Goal: Book appointment/travel/reservation

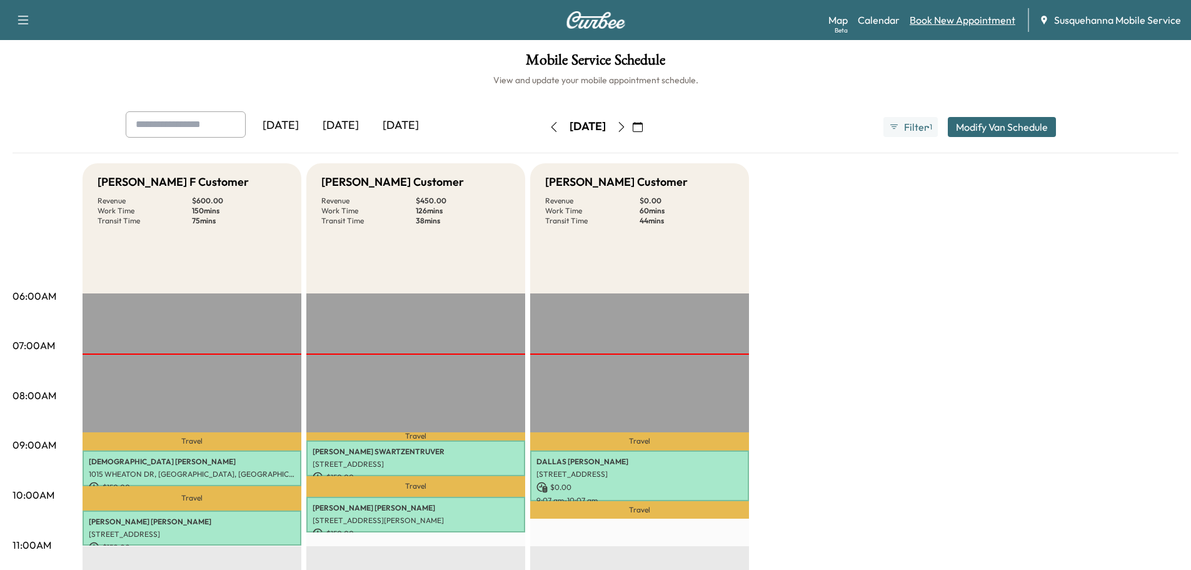
click at [921, 16] on link "Book New Appointment" at bounding box center [963, 20] width 106 height 15
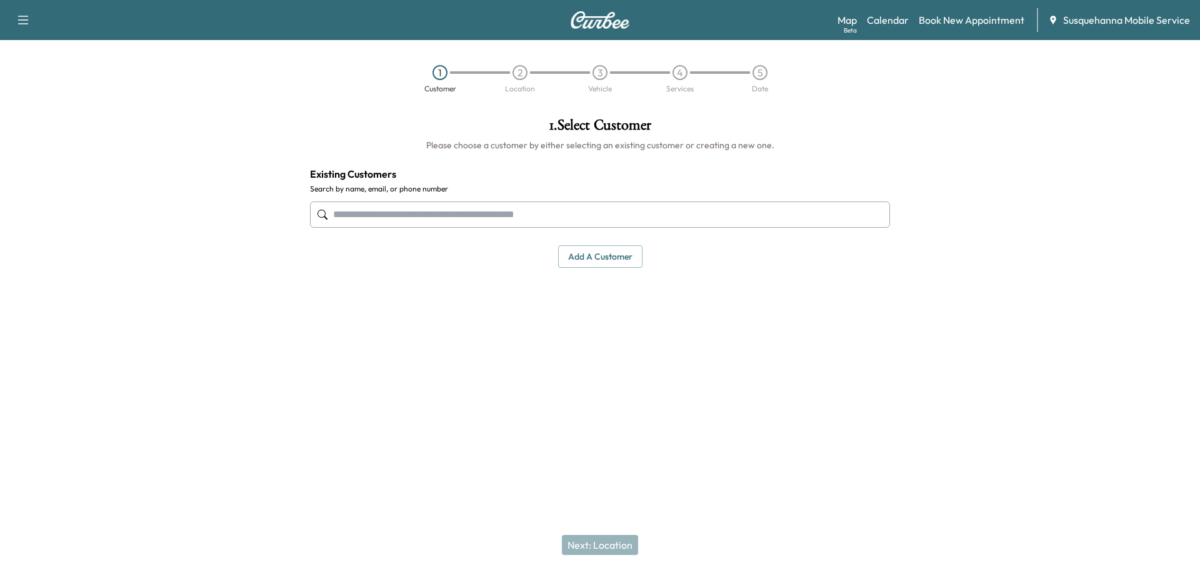
click at [468, 211] on input "text" at bounding box center [600, 214] width 580 height 26
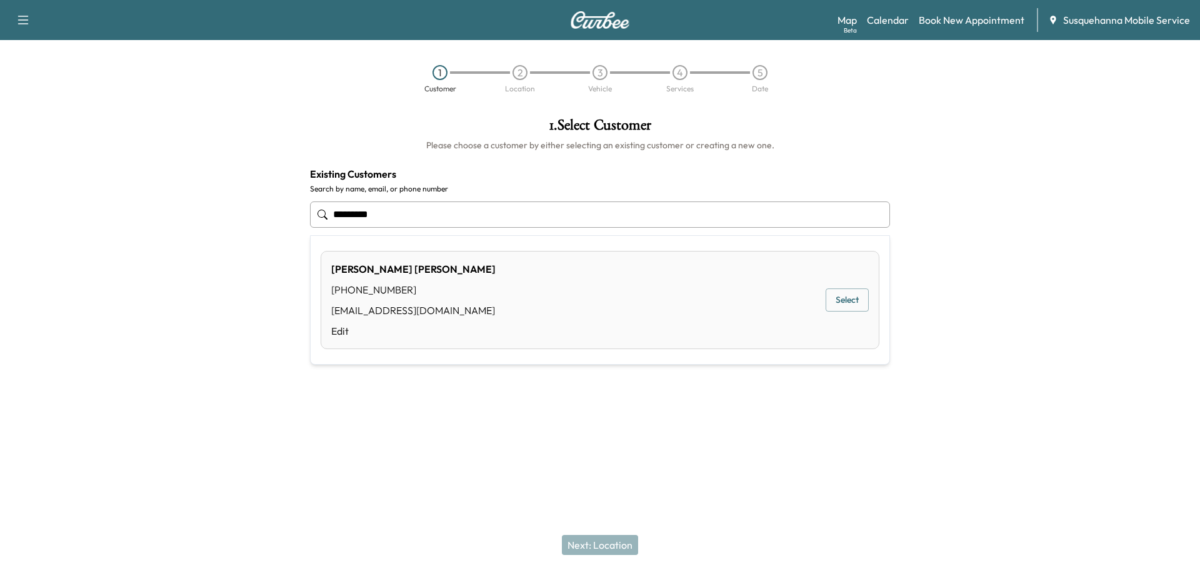
click at [848, 301] on button "Select" at bounding box center [847, 299] width 43 height 23
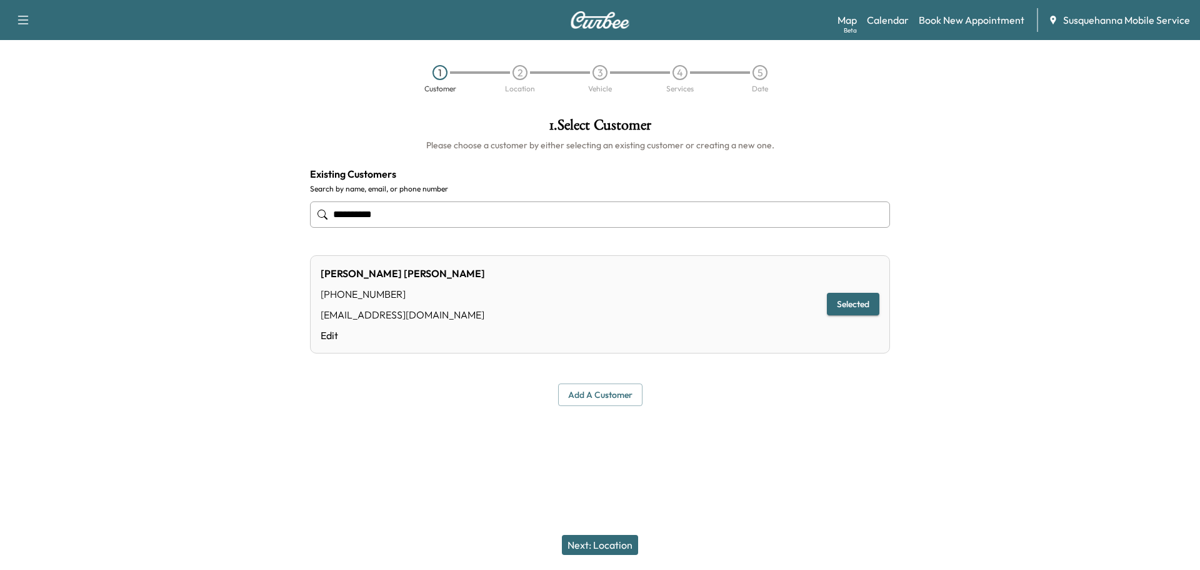
type input "**********"
click at [628, 543] on button "Next: Location" at bounding box center [600, 545] width 76 height 20
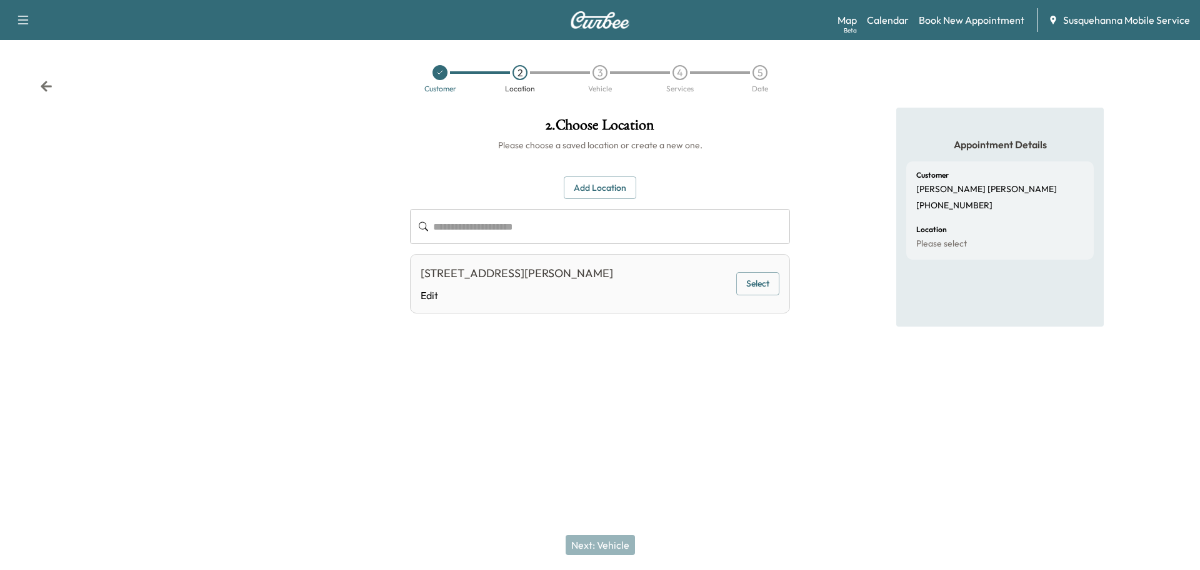
click at [753, 289] on button "Select" at bounding box center [758, 283] width 43 height 23
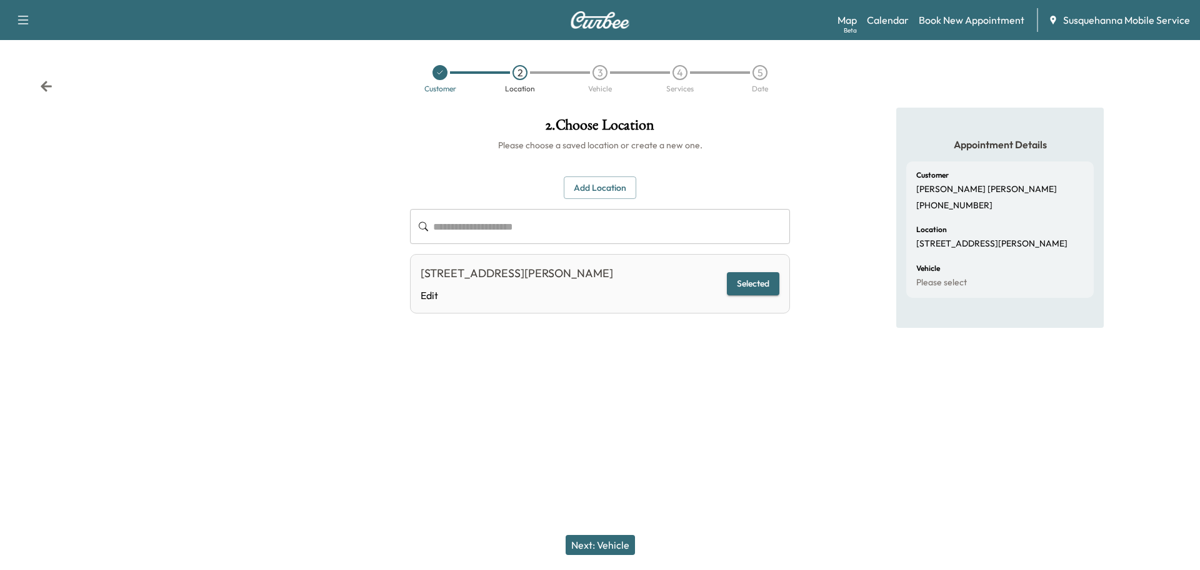
click at [623, 545] on button "Next: Vehicle" at bounding box center [600, 545] width 69 height 20
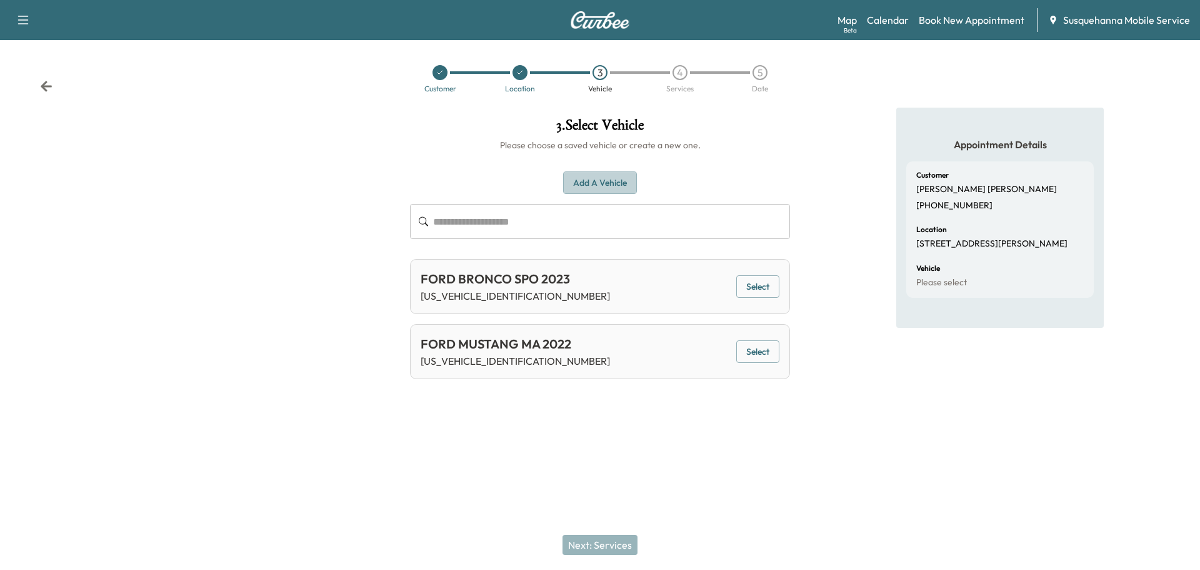
drag, startPoint x: 602, startPoint y: 180, endPoint x: 19, endPoint y: 159, distance: 583.7
click at [598, 180] on button "Add a Vehicle" at bounding box center [600, 182] width 74 height 23
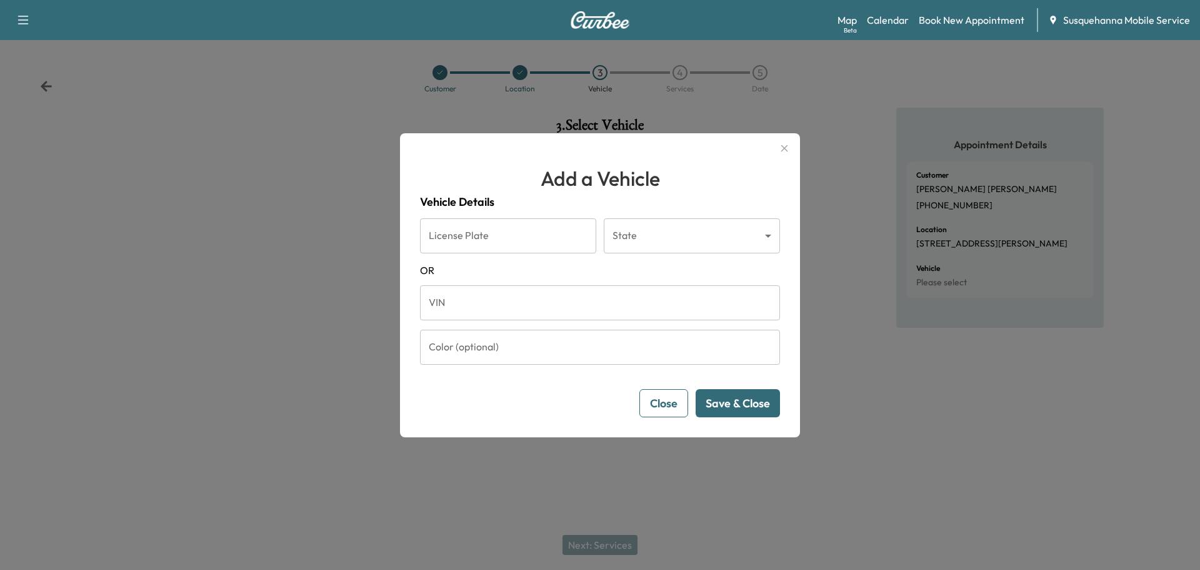
click at [456, 312] on input "VIN" at bounding box center [600, 302] width 360 height 35
paste input "**********"
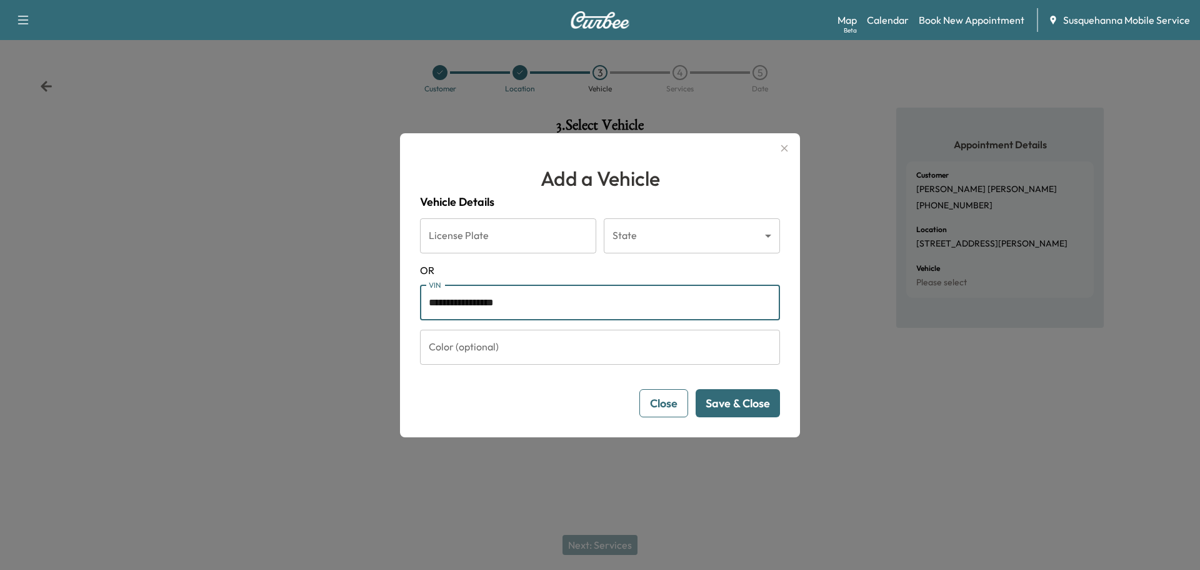
type input "**********"
click at [758, 410] on button "Save & Close" at bounding box center [738, 403] width 84 height 28
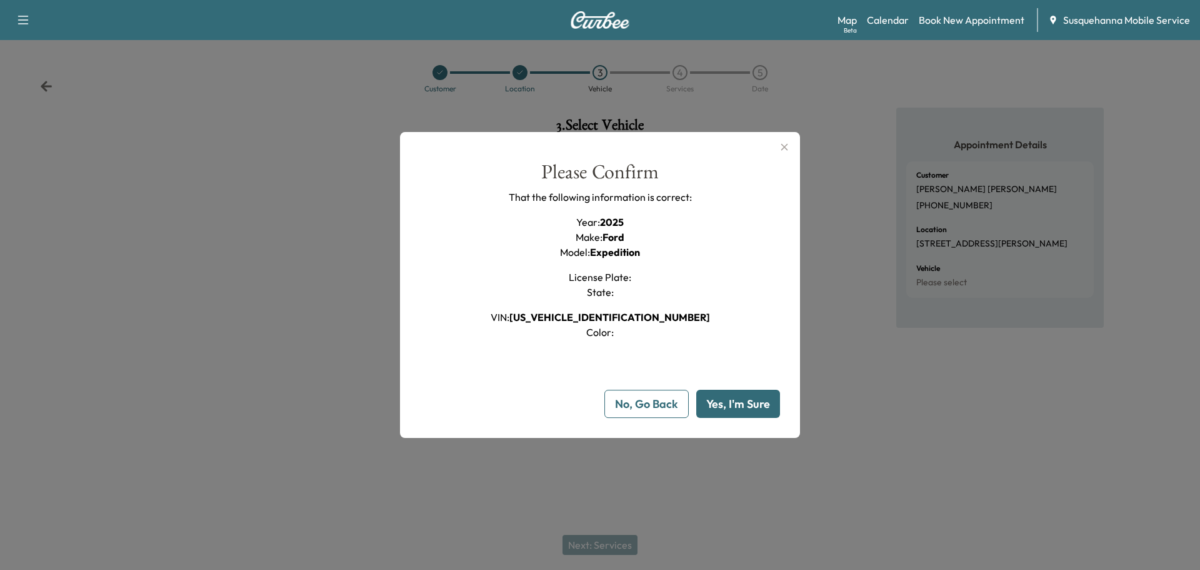
click at [630, 538] on div at bounding box center [600, 285] width 1200 height 570
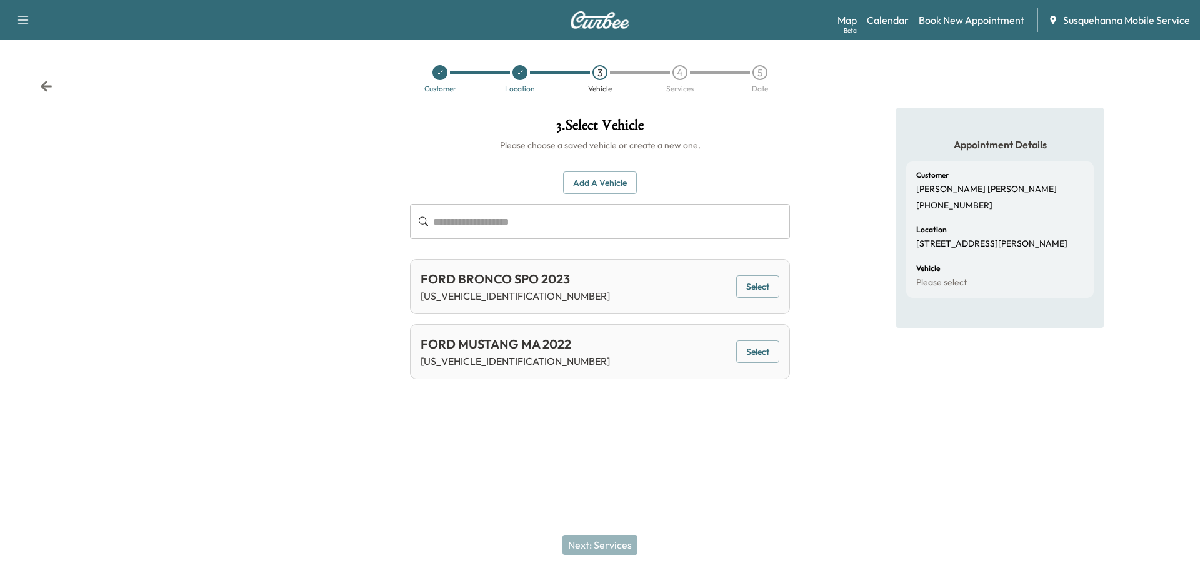
click at [598, 183] on button "Add a Vehicle" at bounding box center [600, 182] width 74 height 23
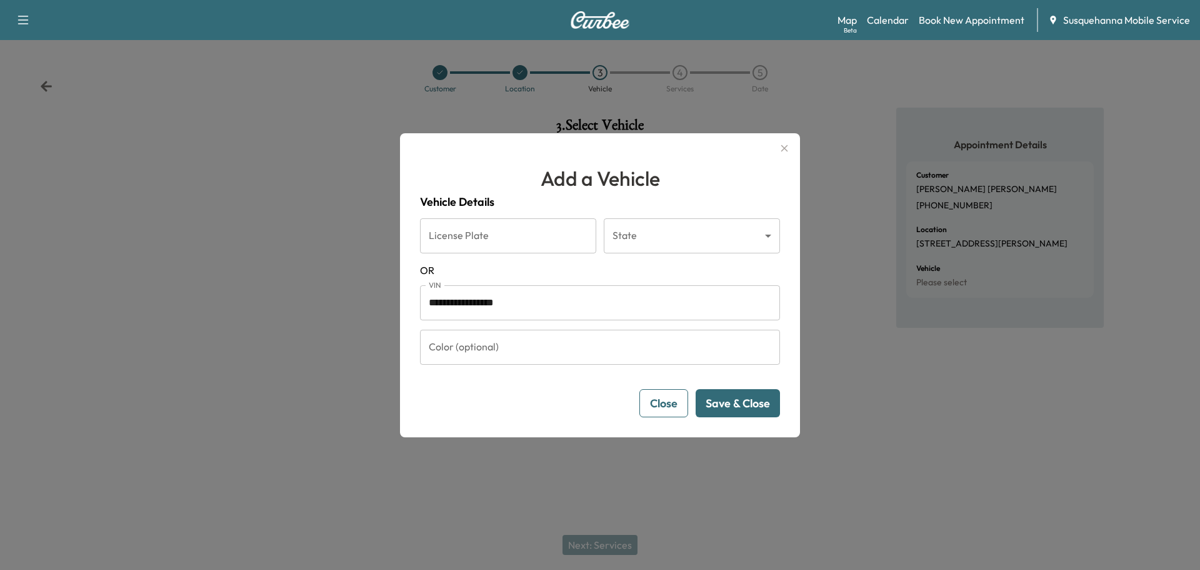
click at [743, 409] on button "Save & Close" at bounding box center [738, 403] width 84 height 28
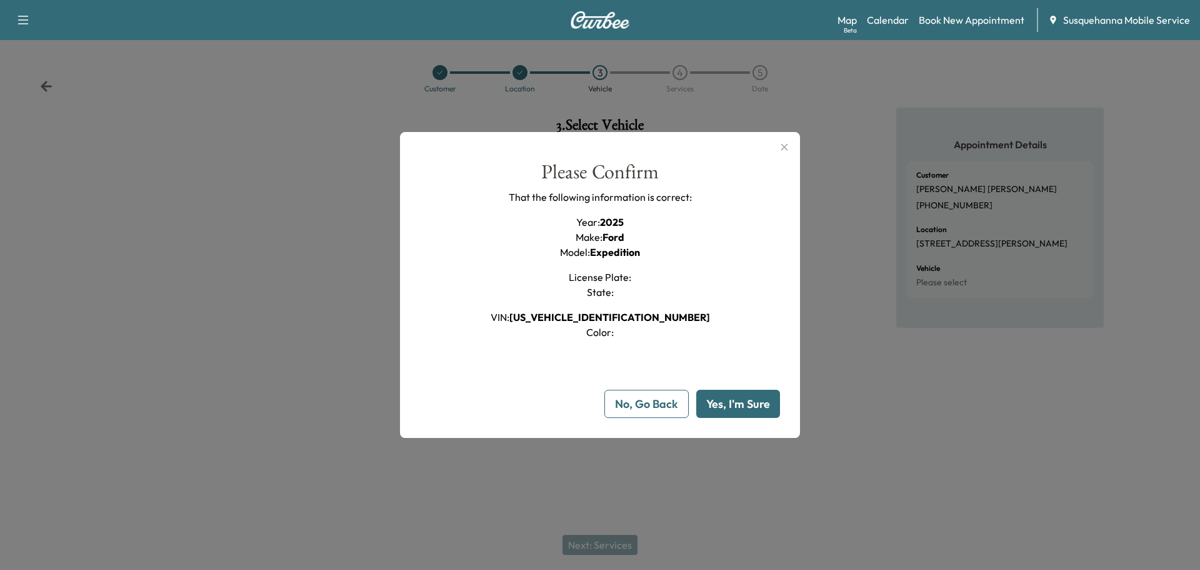
click at [757, 414] on button "Yes, I'm Sure" at bounding box center [738, 404] width 84 height 28
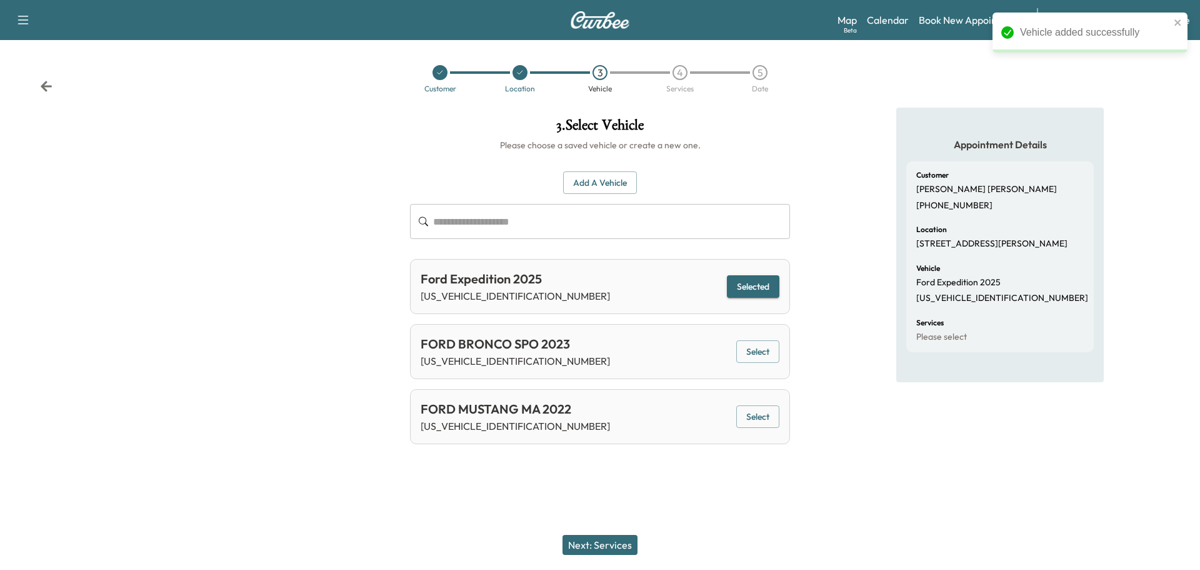
click at [737, 286] on button "Selected" at bounding box center [753, 286] width 53 height 23
click at [611, 536] on button "Next: Services" at bounding box center [600, 545] width 75 height 20
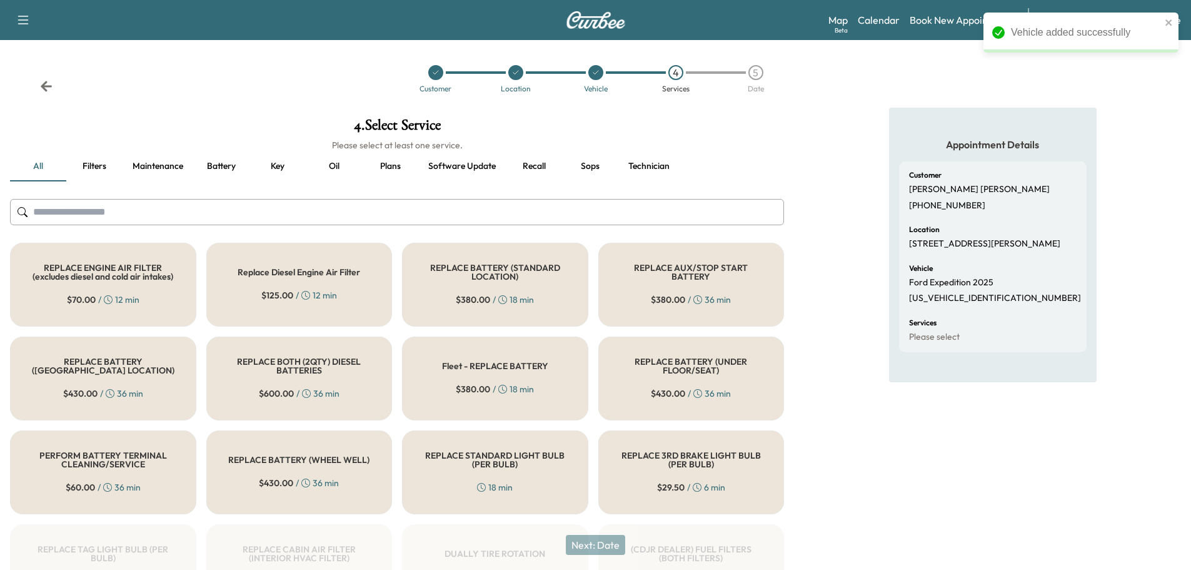
click at [532, 213] on input "text" at bounding box center [397, 212] width 774 height 26
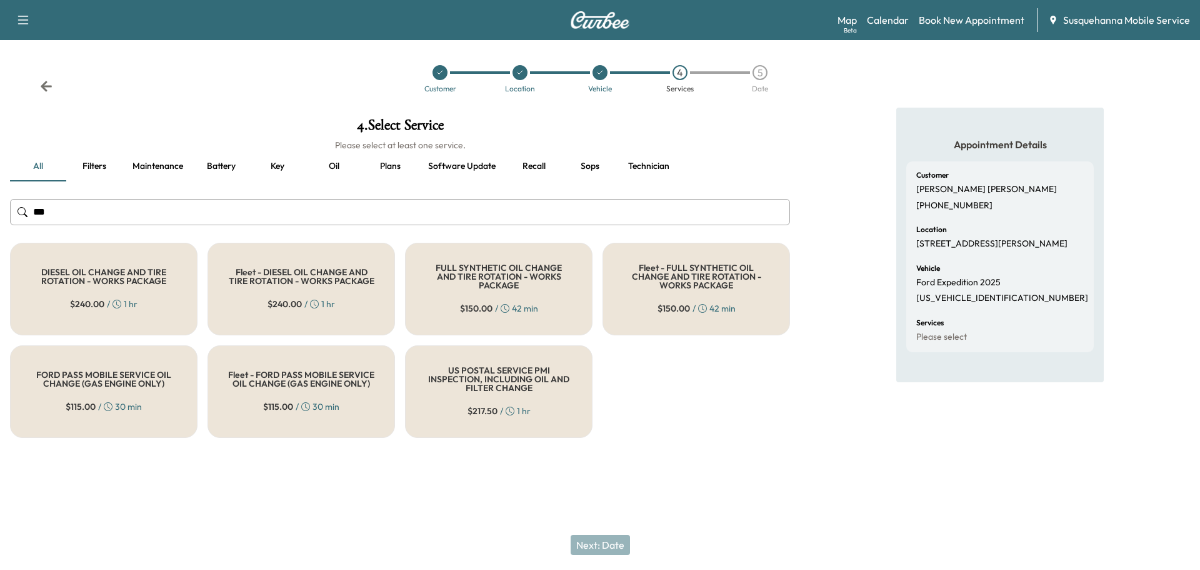
type input "***"
click at [481, 312] on div "FULL SYNTHETIC OIL CHANGE AND TIRE ROTATION - WORKS PACKAGE $ 150.00 / 42 min" at bounding box center [499, 289] width 188 height 93
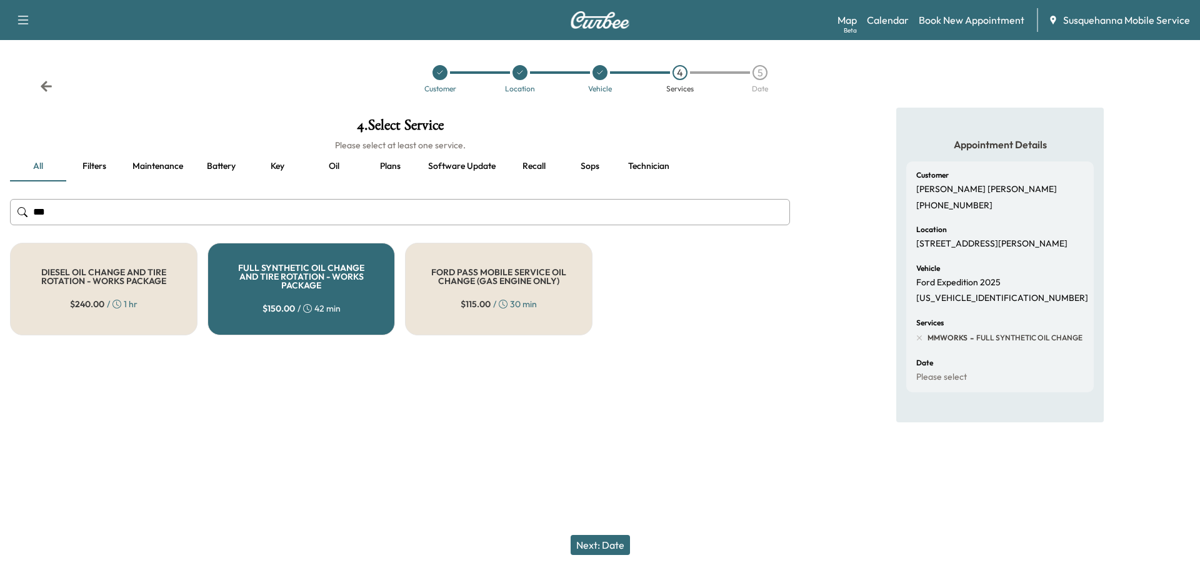
click at [618, 546] on button "Next: Date" at bounding box center [600, 545] width 59 height 20
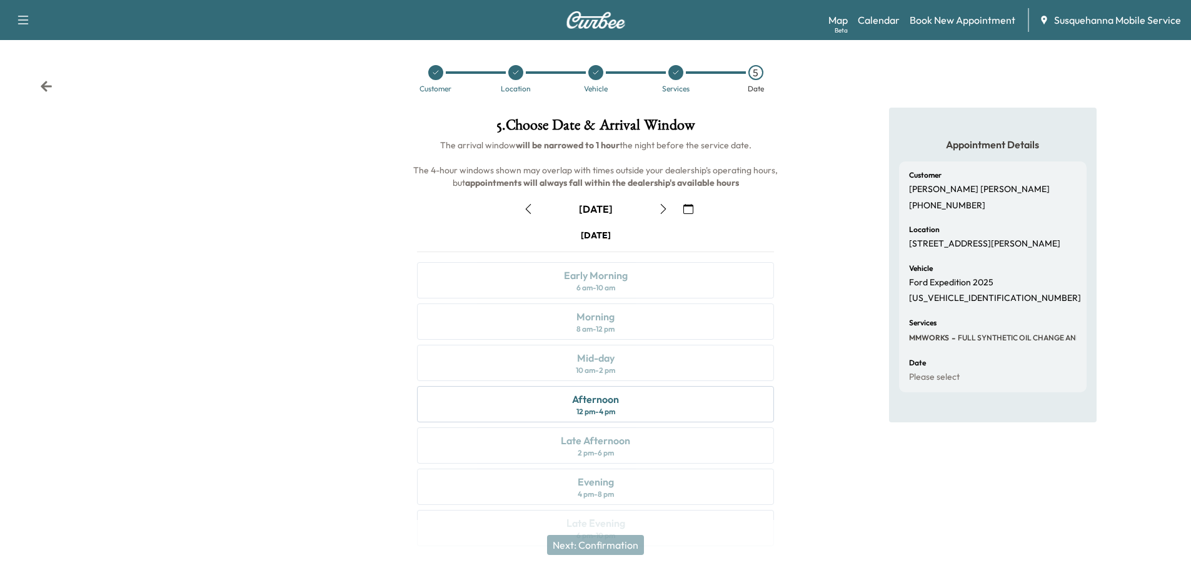
click at [666, 209] on icon "button" at bounding box center [663, 209] width 10 height 10
click at [657, 327] on div "Morning 8 am - 12 pm" at bounding box center [595, 321] width 357 height 36
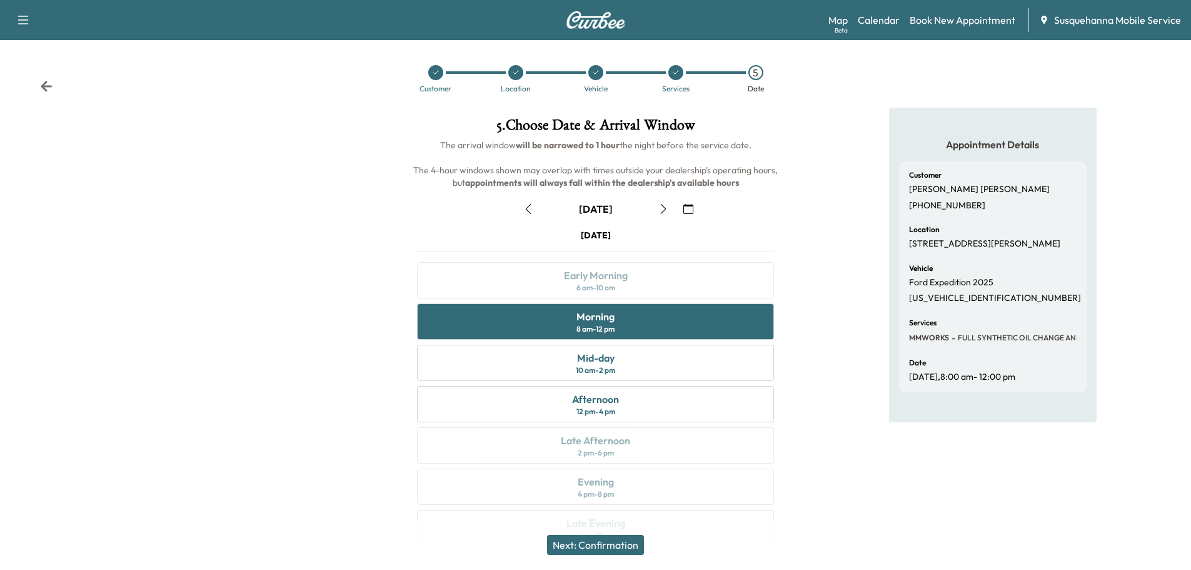
click at [621, 543] on button "Next: Confirmation" at bounding box center [595, 545] width 97 height 20
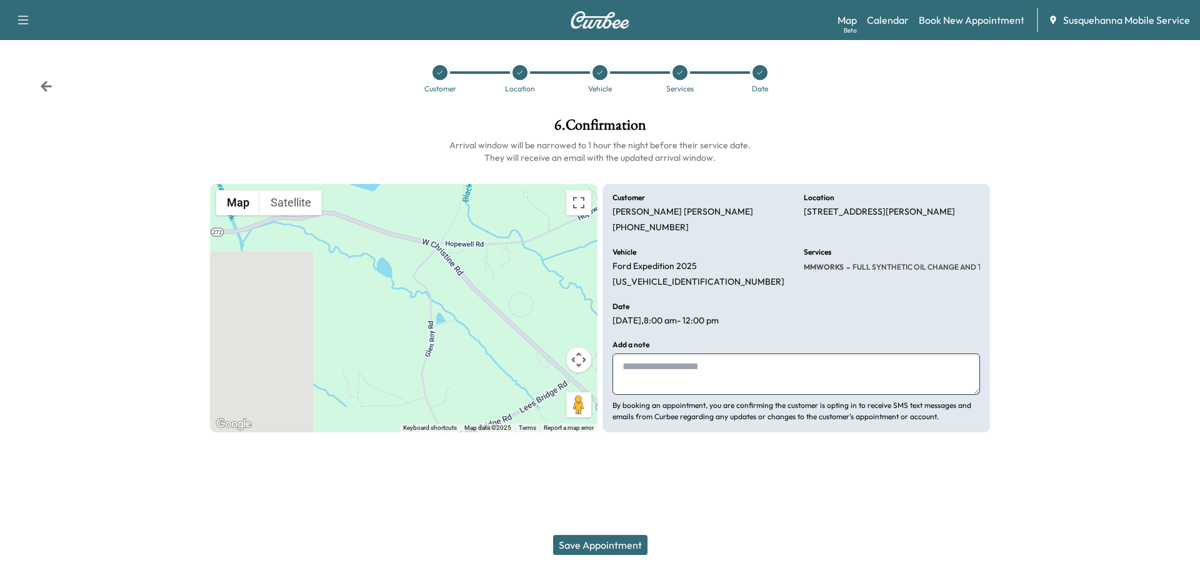
click at [700, 361] on textarea at bounding box center [797, 373] width 368 height 41
type textarea "**********"
click at [613, 546] on button "Save Appointment" at bounding box center [600, 545] width 94 height 20
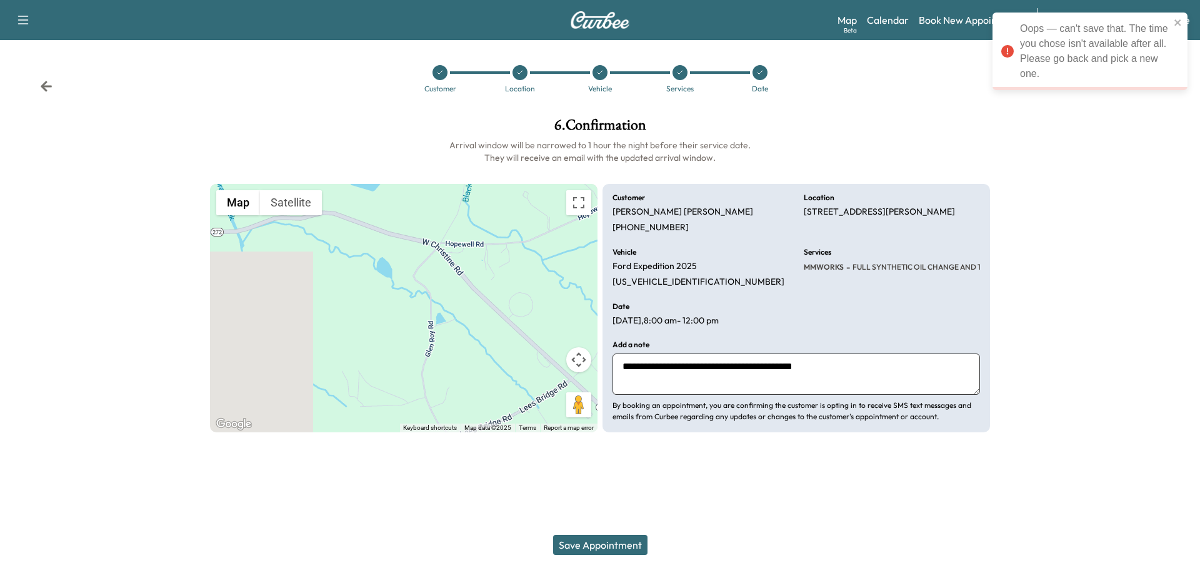
click at [593, 538] on button "Save Appointment" at bounding box center [600, 545] width 94 height 20
click at [586, 540] on button "Save Appointment" at bounding box center [600, 545] width 94 height 20
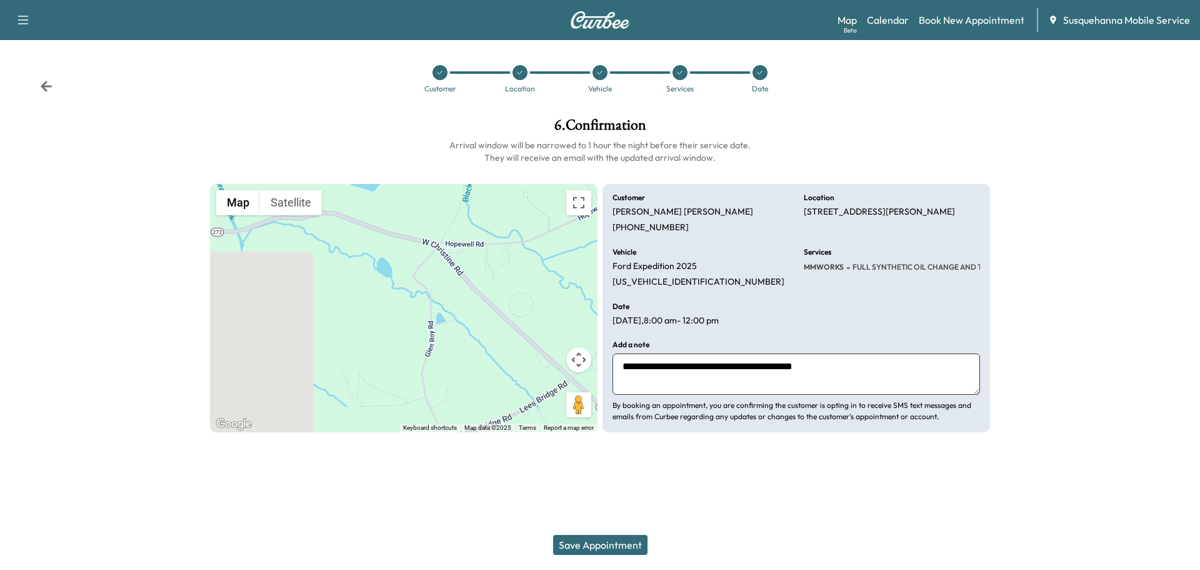
drag, startPoint x: 678, startPoint y: 279, endPoint x: 686, endPoint y: 329, distance: 50.7
click at [892, 456] on div at bounding box center [600, 462] width 1200 height 40
click at [665, 282] on p "1FMJK1MG5SEA17101" at bounding box center [699, 281] width 172 height 11
copy p "1FMJK1MG5SEA17101"
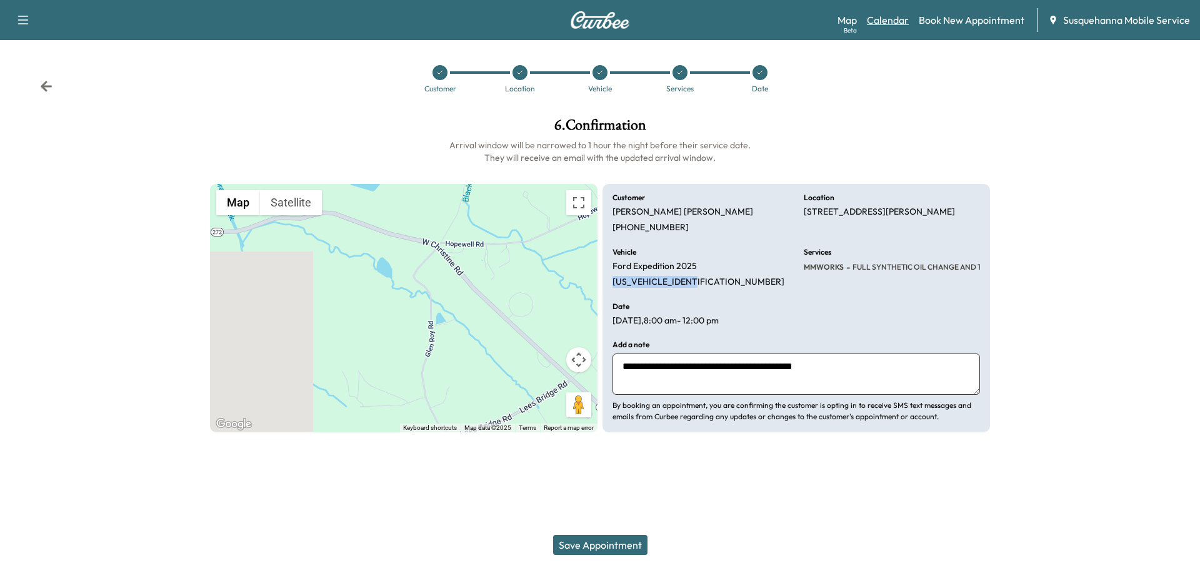
click at [891, 21] on link "Calendar" at bounding box center [888, 20] width 42 height 15
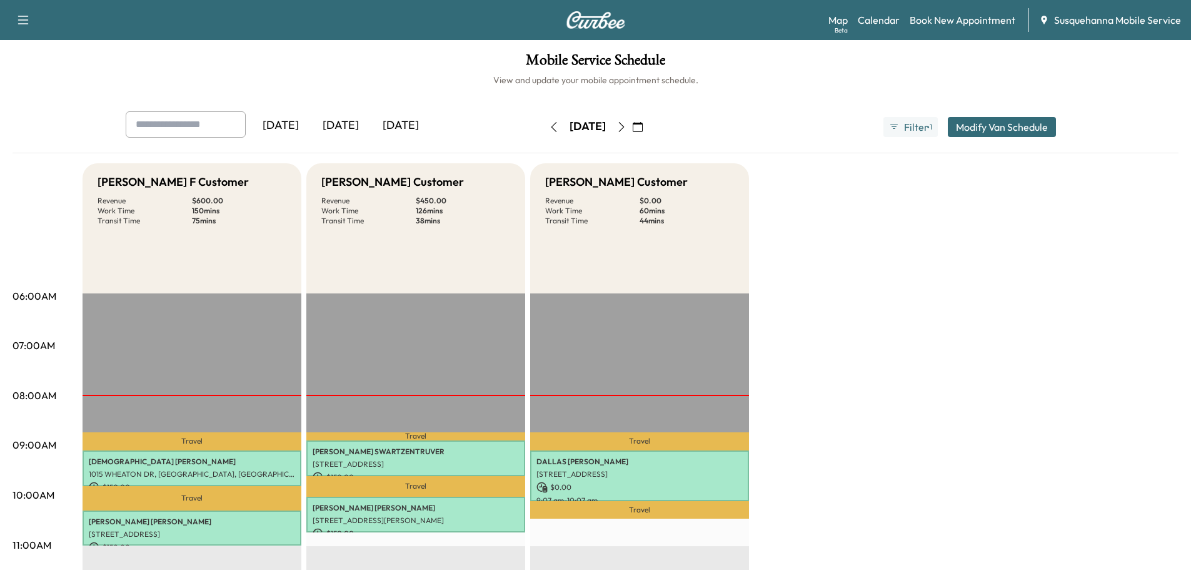
click at [626, 130] on icon "button" at bounding box center [621, 127] width 10 height 10
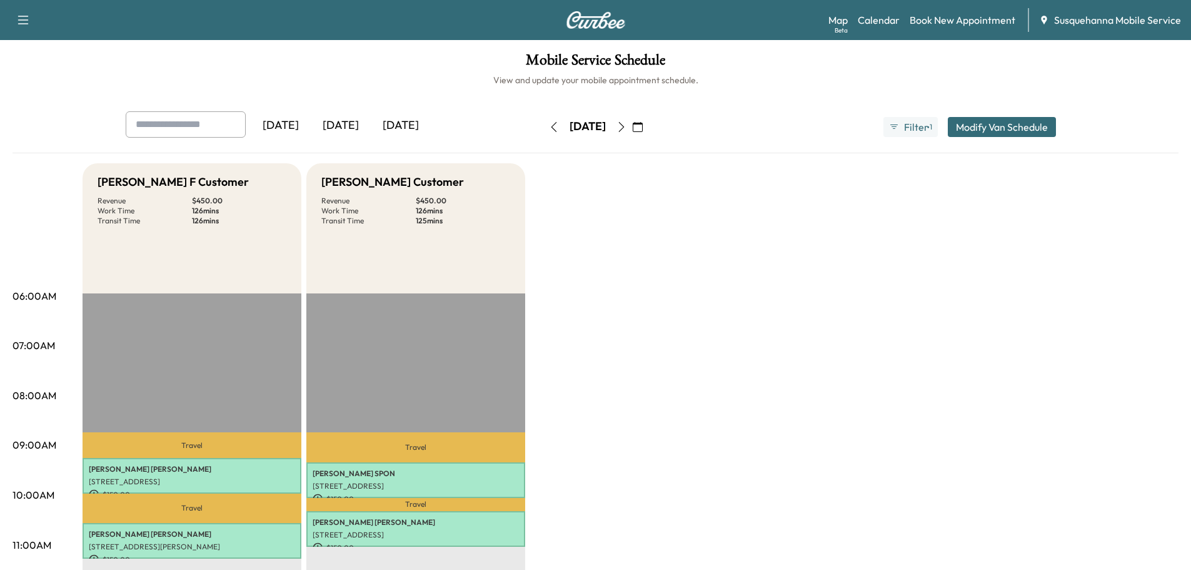
click at [626, 130] on icon "button" at bounding box center [621, 127] width 10 height 10
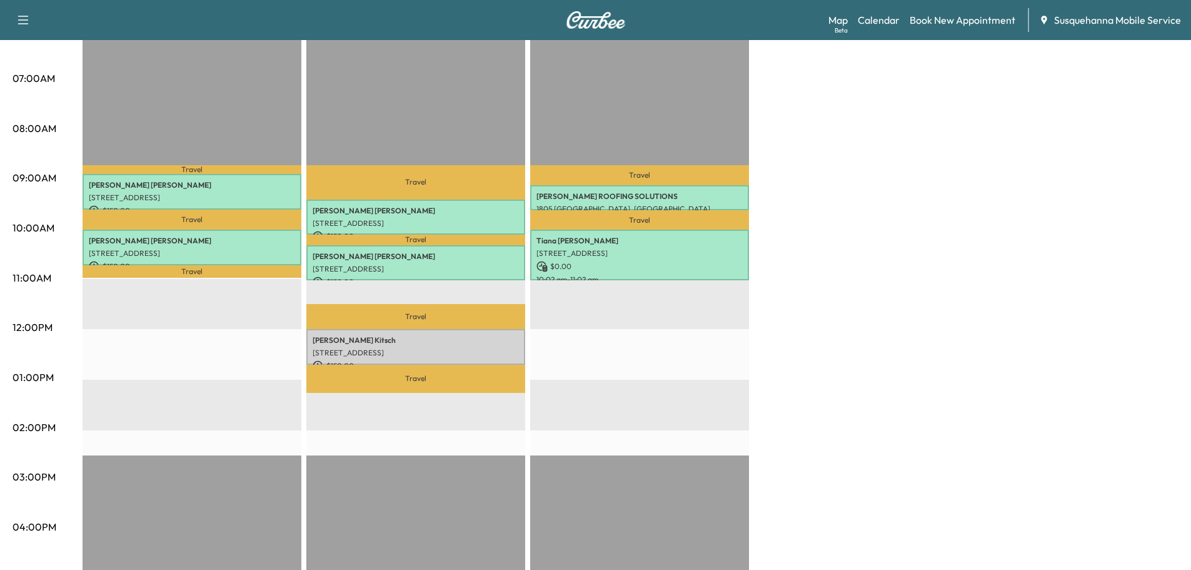
scroll to position [67, 0]
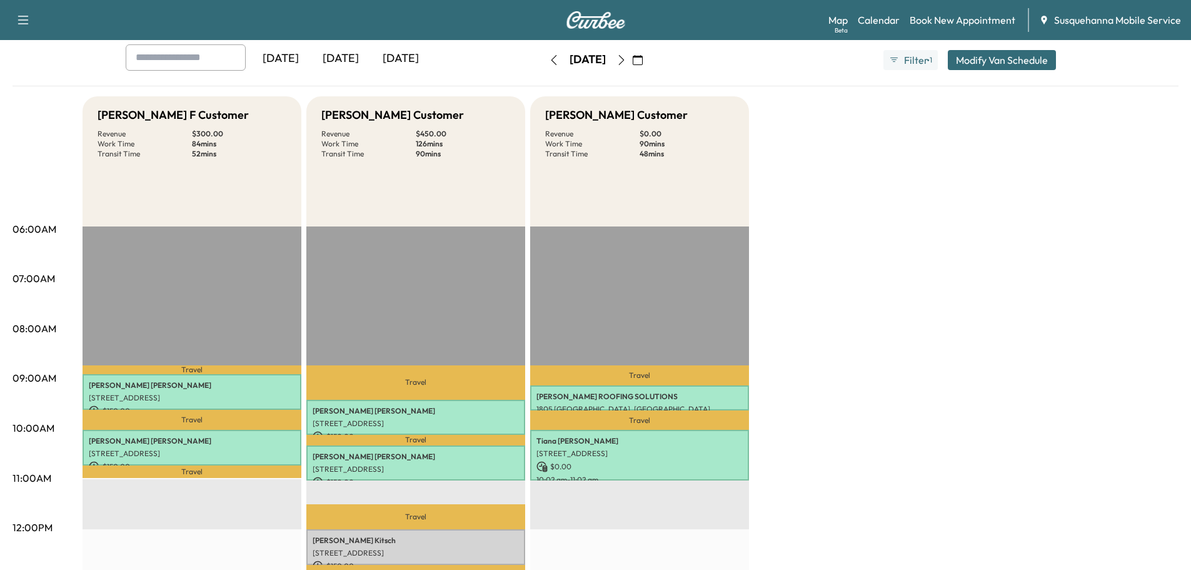
click at [626, 62] on icon "button" at bounding box center [621, 60] width 10 height 10
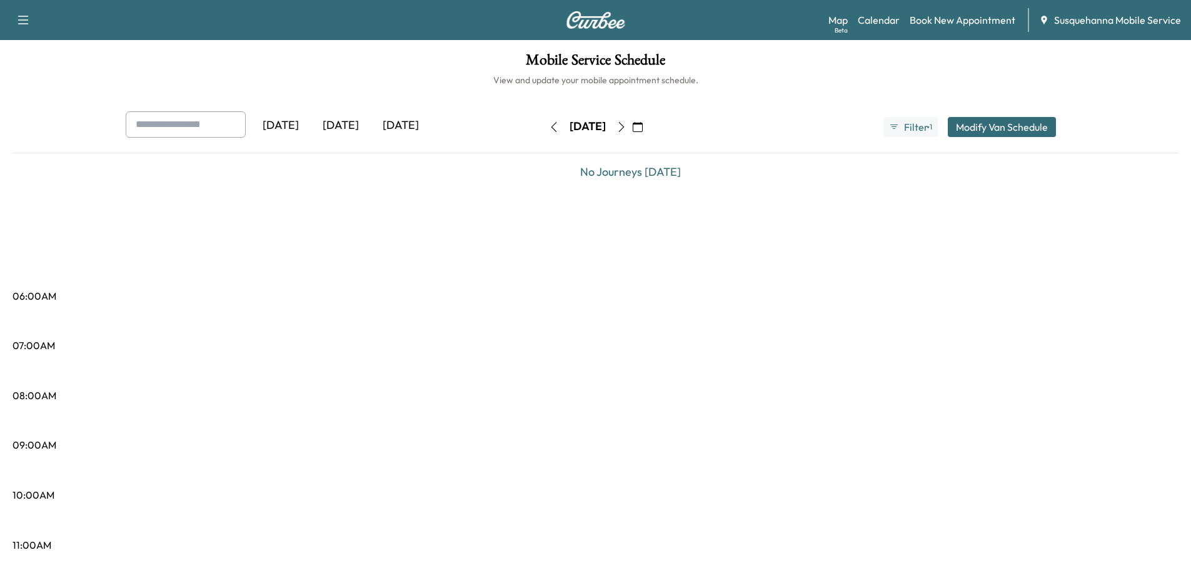
click at [626, 130] on icon "button" at bounding box center [621, 127] width 10 height 10
click at [626, 125] on icon "button" at bounding box center [621, 127] width 10 height 10
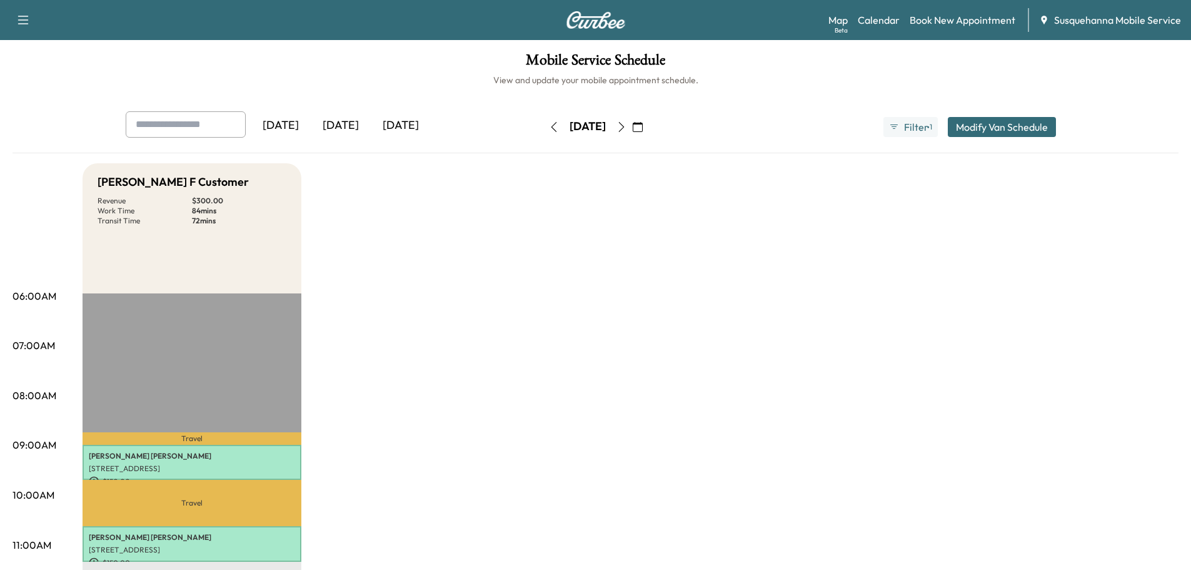
scroll to position [67, 0]
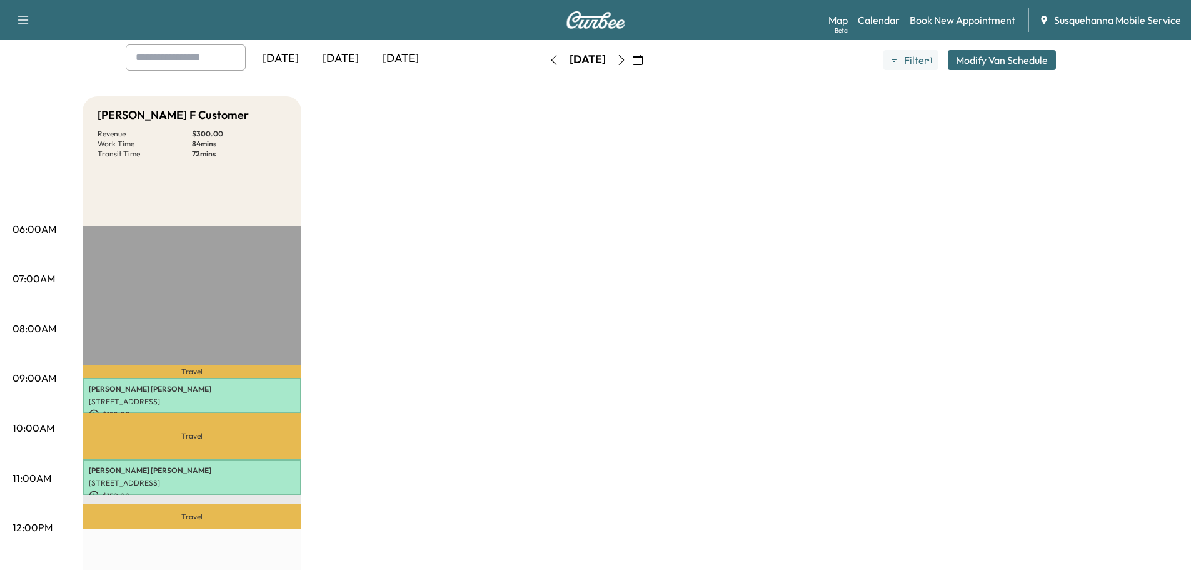
click at [549, 59] on icon "button" at bounding box center [554, 60] width 10 height 10
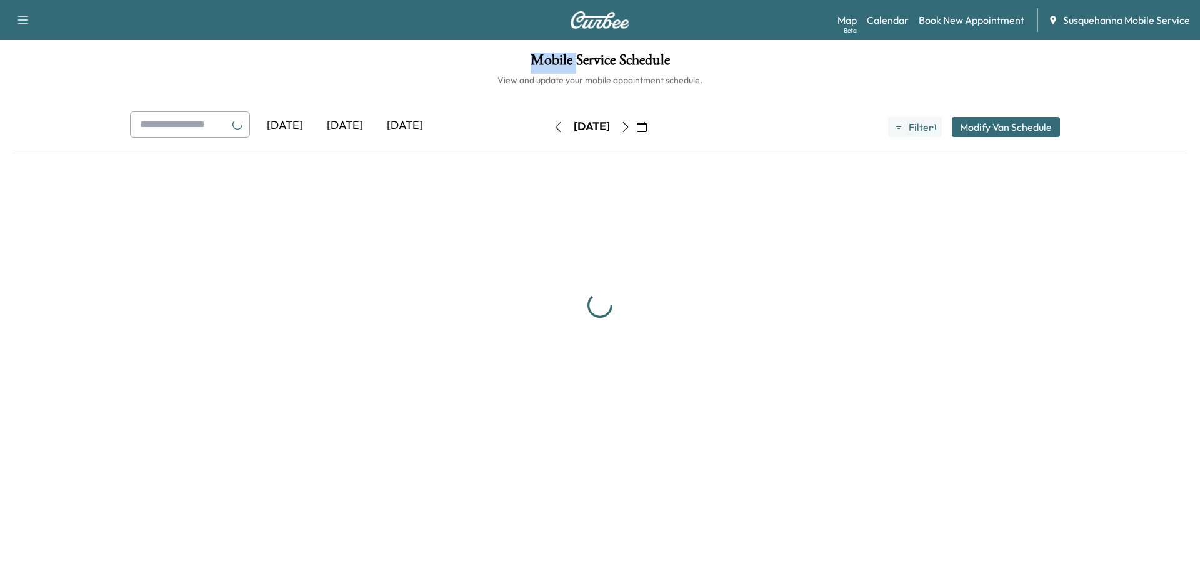
click at [515, 59] on h1 "Mobile Service Schedule" at bounding box center [600, 63] width 1175 height 21
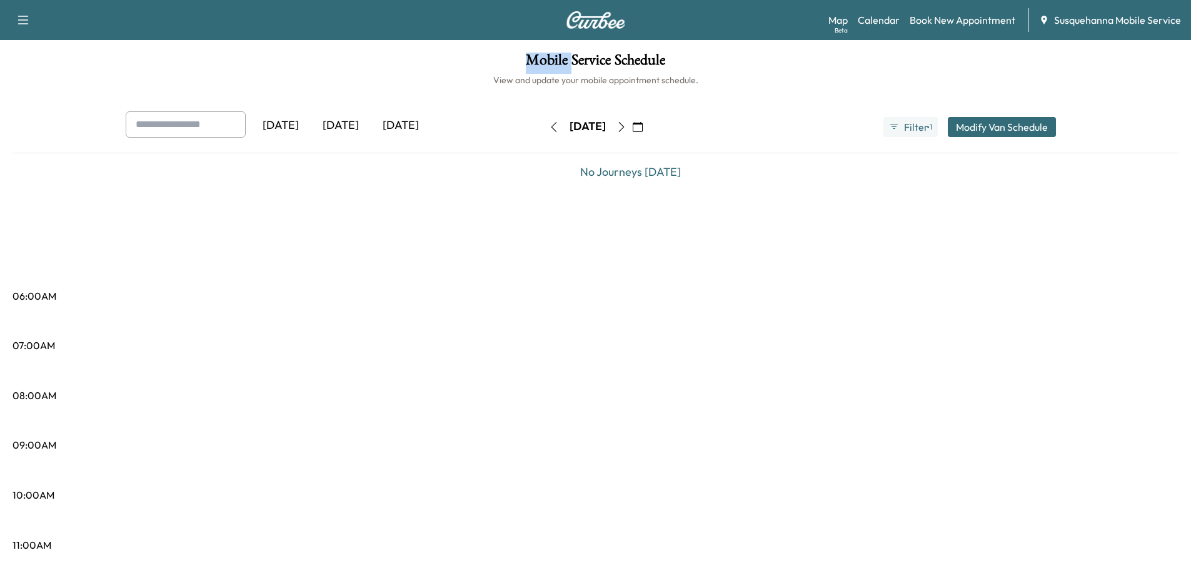
click at [549, 129] on icon "button" at bounding box center [554, 127] width 10 height 10
click at [549, 125] on icon "button" at bounding box center [554, 127] width 10 height 10
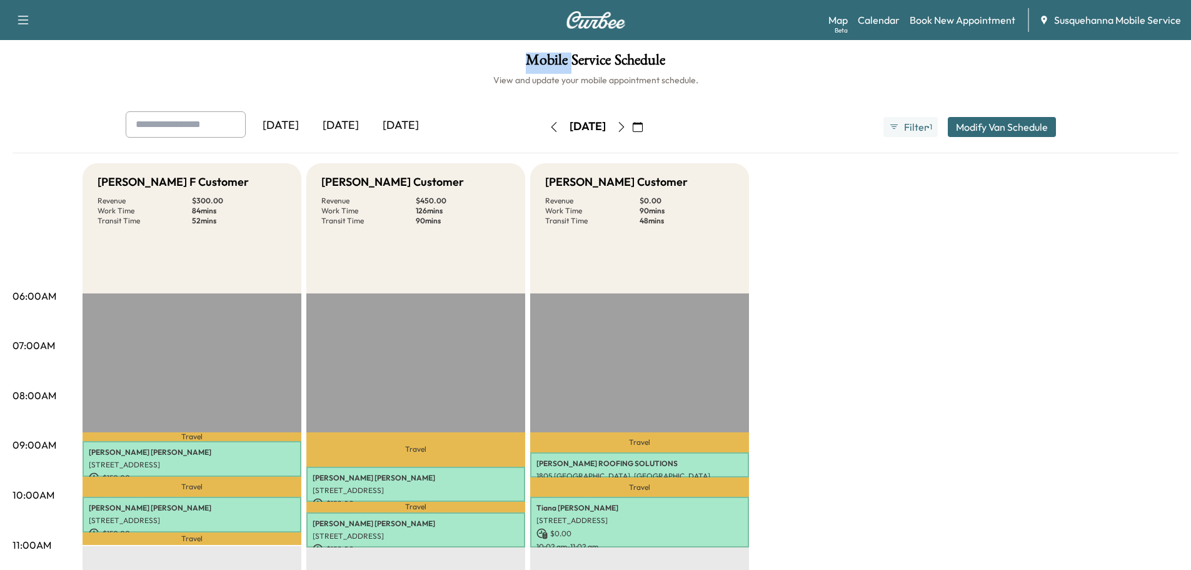
scroll to position [133, 0]
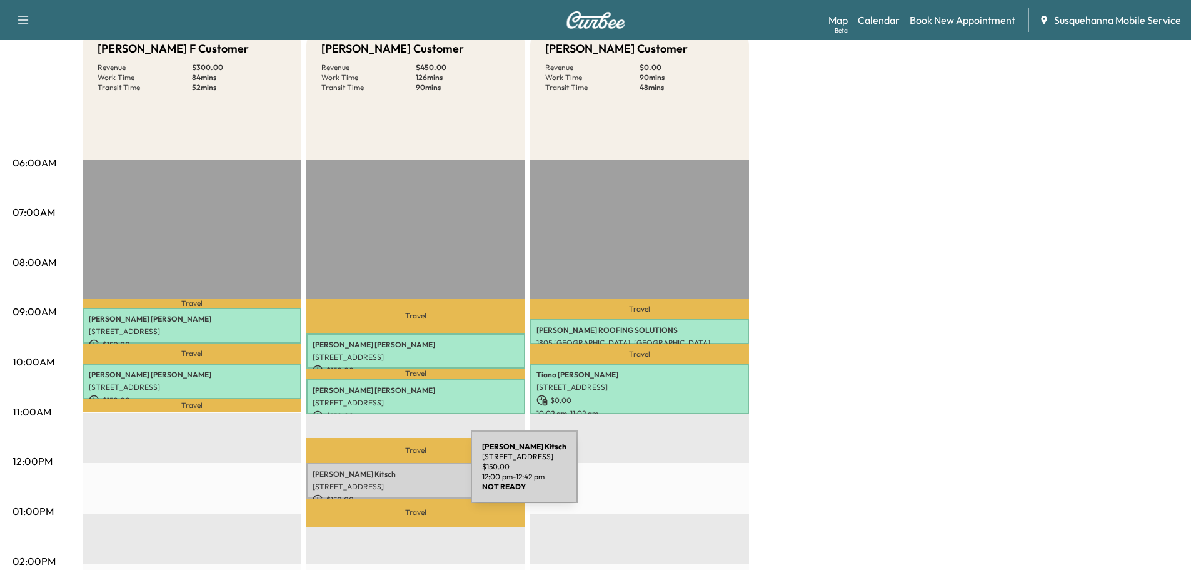
click at [377, 474] on p "Peter Kitsch" at bounding box center [416, 474] width 206 height 10
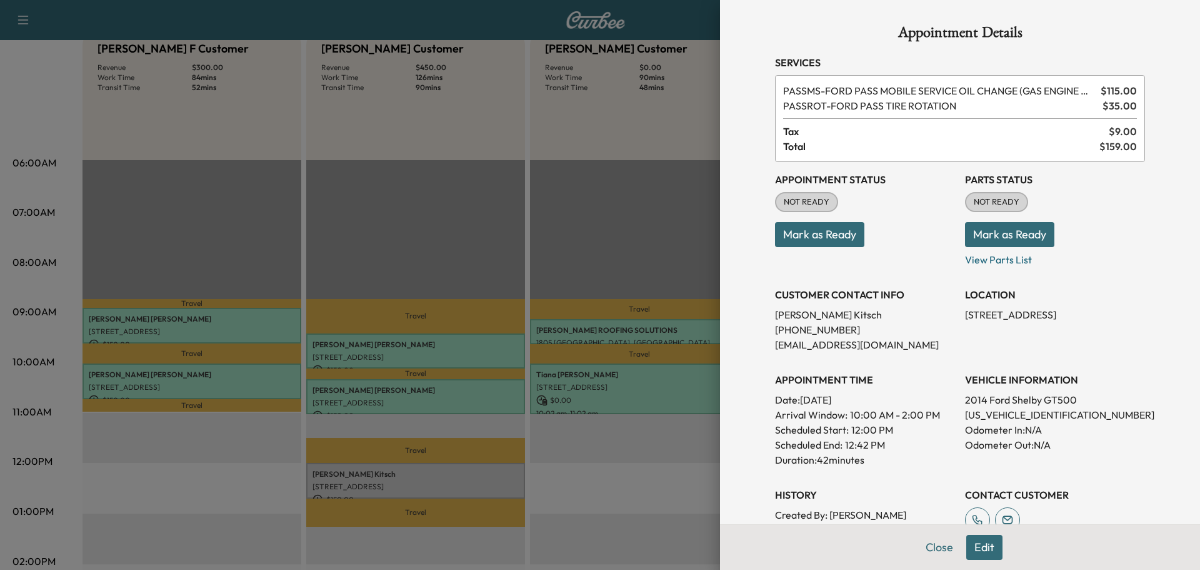
click at [974, 236] on button "Mark as Ready" at bounding box center [1009, 234] width 89 height 25
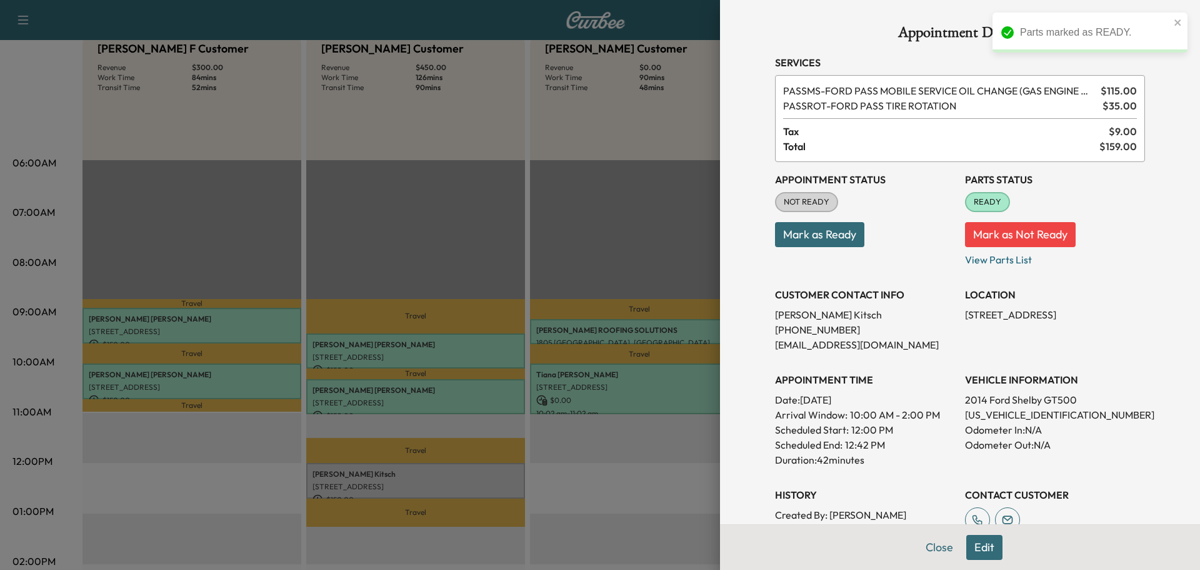
click at [813, 242] on button "Mark as Ready" at bounding box center [819, 234] width 89 height 25
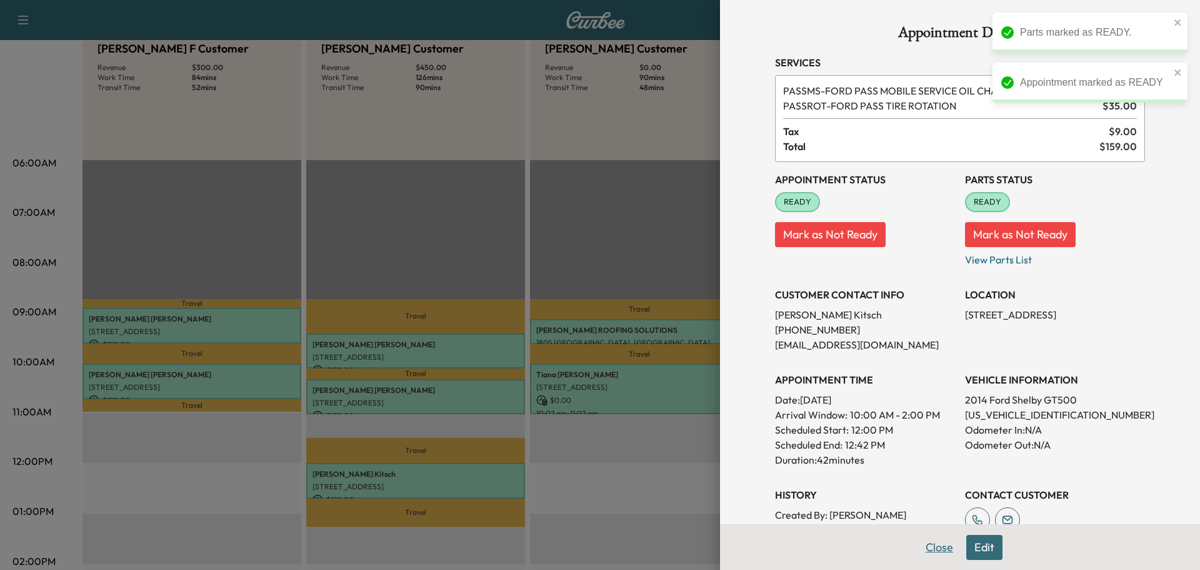
click at [927, 551] on button "Close" at bounding box center [940, 547] width 44 height 25
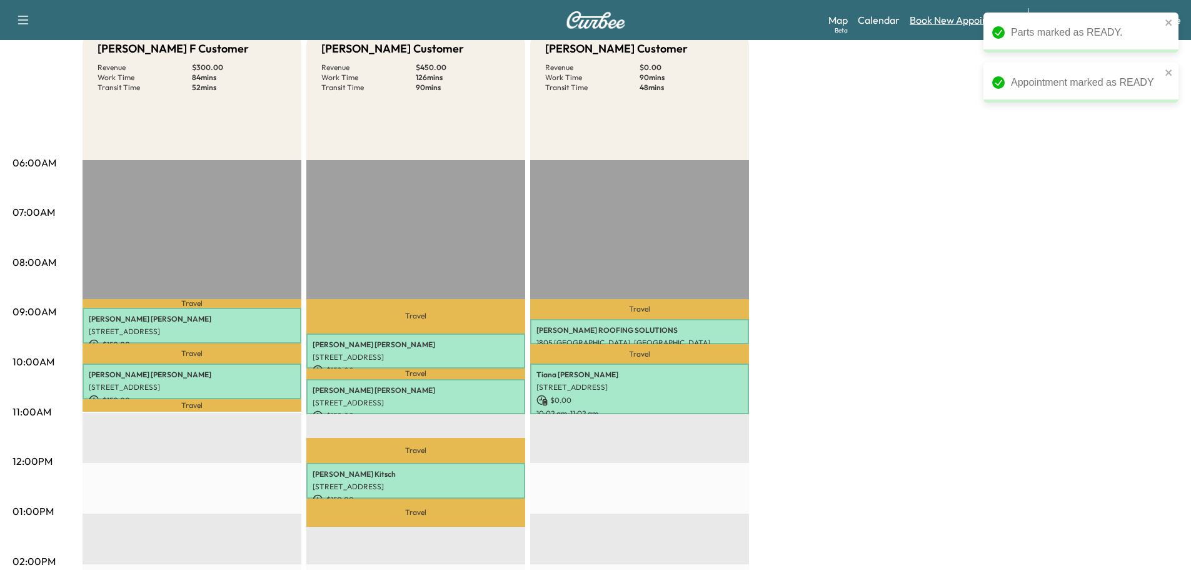
click at [917, 23] on link "Book New Appointment" at bounding box center [963, 20] width 106 height 15
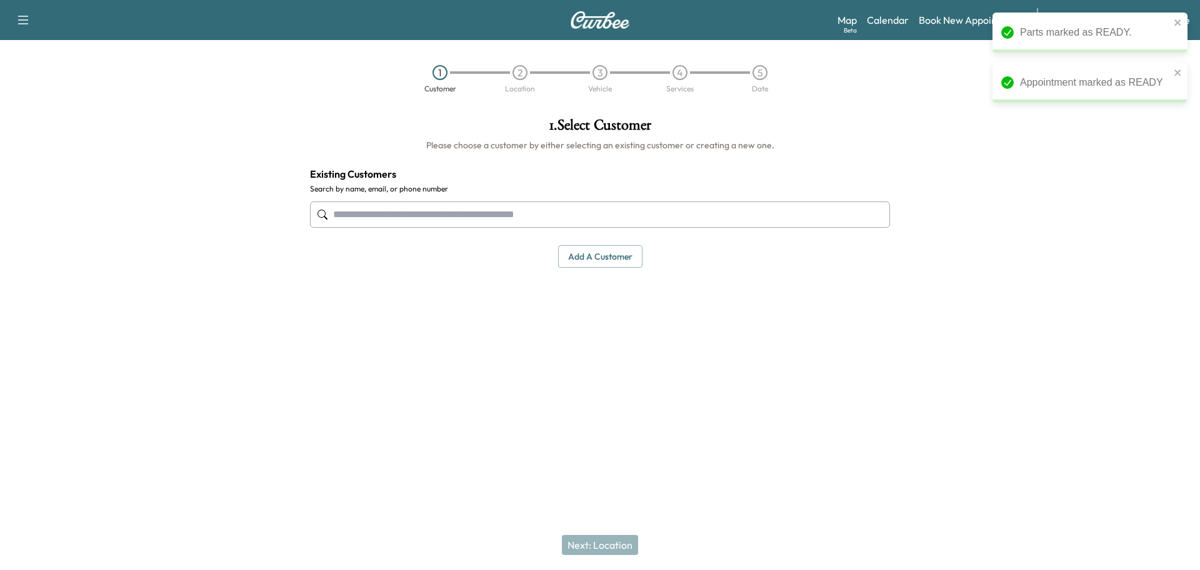
click at [487, 219] on input "text" at bounding box center [600, 214] width 580 height 26
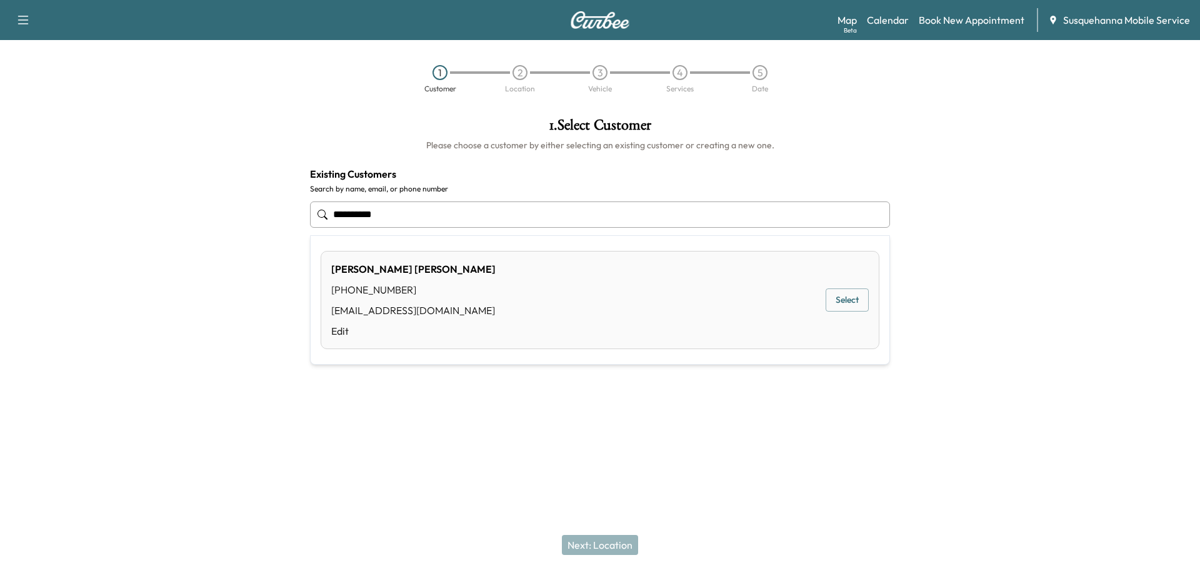
click at [527, 289] on div "NANCY SAPP (610) 620-4121 asappy@aol.com Edit Select" at bounding box center [600, 300] width 559 height 98
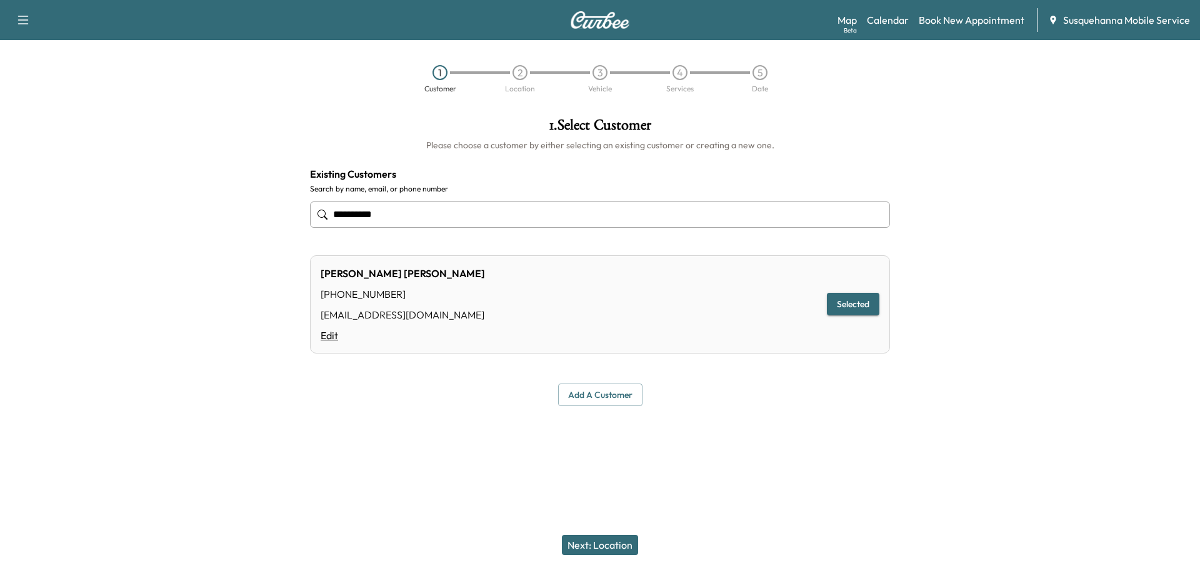
type input "**********"
click at [336, 339] on link "Edit" at bounding box center [403, 335] width 164 height 15
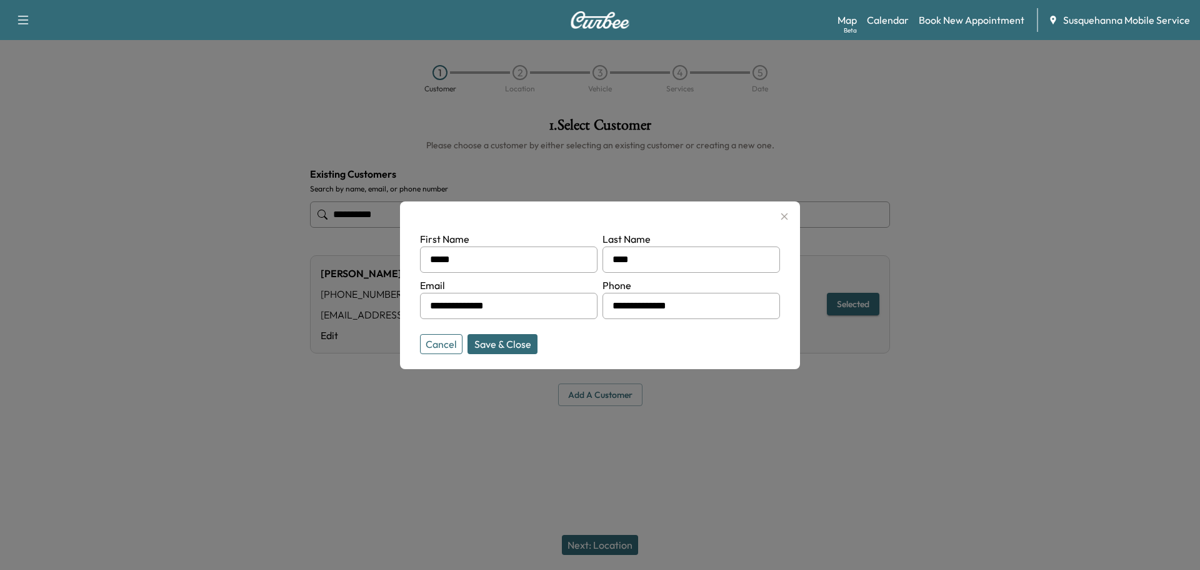
click at [473, 339] on button "Save & Close" at bounding box center [503, 344] width 70 height 20
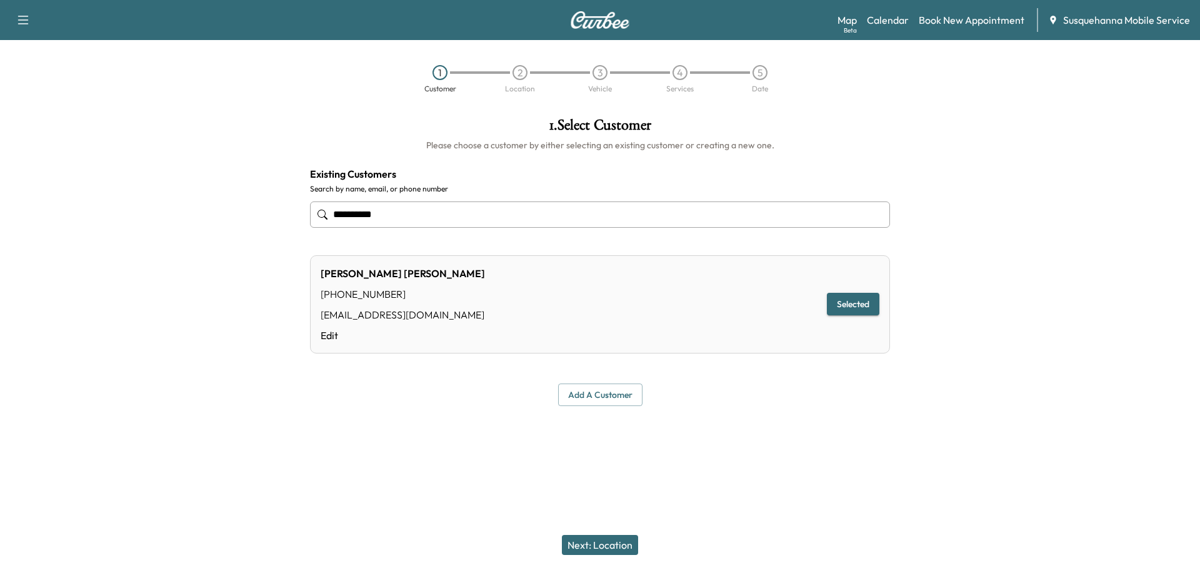
click at [622, 543] on button "Next: Location" at bounding box center [600, 545] width 76 height 20
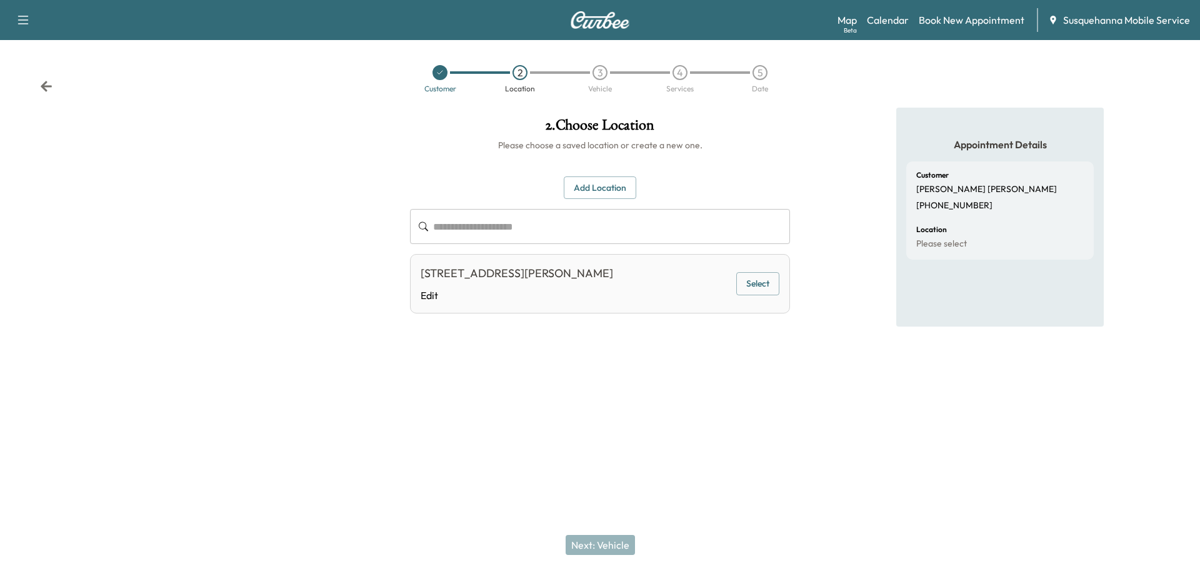
click at [598, 196] on button "Add Location" at bounding box center [600, 187] width 73 height 23
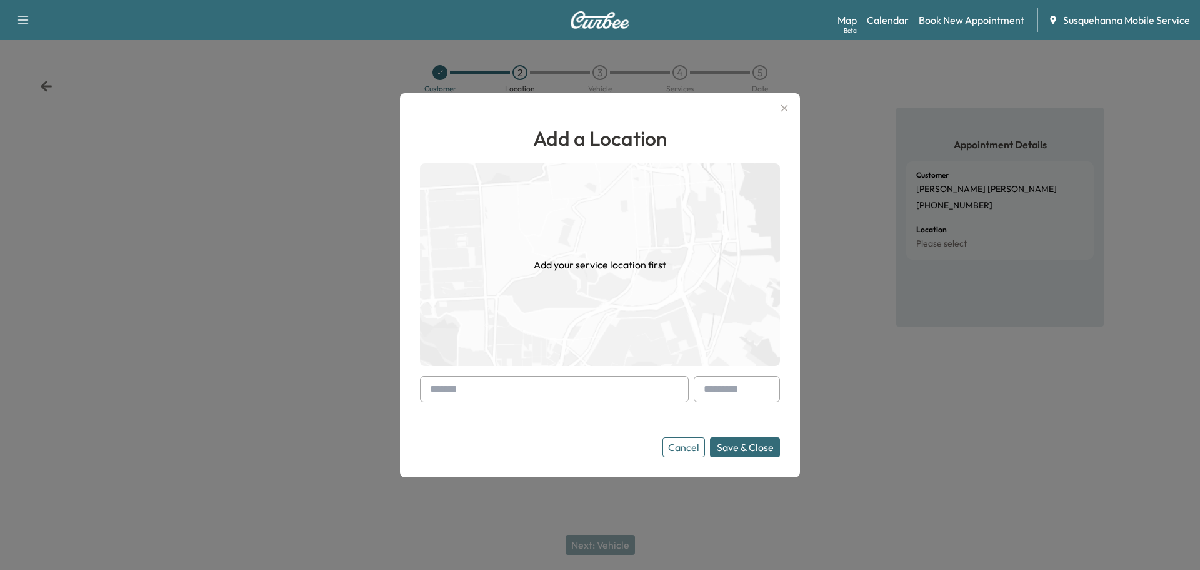
click at [566, 395] on input "text" at bounding box center [554, 389] width 269 height 26
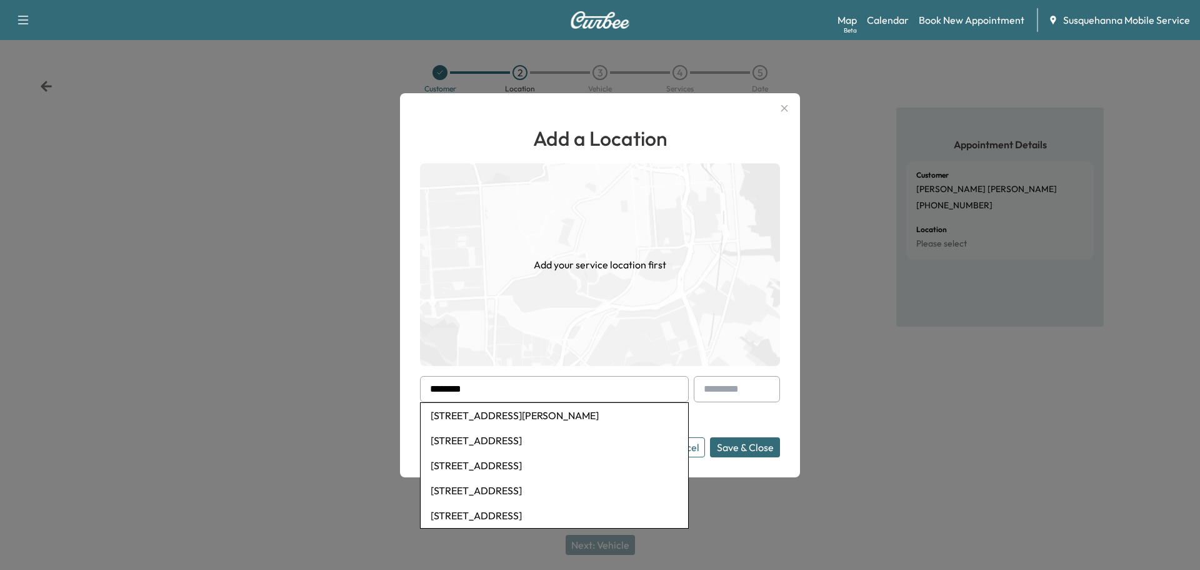
click at [553, 412] on li "279 Glen Roy Road, Nottingham, PA, USA" at bounding box center [555, 415] width 268 height 25
type input "**********"
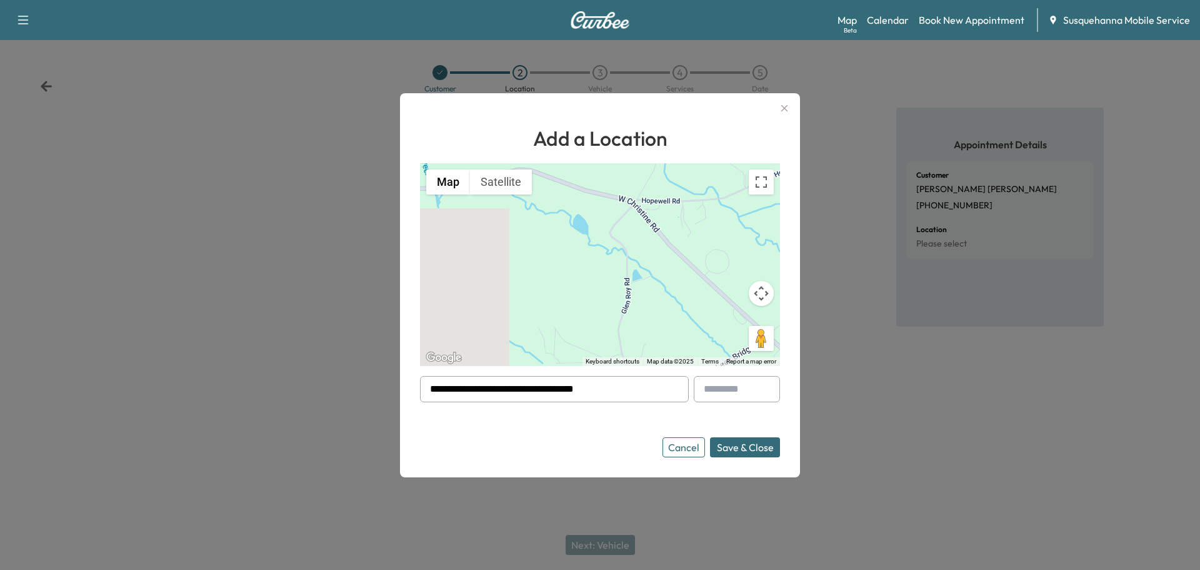
click at [730, 447] on button "Save & Close" at bounding box center [745, 447] width 70 height 20
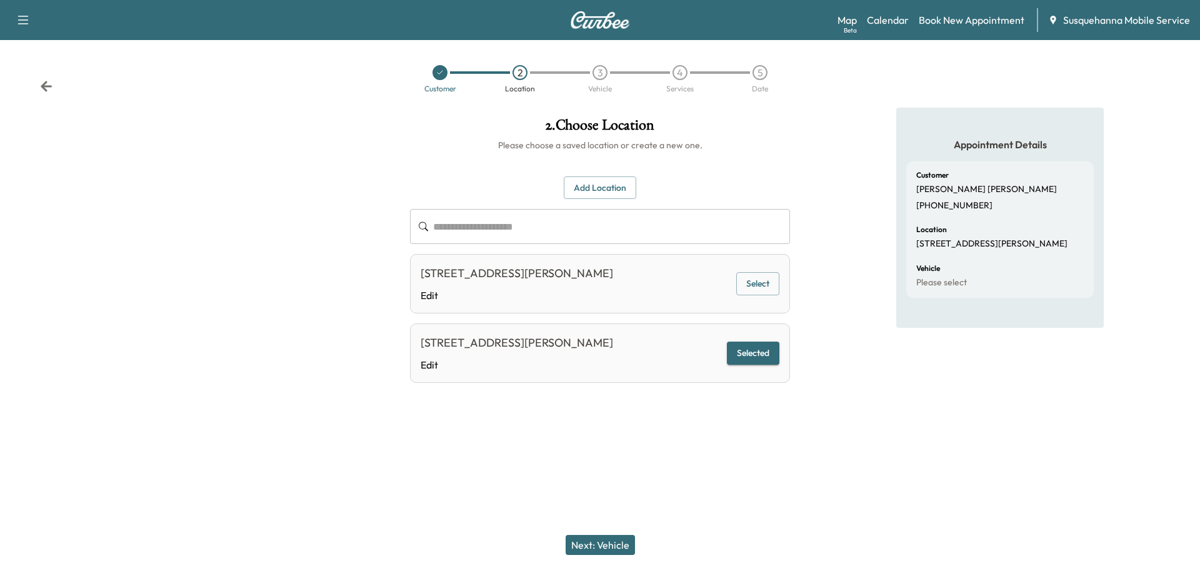
click at [621, 531] on div "Next: Vehicle" at bounding box center [600, 545] width 1200 height 50
click at [620, 541] on button "Next: Vehicle" at bounding box center [600, 545] width 69 height 20
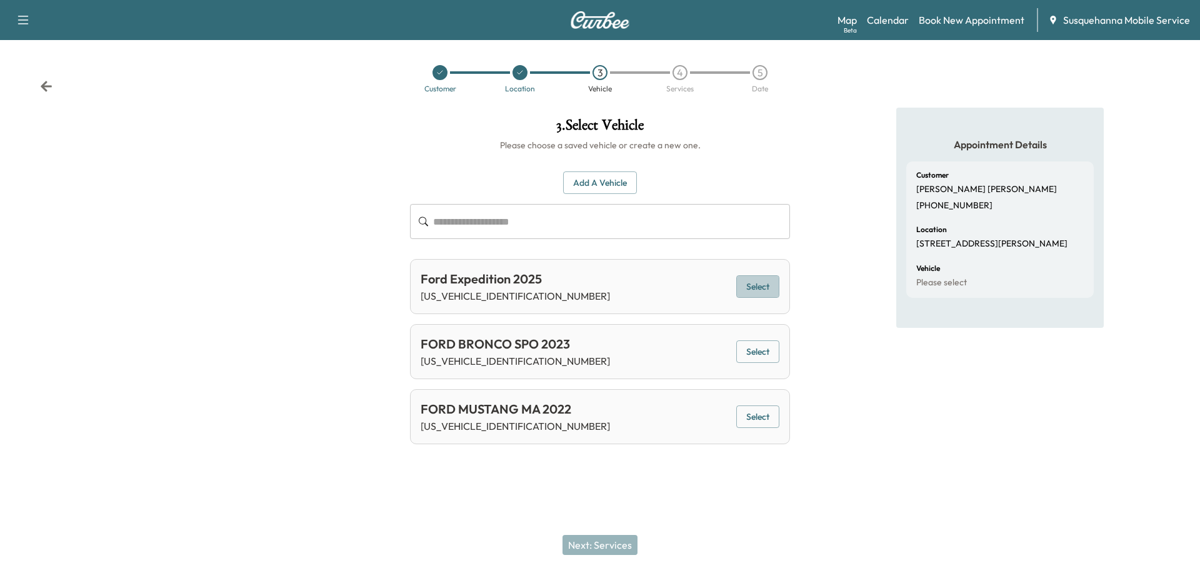
click at [757, 286] on button "Select" at bounding box center [758, 286] width 43 height 23
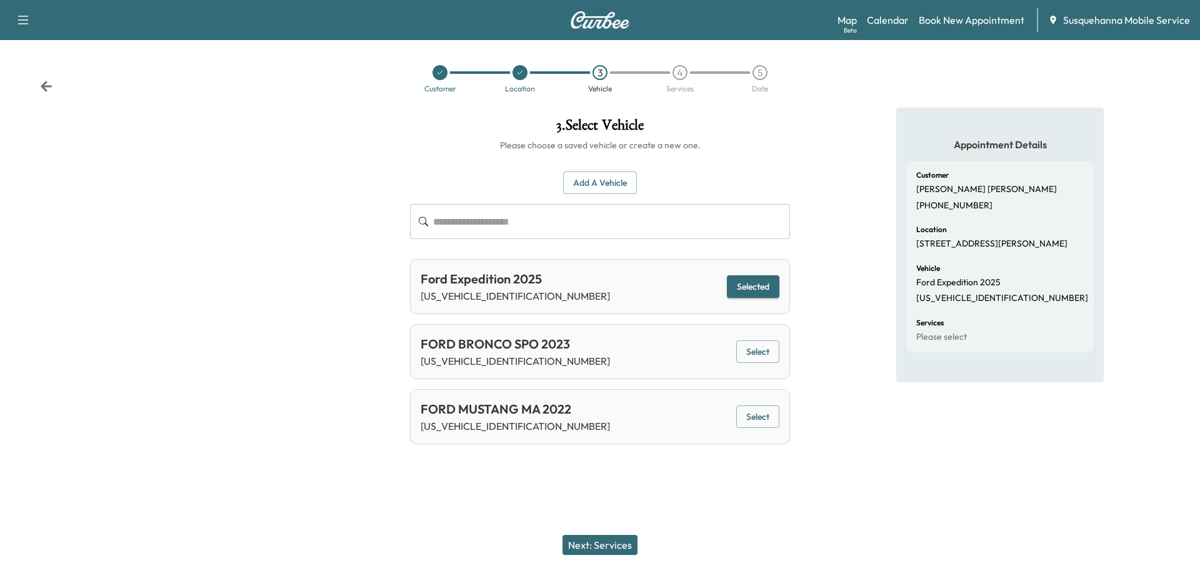
click at [622, 543] on button "Next: Services" at bounding box center [600, 545] width 75 height 20
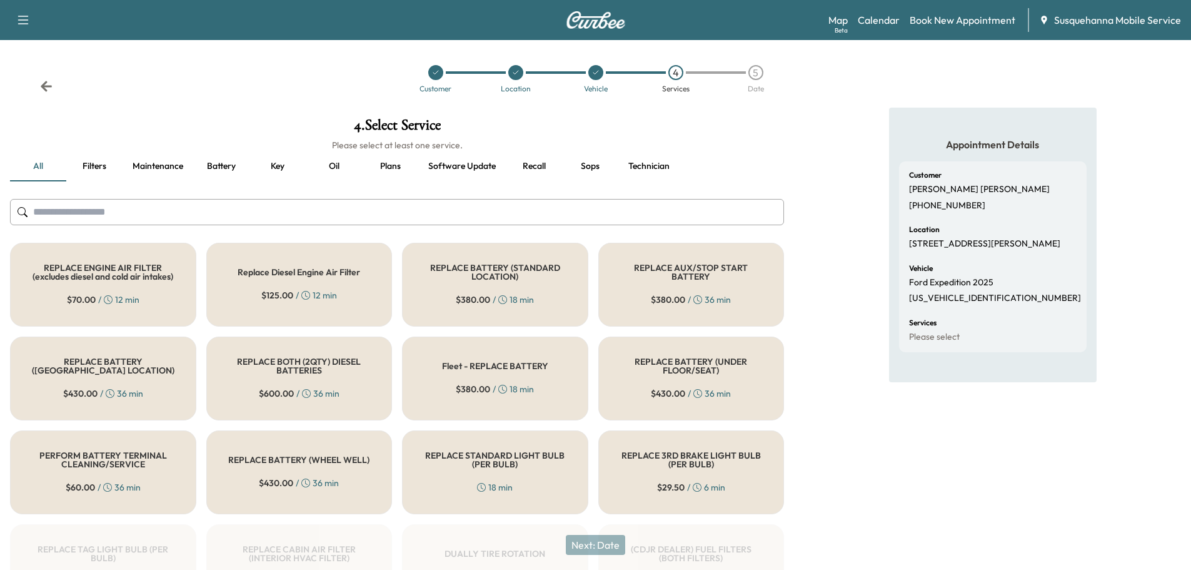
click at [462, 214] on input "text" at bounding box center [397, 212] width 774 height 26
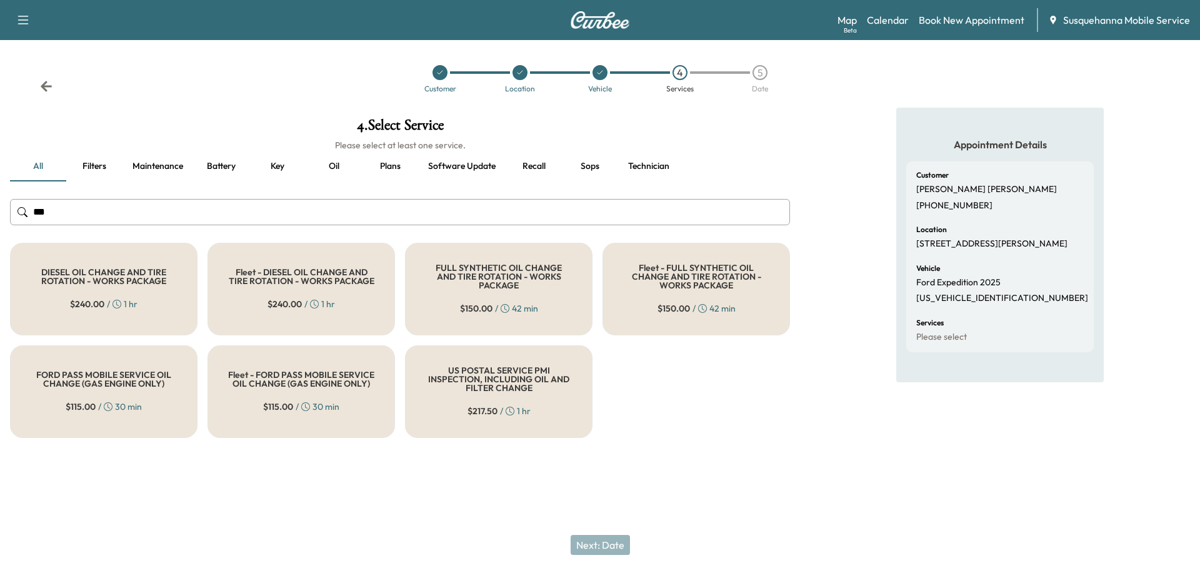
type input "***"
click at [462, 283] on h5 "FULL SYNTHETIC OIL CHANGE AND TIRE ROTATION - WORKS PACKAGE" at bounding box center [499, 276] width 146 height 26
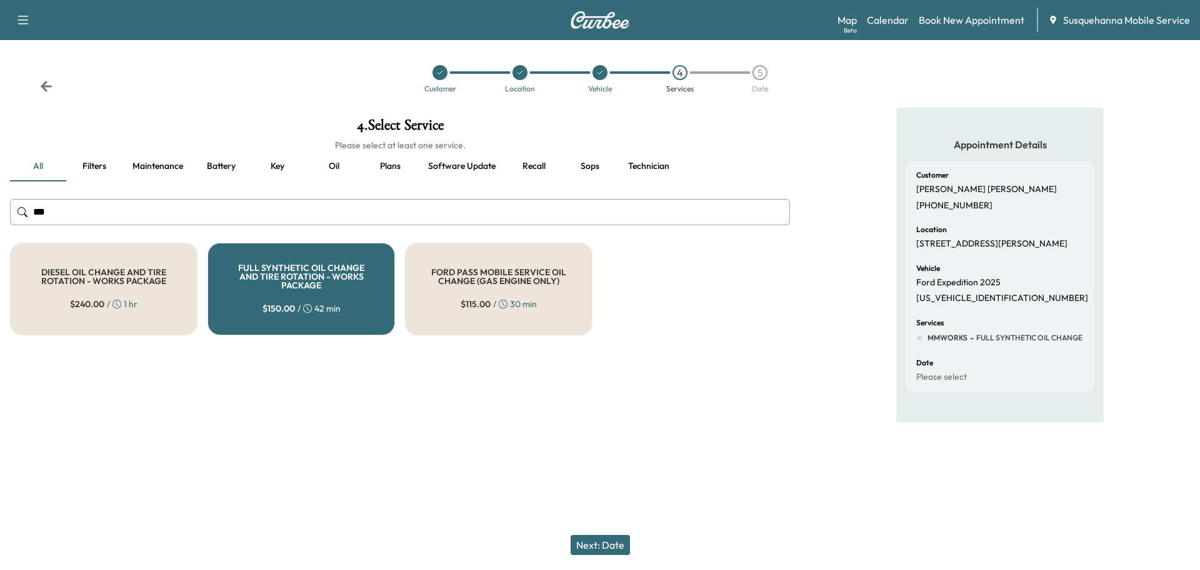
click at [599, 550] on button "Next: Date" at bounding box center [600, 545] width 59 height 20
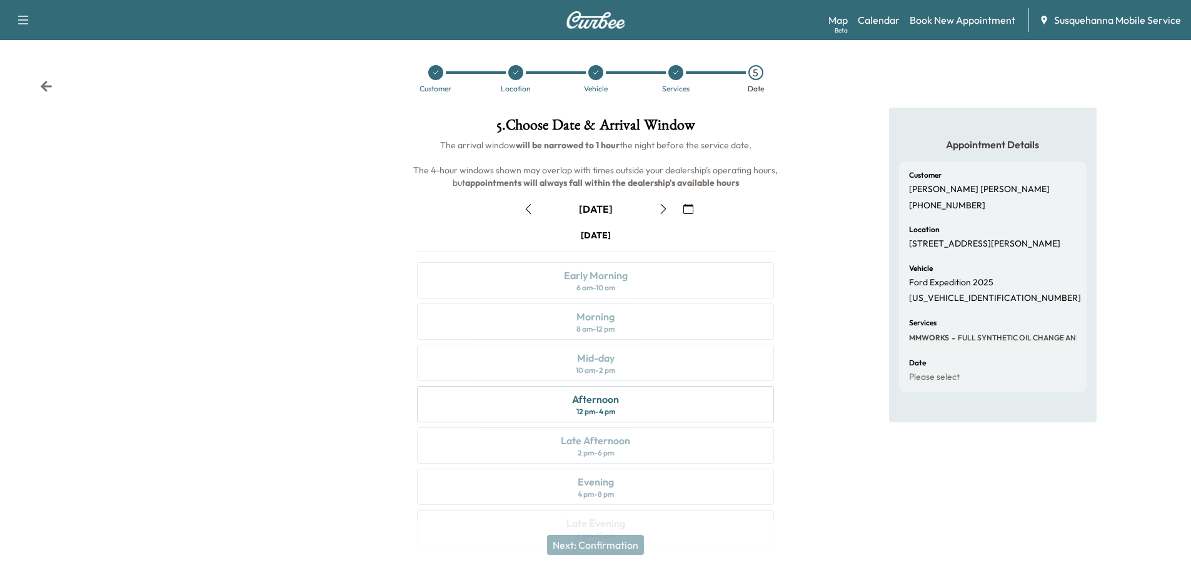
click at [662, 206] on icon "button" at bounding box center [663, 209] width 10 height 10
click at [610, 321] on div "Morning" at bounding box center [595, 316] width 38 height 15
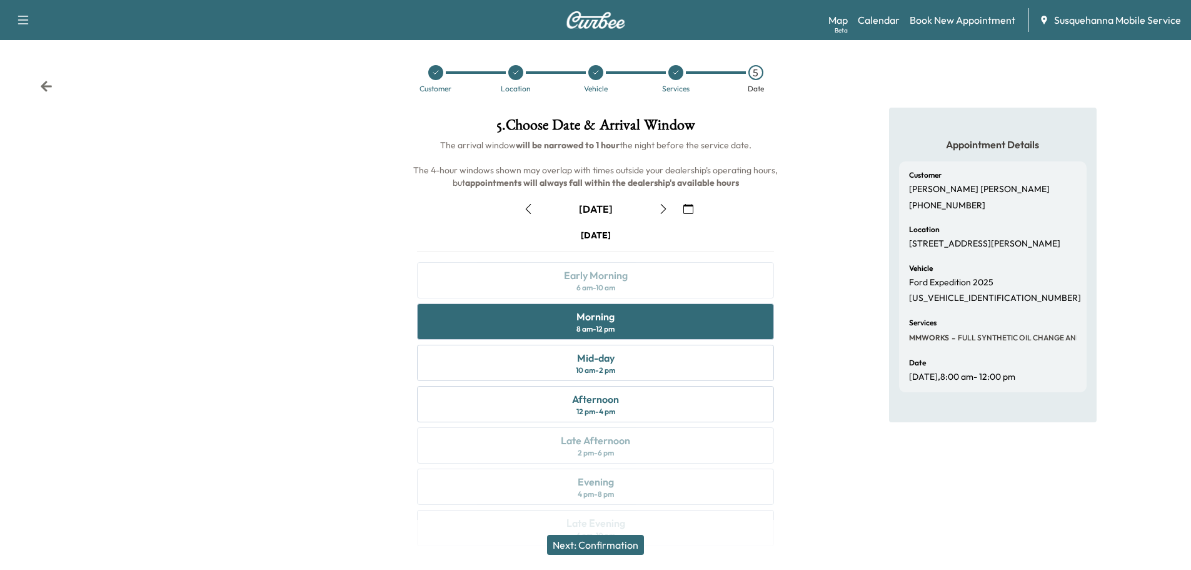
click at [616, 540] on button "Next: Confirmation" at bounding box center [595, 545] width 97 height 20
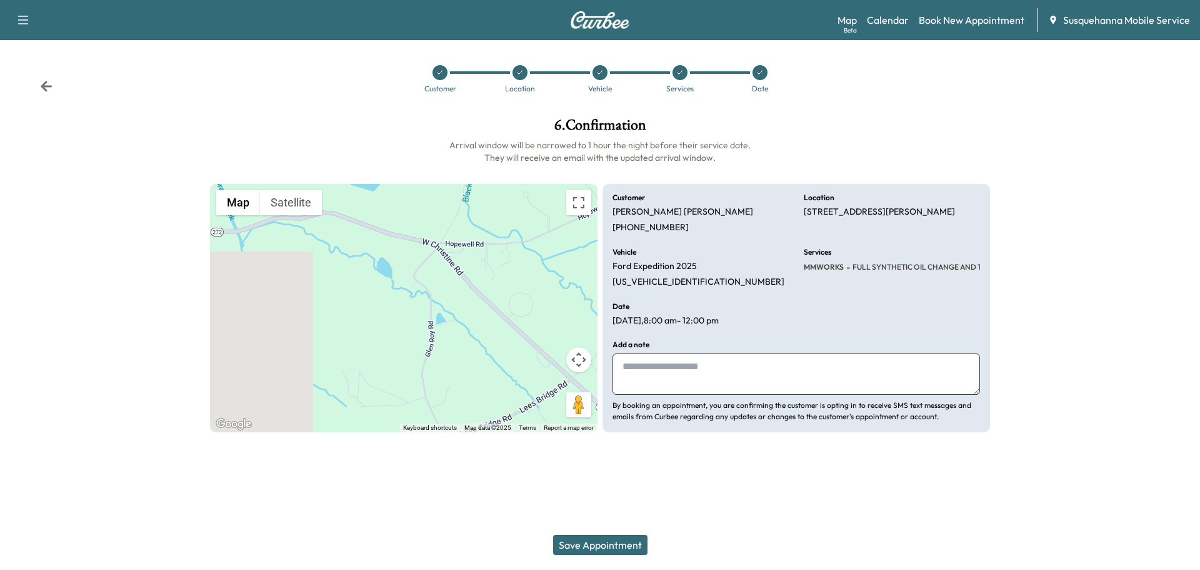
click at [671, 371] on textarea at bounding box center [797, 373] width 368 height 41
type textarea "*"
type textarea "**********"
click at [627, 548] on button "Save Appointment" at bounding box center [600, 545] width 94 height 20
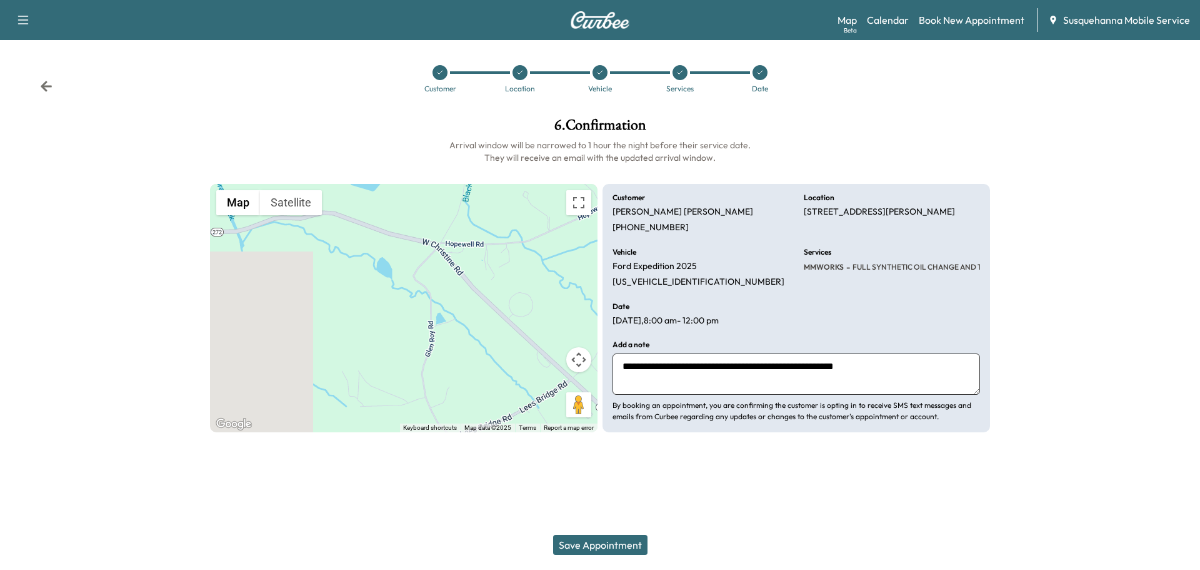
click at [606, 538] on button "Save Appointment" at bounding box center [600, 545] width 94 height 20
click at [50, 88] on icon at bounding box center [46, 86] width 13 height 13
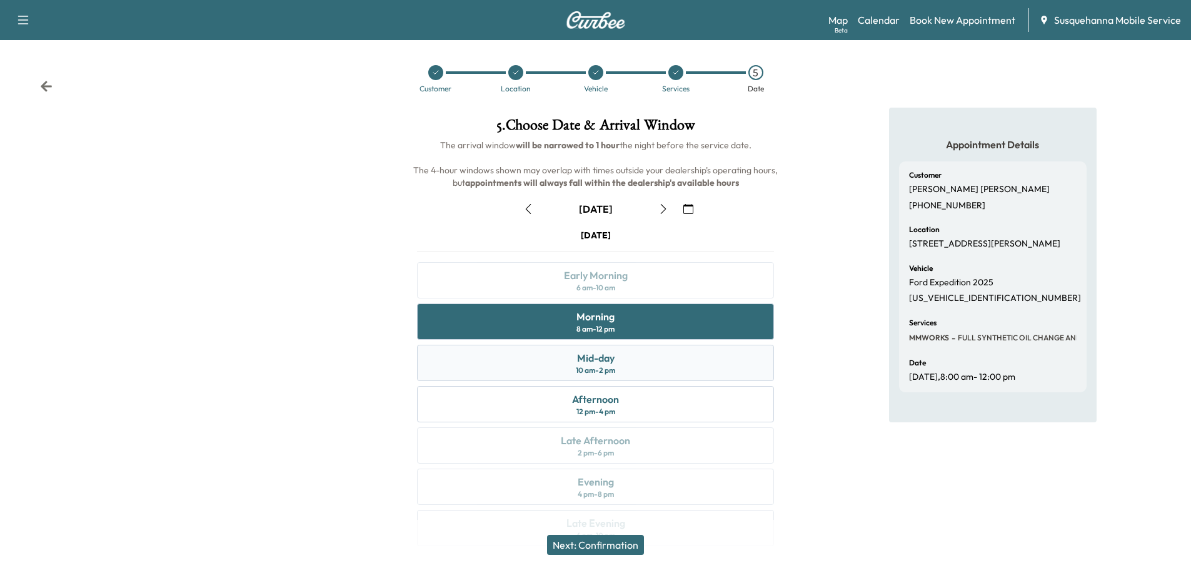
click at [591, 359] on div "Mid-day" at bounding box center [596, 357] width 38 height 15
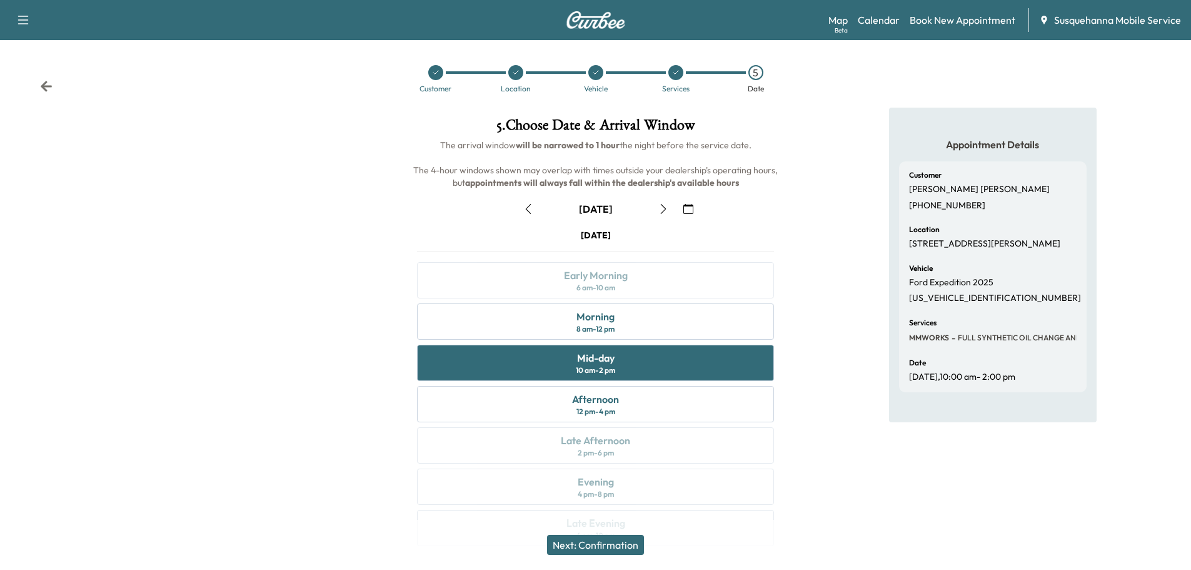
click at [620, 537] on button "Next: Confirmation" at bounding box center [595, 545] width 97 height 20
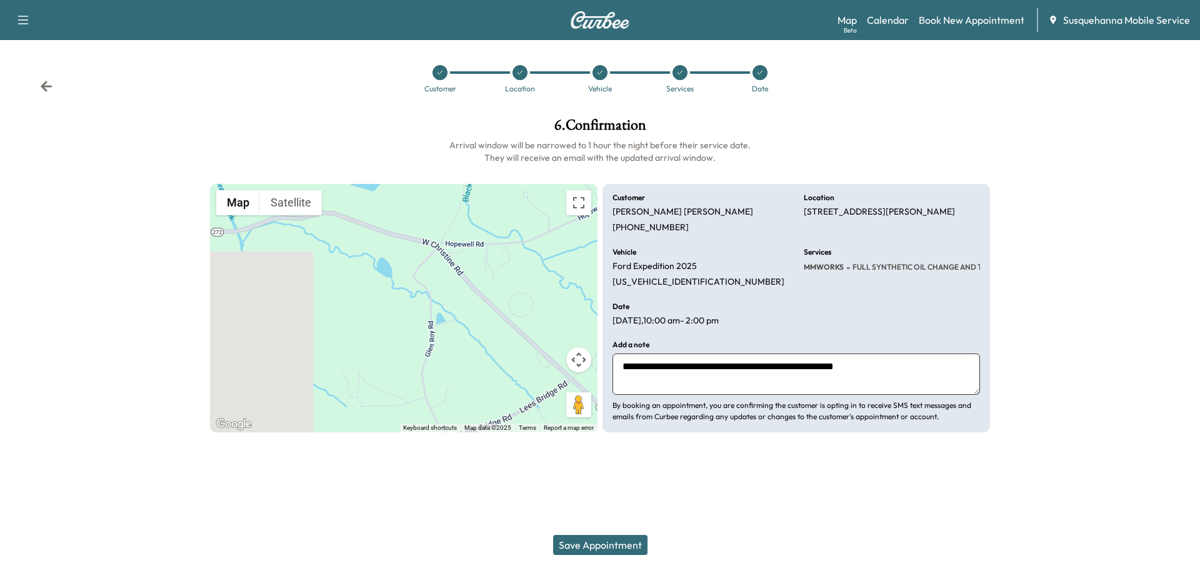
click at [616, 538] on button "Save Appointment" at bounding box center [600, 545] width 94 height 20
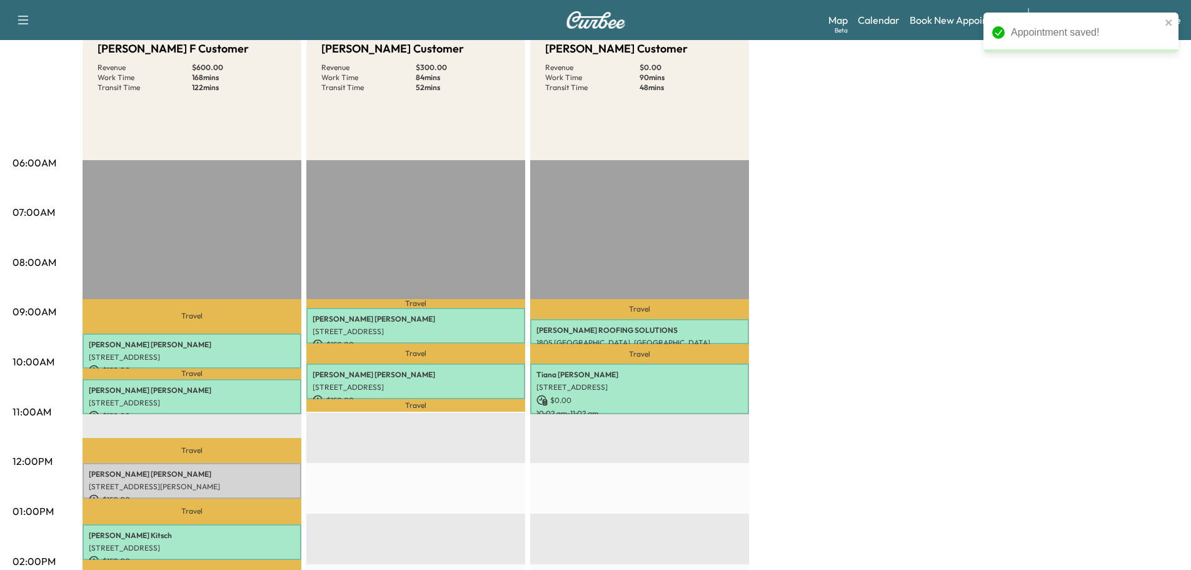
scroll to position [200, 0]
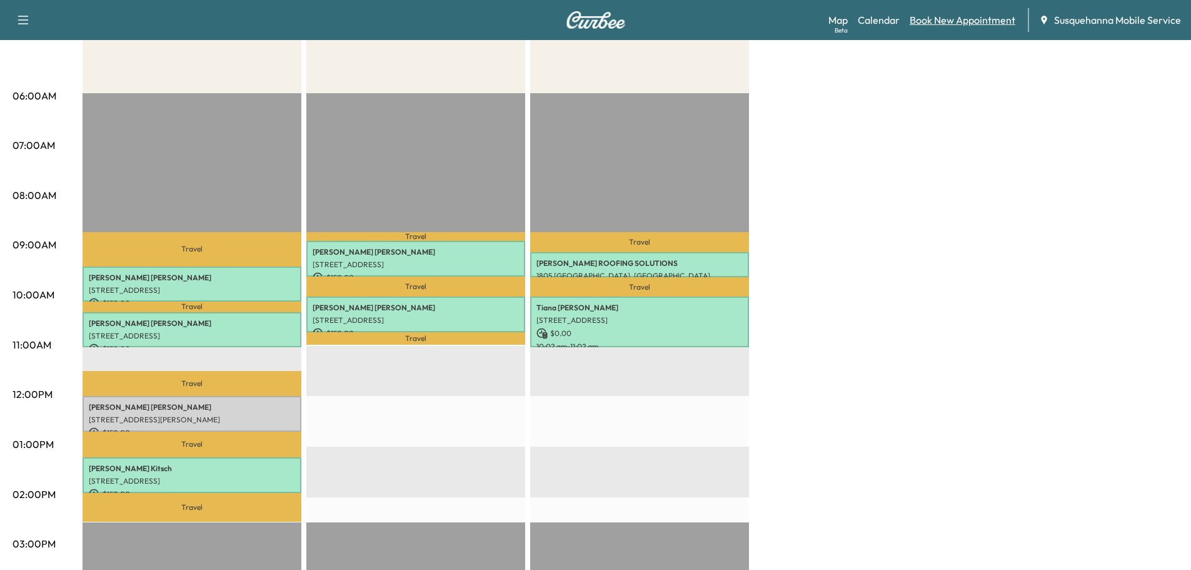
click at [964, 19] on link "Book New Appointment" at bounding box center [963, 20] width 106 height 15
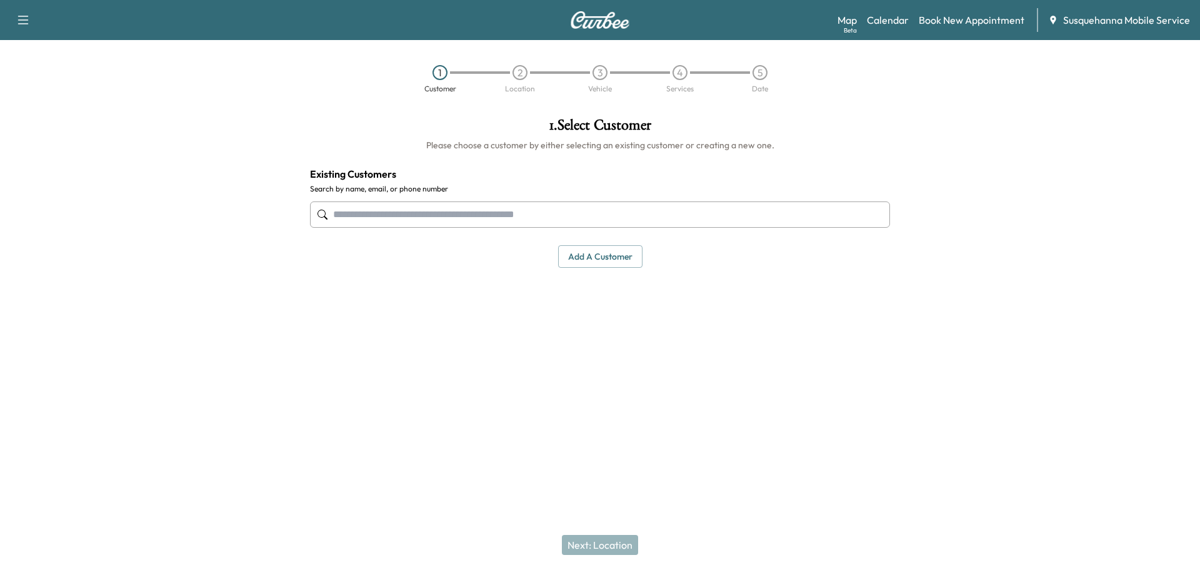
click at [439, 214] on input "text" at bounding box center [600, 214] width 580 height 26
type input "*"
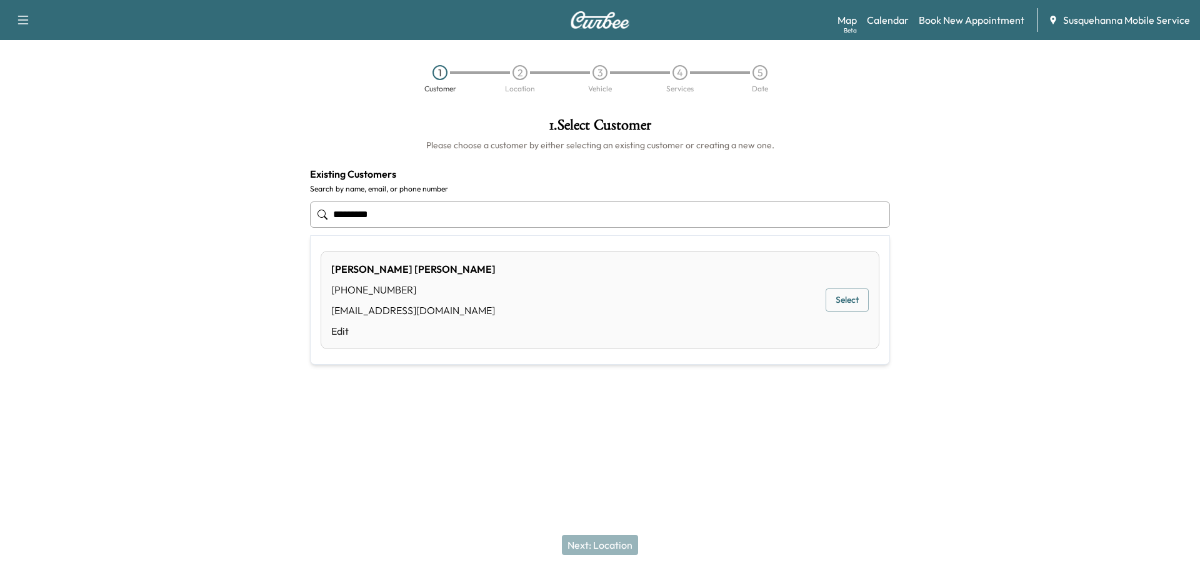
click at [851, 304] on button "Select" at bounding box center [847, 299] width 43 height 23
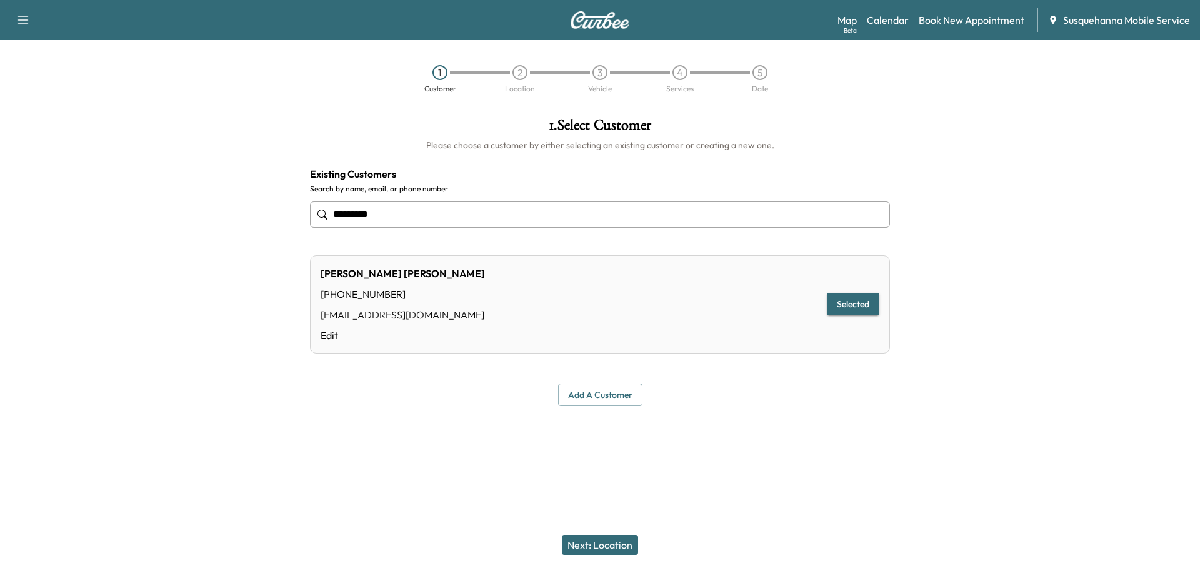
type input "*********"
click at [615, 543] on button "Next: Location" at bounding box center [600, 545] width 76 height 20
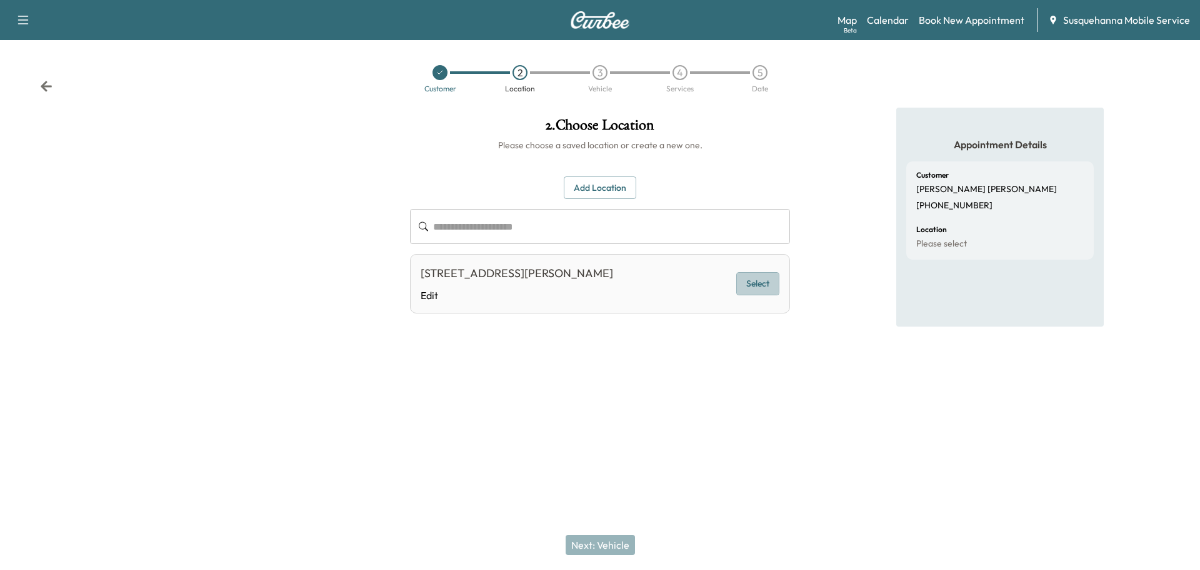
click at [750, 286] on button "Select" at bounding box center [758, 283] width 43 height 23
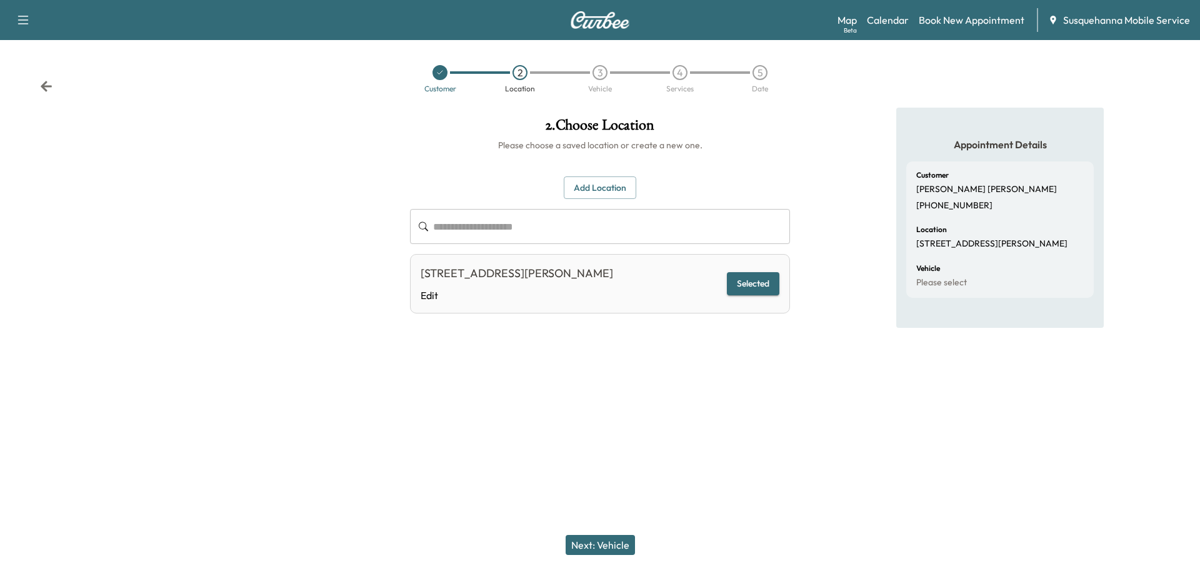
click at [626, 543] on button "Next: Vehicle" at bounding box center [600, 545] width 69 height 20
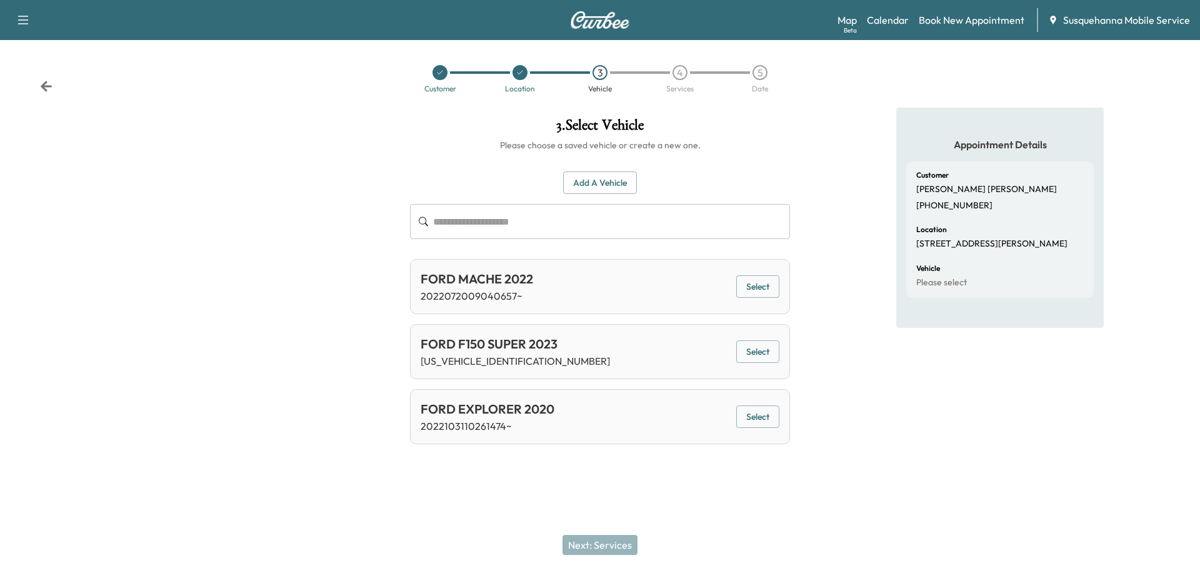
click at [775, 352] on button "Select" at bounding box center [758, 351] width 43 height 23
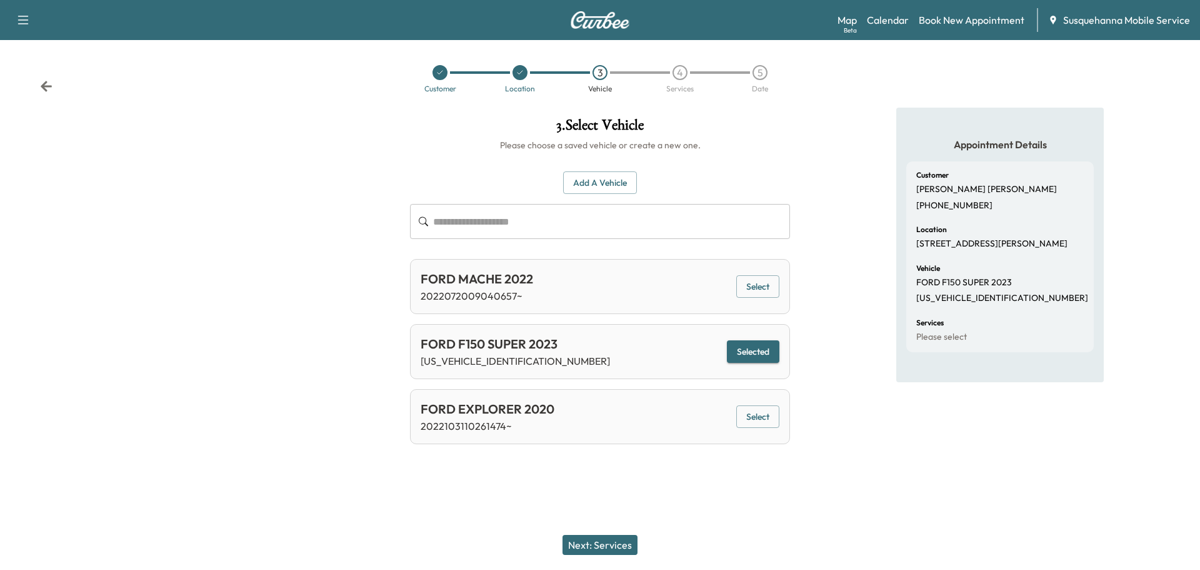
click at [597, 545] on button "Next: Services" at bounding box center [600, 545] width 75 height 20
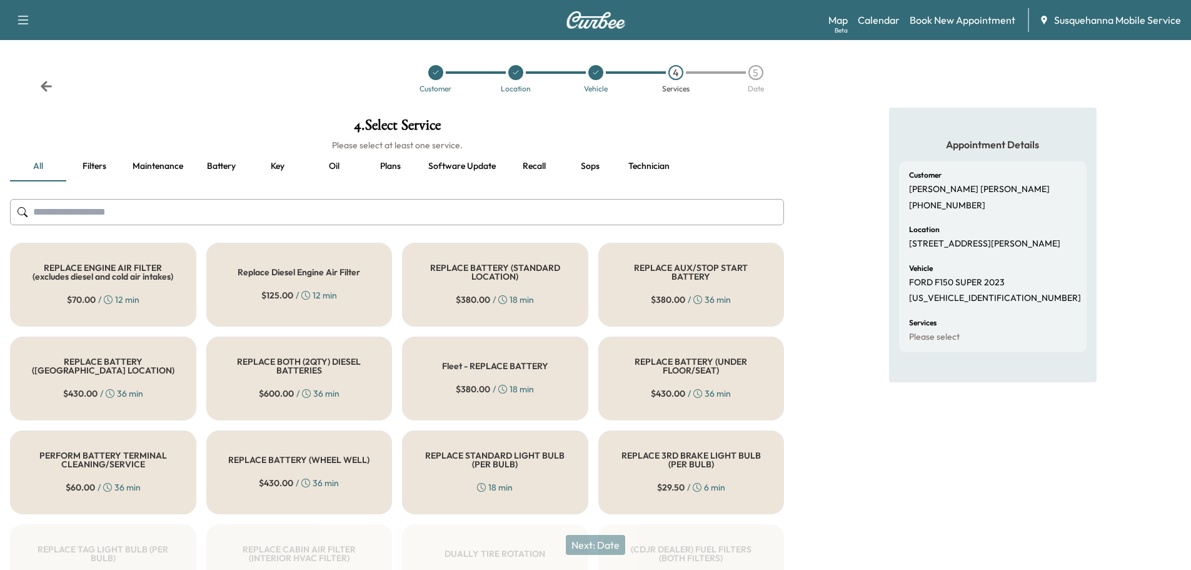
click at [406, 208] on input "text" at bounding box center [397, 212] width 774 height 26
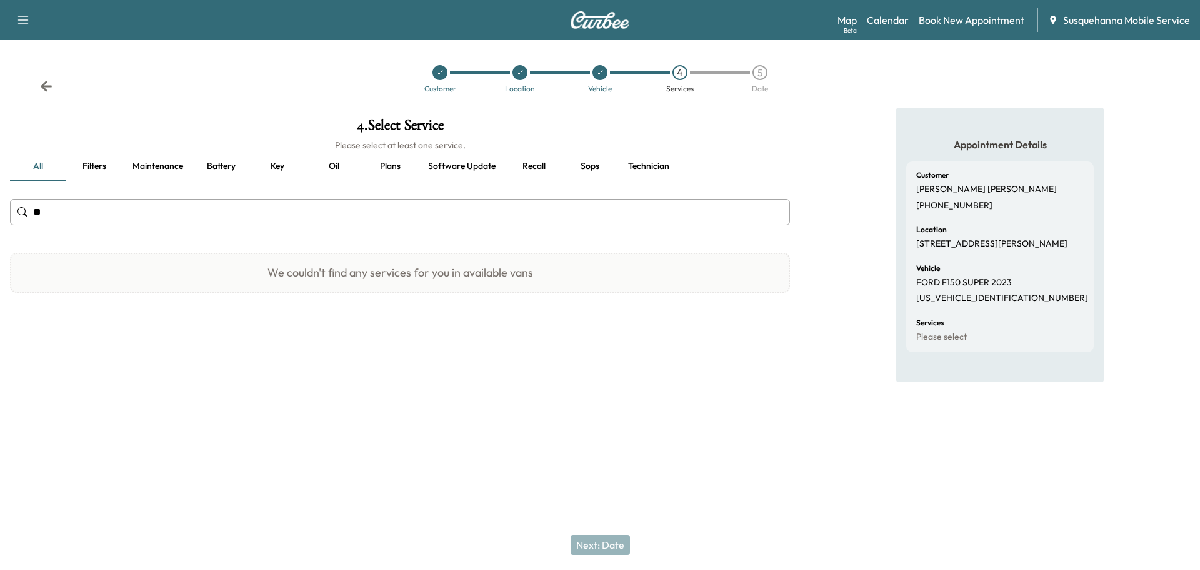
type input "*"
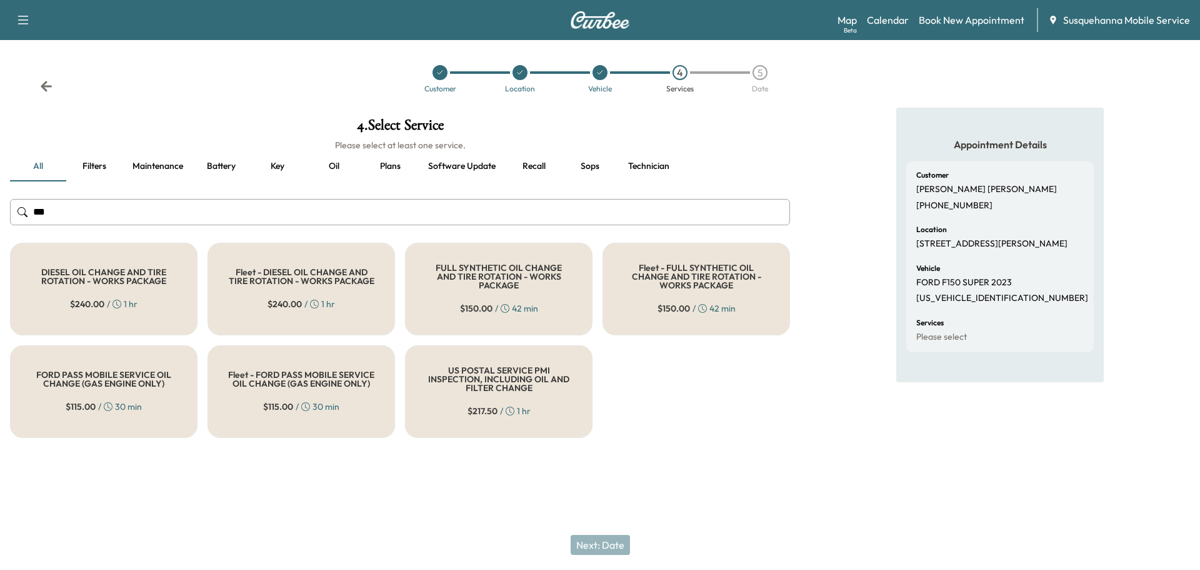
type input "***"
click at [489, 302] on span "$ 150.00" at bounding box center [476, 308] width 33 height 13
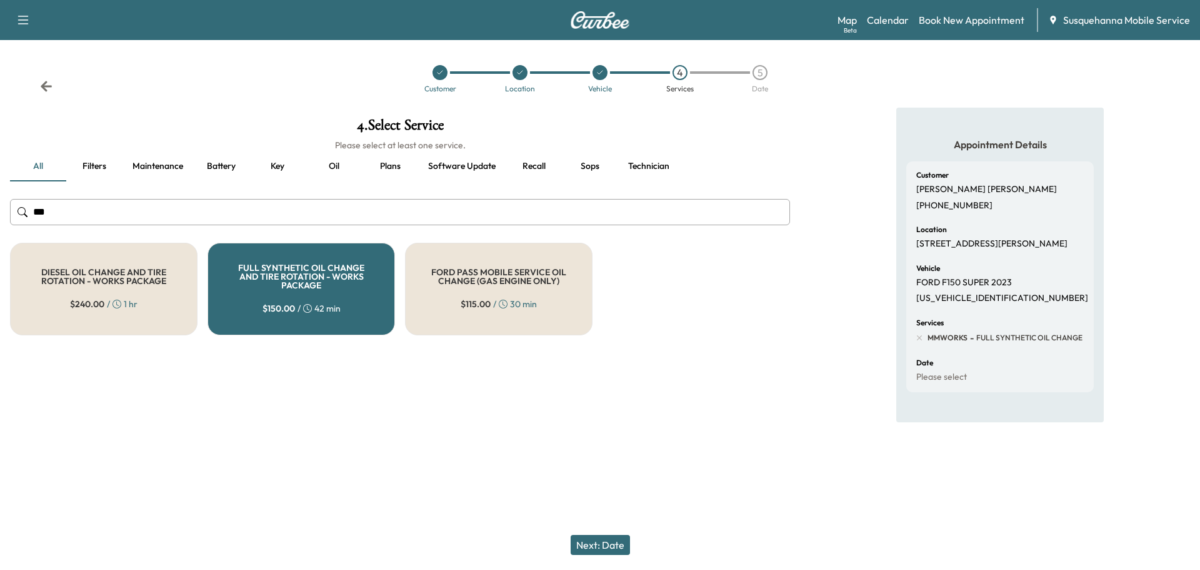
click at [607, 538] on button "Next: Date" at bounding box center [600, 545] width 59 height 20
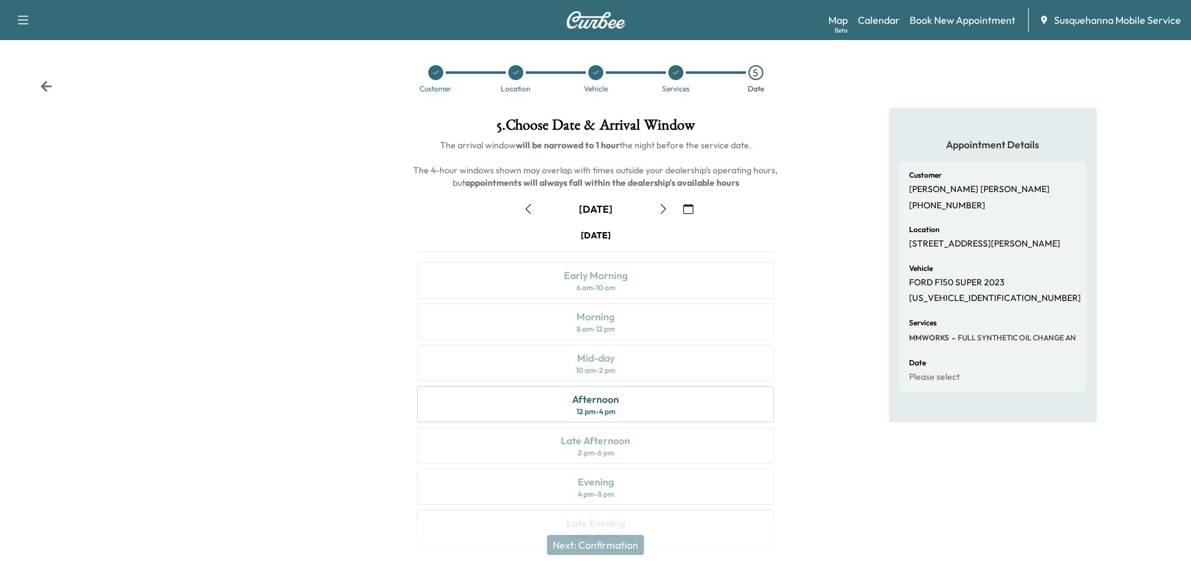
click at [683, 208] on icon "button" at bounding box center [688, 209] width 10 height 10
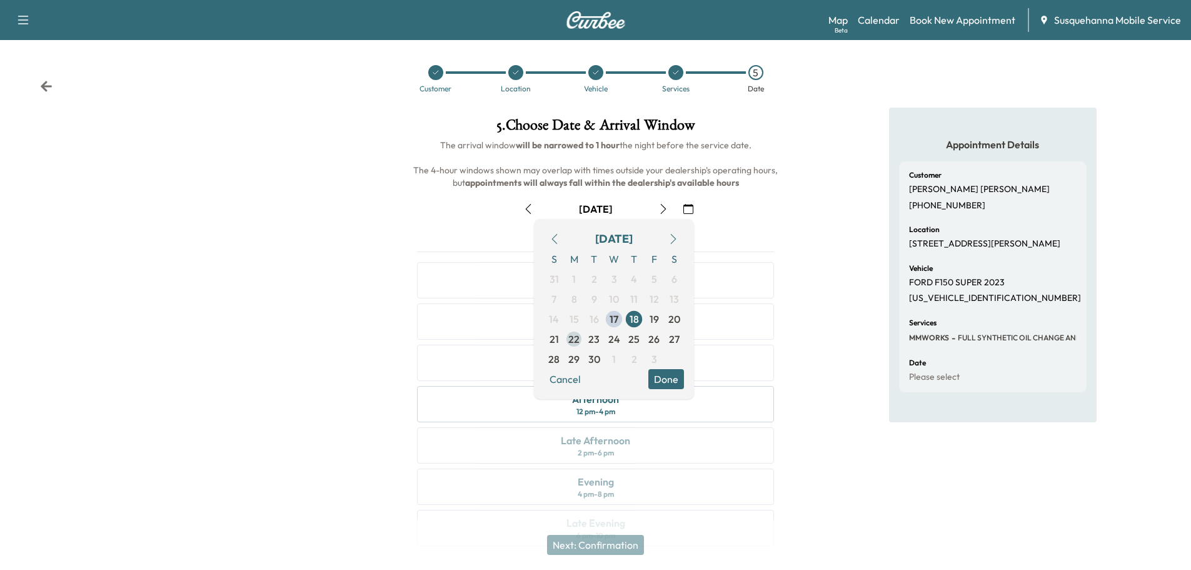
click at [567, 342] on span "22" at bounding box center [574, 339] width 20 height 20
click at [671, 383] on button "Done" at bounding box center [666, 379] width 36 height 20
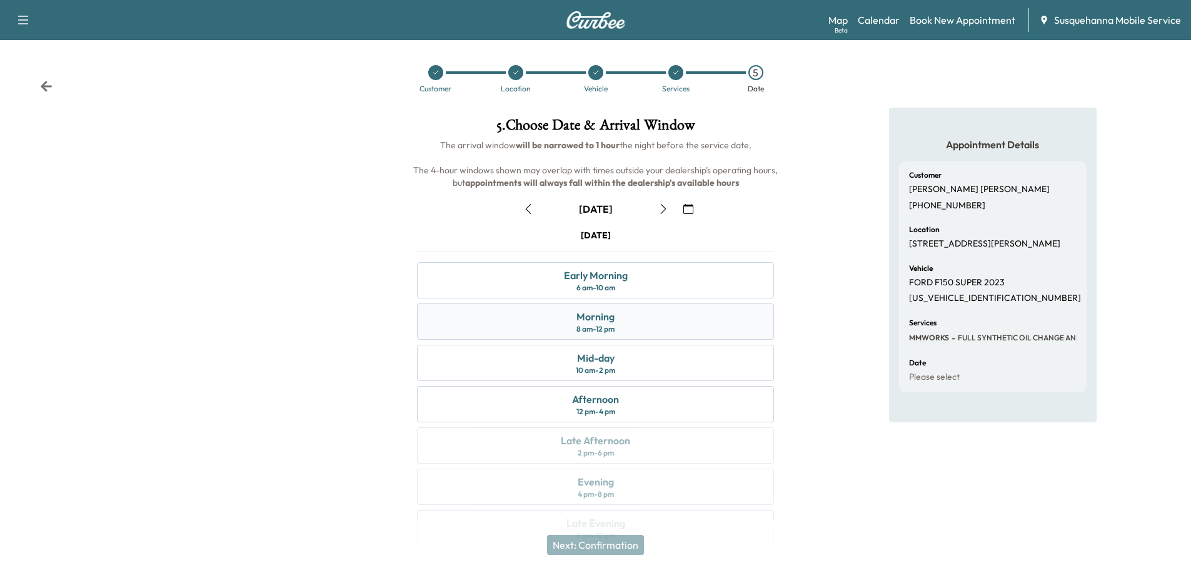
click at [673, 328] on div "Morning 8 am - 12 pm" at bounding box center [595, 321] width 357 height 36
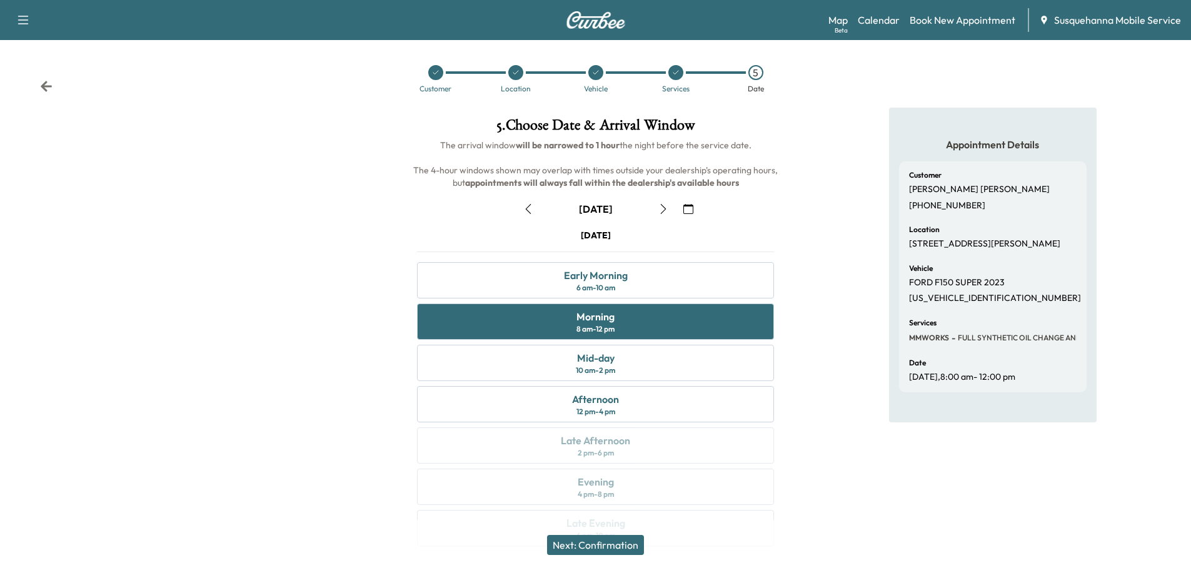
click at [611, 543] on button "Next: Confirmation" at bounding box center [595, 545] width 97 height 20
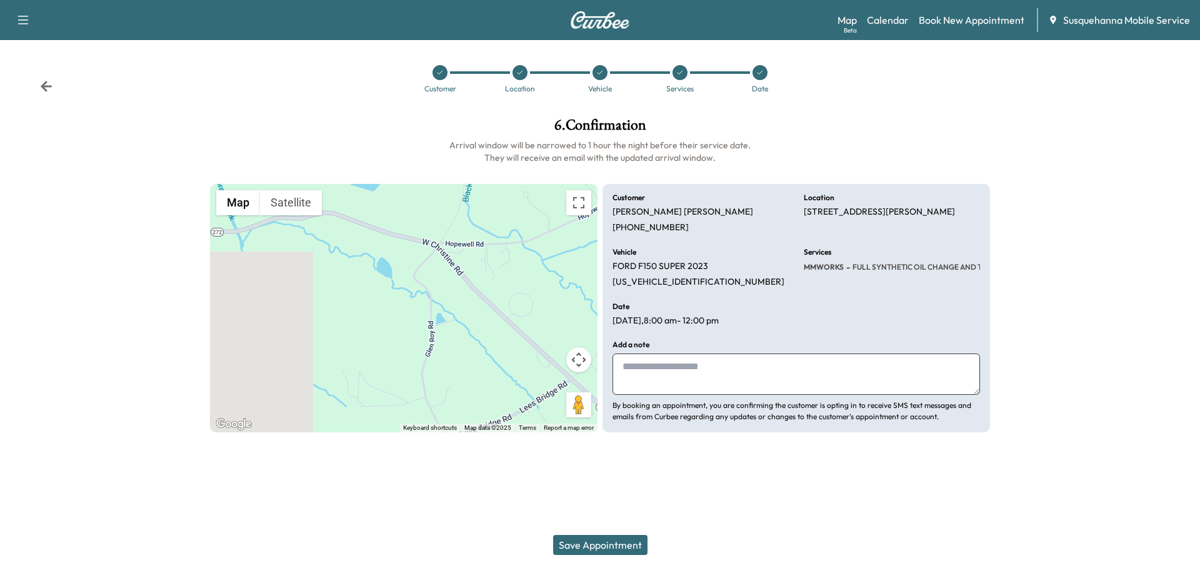
click at [702, 374] on textarea at bounding box center [797, 373] width 368 height 41
type textarea "**********"
click at [578, 547] on button "Save Appointment" at bounding box center [600, 545] width 94 height 20
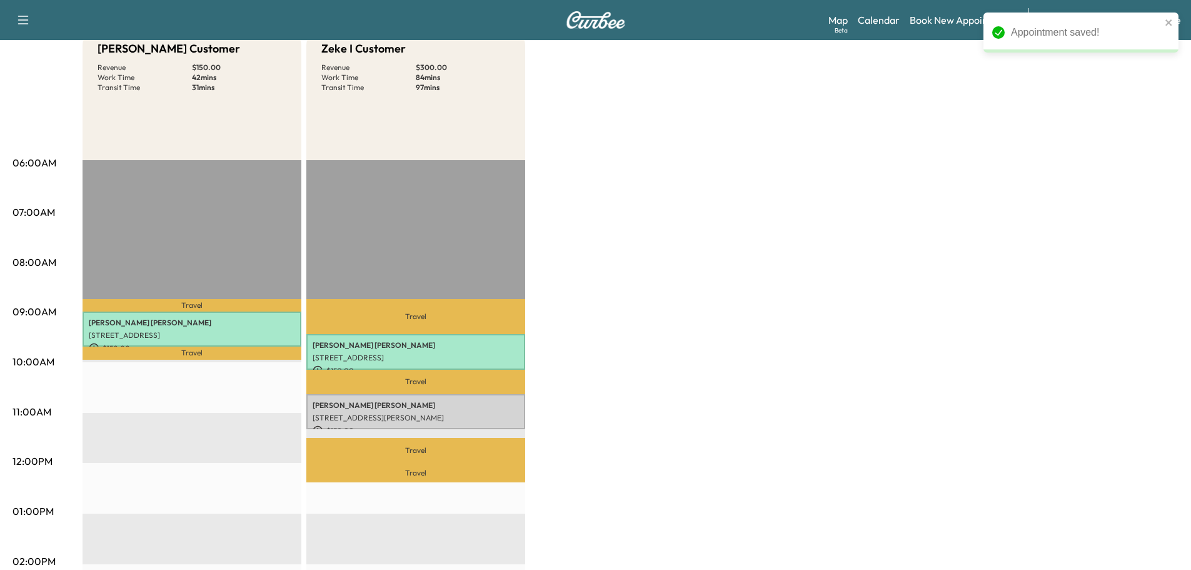
scroll to position [67, 0]
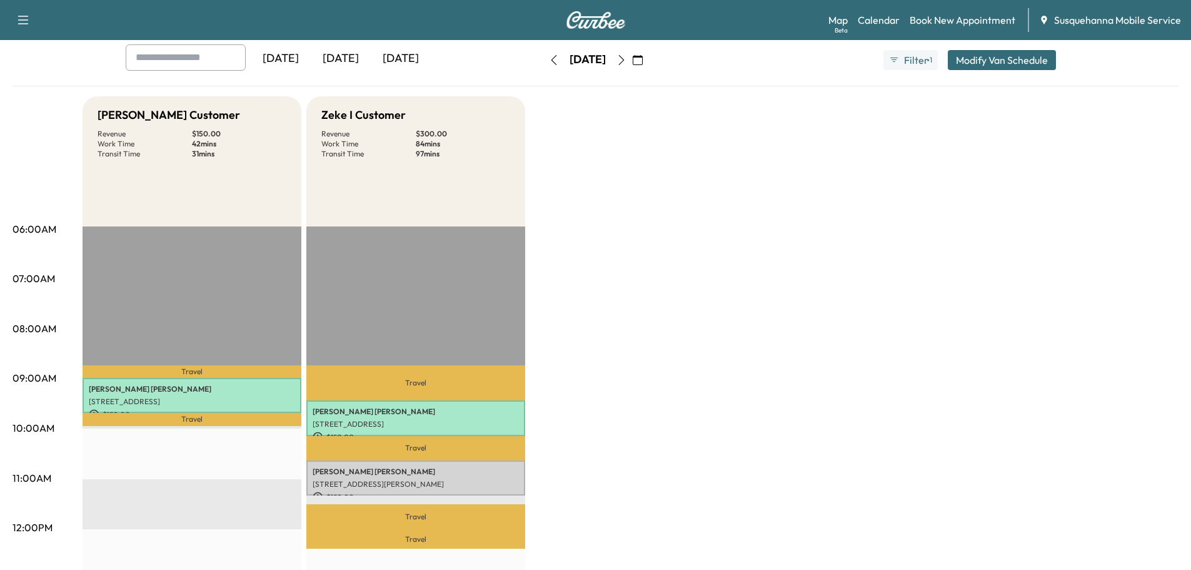
click at [988, 62] on div "Appointment saved!" at bounding box center [1081, 37] width 200 height 55
click at [982, 57] on button "Modify Van Schedule" at bounding box center [1002, 60] width 108 height 20
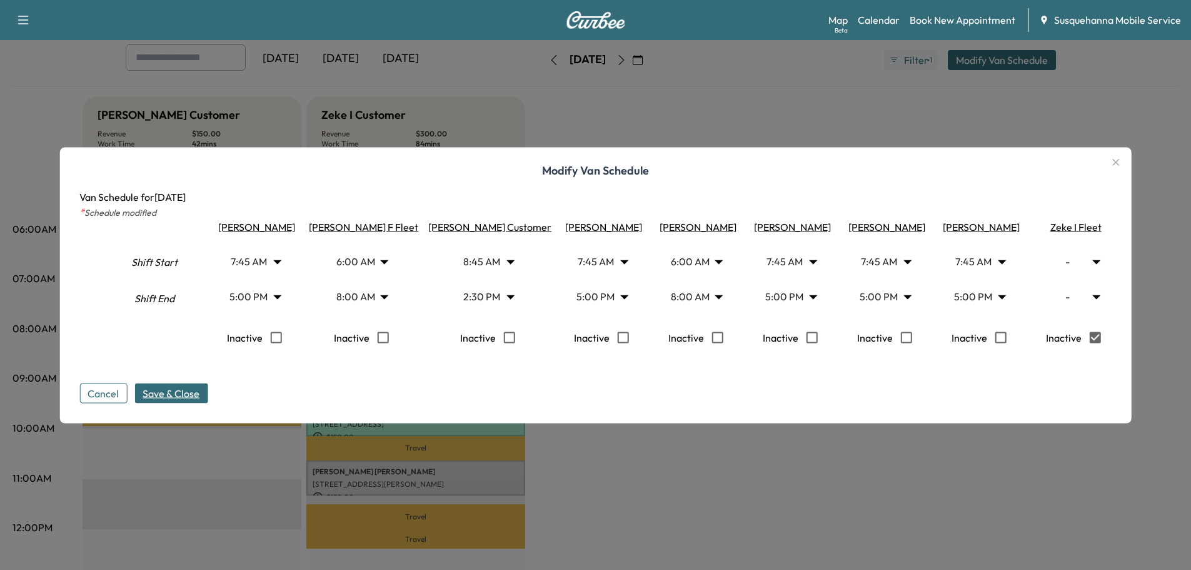
click at [192, 393] on span "Save & Close" at bounding box center [171, 392] width 57 height 15
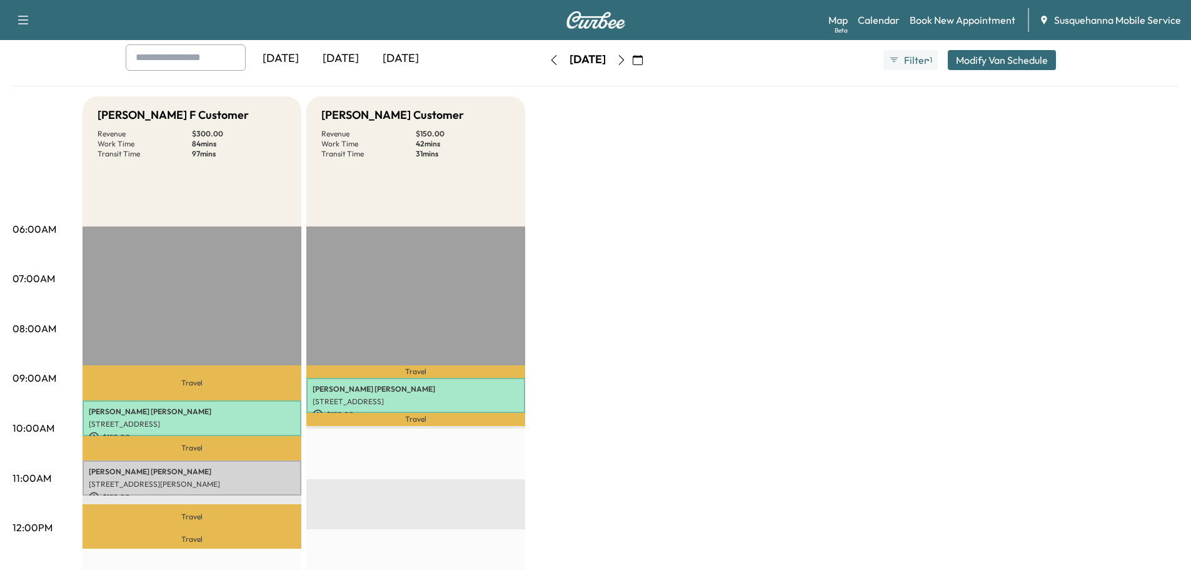
click at [543, 67] on button "button" at bounding box center [553, 60] width 21 height 20
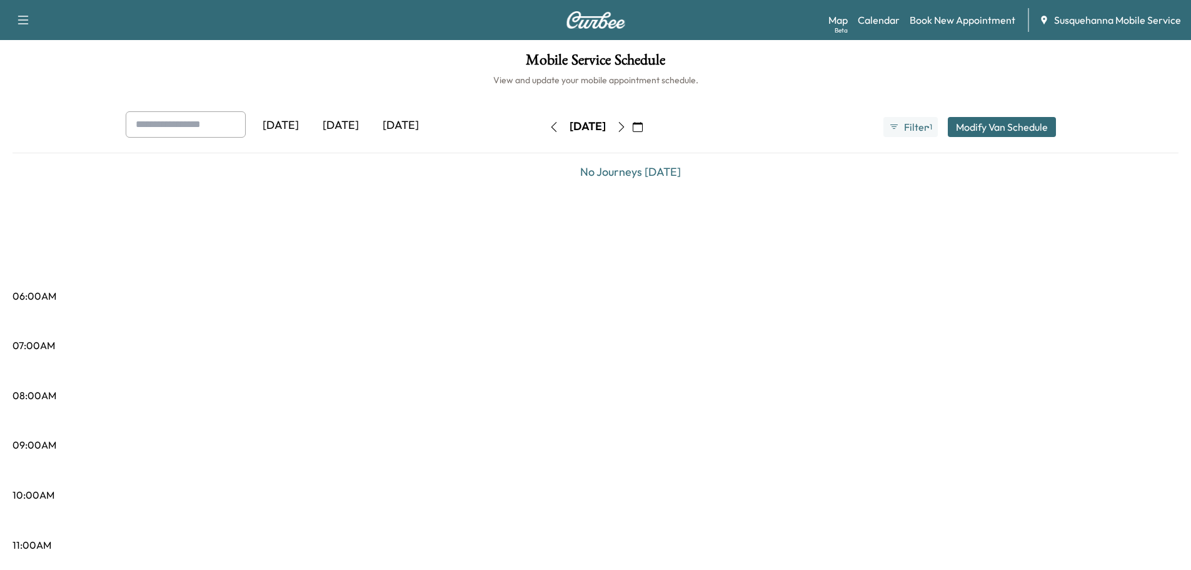
click at [543, 133] on button "button" at bounding box center [553, 127] width 21 height 20
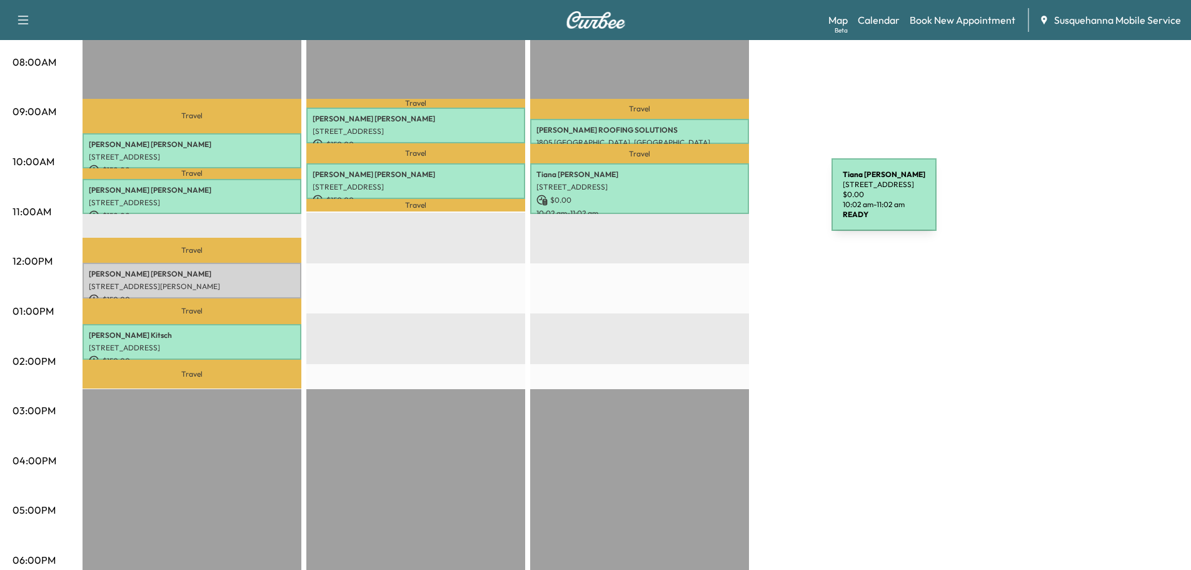
scroll to position [67, 0]
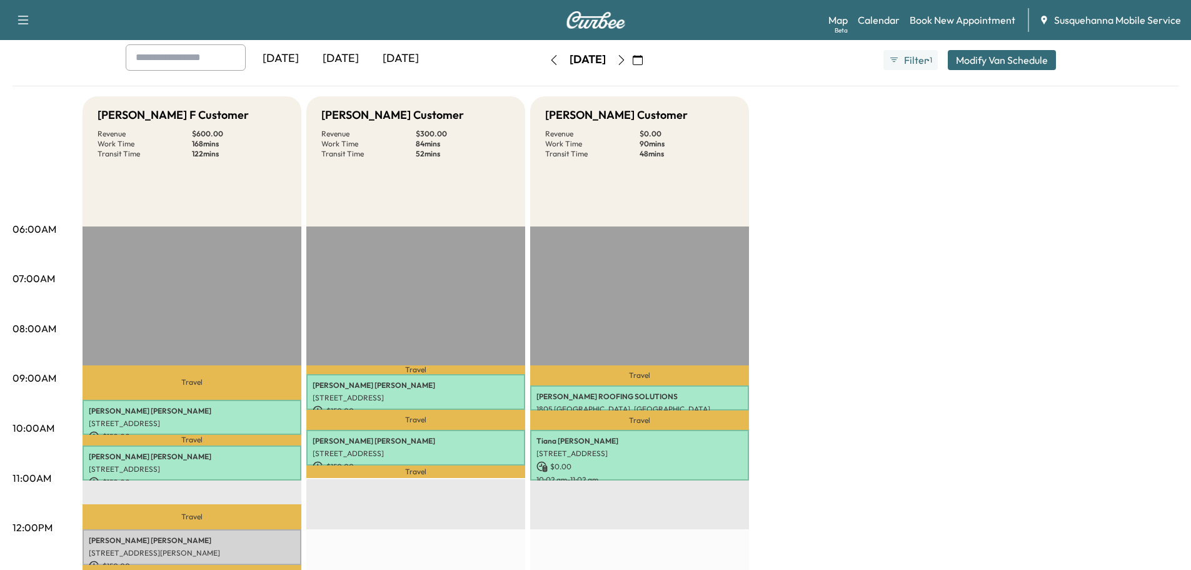
click at [549, 63] on icon "button" at bounding box center [554, 60] width 10 height 10
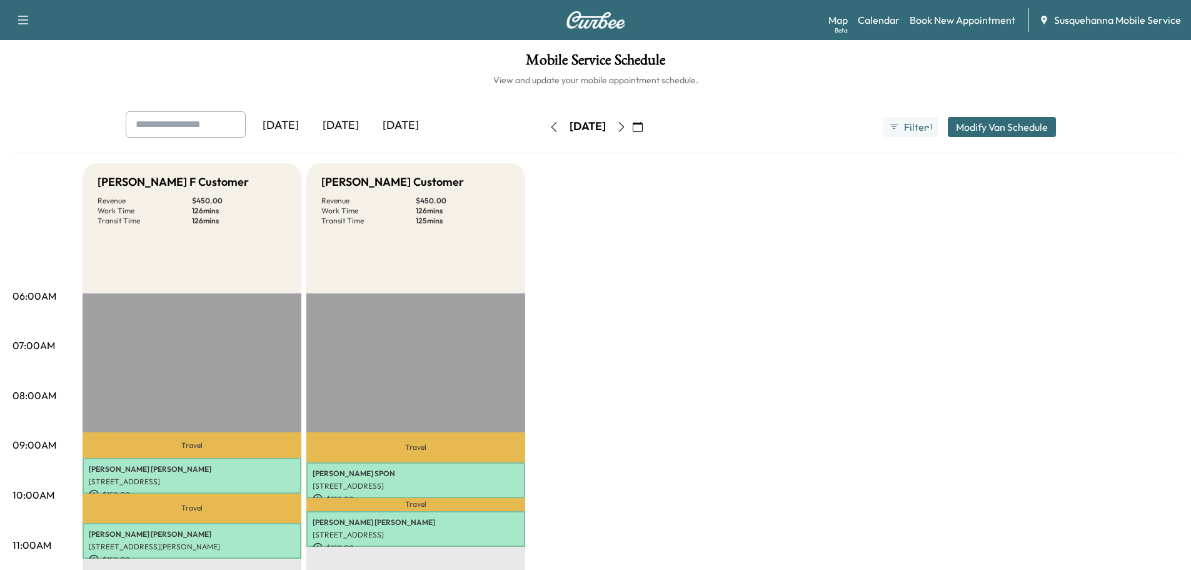
click at [632, 134] on button "button" at bounding box center [621, 127] width 21 height 20
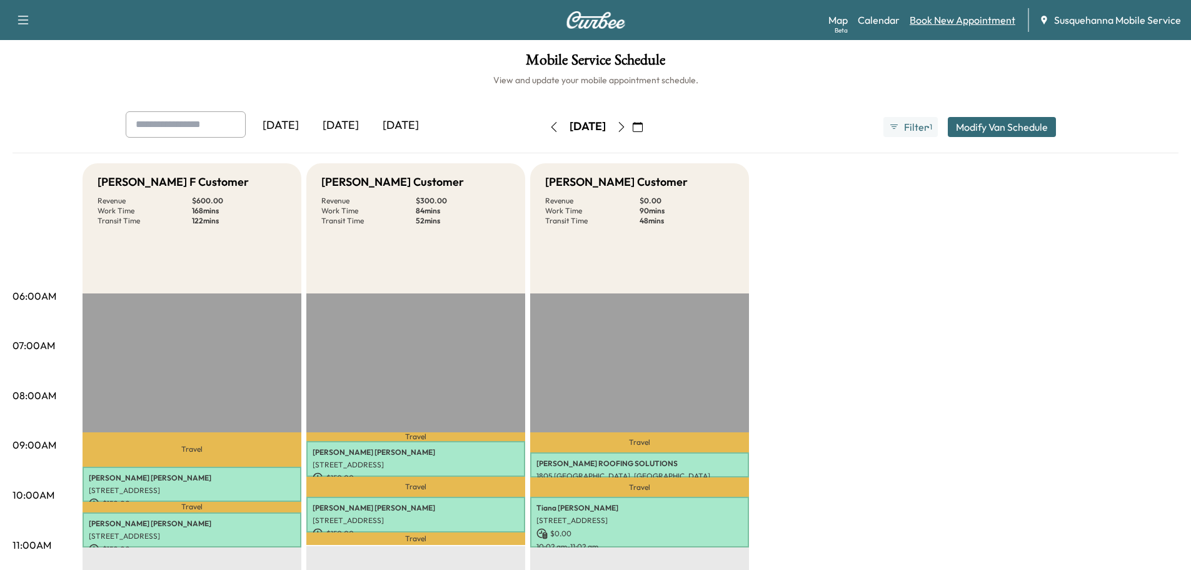
click at [955, 18] on link "Book New Appointment" at bounding box center [963, 20] width 106 height 15
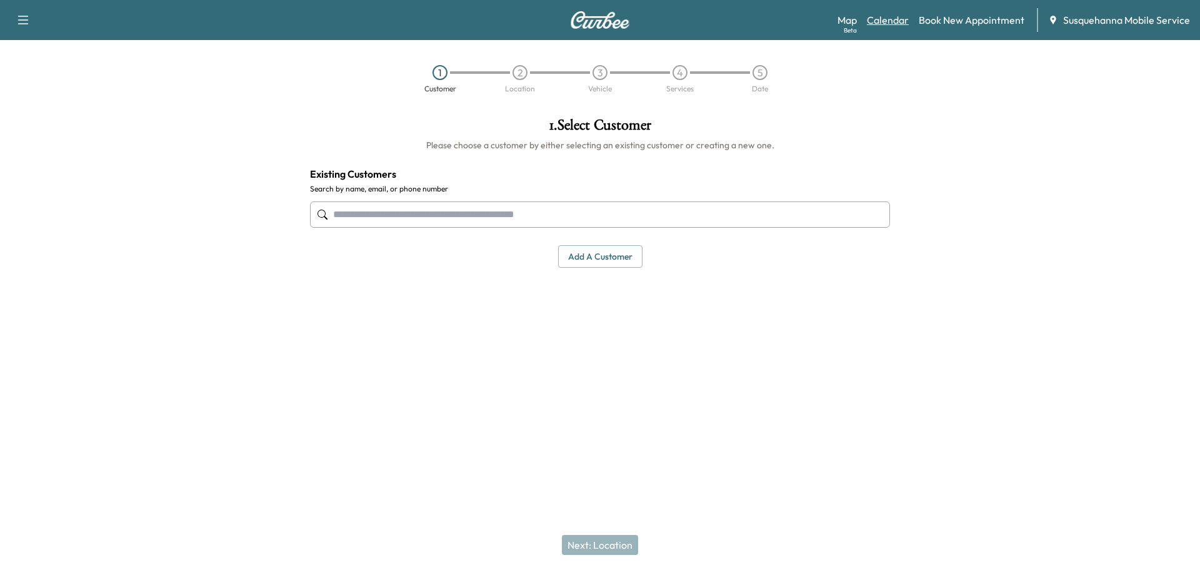
click at [878, 17] on link "Calendar" at bounding box center [888, 20] width 42 height 15
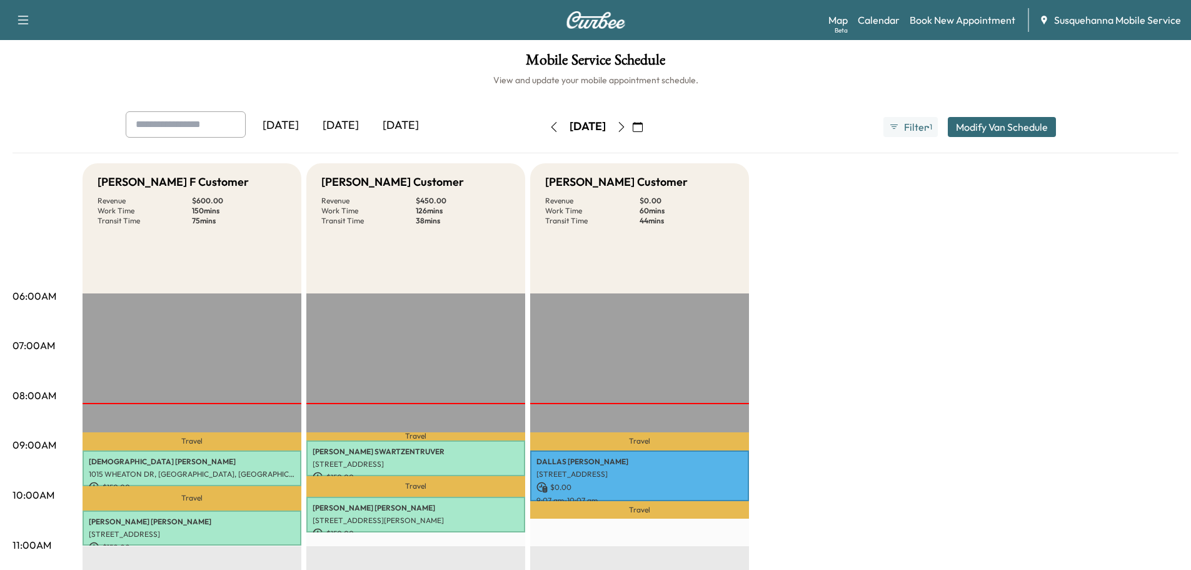
click at [648, 121] on button "button" at bounding box center [637, 127] width 21 height 20
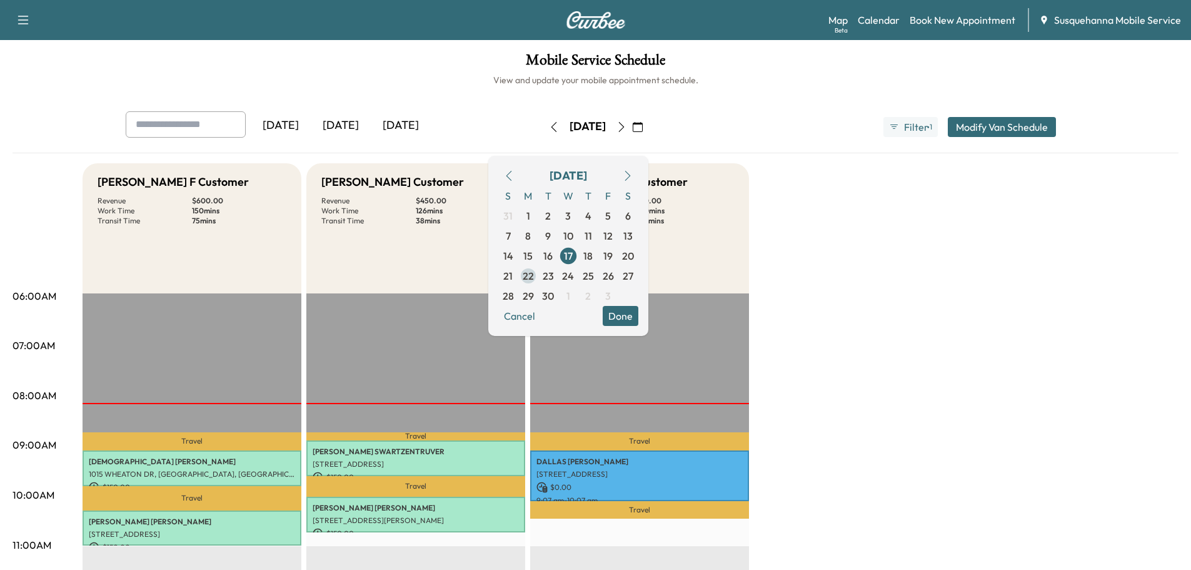
click at [534, 273] on span "22" at bounding box center [528, 275] width 11 height 15
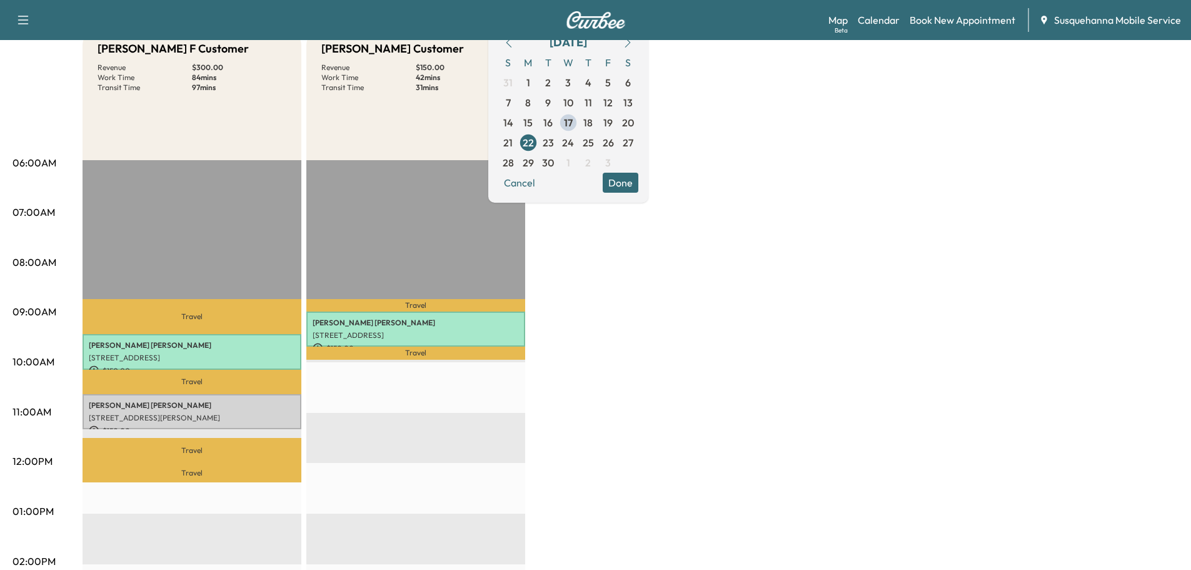
scroll to position [200, 0]
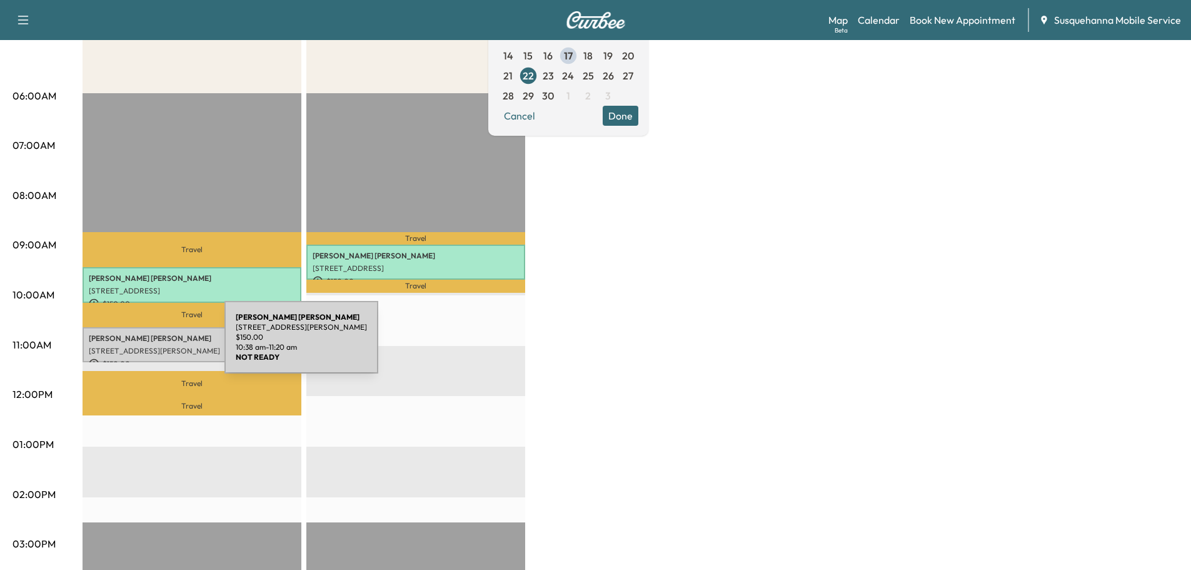
click at [131, 346] on p "[STREET_ADDRESS][PERSON_NAME]" at bounding box center [192, 351] width 206 height 10
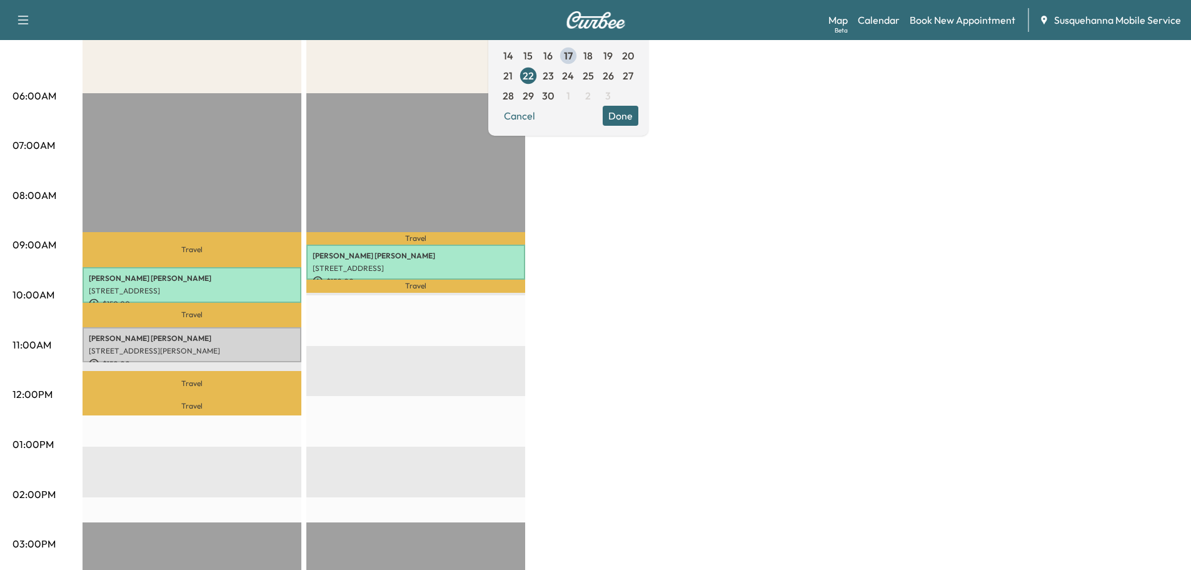
click at [210, 346] on p "[STREET_ADDRESS][PERSON_NAME]" at bounding box center [192, 351] width 206 height 10
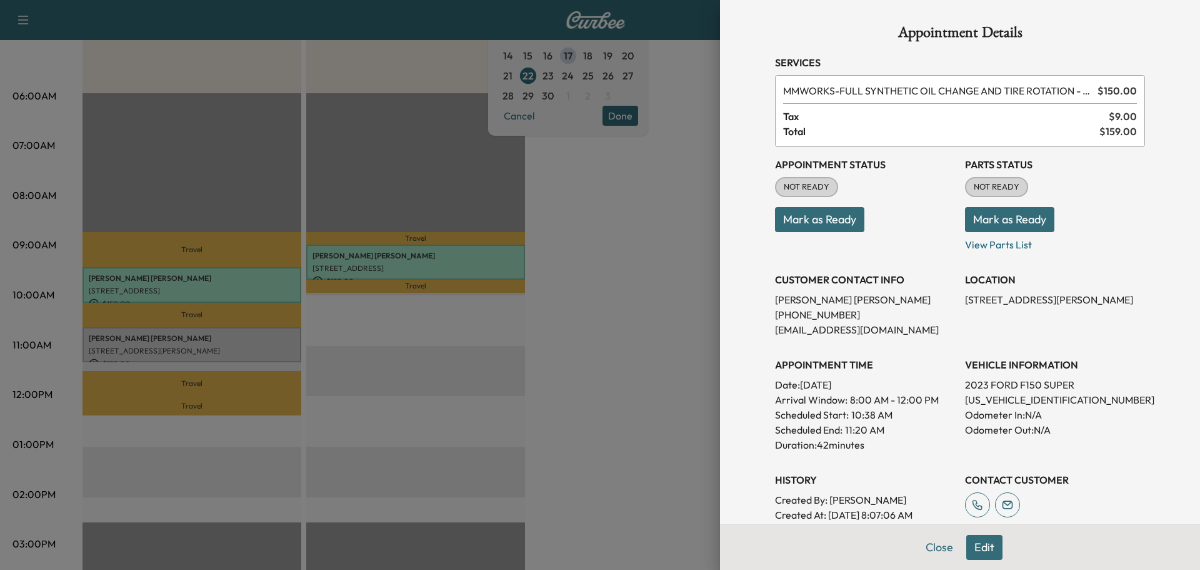
click at [968, 548] on button "Edit" at bounding box center [985, 547] width 36 height 25
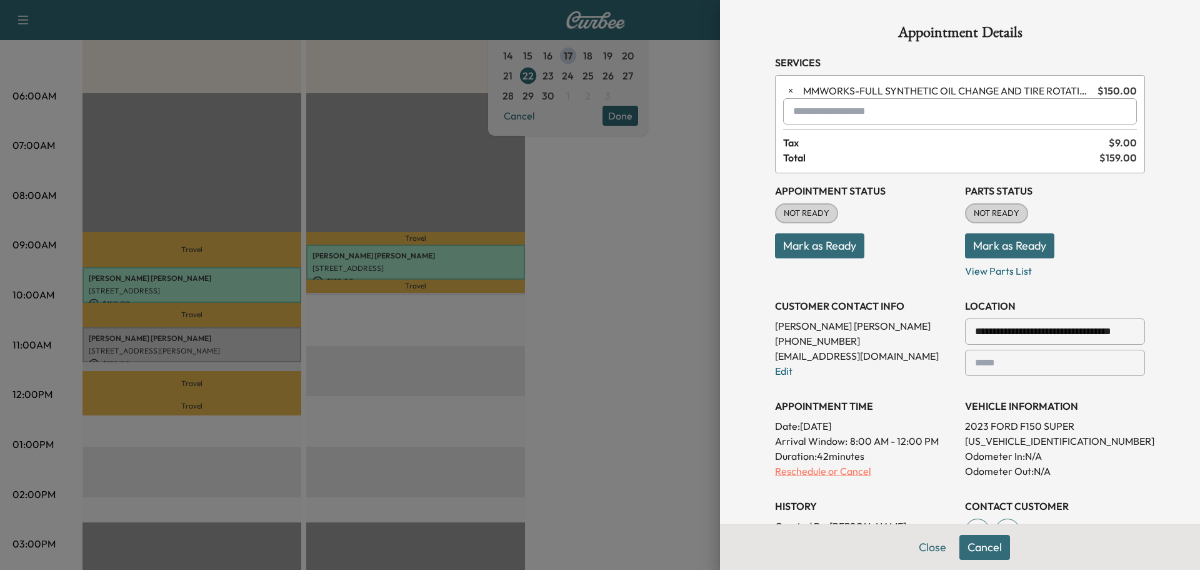
click at [813, 471] on p "Reschedule or Cancel" at bounding box center [865, 470] width 180 height 15
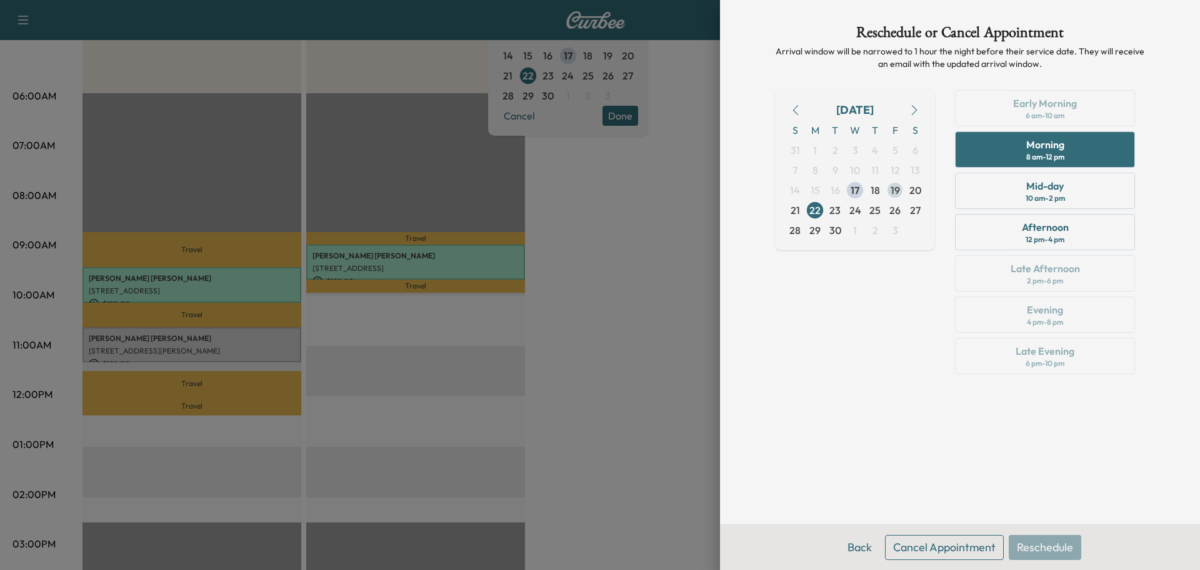
click at [898, 195] on span "19" at bounding box center [895, 190] width 9 height 15
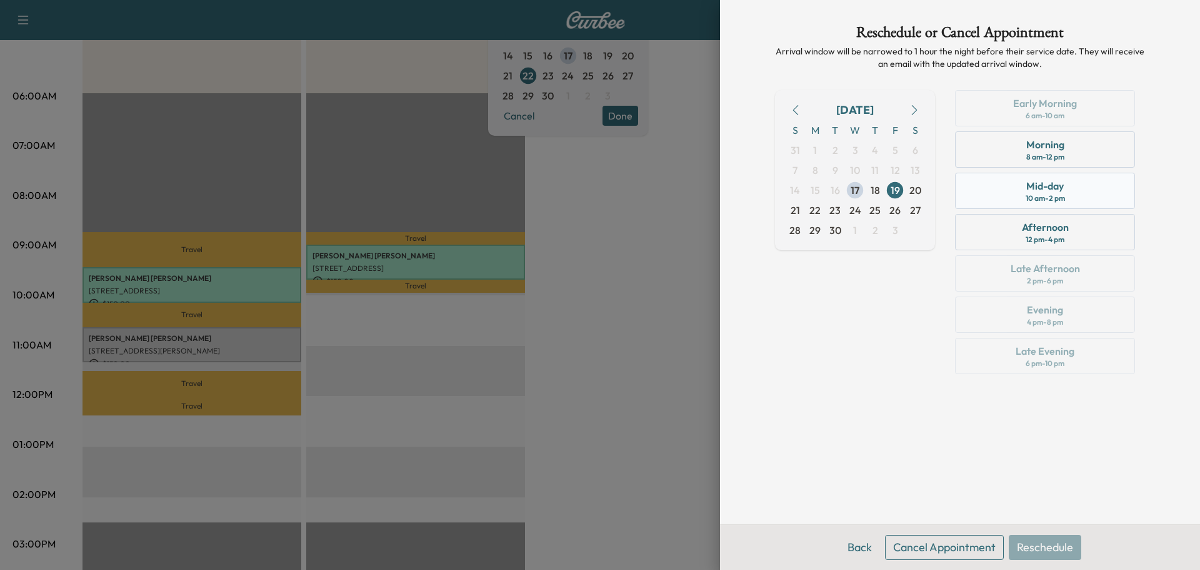
click at [1008, 205] on div "Mid-day 10 am - 2 pm" at bounding box center [1045, 191] width 180 height 36
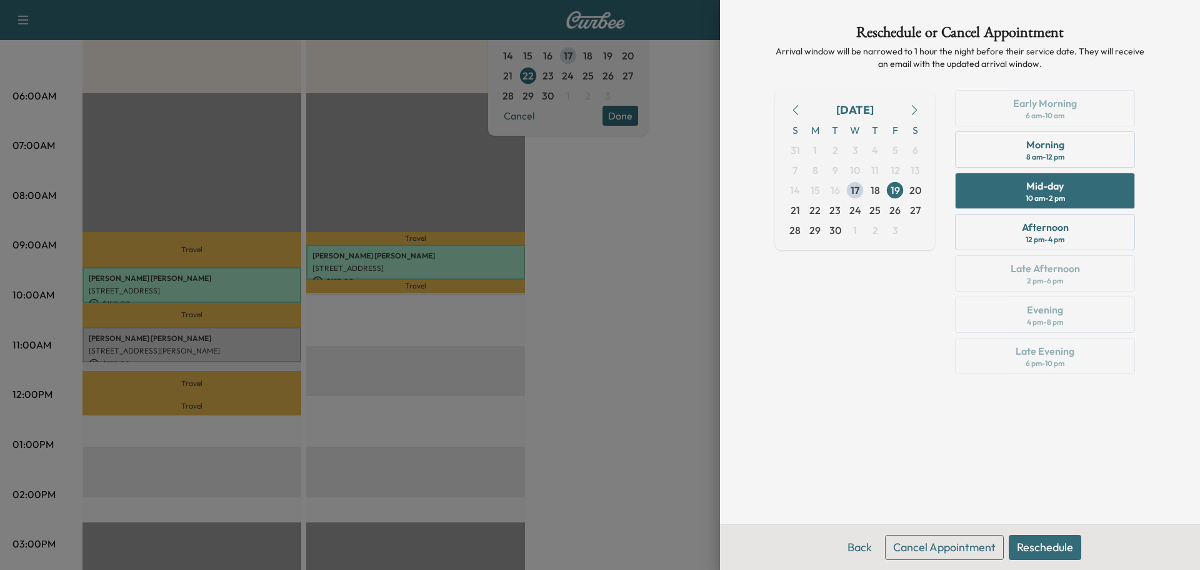
click at [1032, 553] on button "Reschedule" at bounding box center [1045, 547] width 73 height 25
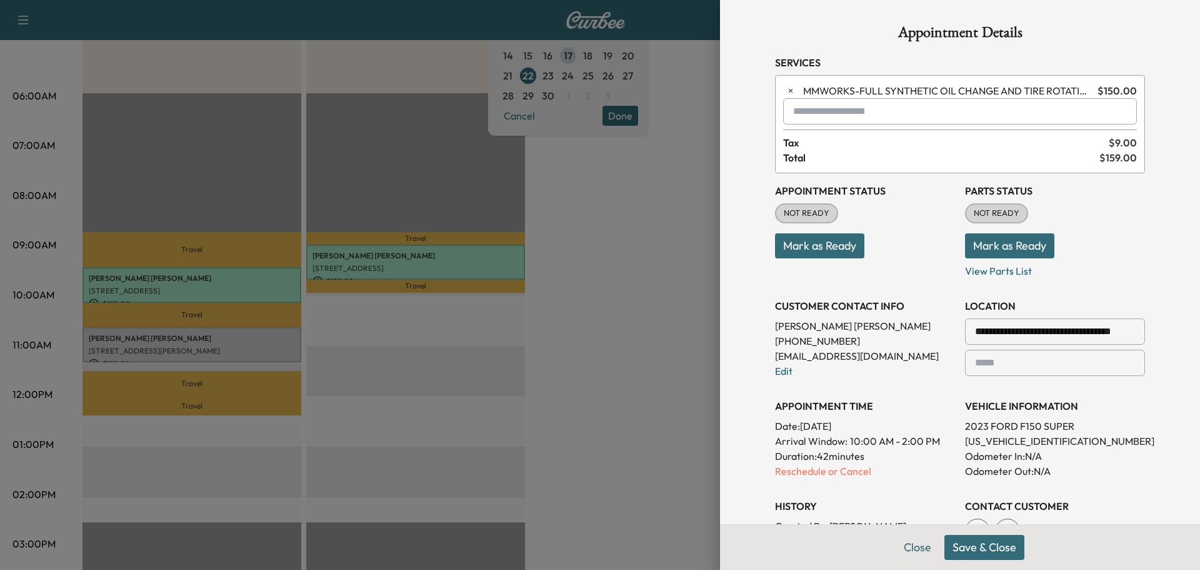
click at [969, 552] on button "Save & Close" at bounding box center [985, 547] width 80 height 25
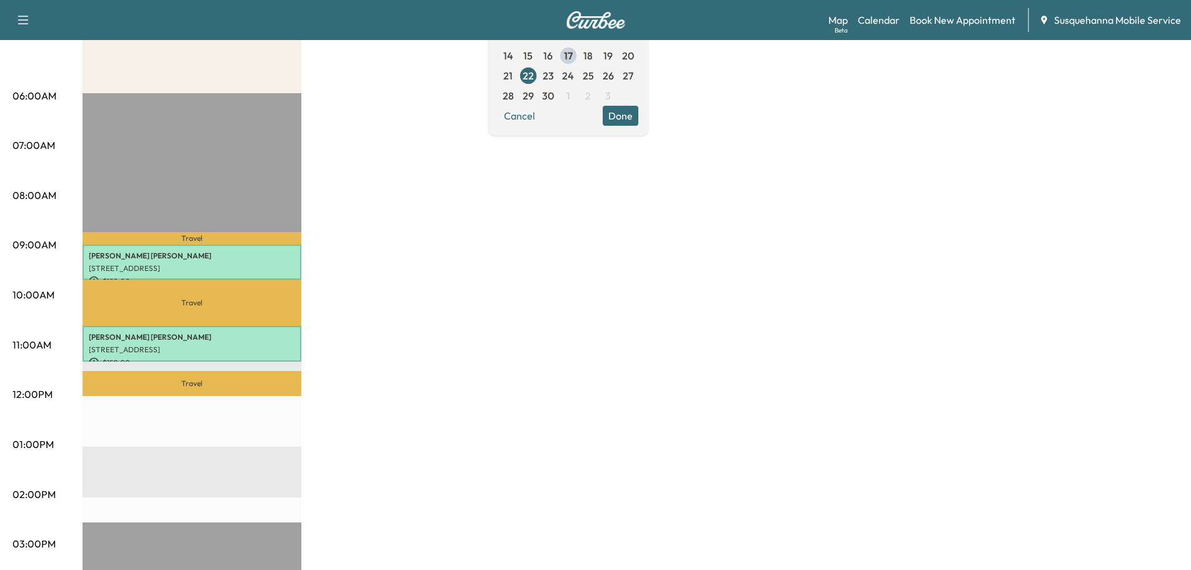
scroll to position [0, 0]
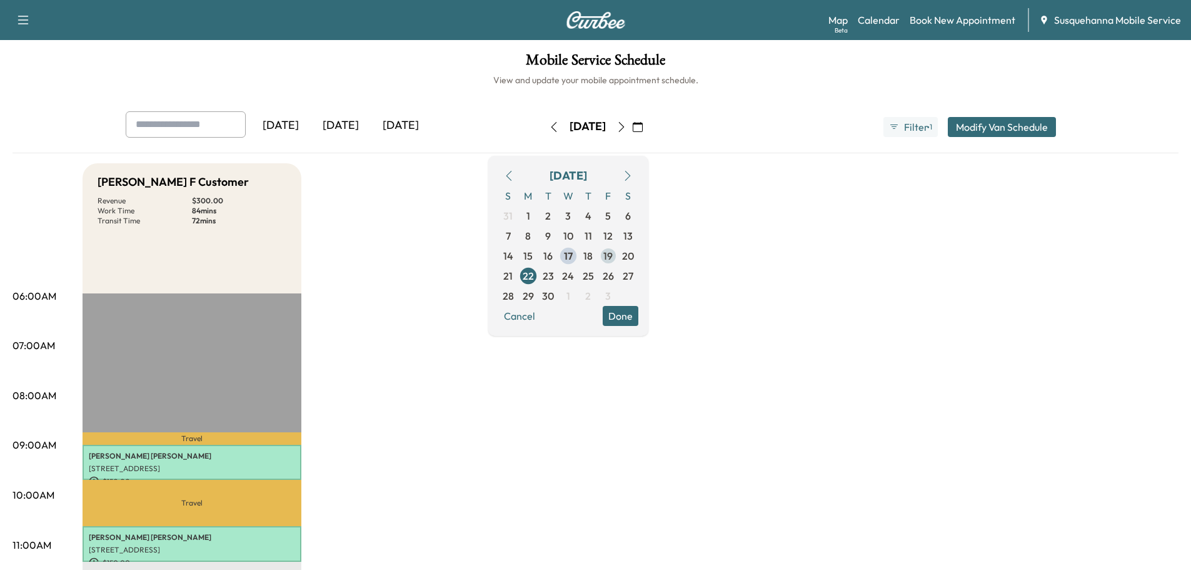
click at [613, 258] on span "19" at bounding box center [607, 255] width 9 height 15
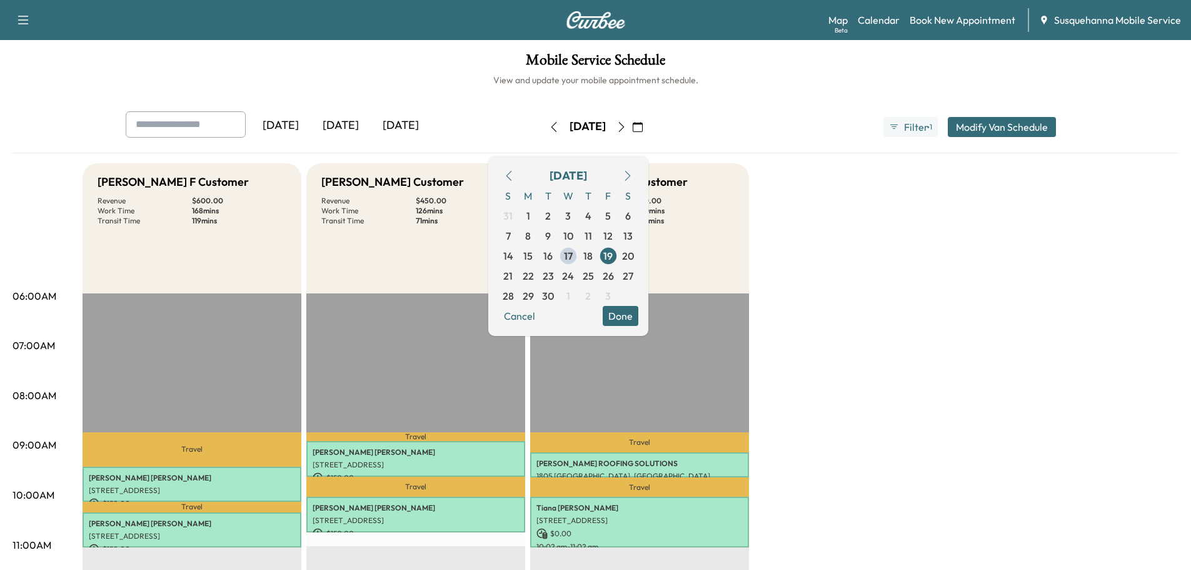
scroll to position [200, 0]
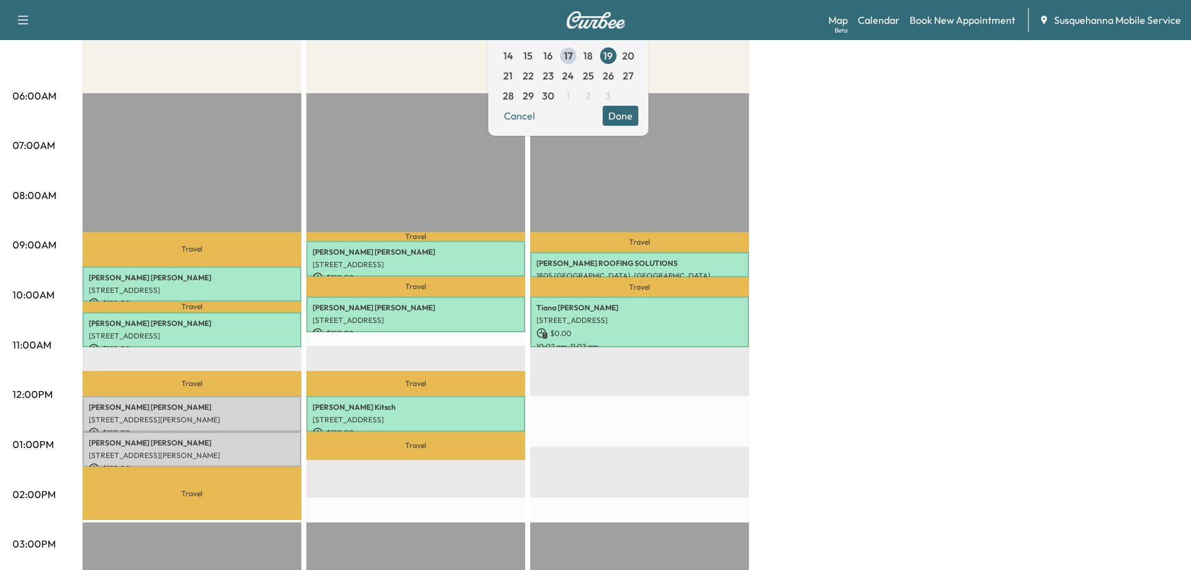
click at [638, 118] on button "Done" at bounding box center [621, 116] width 36 height 20
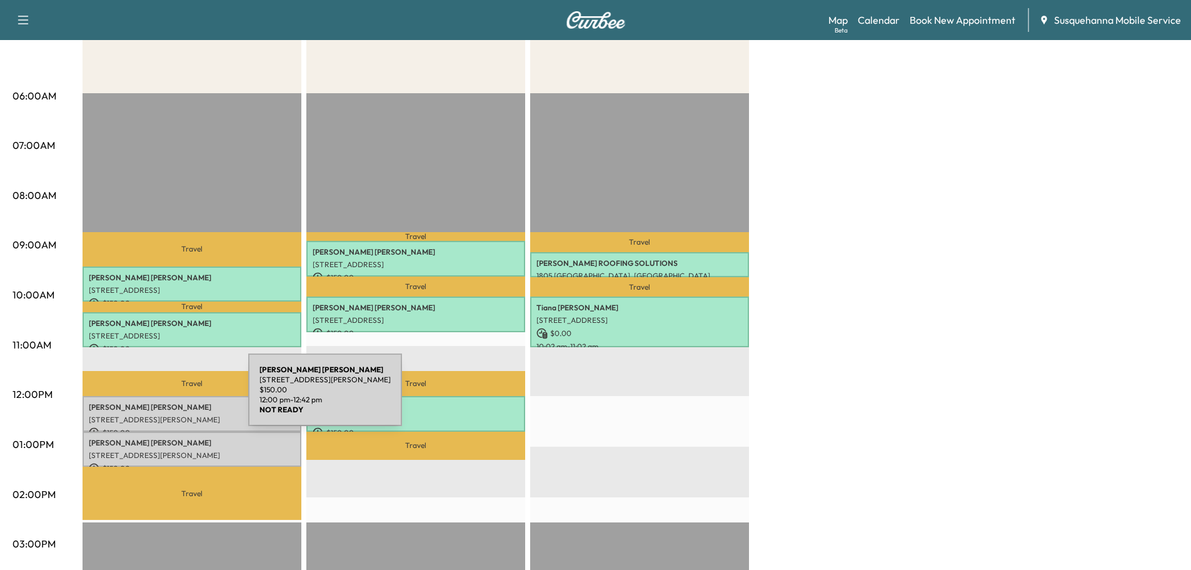
click at [154, 397] on div "NANCY SAPP 279 Glen Roy Rd, Nottingham, PA 19362, USA $ 150.00 12:00 pm - 12:42…" at bounding box center [192, 414] width 219 height 36
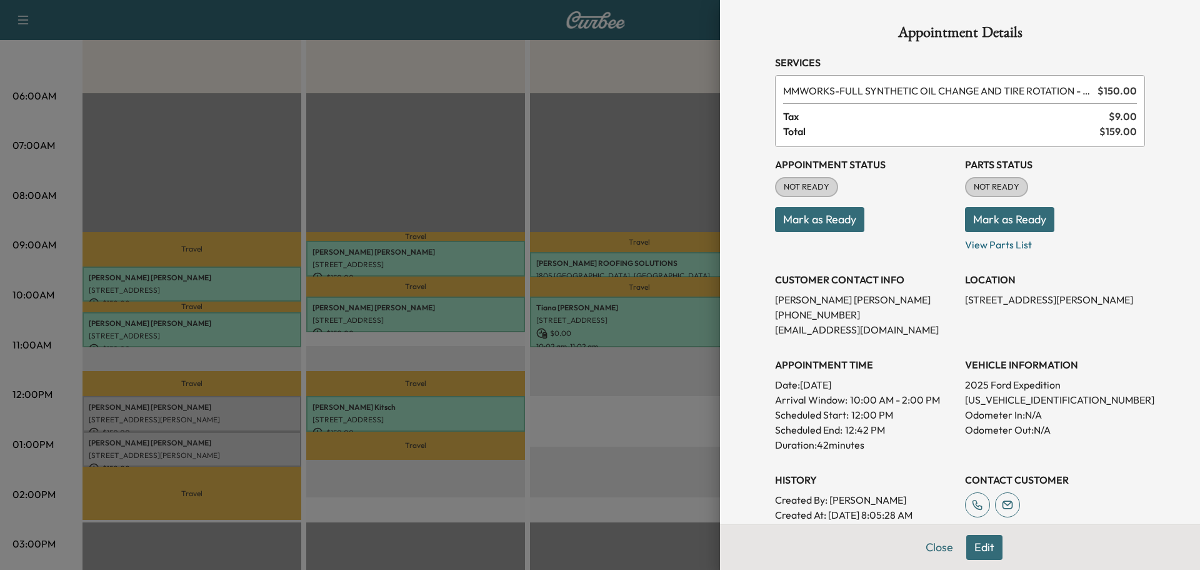
drag, startPoint x: 980, startPoint y: 223, endPoint x: 887, endPoint y: 234, distance: 94.5
click at [980, 224] on button "Mark as Ready" at bounding box center [1009, 219] width 89 height 25
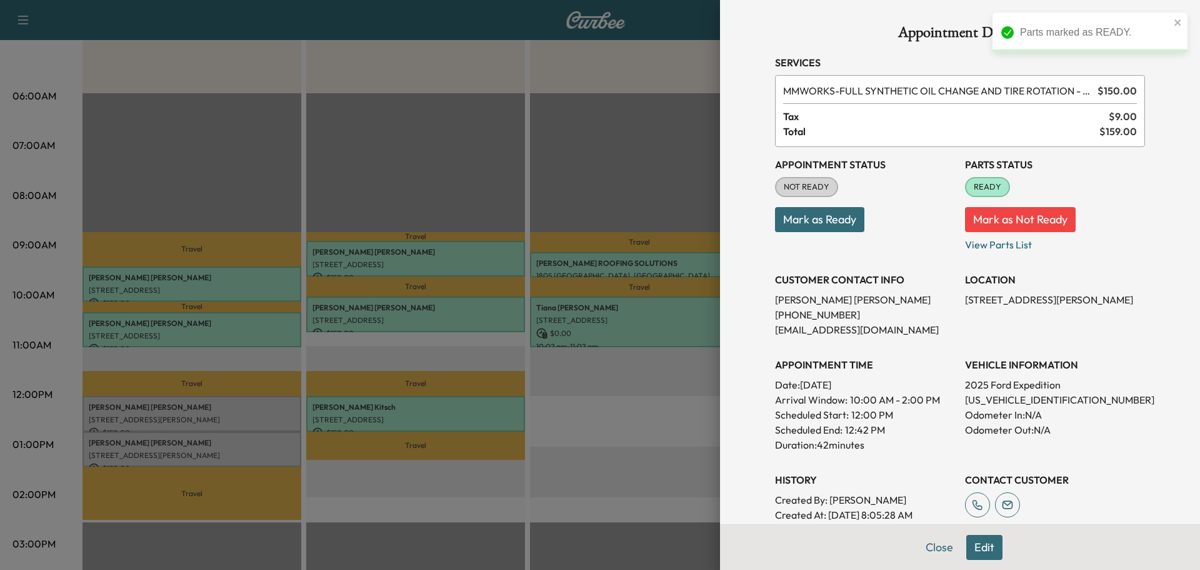
click at [841, 225] on button "Mark as Ready" at bounding box center [819, 219] width 89 height 25
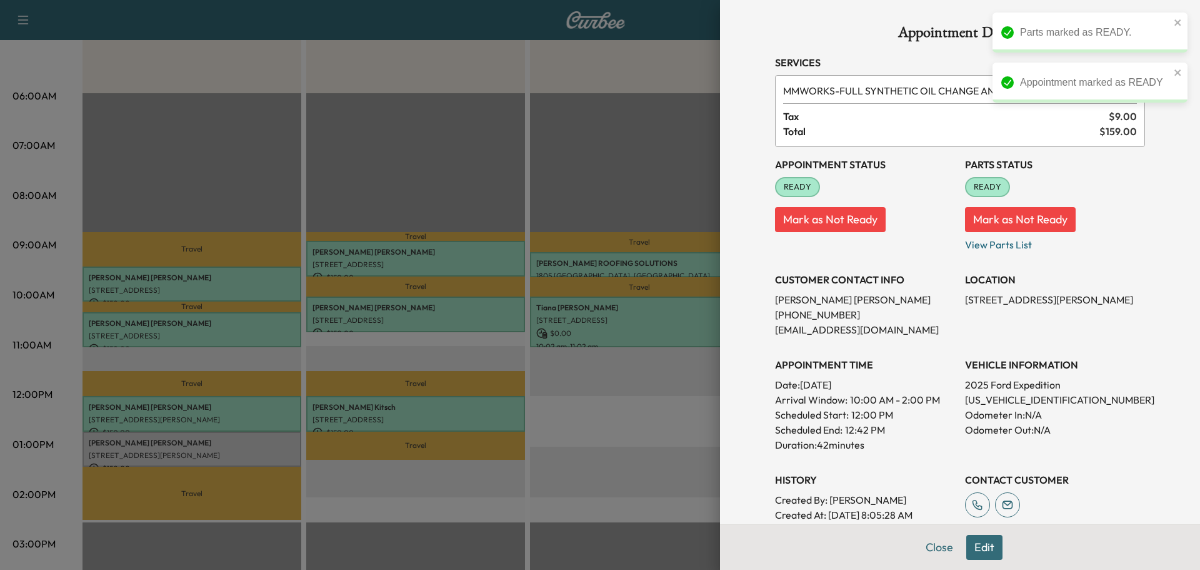
click at [229, 438] on div at bounding box center [600, 285] width 1200 height 570
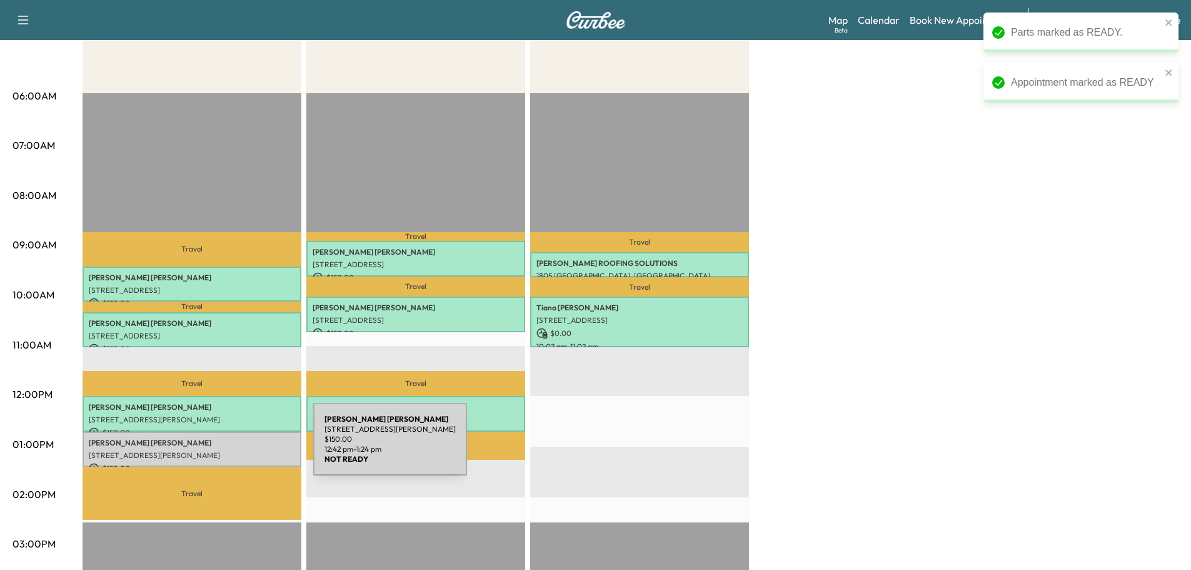
click at [222, 438] on p "ADAM SAPP" at bounding box center [192, 443] width 206 height 10
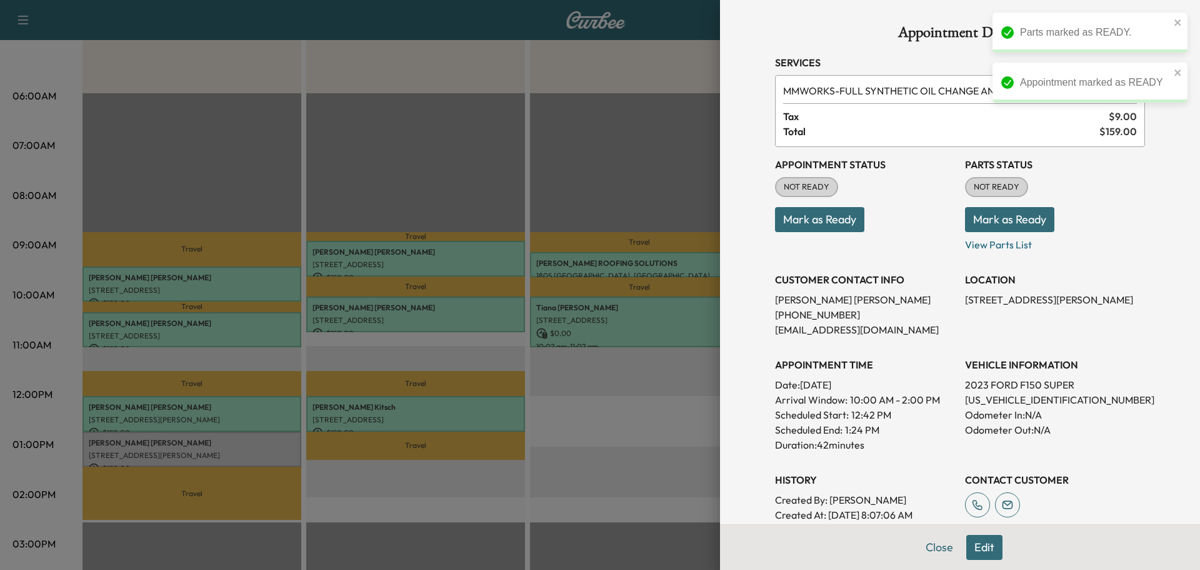
click at [1011, 221] on button "Mark as Ready" at bounding box center [1009, 219] width 89 height 25
click at [802, 220] on button "Mark as Ready" at bounding box center [819, 219] width 89 height 25
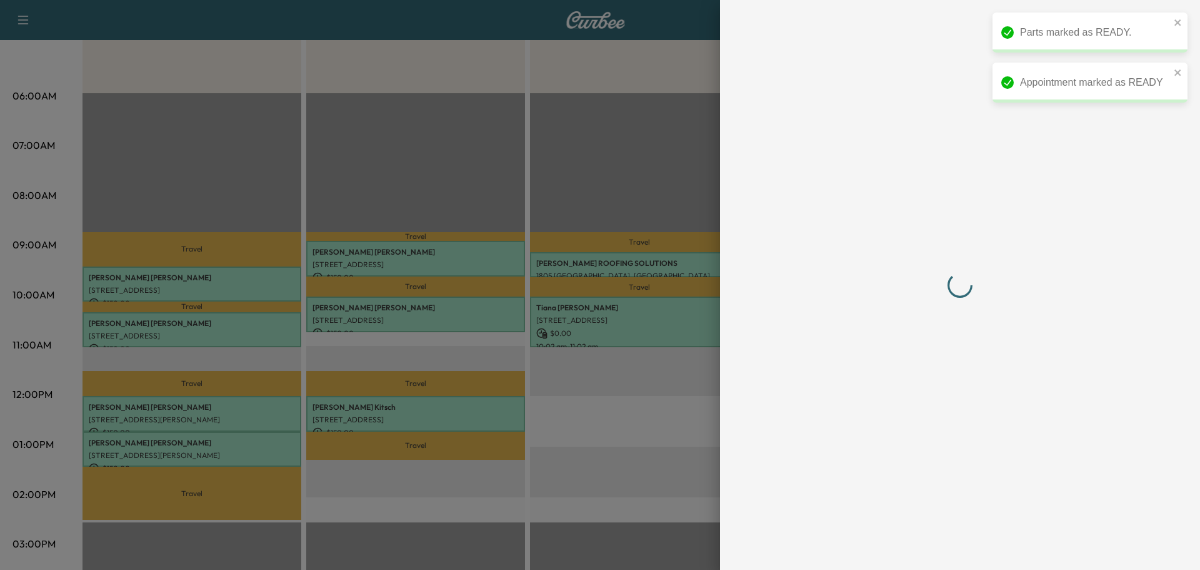
click at [1073, 284] on div at bounding box center [960, 285] width 370 height 520
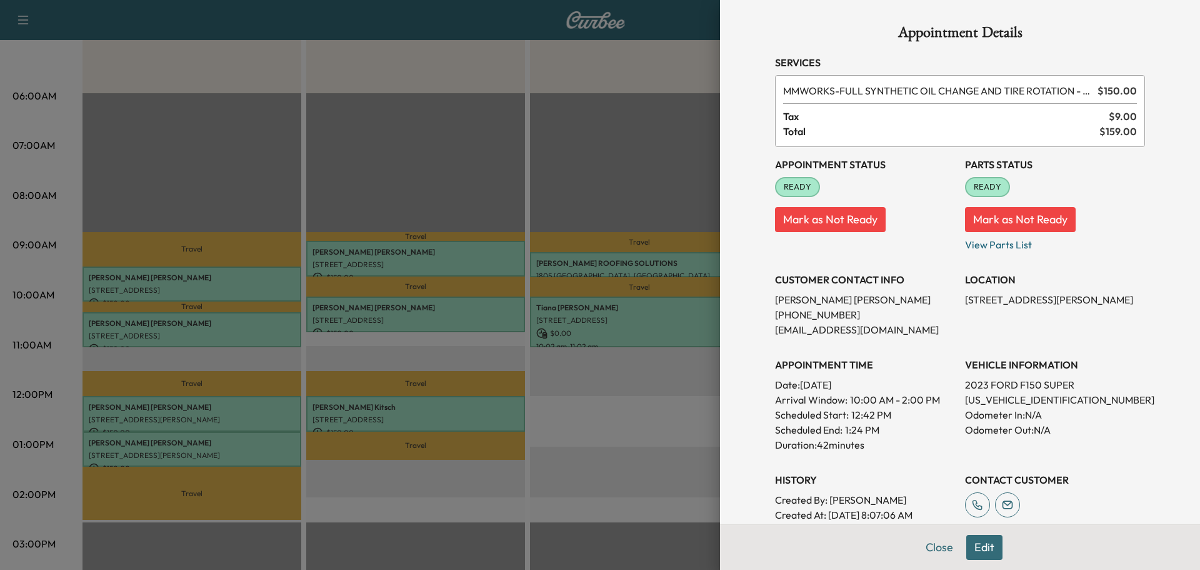
click at [927, 552] on div "Appointment Details Services MMWORKS - FULL SYNTHETIC OIL CHANGE AND TIRE ROTAT…" at bounding box center [960, 362] width 400 height 725
click at [922, 541] on button "Close" at bounding box center [940, 547] width 44 height 25
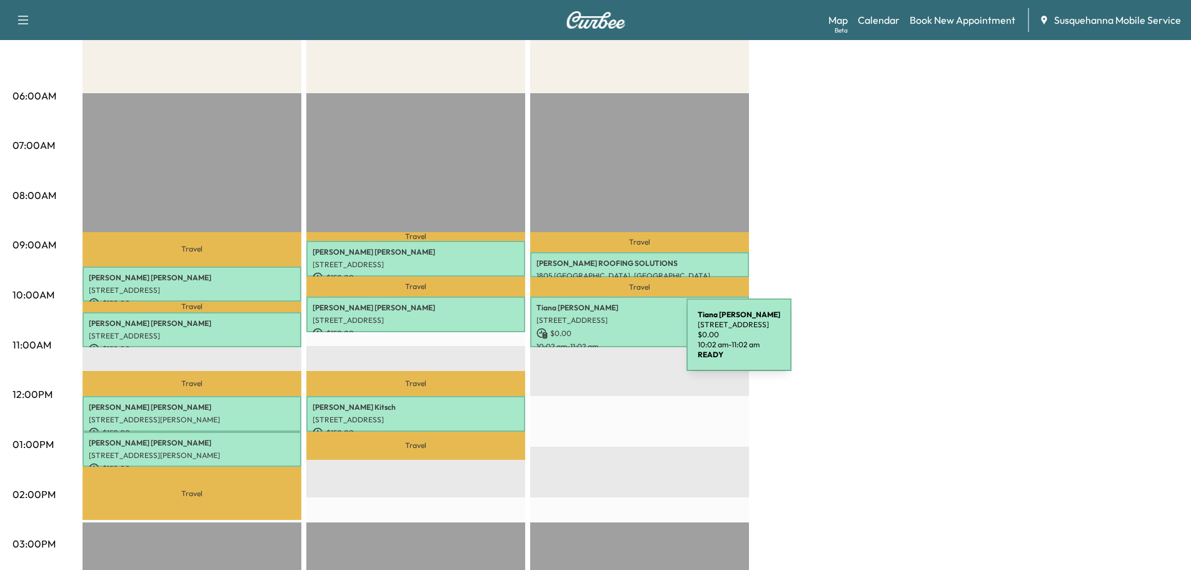
scroll to position [0, 0]
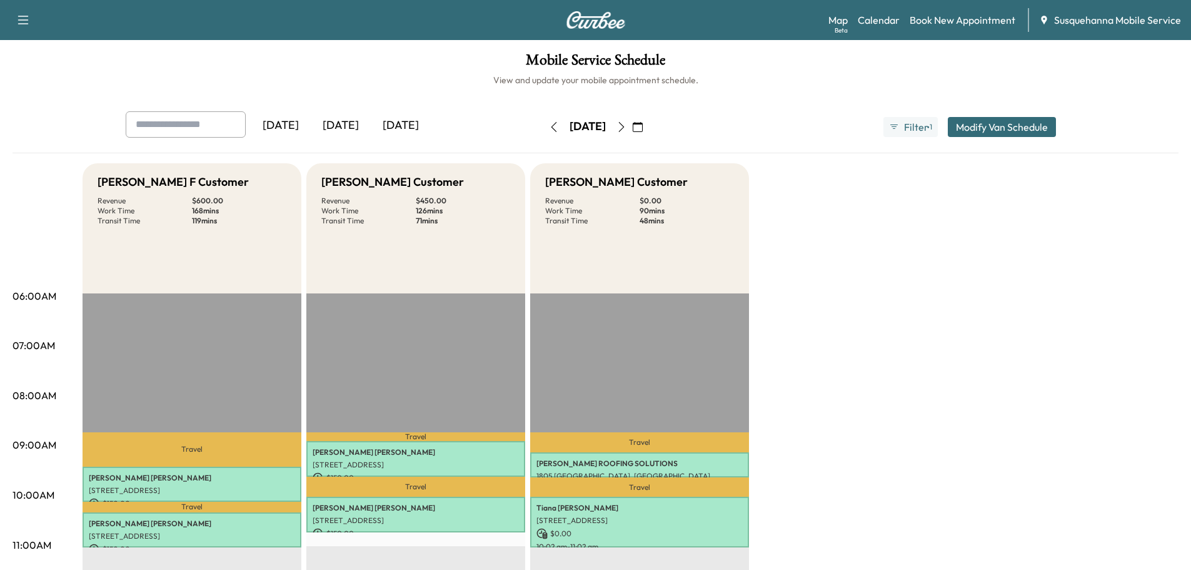
click at [549, 122] on icon "button" at bounding box center [554, 127] width 10 height 10
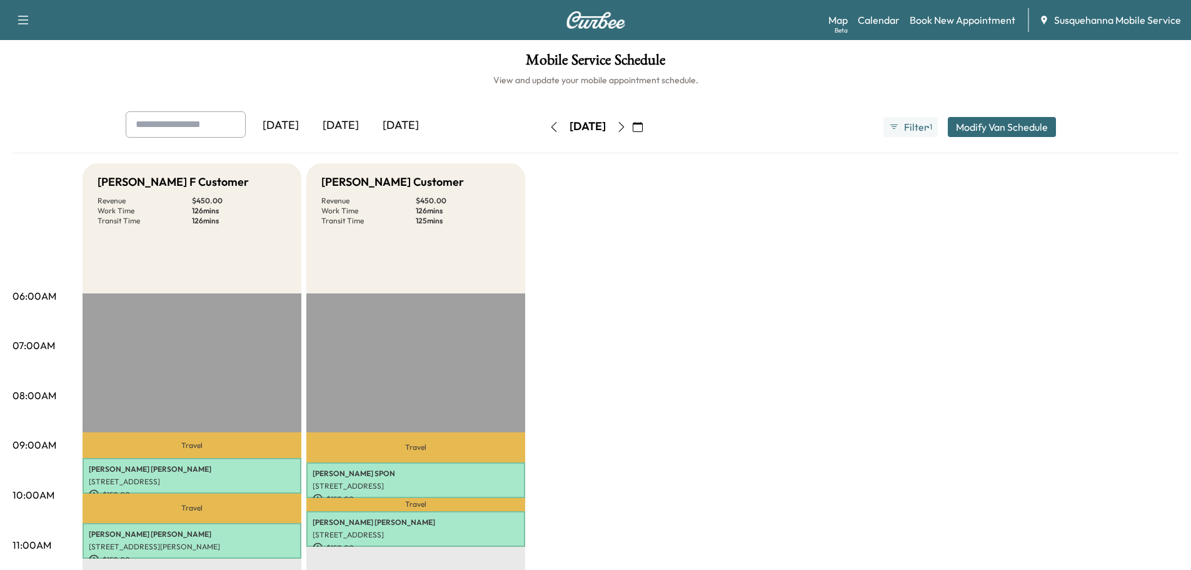
click at [543, 122] on button "button" at bounding box center [553, 127] width 21 height 20
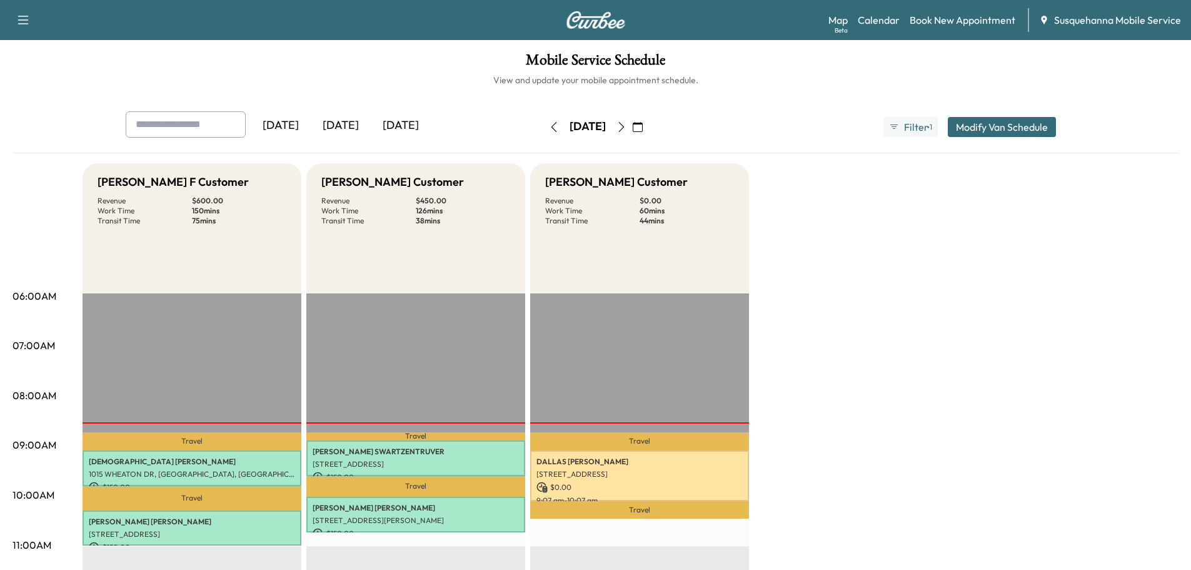
click at [626, 128] on icon "button" at bounding box center [621, 127] width 10 height 10
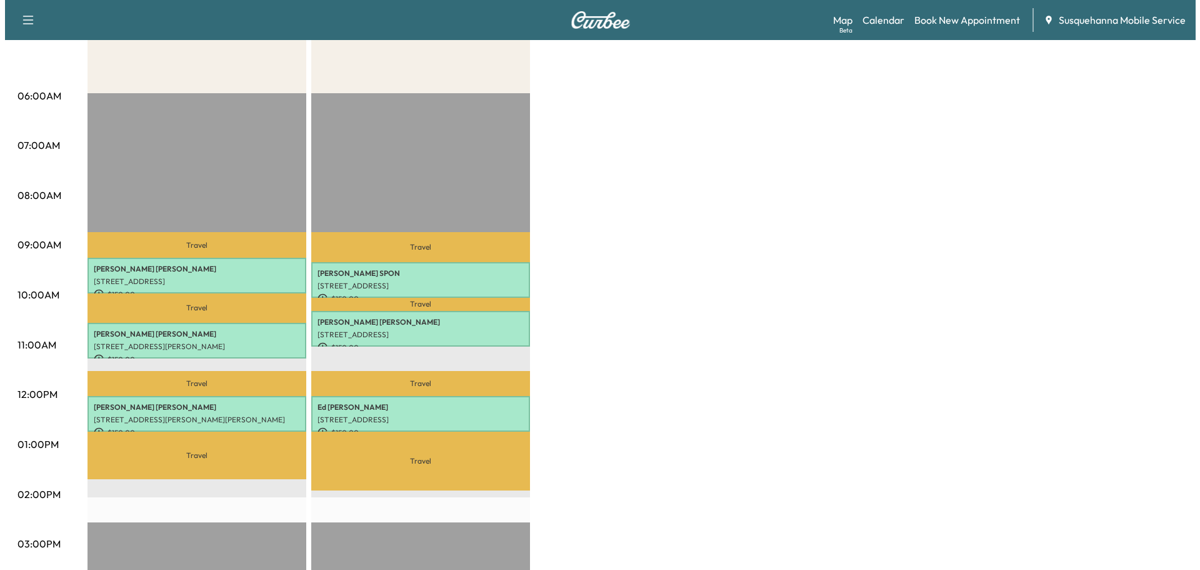
scroll to position [267, 0]
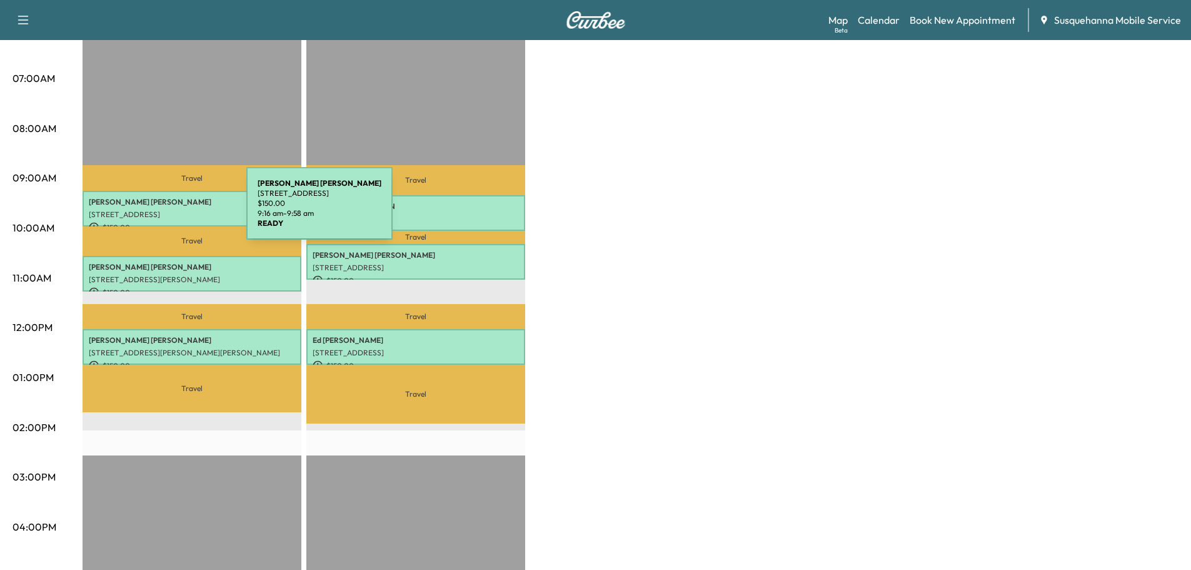
click at [153, 211] on p "[STREET_ADDRESS]" at bounding box center [192, 214] width 206 height 10
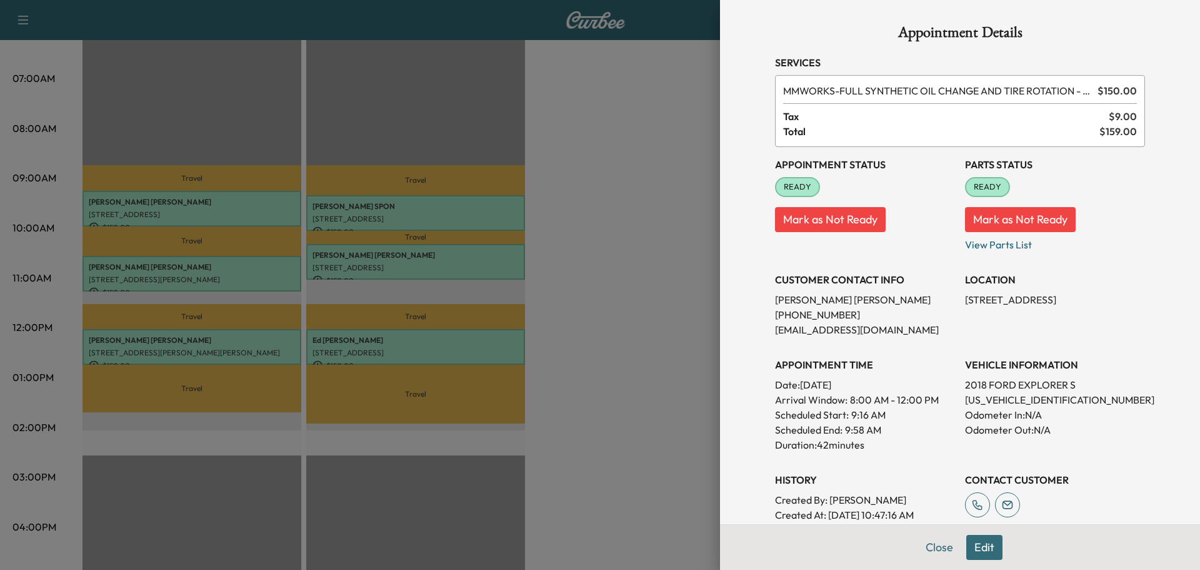
scroll to position [201, 0]
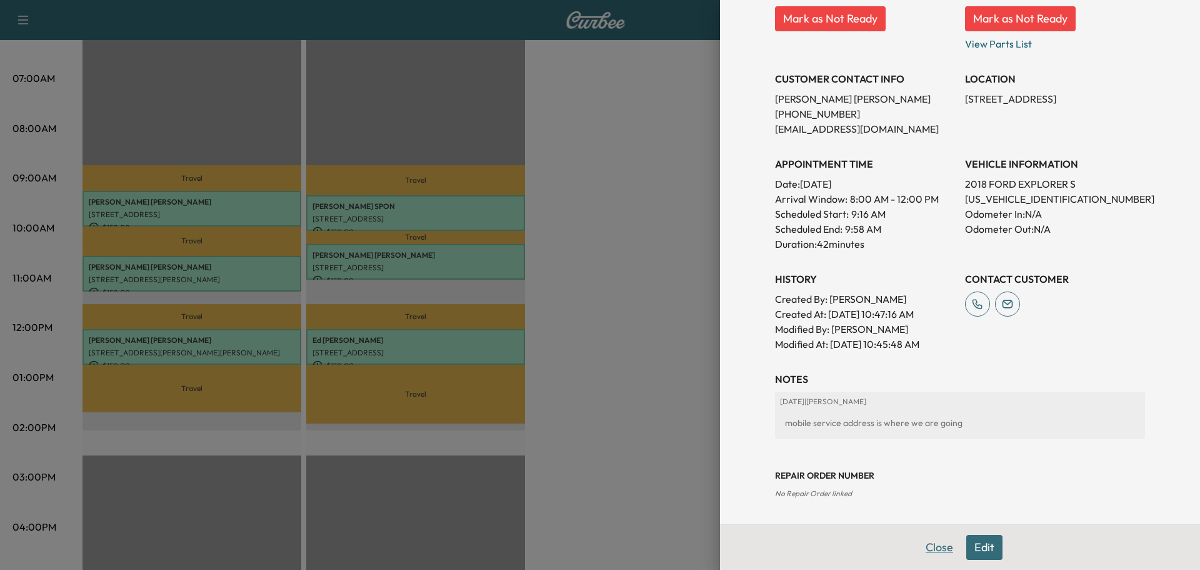
click at [921, 545] on button "Close" at bounding box center [940, 547] width 44 height 25
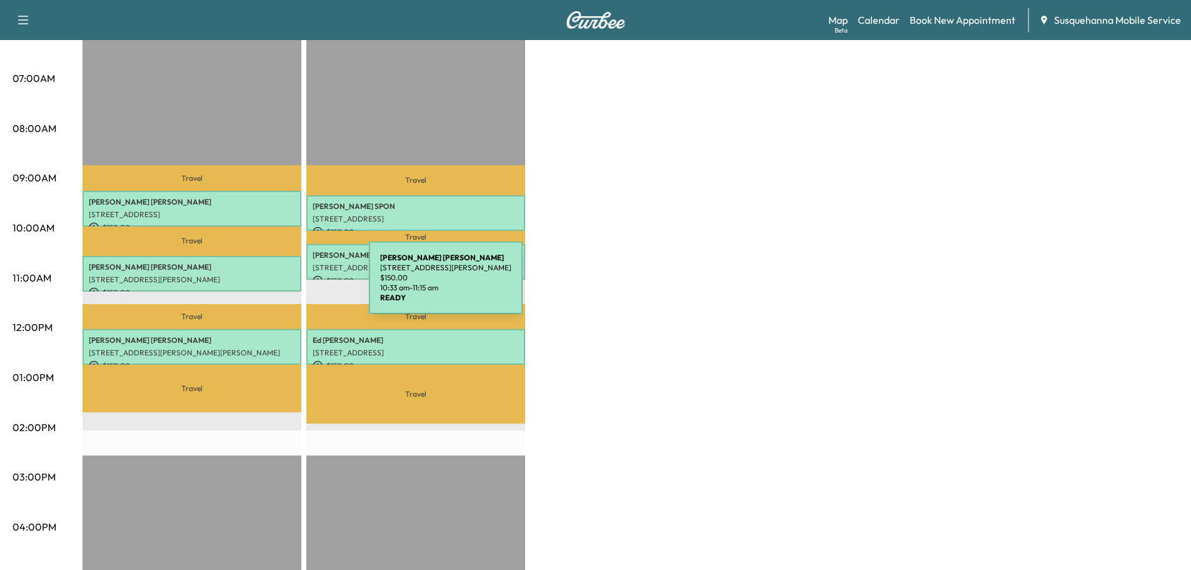
click at [254, 274] on p "[STREET_ADDRESS][PERSON_NAME]" at bounding box center [192, 279] width 206 height 10
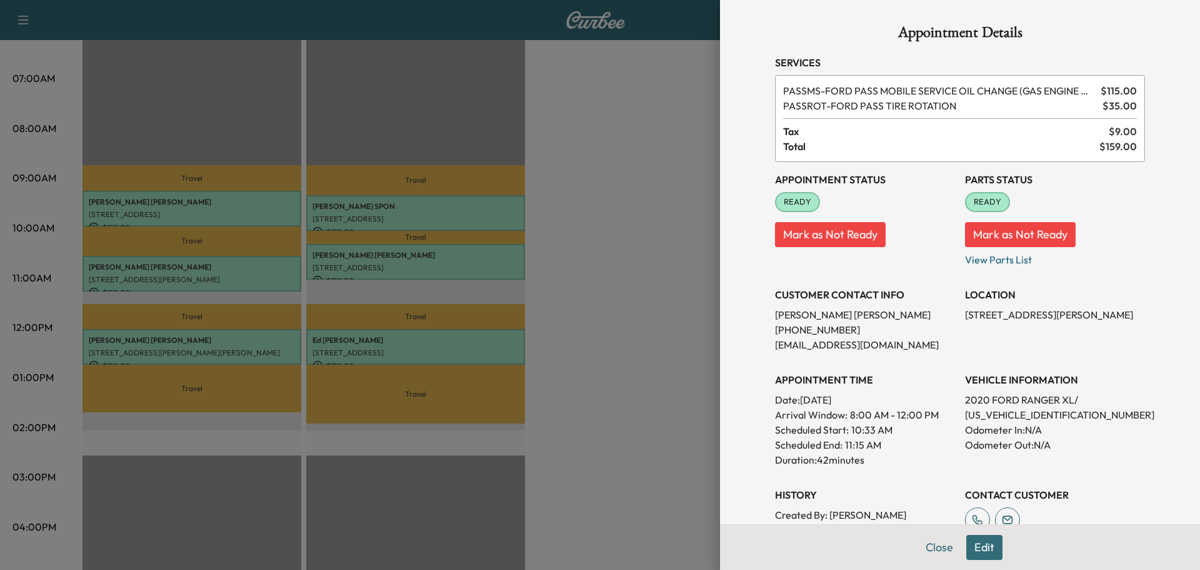
scroll to position [168, 0]
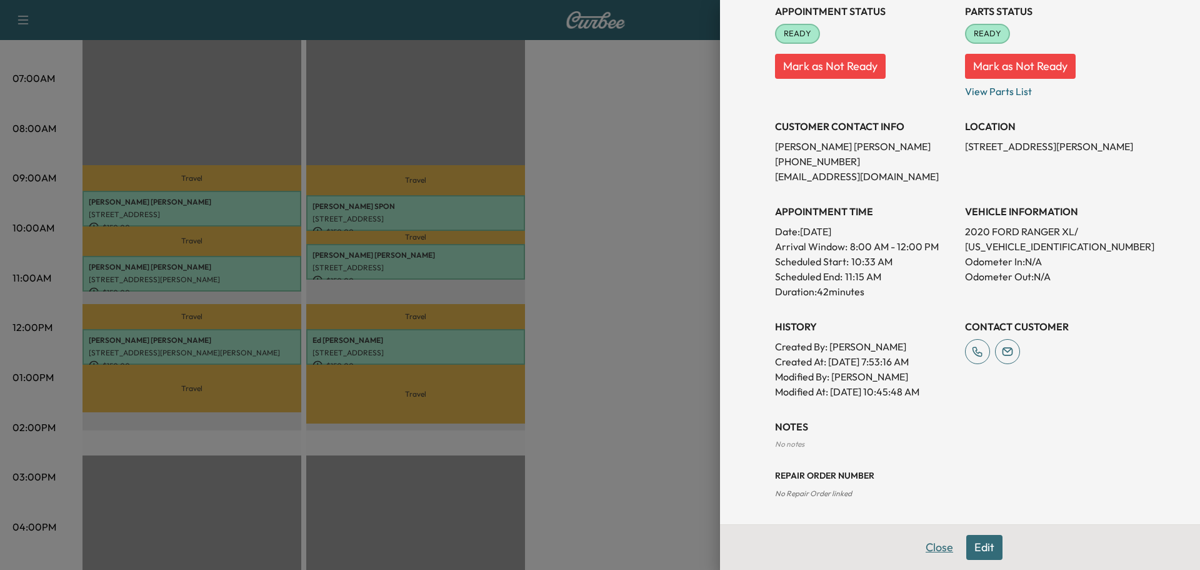
click at [924, 546] on button "Close" at bounding box center [940, 547] width 44 height 25
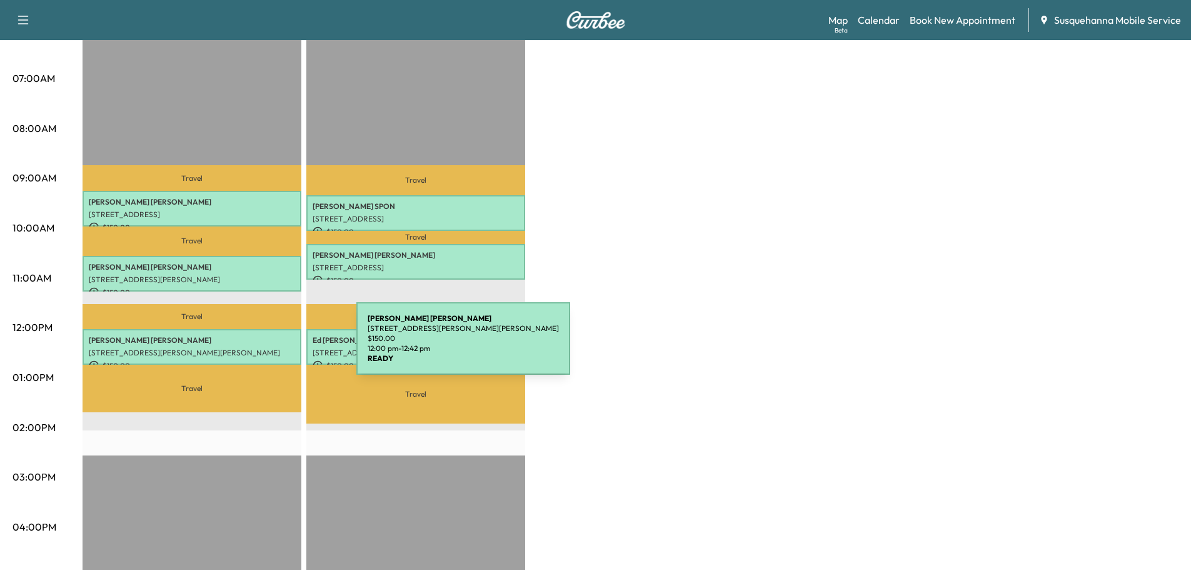
click at [259, 348] on p "[STREET_ADDRESS][PERSON_NAME][PERSON_NAME]" at bounding box center [192, 353] width 206 height 10
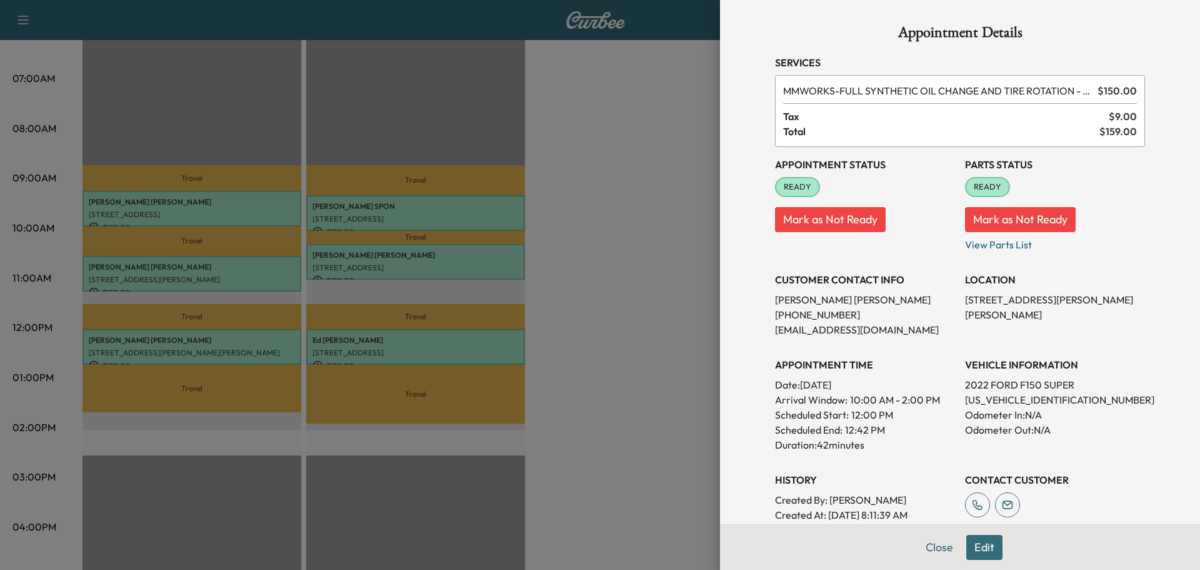
scroll to position [201, 0]
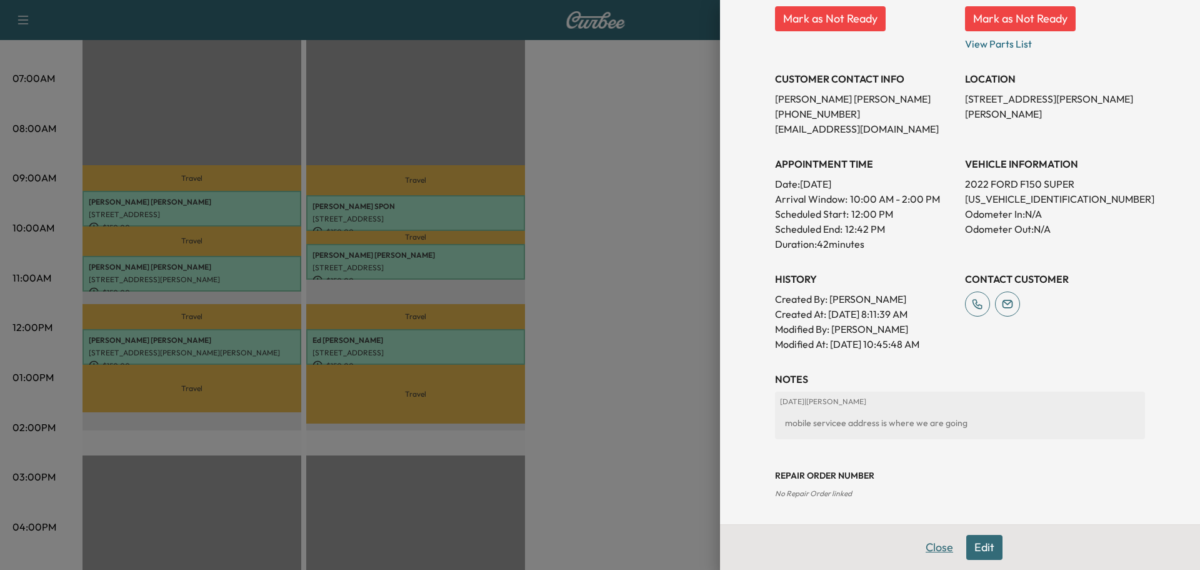
click at [922, 543] on button "Close" at bounding box center [940, 547] width 44 height 25
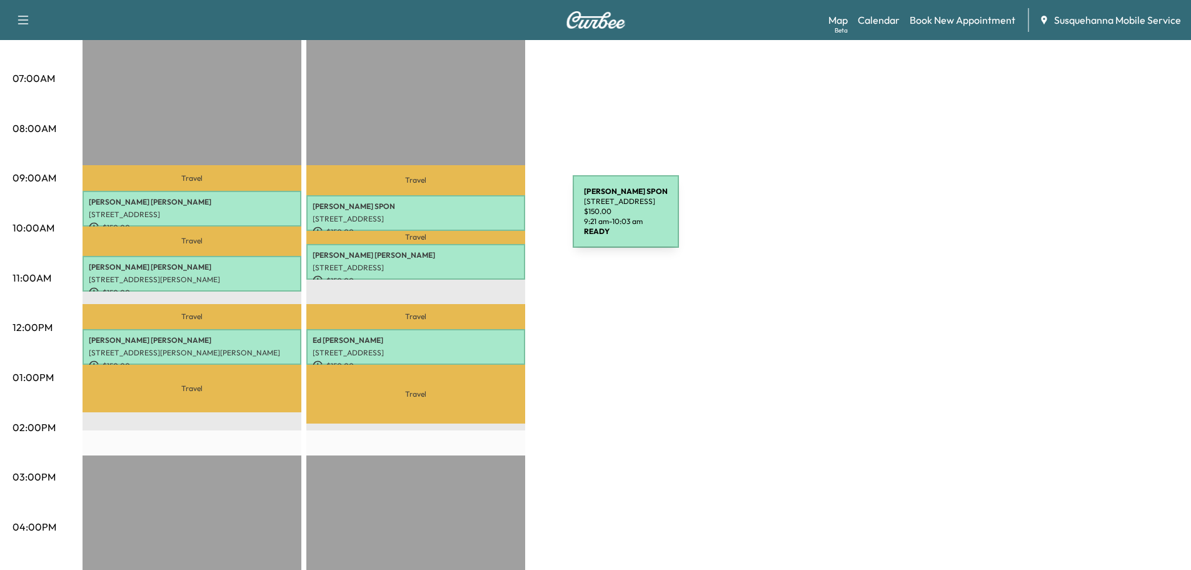
click at [479, 219] on p "[STREET_ADDRESS]" at bounding box center [416, 219] width 206 height 10
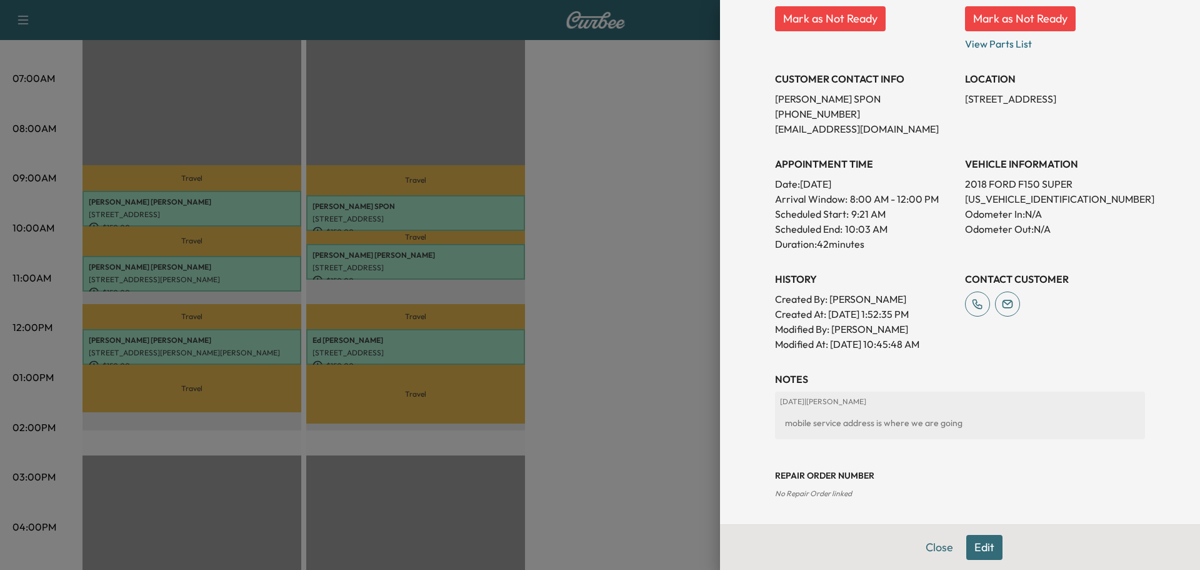
drag, startPoint x: 931, startPoint y: 551, endPoint x: 501, endPoint y: 326, distance: 485.5
click at [905, 532] on div "Close Edit" at bounding box center [960, 547] width 480 height 46
click at [923, 544] on button "Close" at bounding box center [940, 547] width 44 height 25
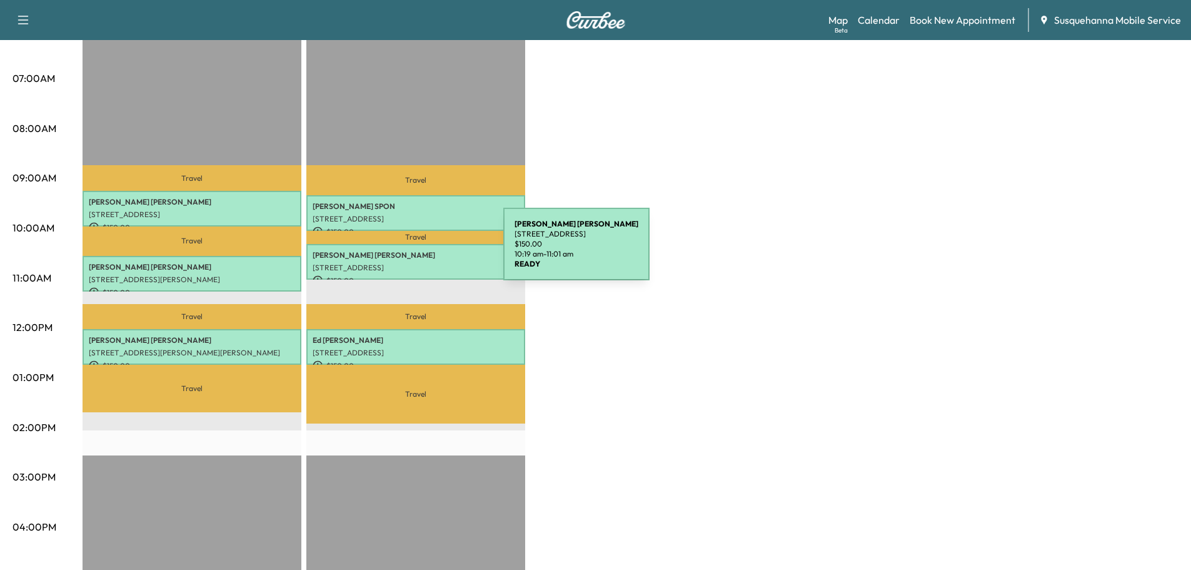
click at [410, 251] on p "SUSAN SHOEMAKER" at bounding box center [416, 255] width 206 height 10
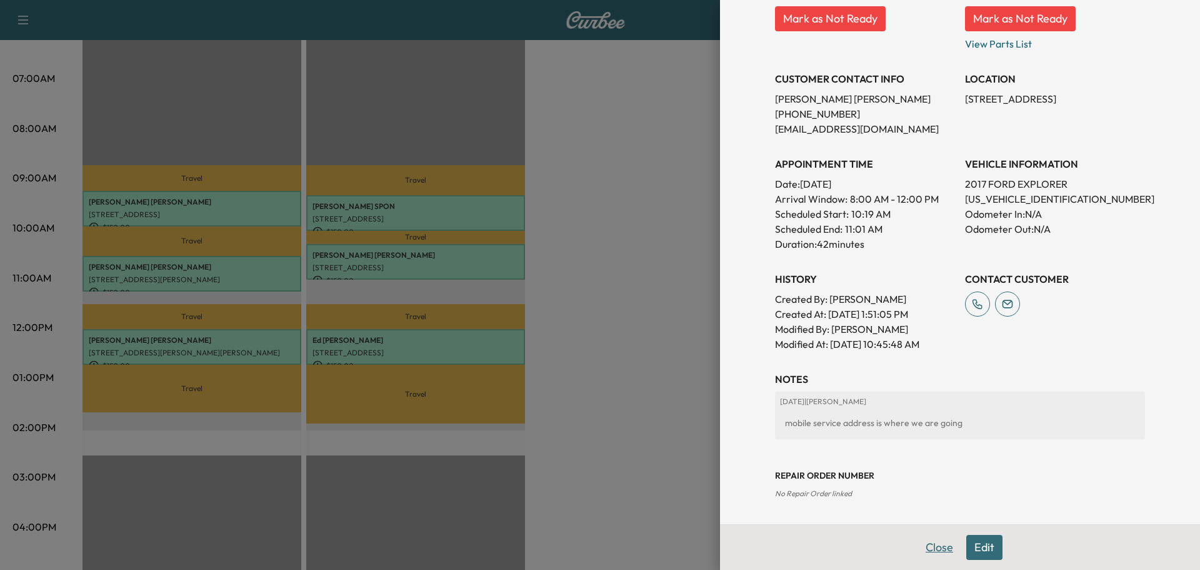
click at [922, 545] on button "Close" at bounding box center [940, 547] width 44 height 25
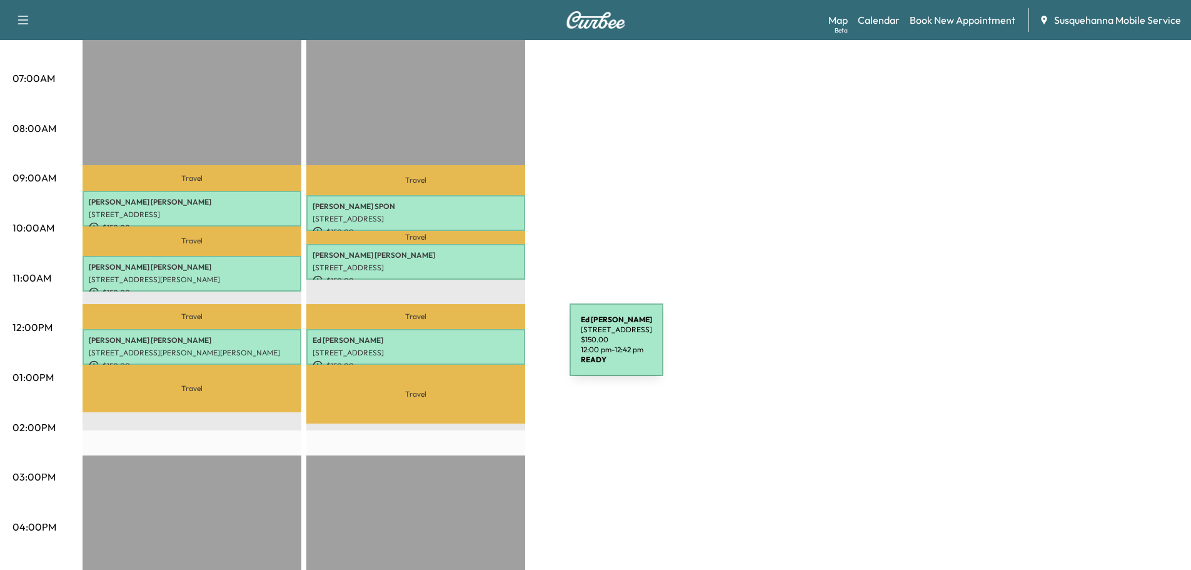
click at [476, 348] on p "[STREET_ADDRESS]" at bounding box center [416, 353] width 206 height 10
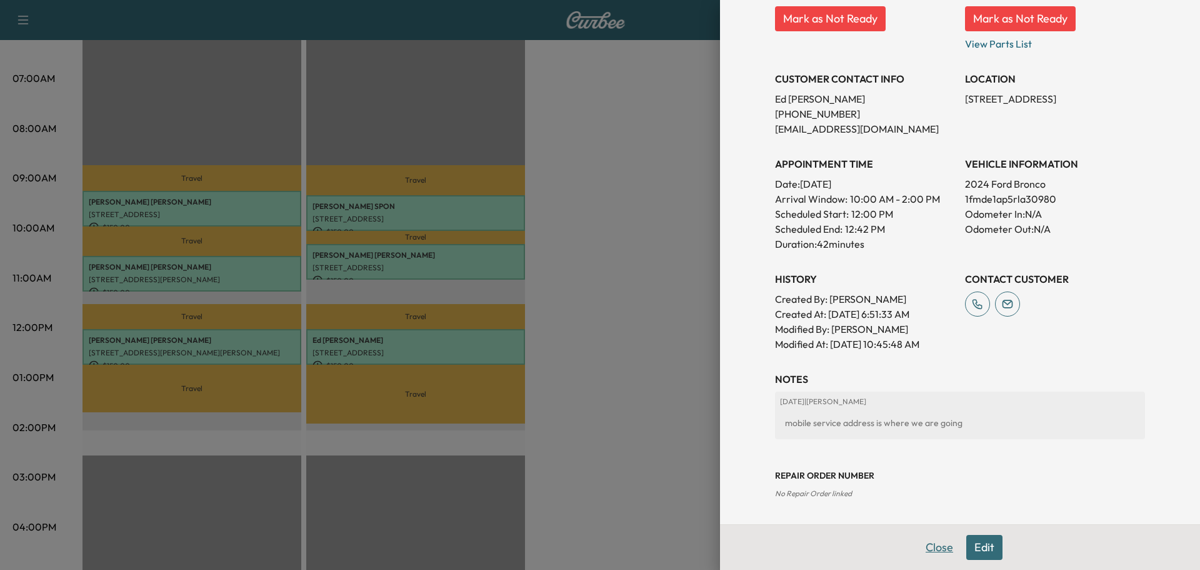
click at [942, 552] on button "Close" at bounding box center [940, 547] width 44 height 25
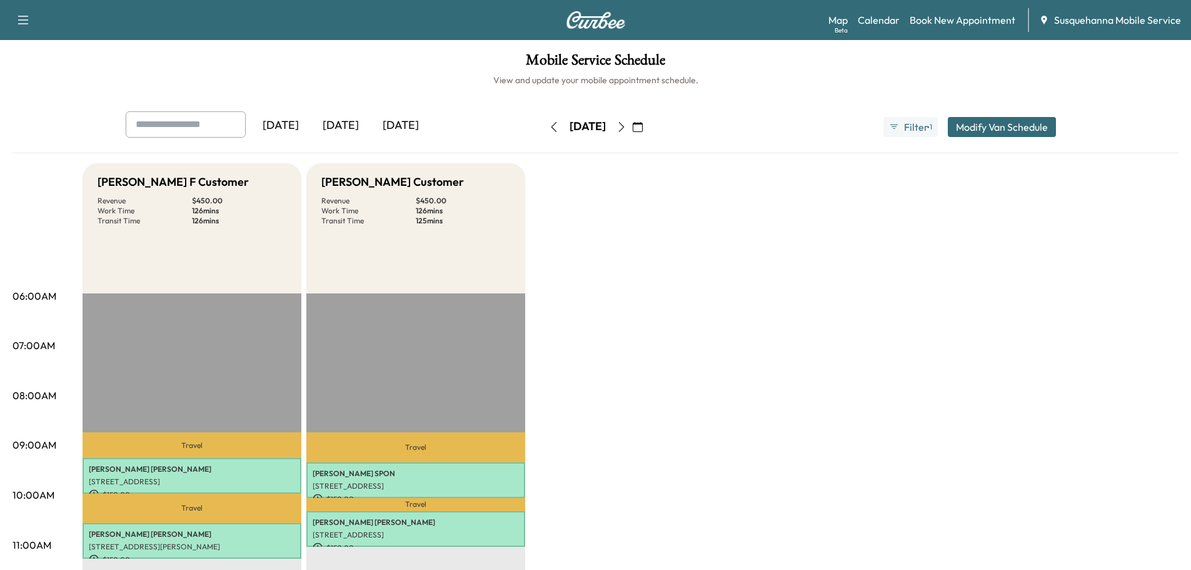
scroll to position [133, 0]
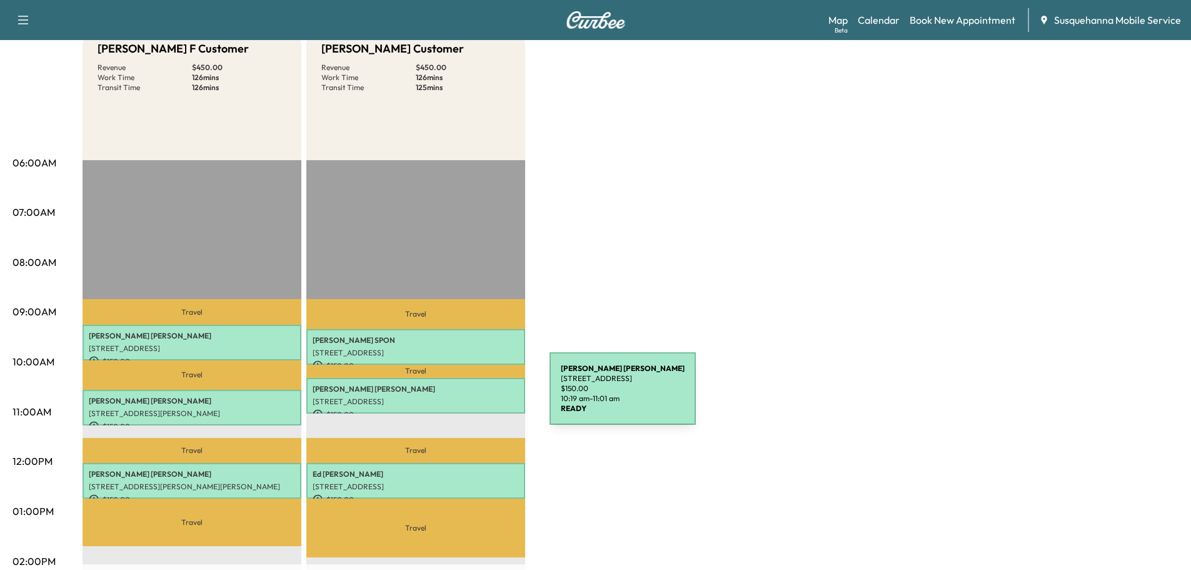
click at [456, 396] on p "[STREET_ADDRESS]" at bounding box center [416, 401] width 206 height 10
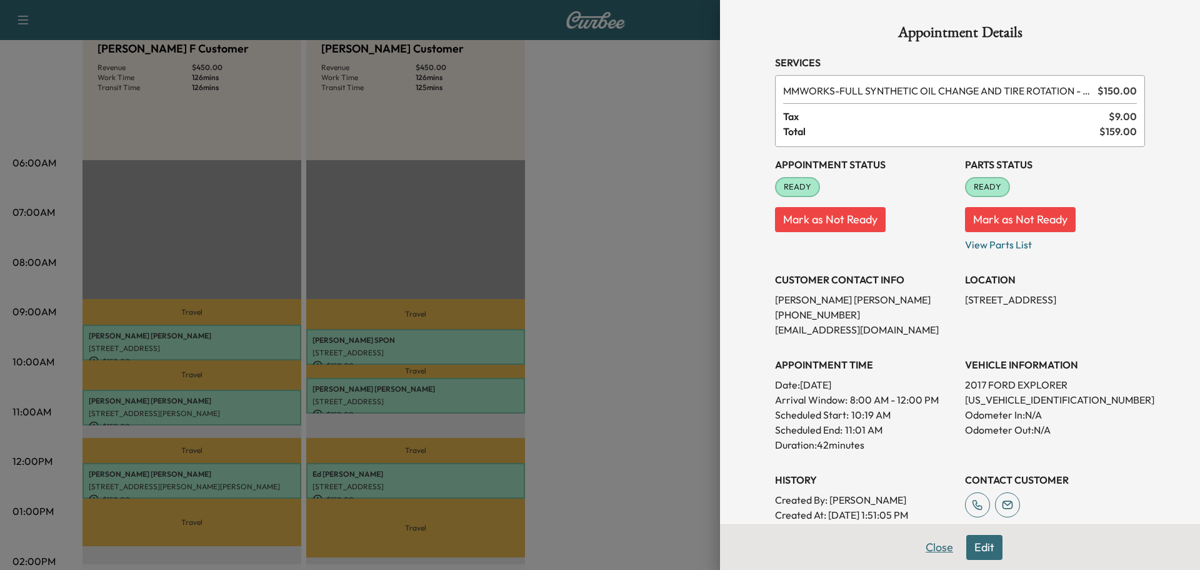
click at [919, 542] on button "Close" at bounding box center [940, 547] width 44 height 25
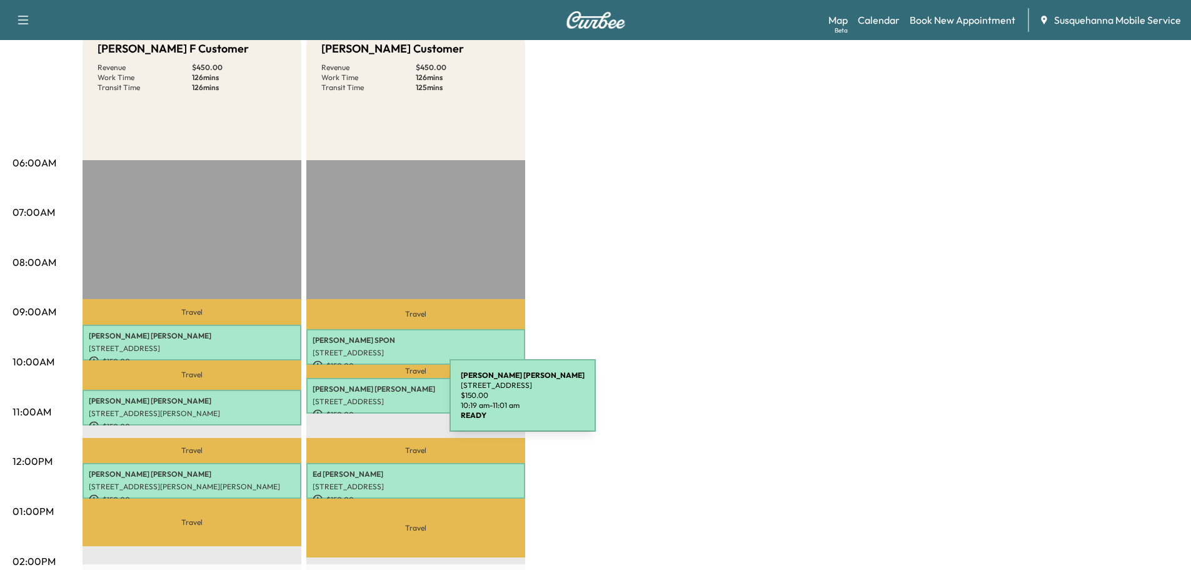
click at [356, 403] on p "[STREET_ADDRESS]" at bounding box center [416, 401] width 206 height 10
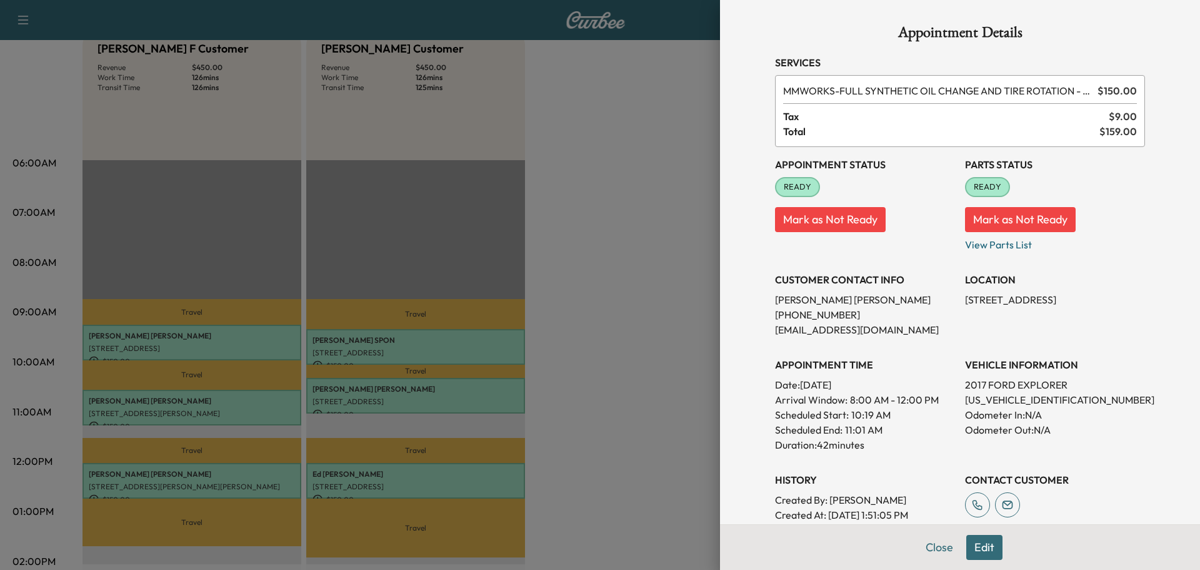
click at [930, 551] on div "Appointment Details Services MMWORKS - FULL SYNTHETIC OIL CHANGE AND TIRE ROTAT…" at bounding box center [960, 362] width 400 height 725
click at [923, 551] on button "Close" at bounding box center [940, 547] width 44 height 25
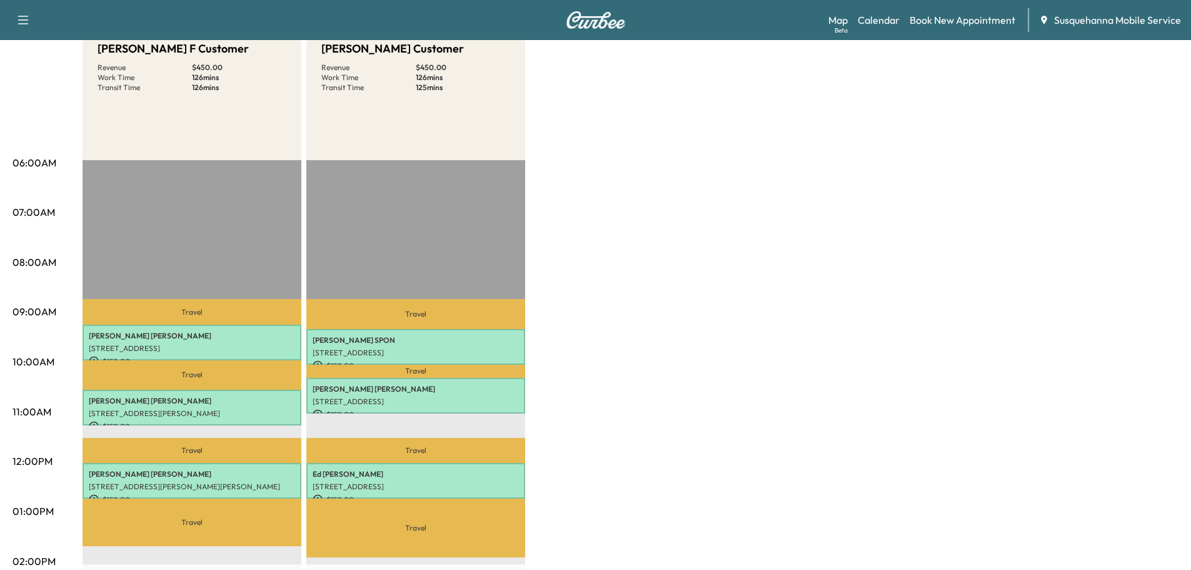
scroll to position [0, 0]
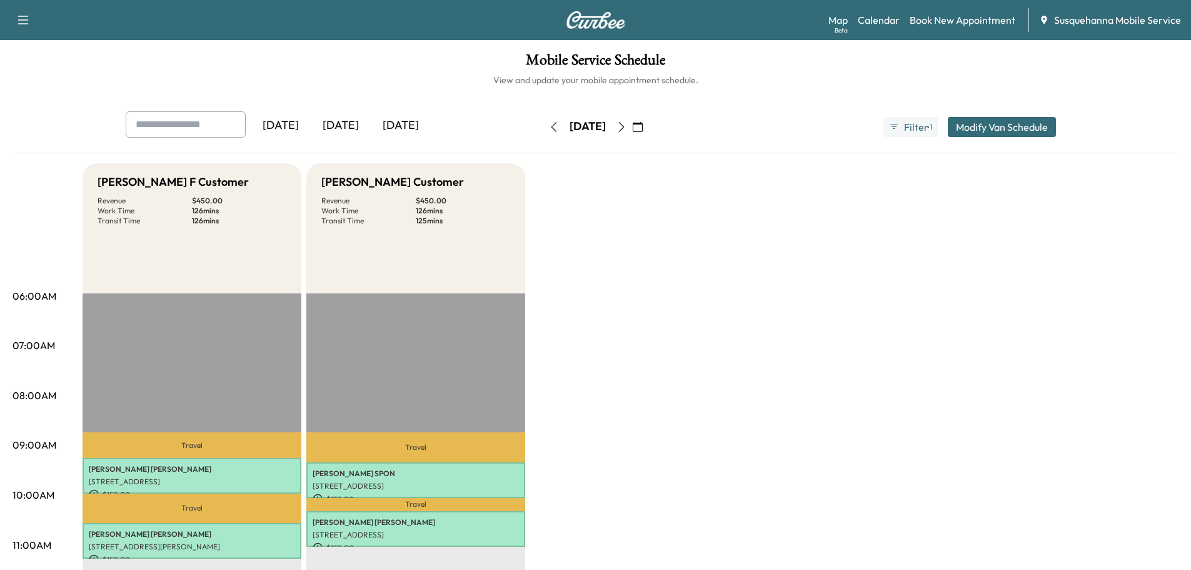
click at [549, 128] on icon "button" at bounding box center [554, 127] width 10 height 10
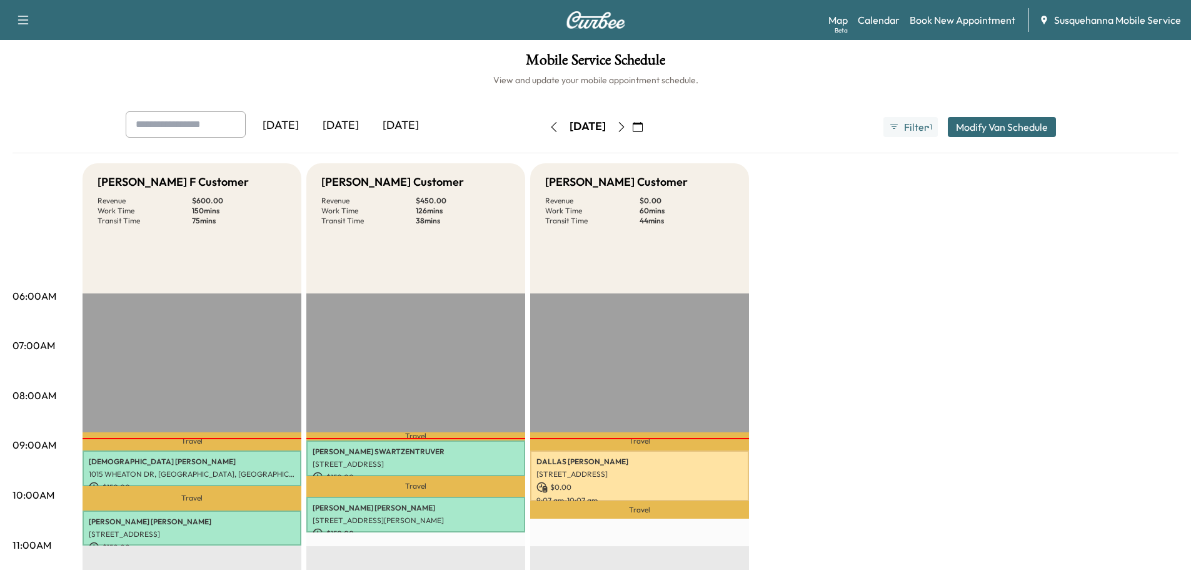
scroll to position [133, 0]
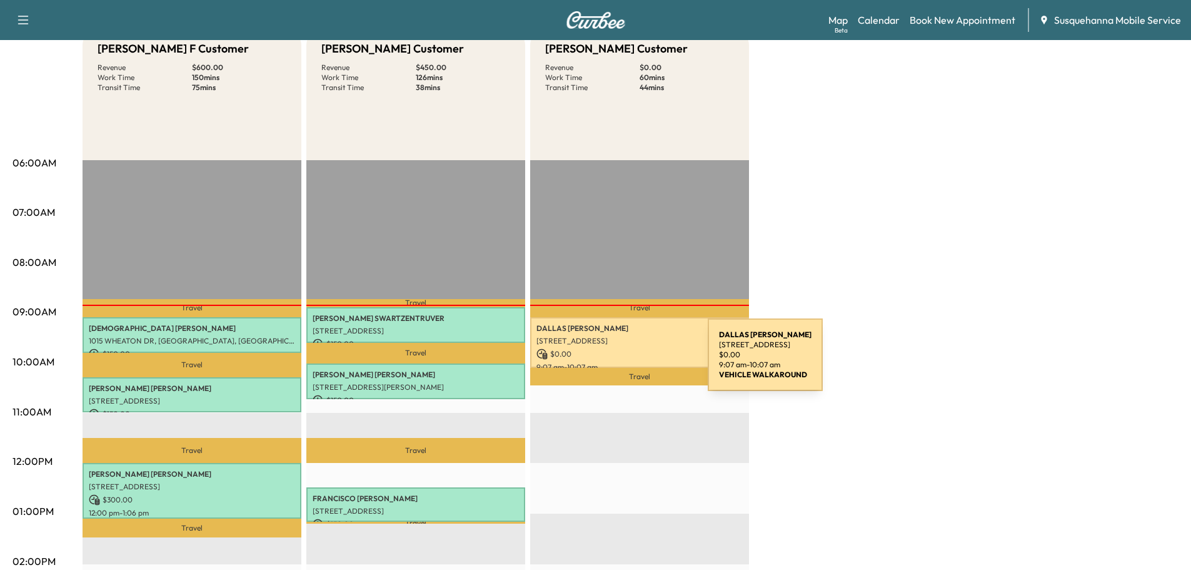
click at [614, 362] on p "9:07 am - 10:07 am" at bounding box center [639, 367] width 206 height 10
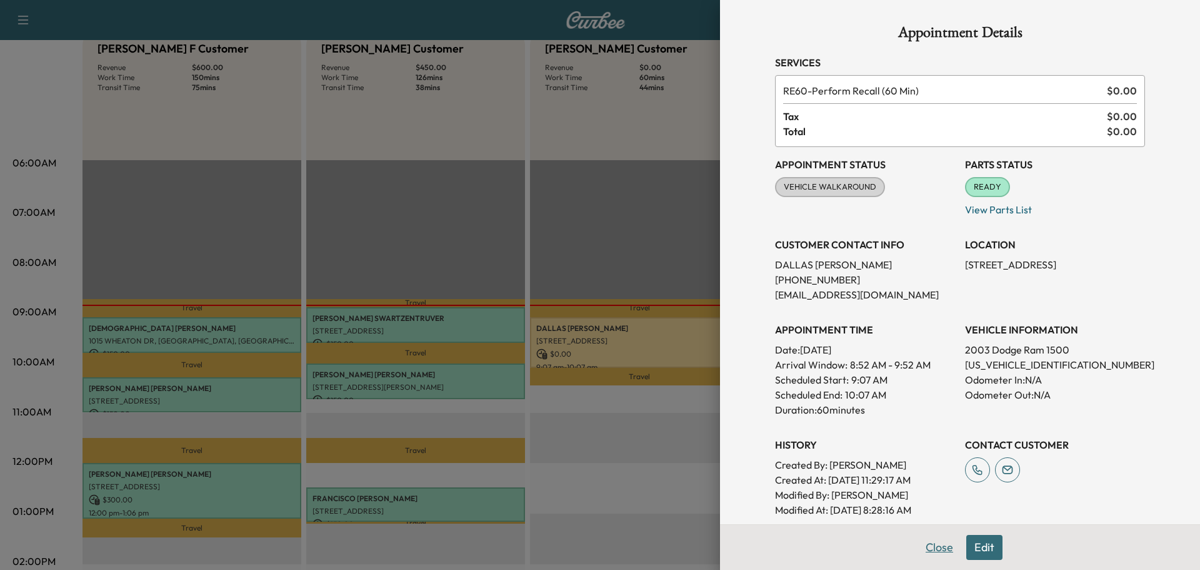
click at [928, 544] on button "Close" at bounding box center [940, 547] width 44 height 25
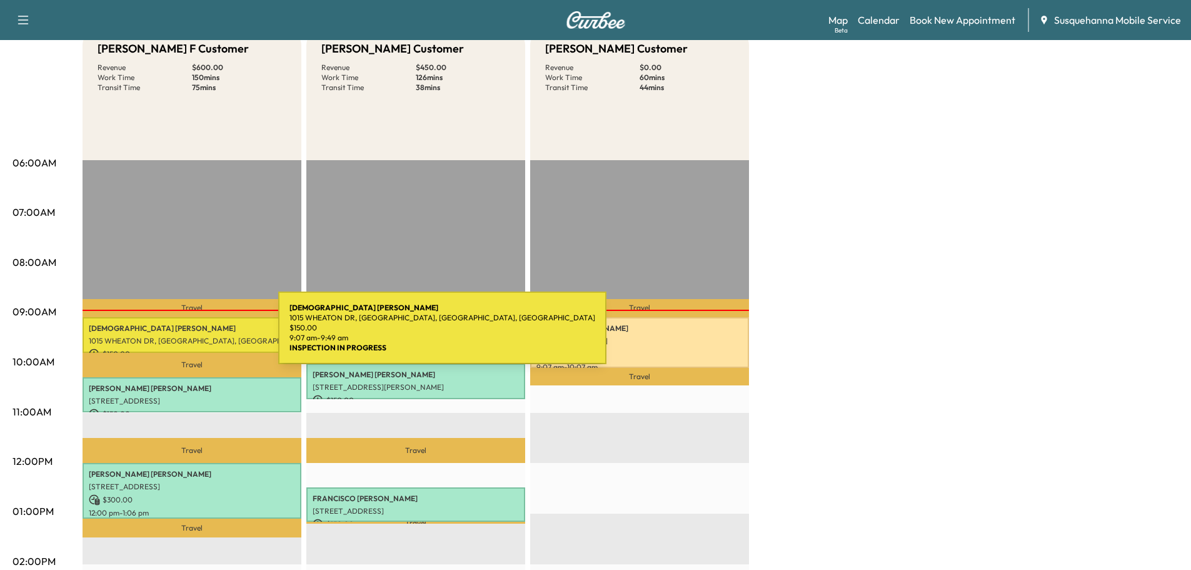
click at [184, 336] on p "1015 WHEATON DR, [GEOGRAPHIC_DATA], [GEOGRAPHIC_DATA], [GEOGRAPHIC_DATA]" at bounding box center [192, 341] width 206 height 10
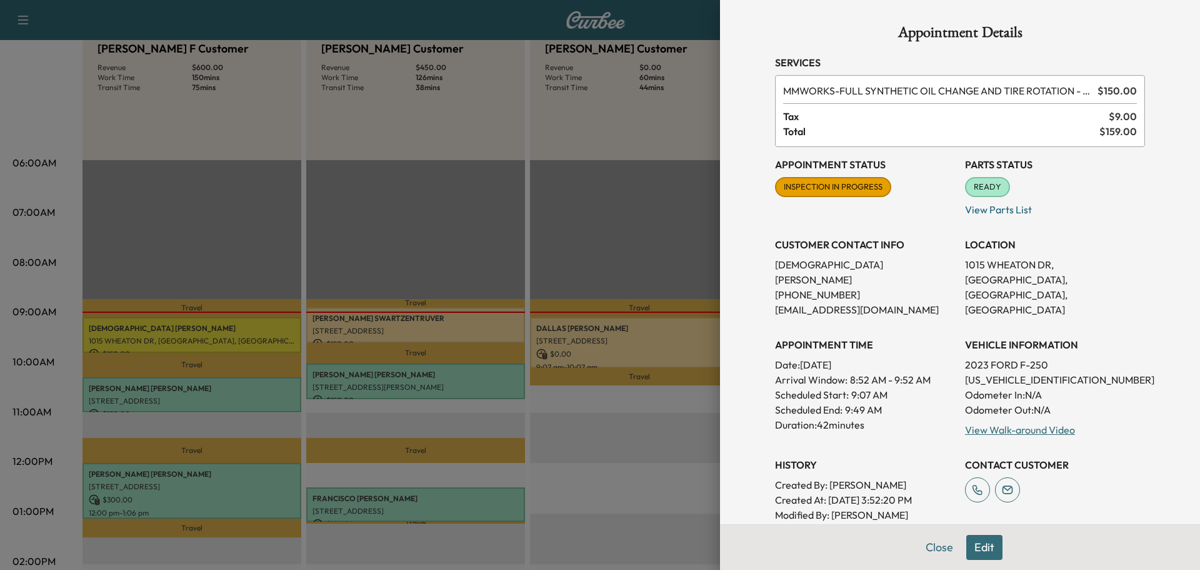
click at [1053, 422] on div "View Walk-around Video" at bounding box center [1055, 429] width 180 height 15
click at [1052, 423] on link "View Walk-around Video" at bounding box center [1020, 429] width 110 height 13
click at [928, 544] on button "Close" at bounding box center [940, 547] width 44 height 25
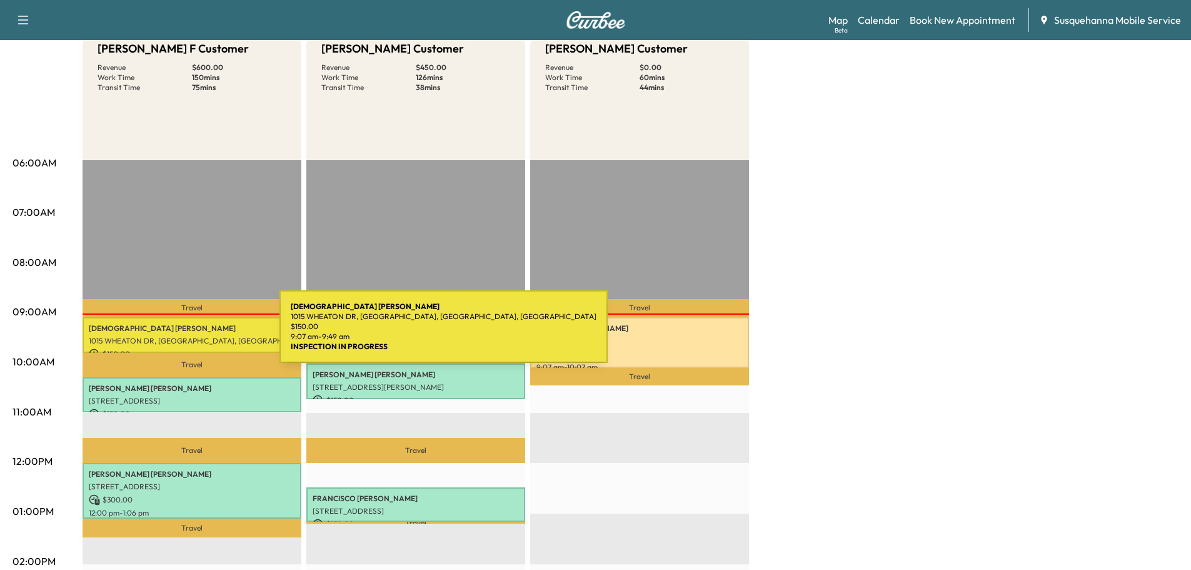
click at [186, 336] on p "1015 WHEATON DR, [GEOGRAPHIC_DATA], [GEOGRAPHIC_DATA], [GEOGRAPHIC_DATA]" at bounding box center [192, 341] width 206 height 10
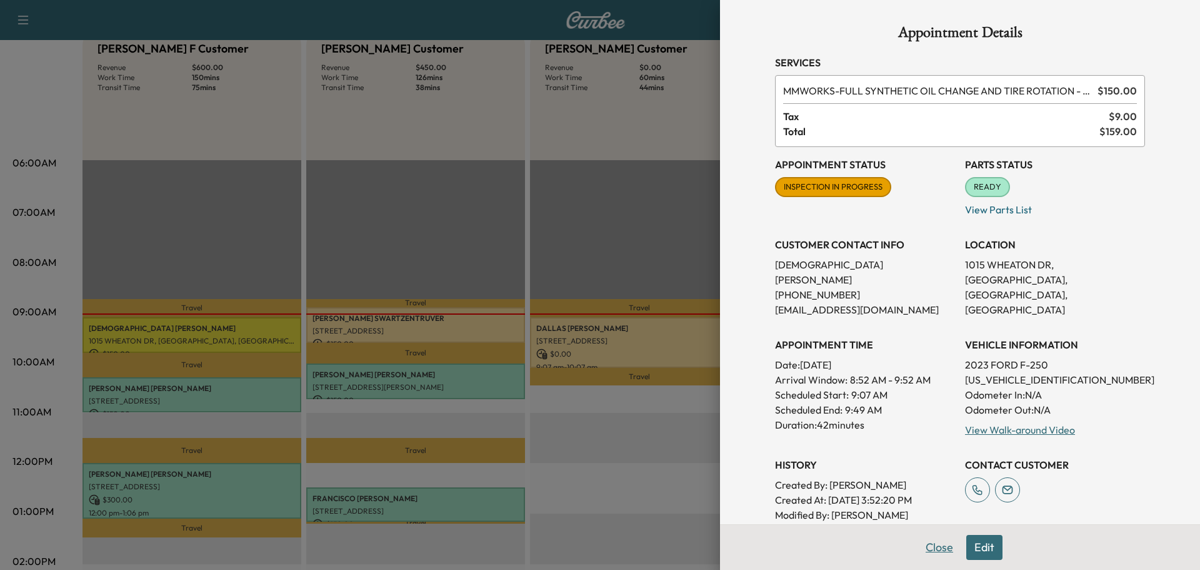
click at [929, 545] on button "Close" at bounding box center [940, 547] width 44 height 25
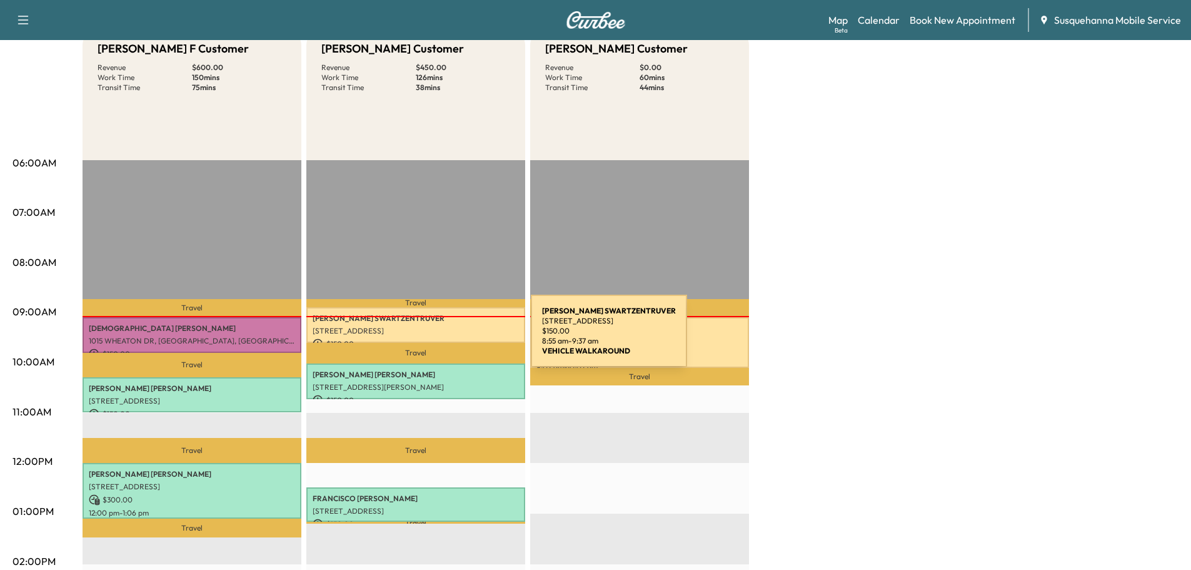
click at [439, 336] on div "JAMES SWARTZENTRUVER 2385 IRONVILLE PIKE, COLUMBIA, PA, USA $ 150.00 8:55 am - …" at bounding box center [415, 325] width 219 height 36
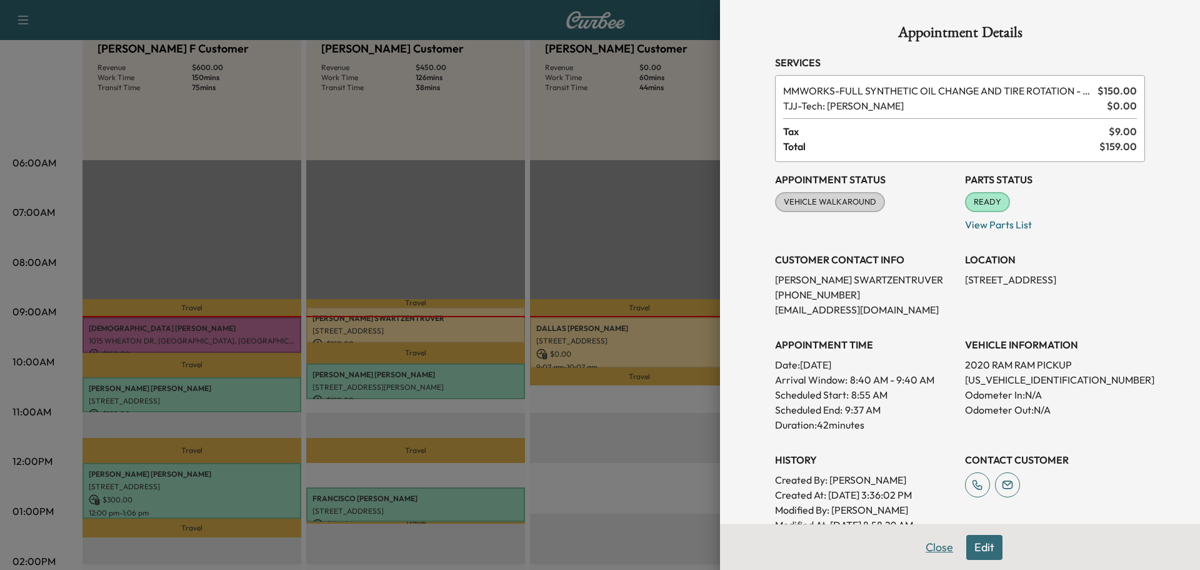
click at [936, 543] on button "Close" at bounding box center [940, 547] width 44 height 25
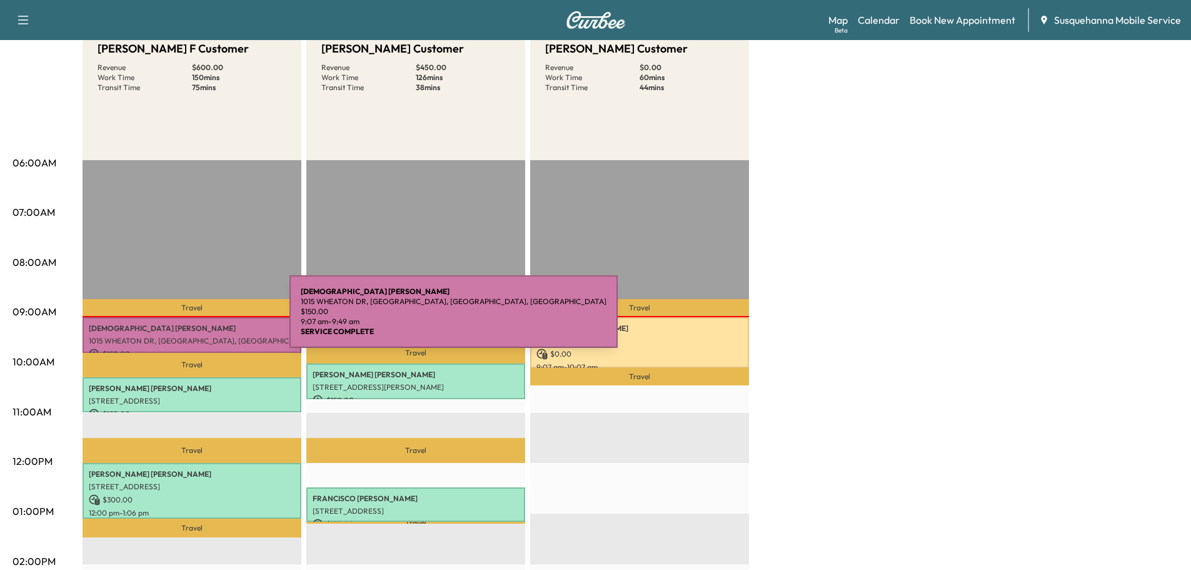
click at [196, 319] on div "CHRISTIAN BARBUSCA 1015 WHEATON DR, LANCASTER, PA, USA $ 150.00 9:07 am - 9:49 …" at bounding box center [192, 335] width 219 height 36
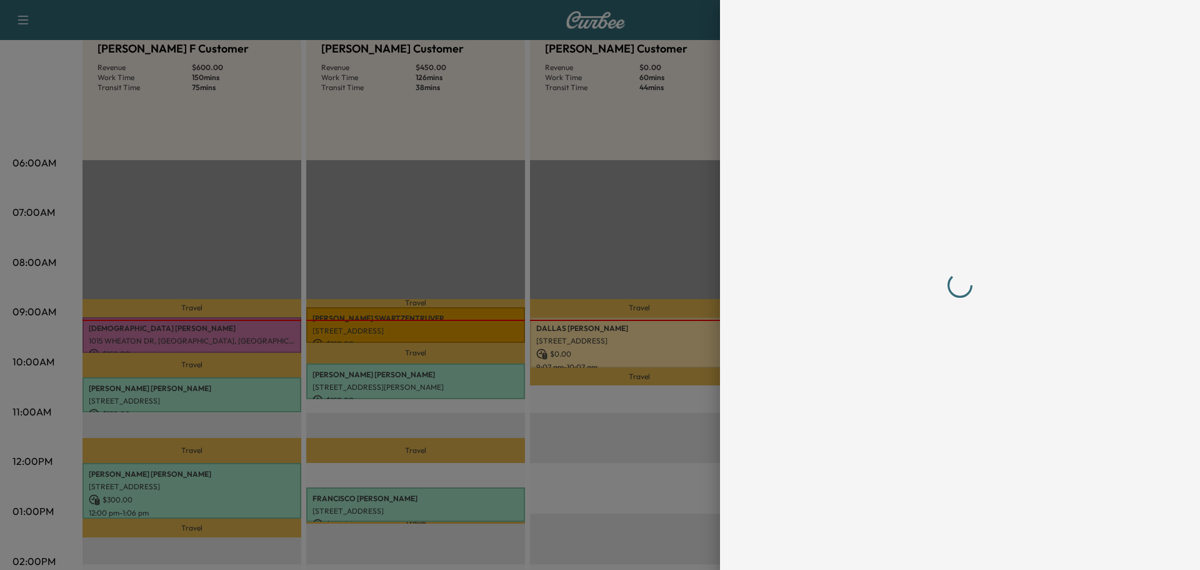
click at [989, 418] on div at bounding box center [960, 285] width 370 height 520
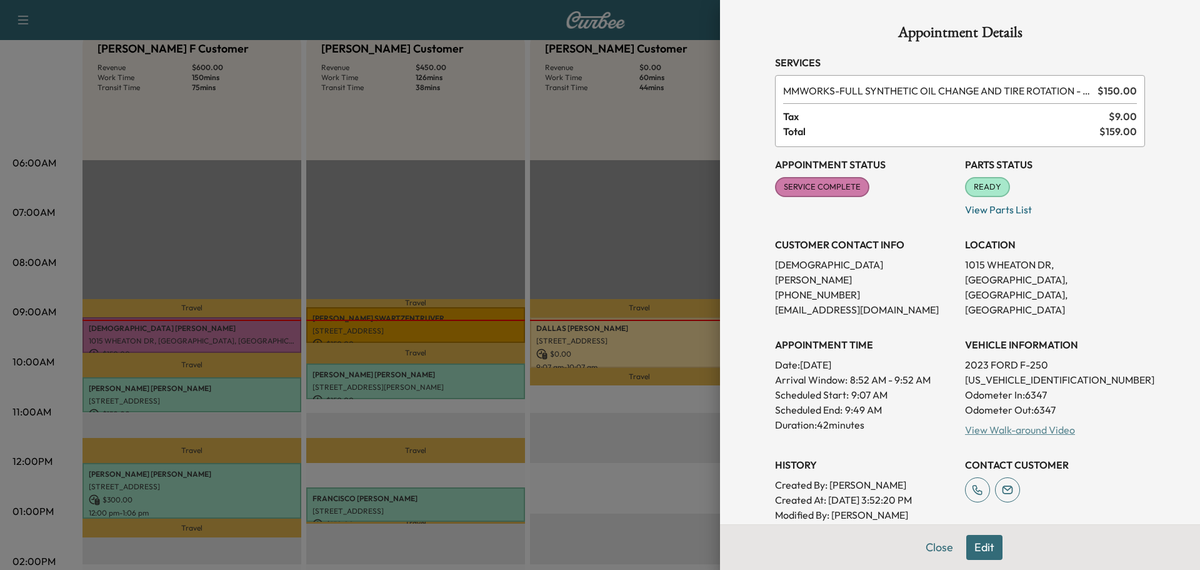
click at [989, 423] on link "View Walk-around Video" at bounding box center [1020, 429] width 110 height 13
click at [930, 547] on button "Close" at bounding box center [940, 547] width 44 height 25
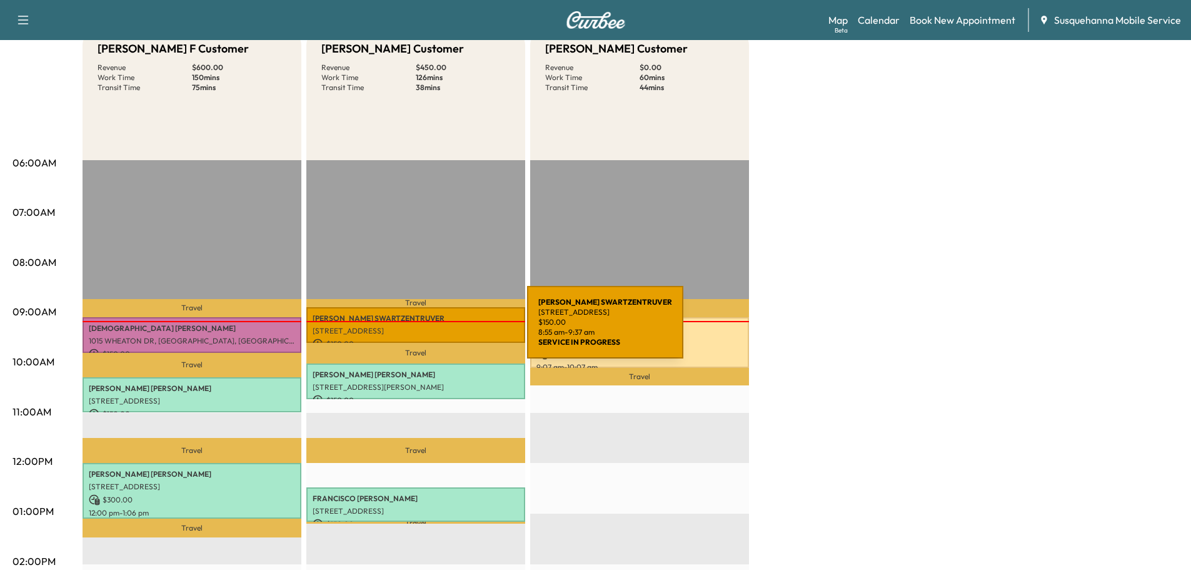
click at [433, 329] on p "[STREET_ADDRESS]" at bounding box center [416, 331] width 206 height 10
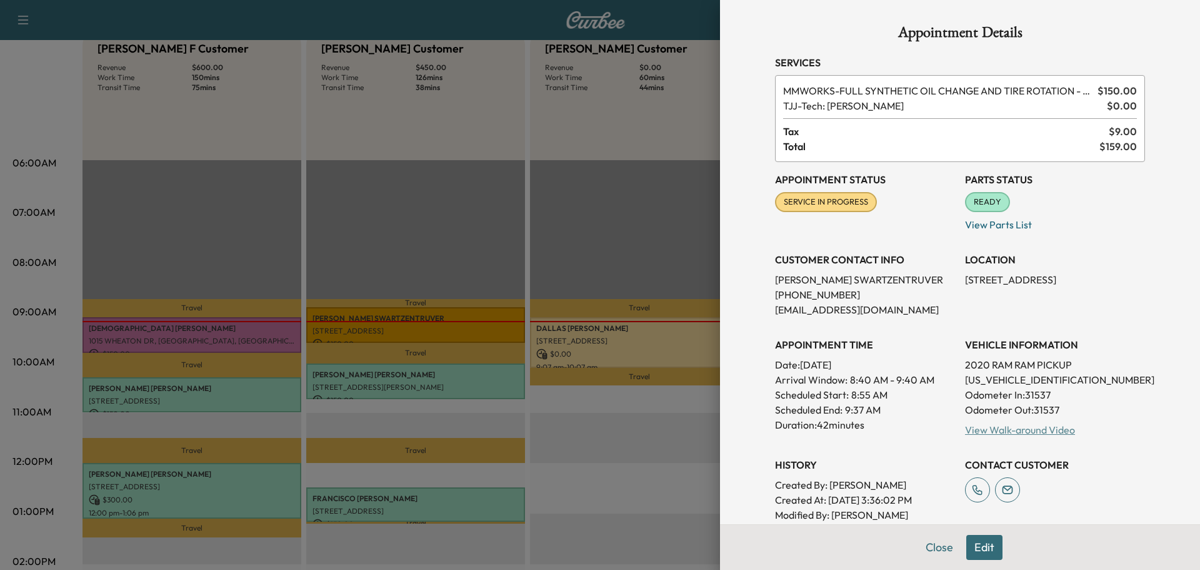
click at [1035, 426] on link "View Walk-around Video" at bounding box center [1020, 429] width 110 height 13
click at [925, 541] on button "Close" at bounding box center [940, 547] width 44 height 25
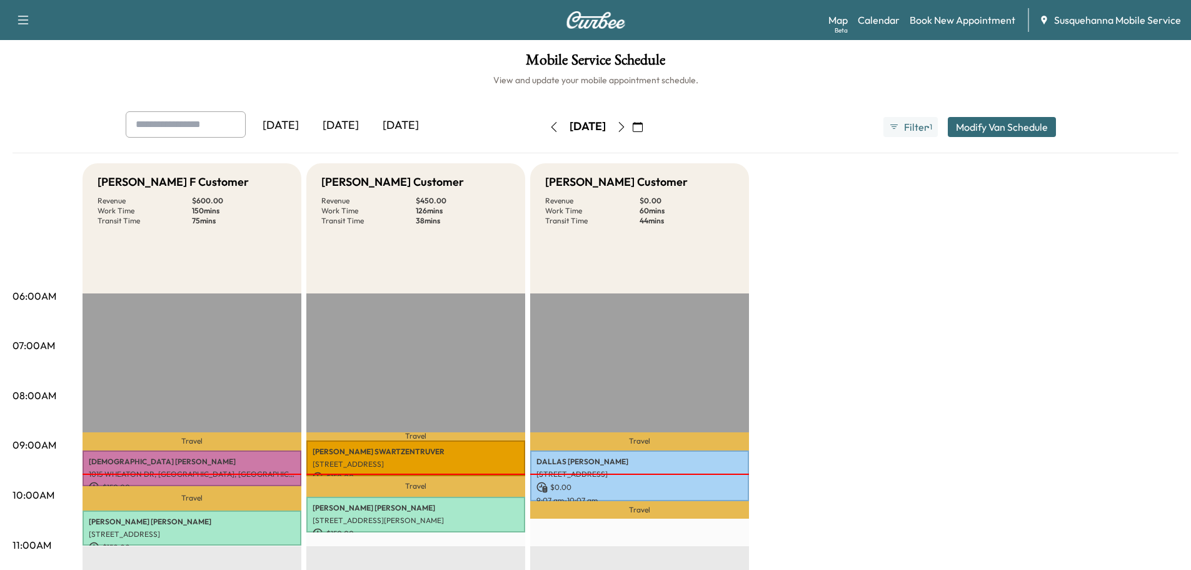
scroll to position [133, 0]
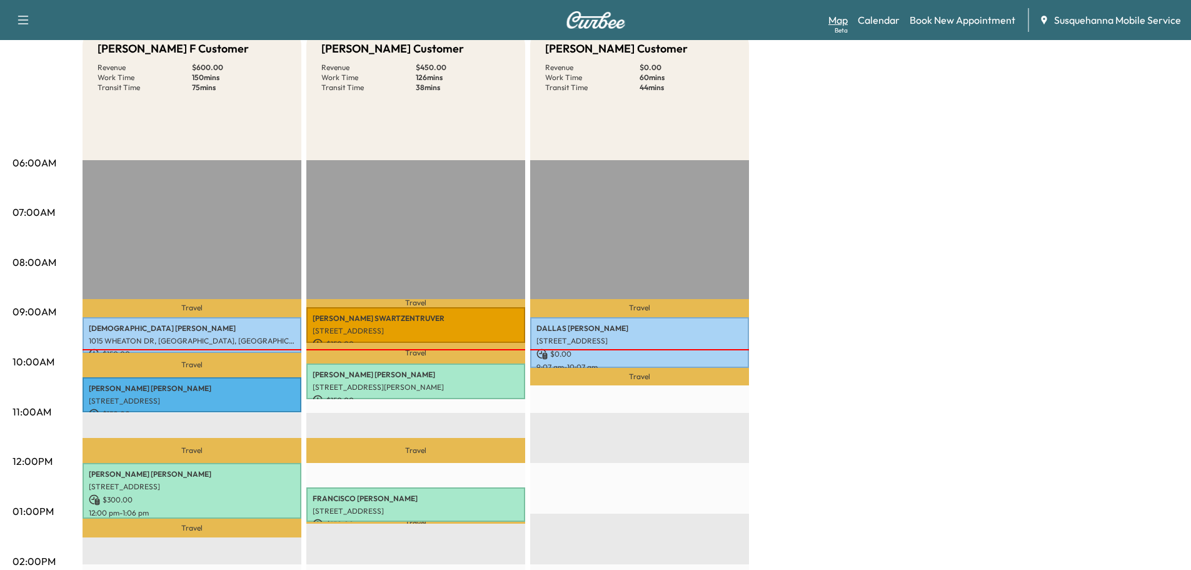
click at [847, 24] on link "Map Beta" at bounding box center [837, 20] width 19 height 15
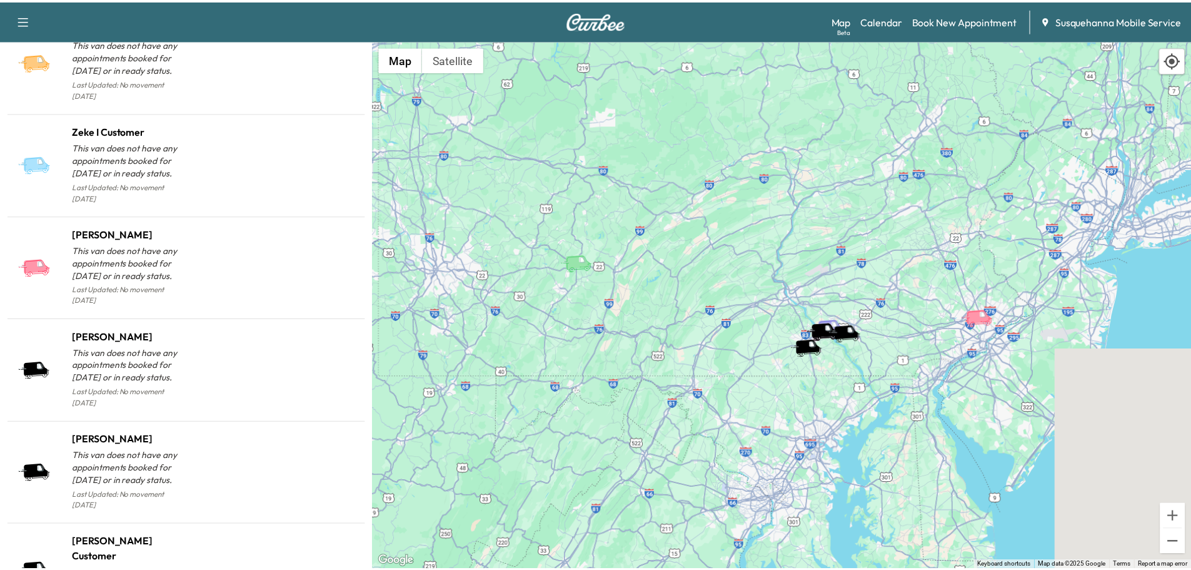
scroll to position [1194, 0]
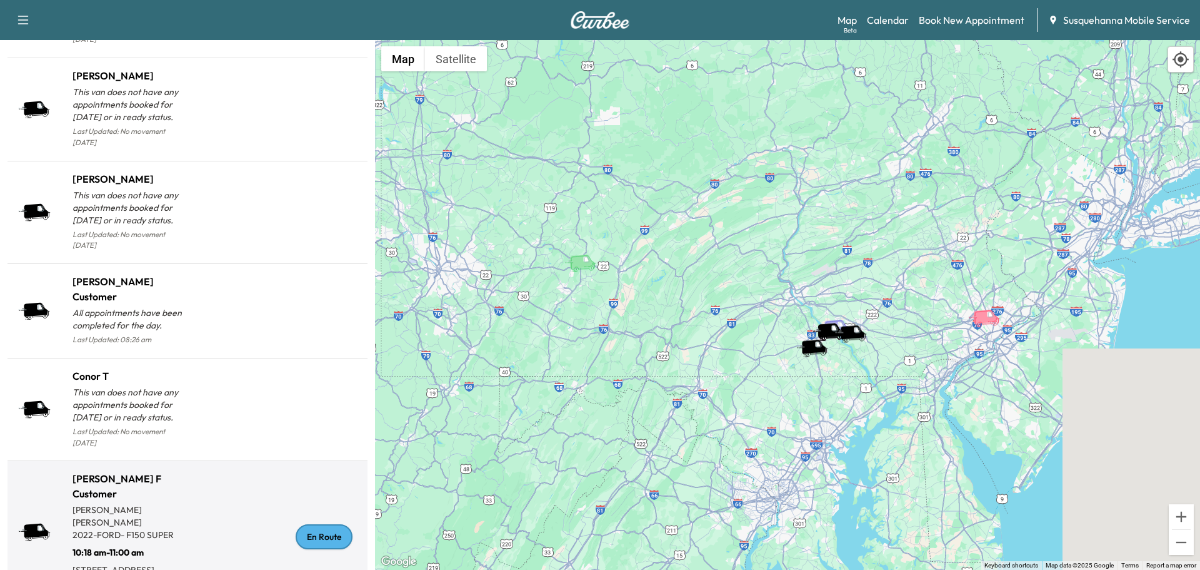
click at [314, 524] on div "En Route" at bounding box center [324, 536] width 57 height 25
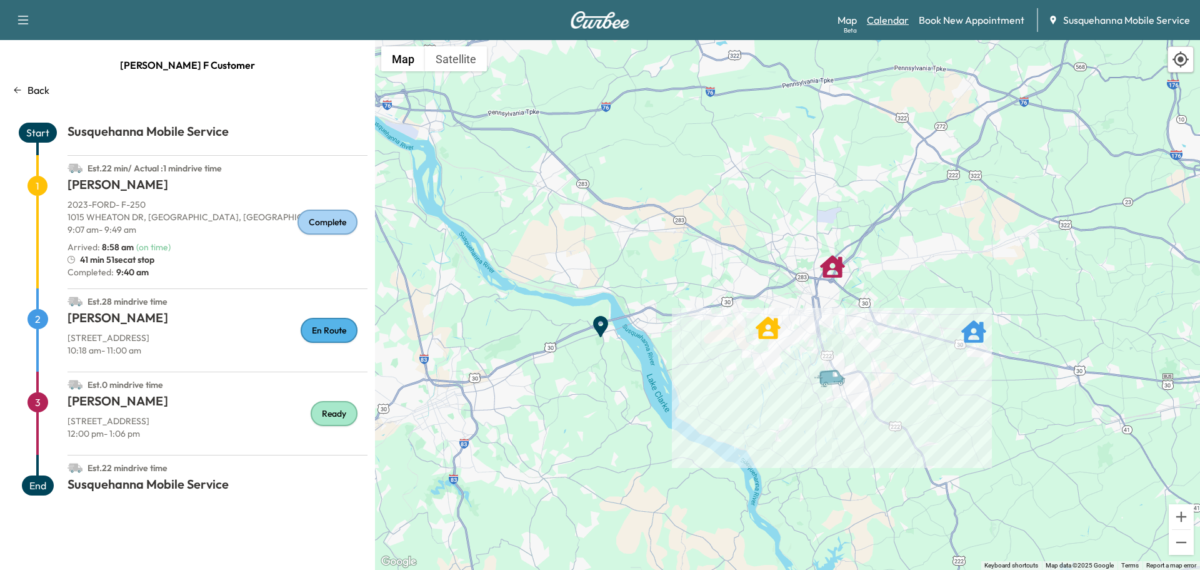
click at [886, 14] on link "Calendar" at bounding box center [888, 20] width 42 height 15
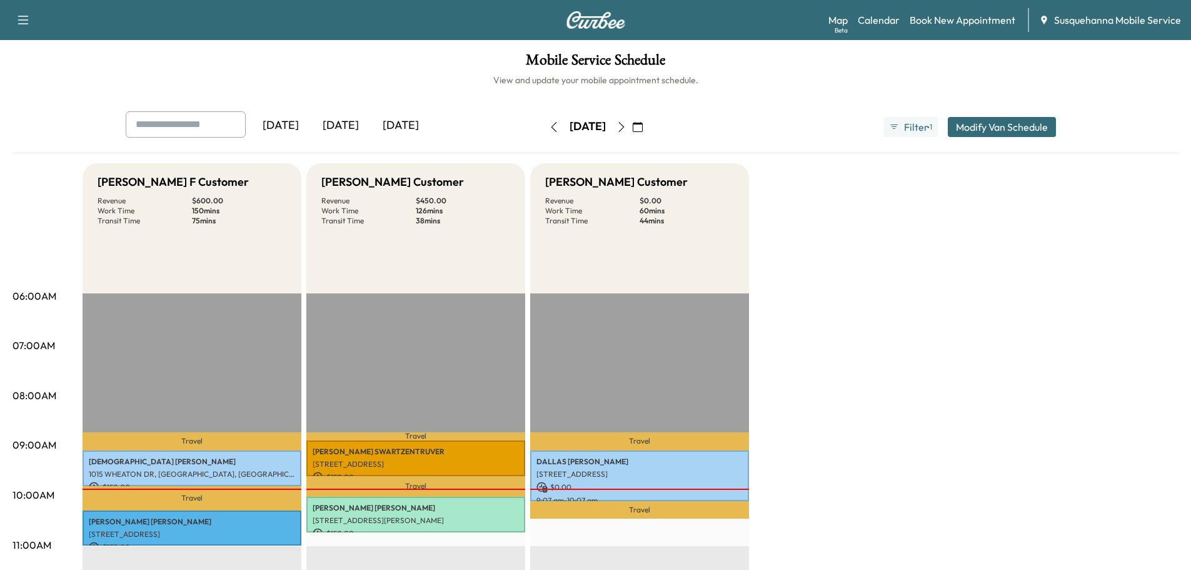
click at [626, 128] on icon "button" at bounding box center [621, 127] width 10 height 10
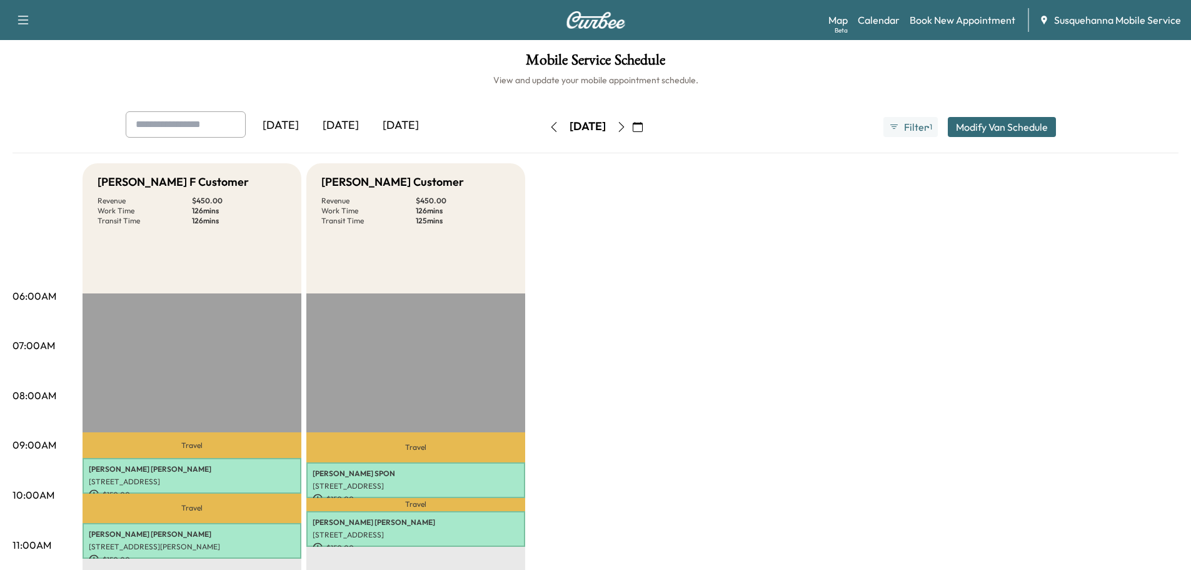
click at [626, 126] on icon "button" at bounding box center [621, 127] width 10 height 10
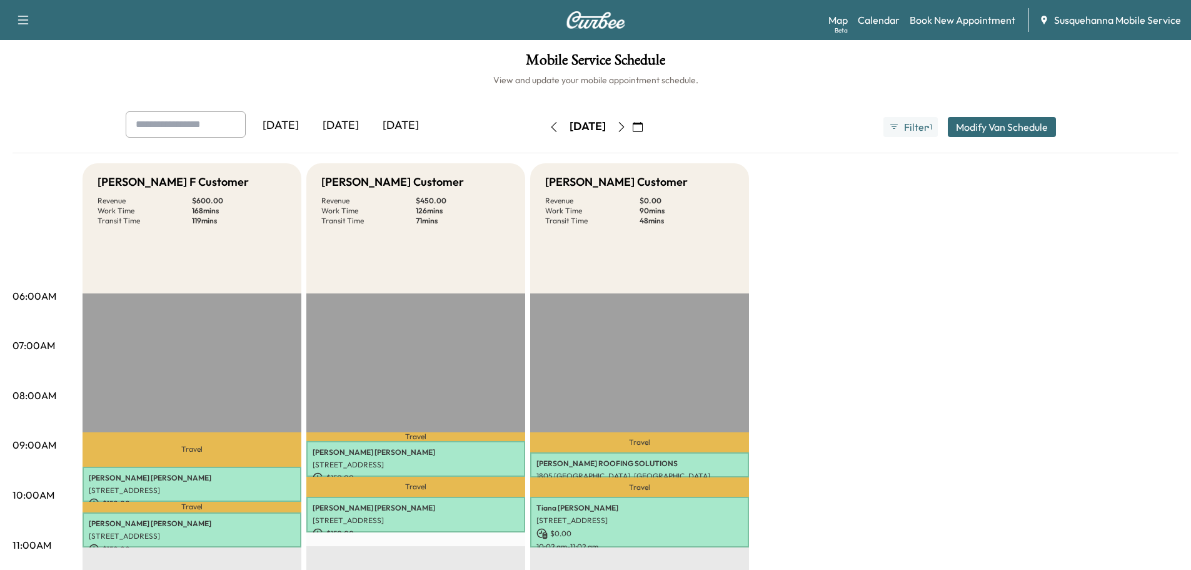
scroll to position [333, 0]
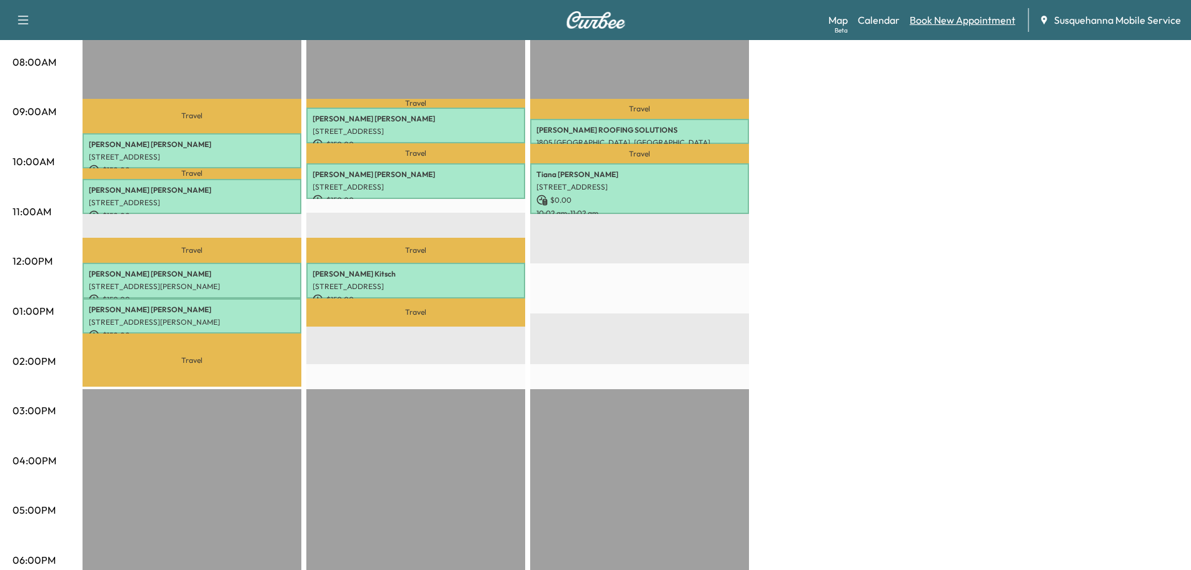
click at [944, 21] on link "Book New Appointment" at bounding box center [963, 20] width 106 height 15
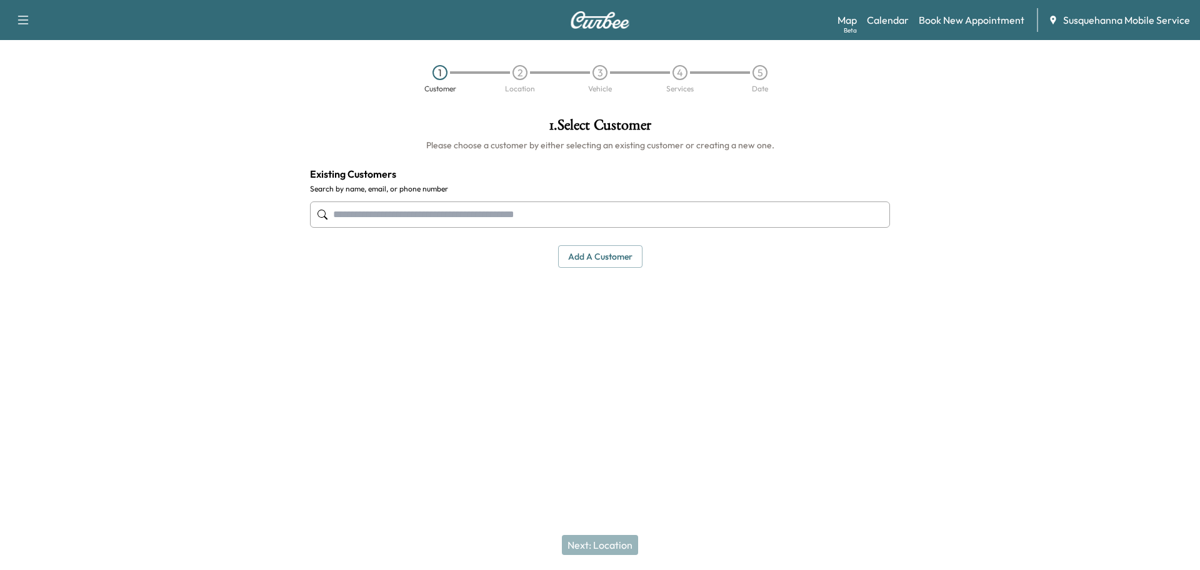
click at [467, 221] on input "text" at bounding box center [600, 214] width 580 height 26
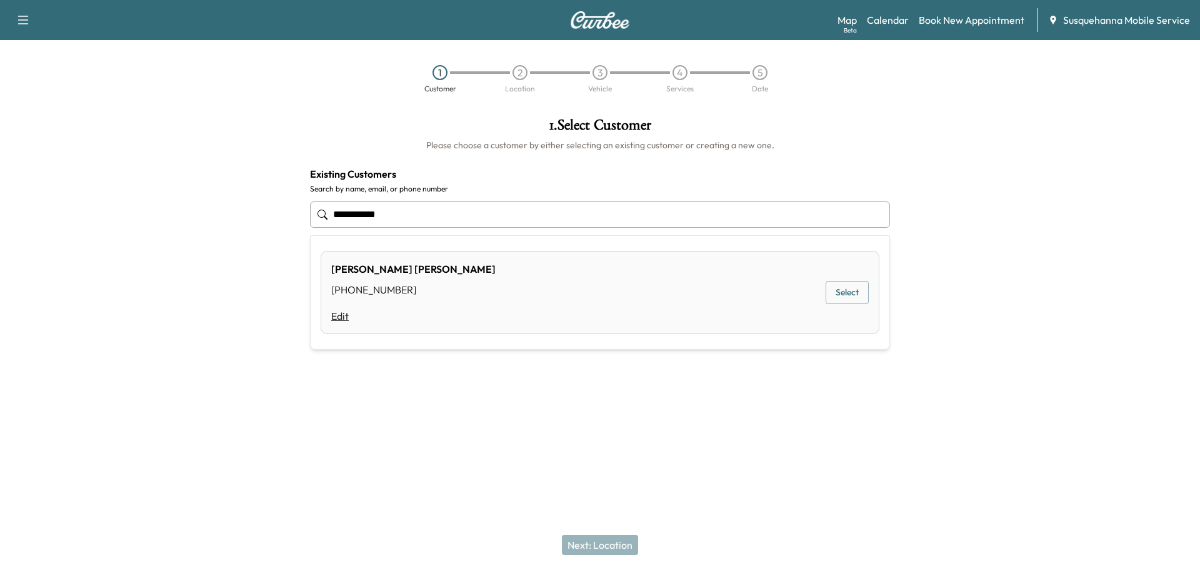
click at [343, 316] on link "Edit" at bounding box center [413, 315] width 164 height 15
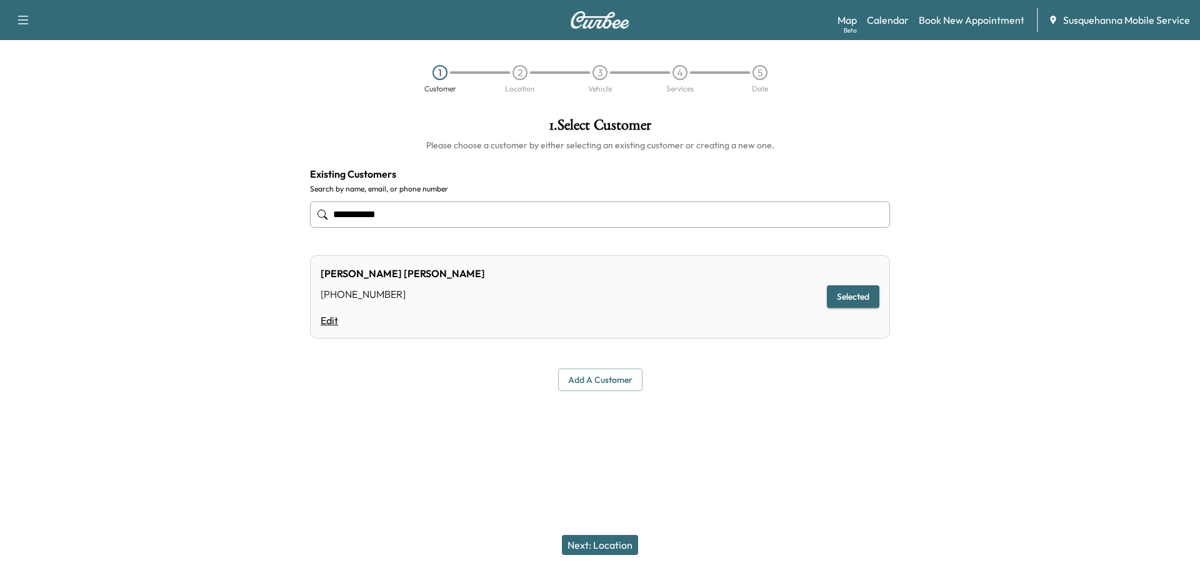
type input "**********"
click at [337, 318] on link "Edit" at bounding box center [403, 320] width 164 height 15
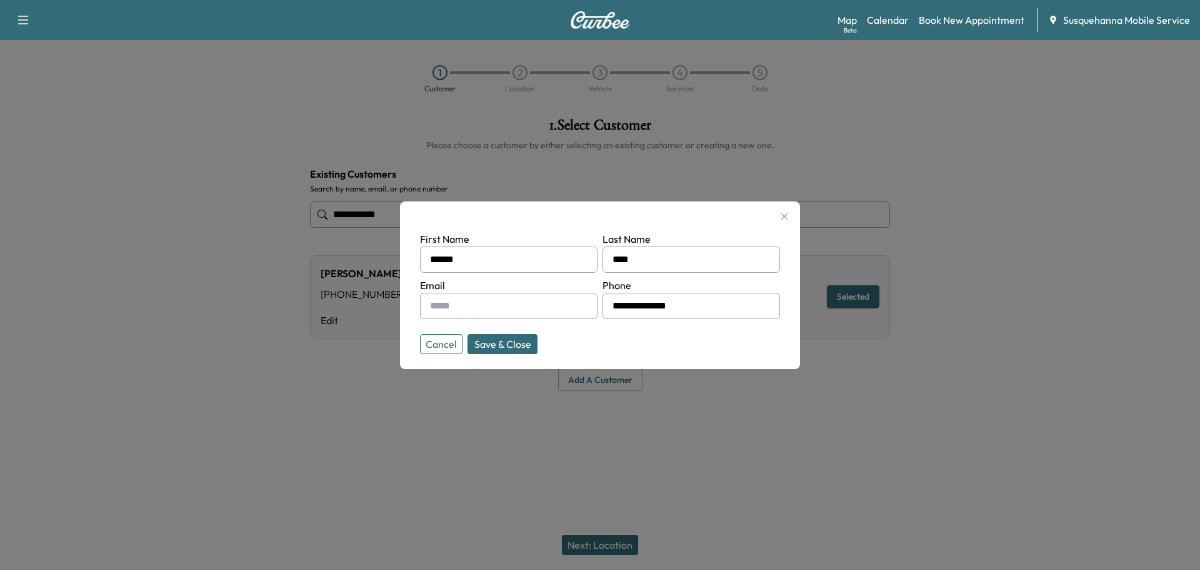
click at [463, 310] on input "text" at bounding box center [509, 306] width 178 height 26
type input "**********"
click at [498, 344] on button "Save & Close" at bounding box center [503, 344] width 70 height 20
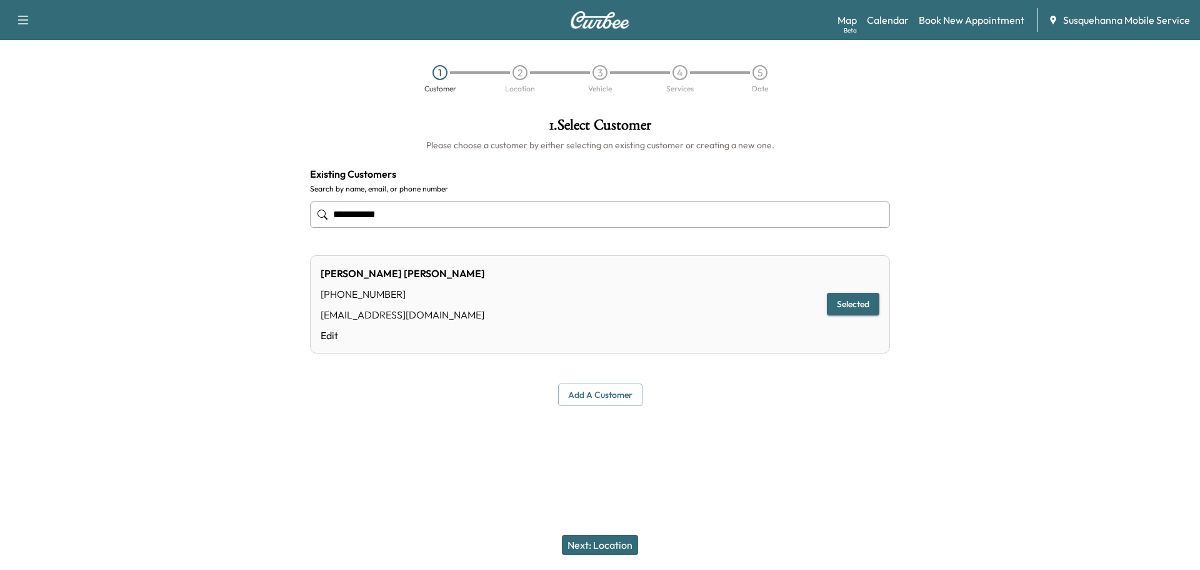
click at [620, 545] on button "Next: Location" at bounding box center [600, 545] width 76 height 20
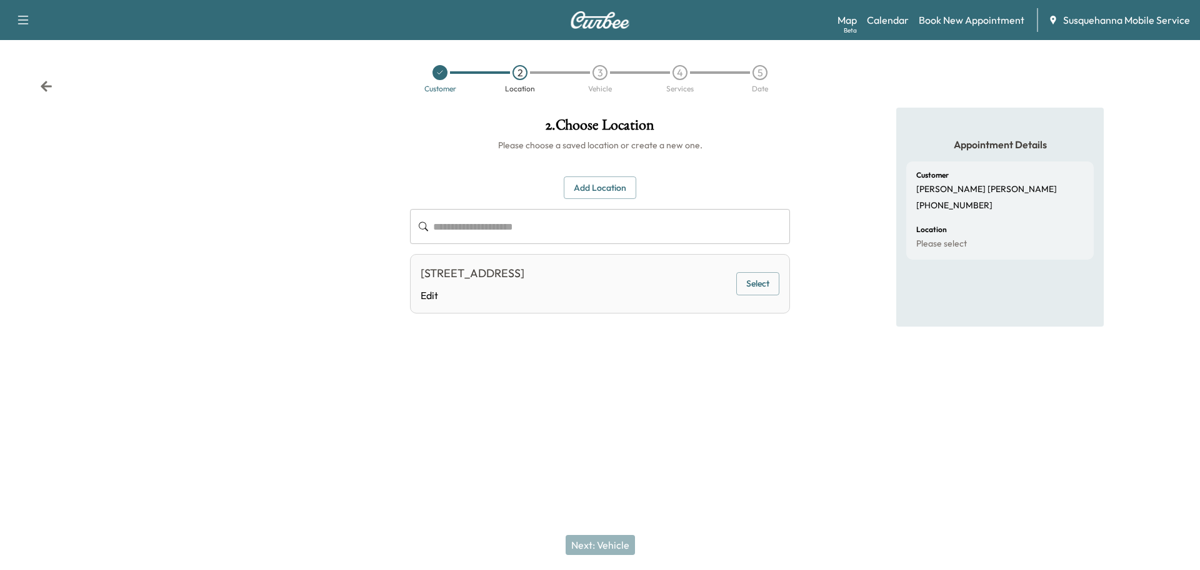
click at [752, 298] on div "[STREET_ADDRESS] Edit Select" at bounding box center [600, 283] width 380 height 59
click at [753, 292] on button "Select" at bounding box center [758, 283] width 43 height 23
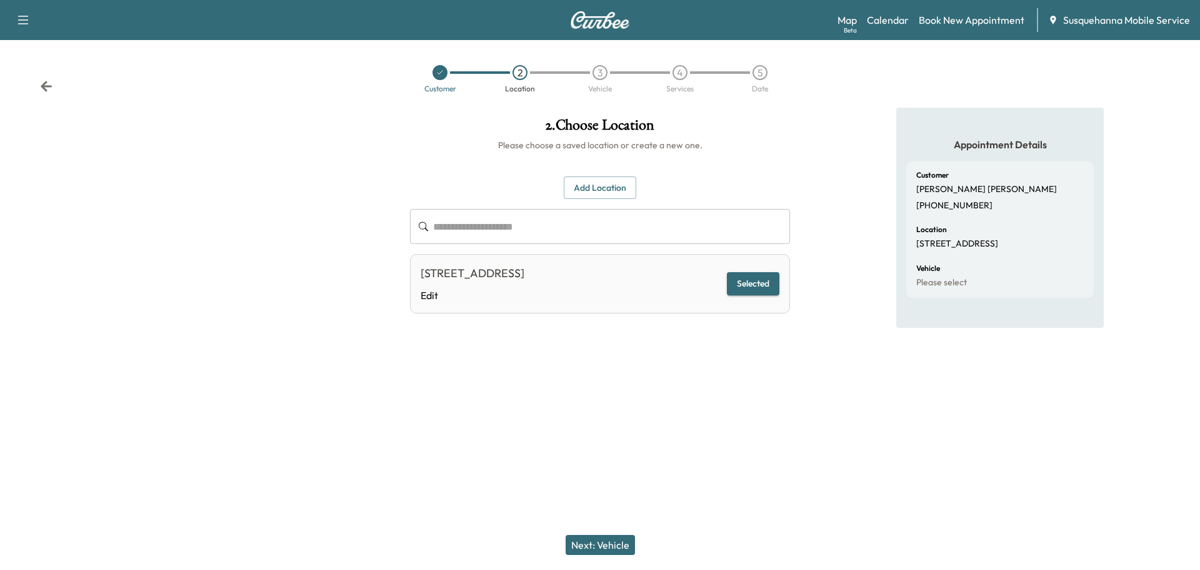
click at [609, 540] on button "Next: Vehicle" at bounding box center [600, 545] width 69 height 20
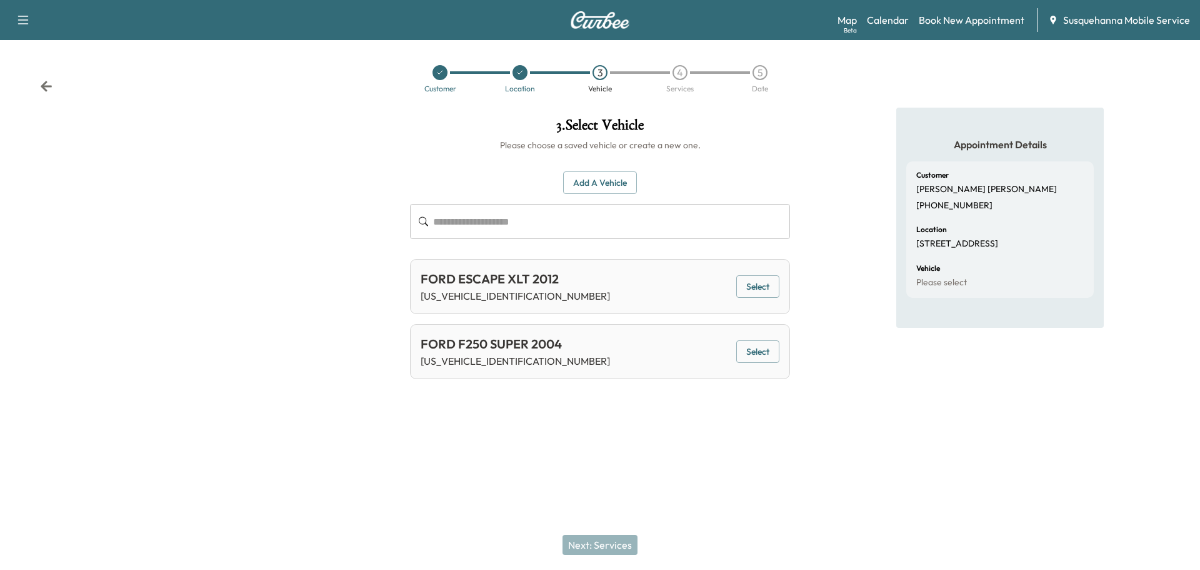
click at [748, 354] on button "Select" at bounding box center [758, 351] width 43 height 23
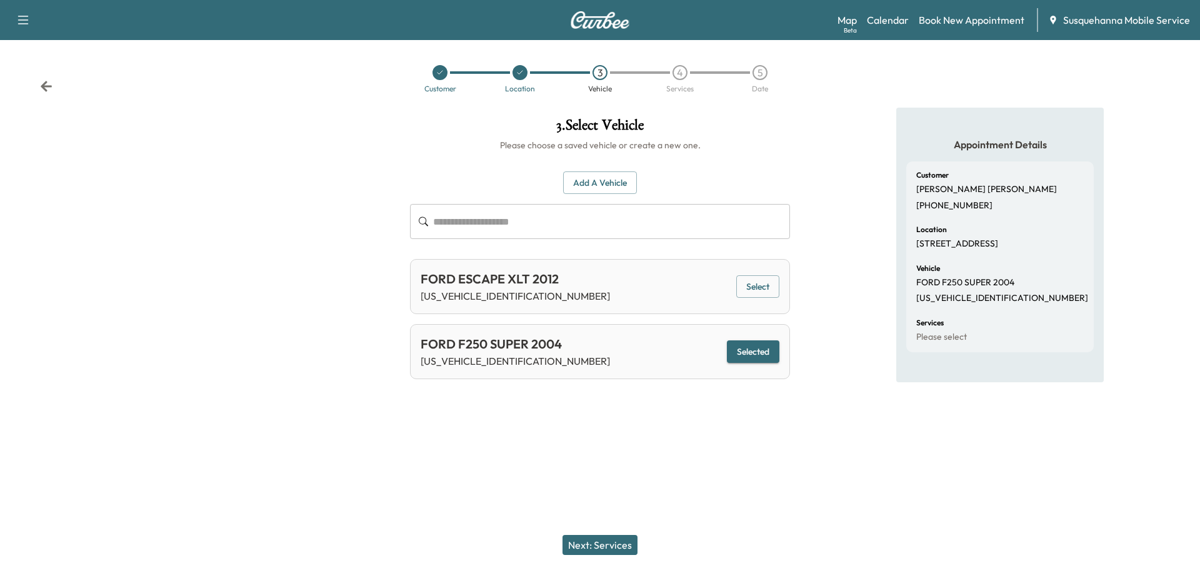
click at [591, 547] on button "Next: Services" at bounding box center [600, 545] width 75 height 20
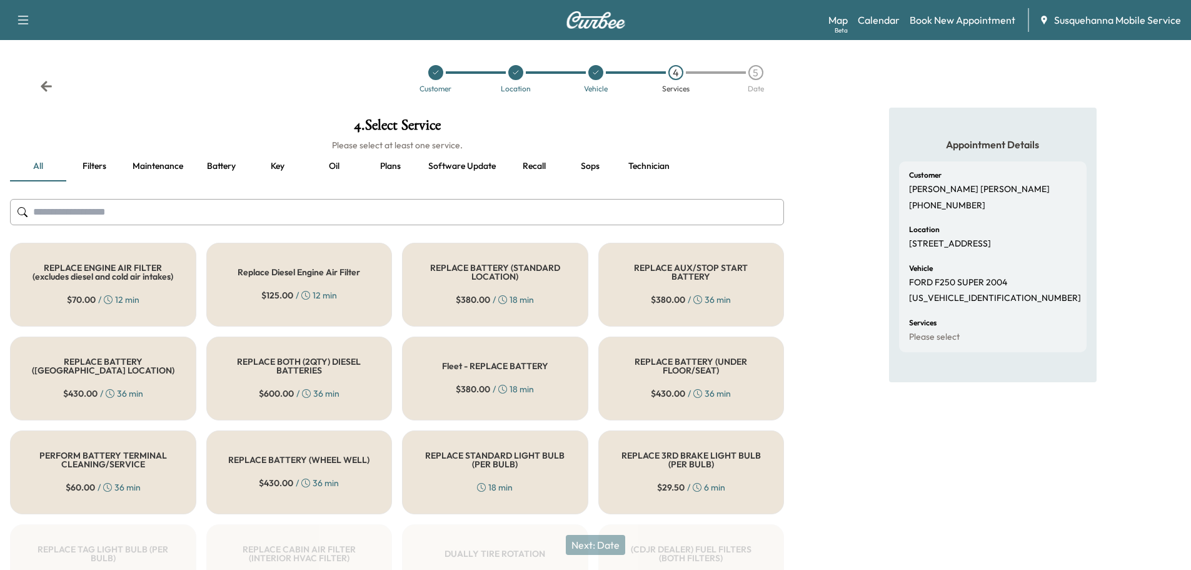
click at [425, 216] on input "text" at bounding box center [397, 212] width 774 height 26
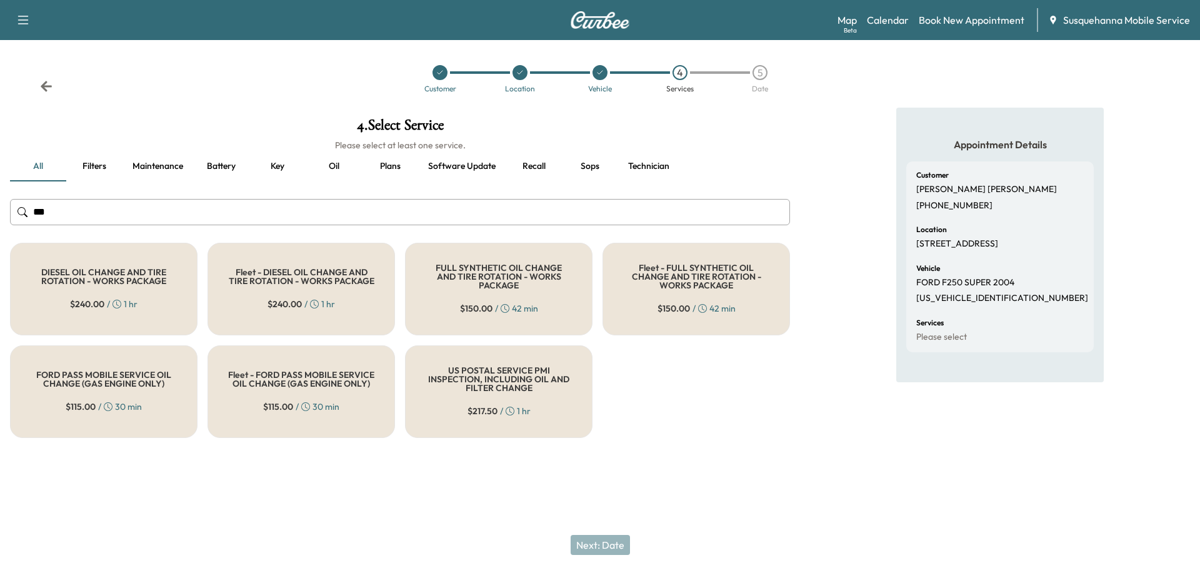
type input "***"
click at [511, 287] on div "FULL SYNTHETIC OIL CHANGE AND TIRE ROTATION - WORKS PACKAGE $ 150.00 / 42 min" at bounding box center [499, 289] width 188 height 93
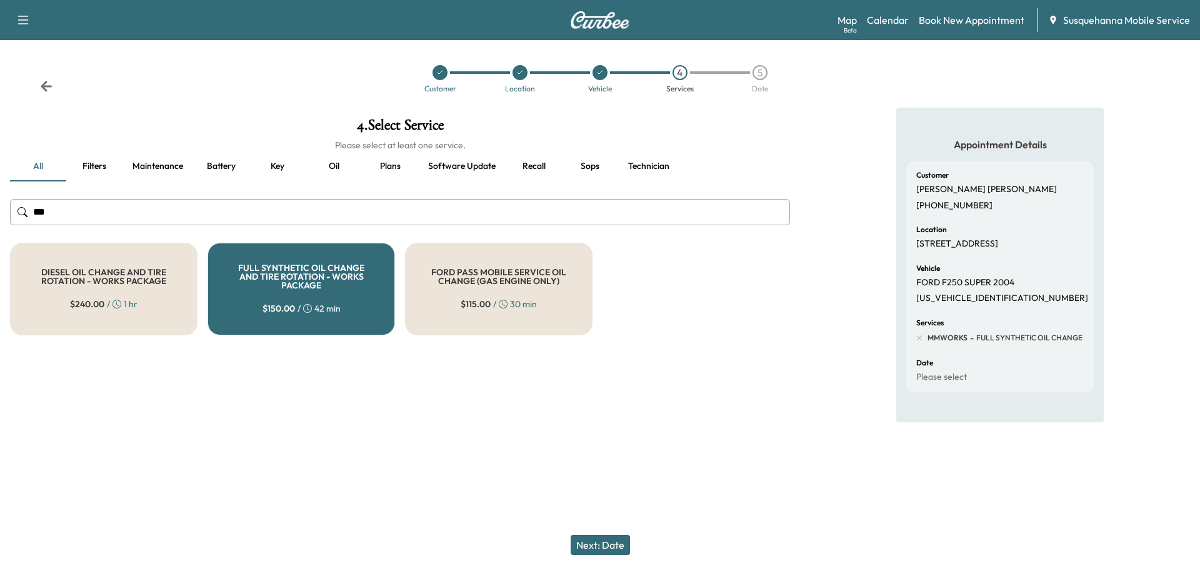
click at [612, 545] on button "Next: Date" at bounding box center [600, 545] width 59 height 20
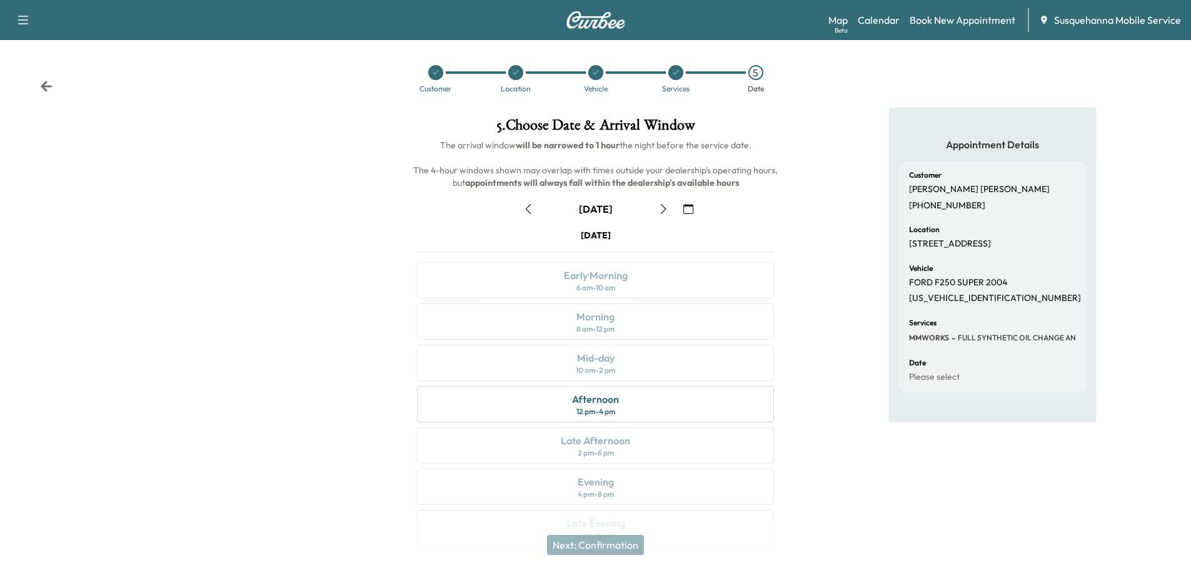
click at [662, 211] on icon "button" at bounding box center [663, 209] width 10 height 10
click at [694, 209] on button "button" at bounding box center [688, 209] width 21 height 20
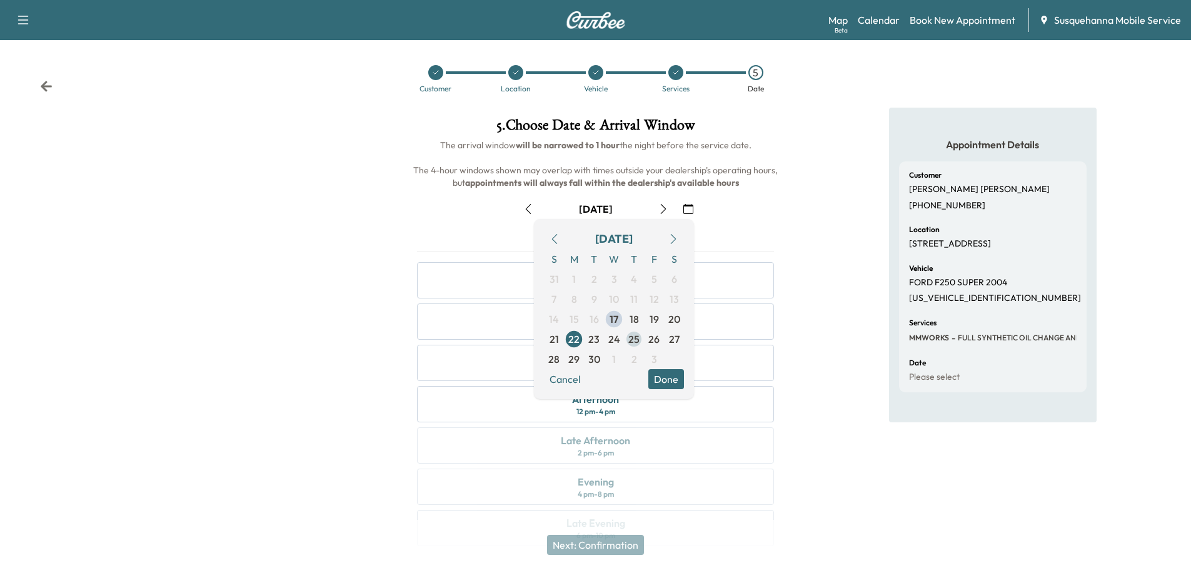
click at [637, 341] on span "25" at bounding box center [633, 338] width 11 height 15
click at [669, 375] on button "Done" at bounding box center [666, 379] width 36 height 20
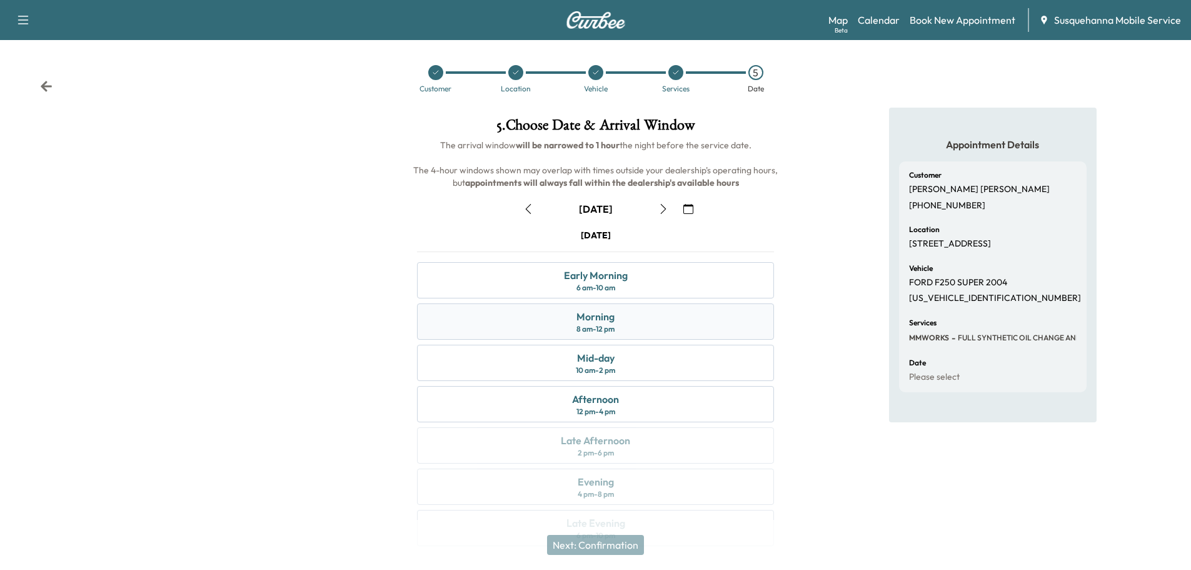
click at [655, 315] on div "Morning 8 am - 12 pm" at bounding box center [595, 321] width 357 height 36
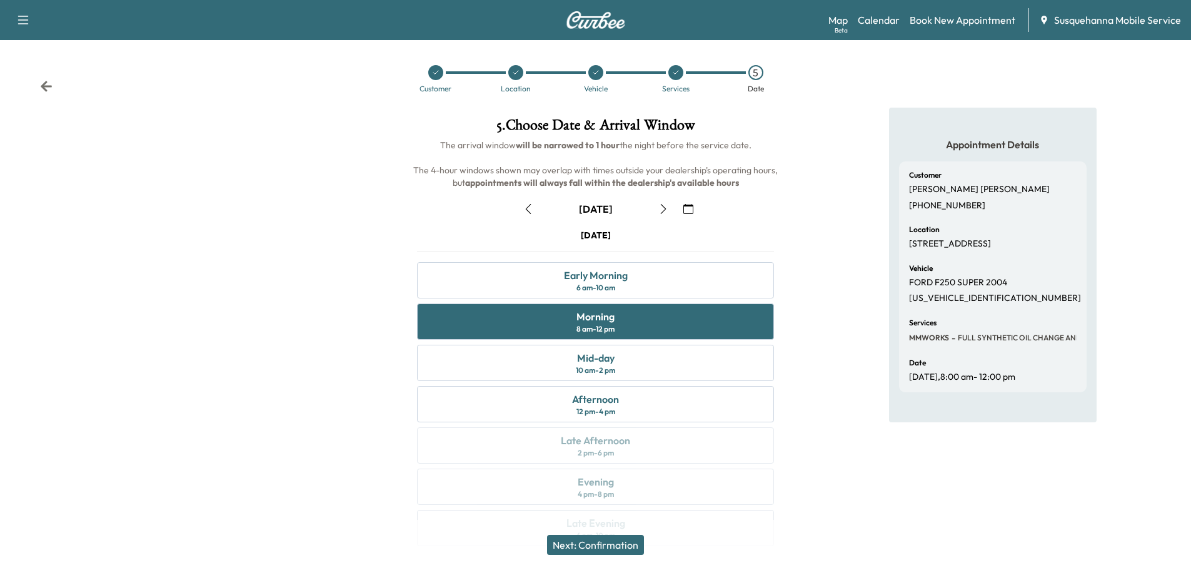
click at [529, 211] on icon "button" at bounding box center [528, 209] width 10 height 10
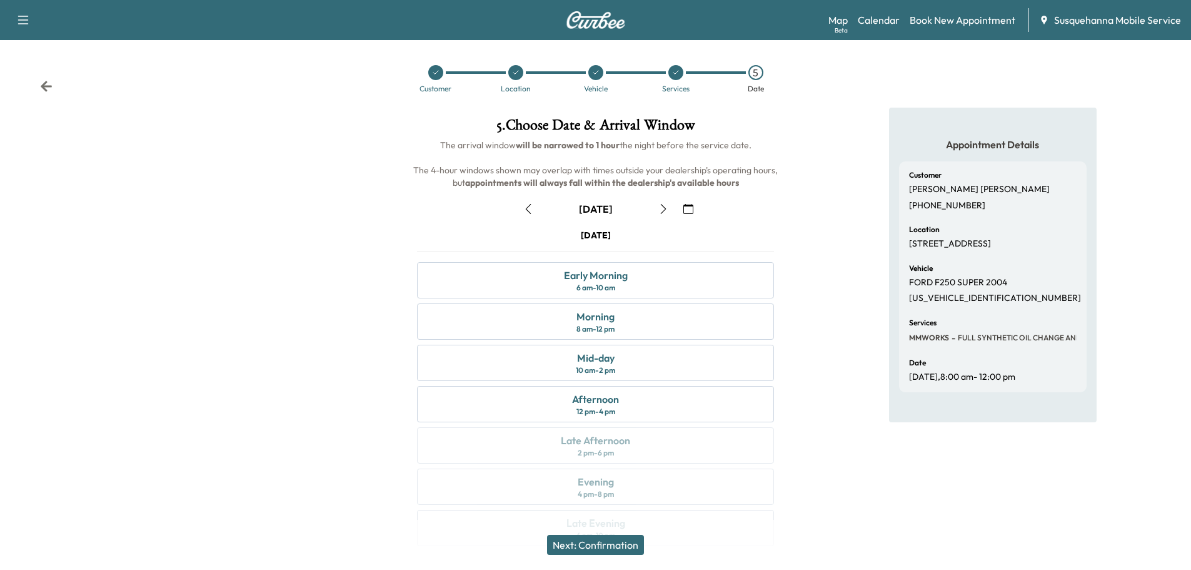
click at [529, 211] on icon "button" at bounding box center [528, 209] width 10 height 10
click at [53, 86] on div "Customer Location Vehicle Services 5 Date" at bounding box center [595, 79] width 1191 height 58
click at [48, 86] on icon at bounding box center [46, 86] width 11 height 11
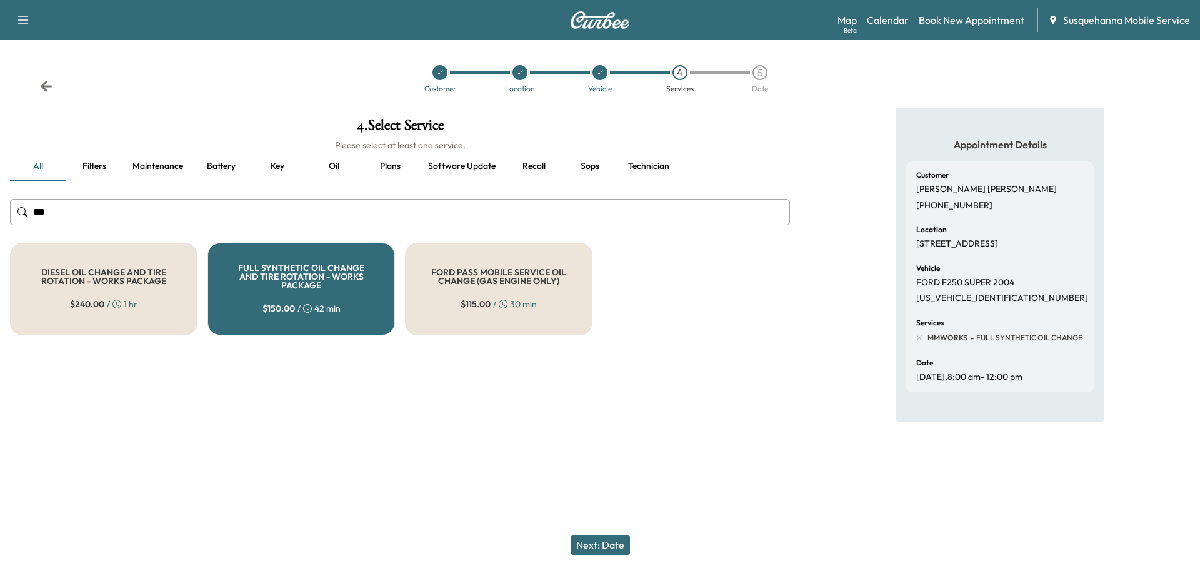
click at [638, 164] on button "Technician" at bounding box center [648, 166] width 61 height 30
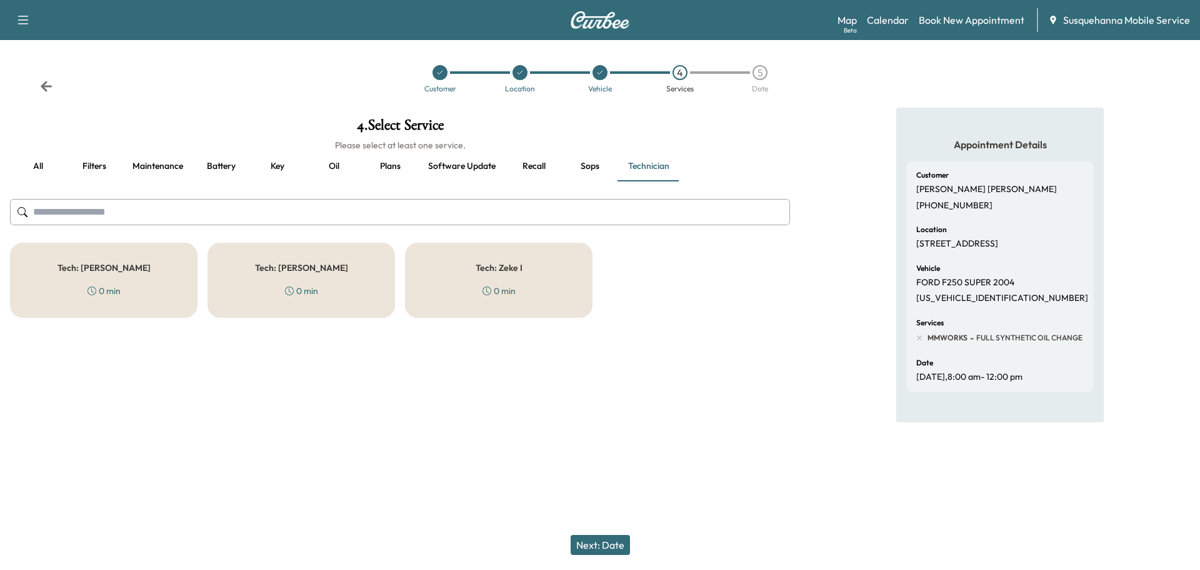
click at [157, 276] on div "Tech: [PERSON_NAME] F 0 min" at bounding box center [104, 280] width 188 height 75
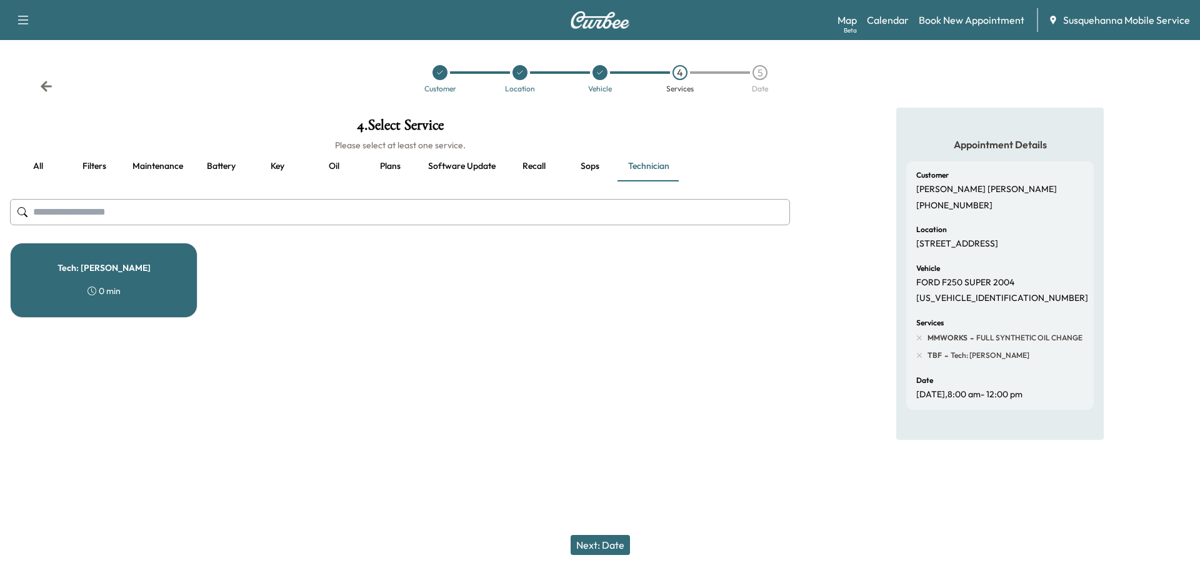
click at [615, 544] on button "Next: Date" at bounding box center [600, 545] width 59 height 20
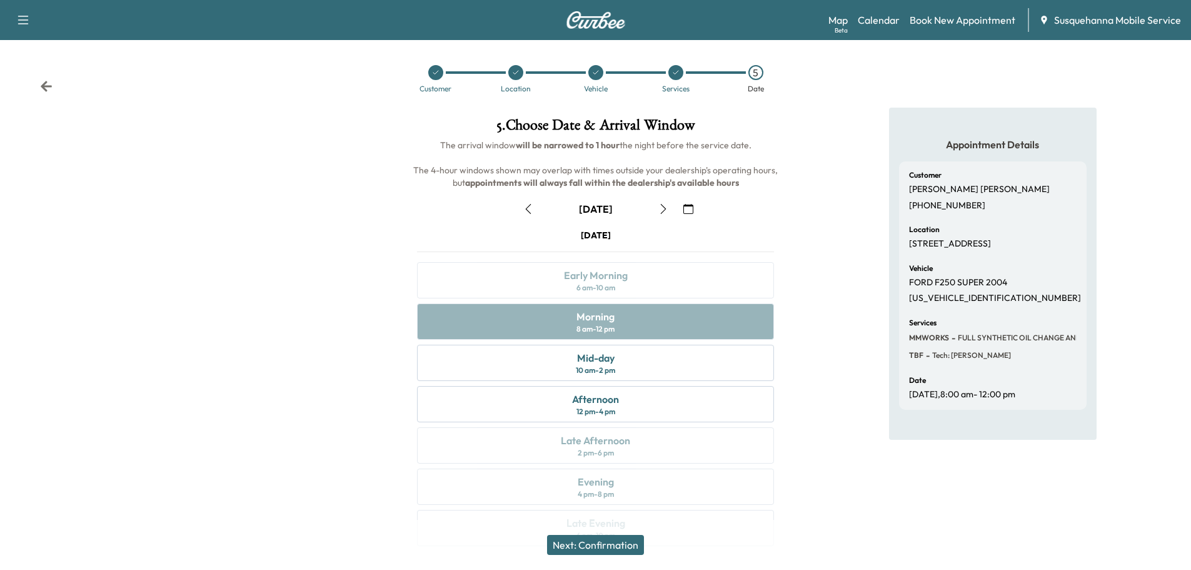
click at [631, 540] on button "Next: Confirmation" at bounding box center [595, 545] width 97 height 20
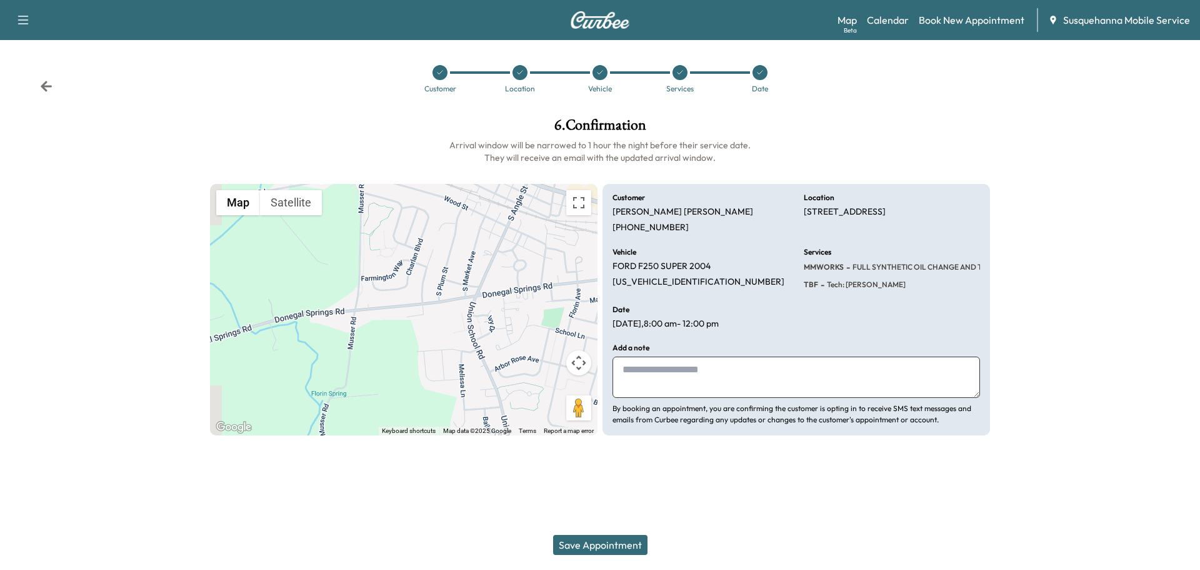
click at [702, 381] on textarea at bounding box center [797, 376] width 368 height 41
type textarea "**********"
click at [575, 539] on button "Save Appointment" at bounding box center [600, 545] width 94 height 20
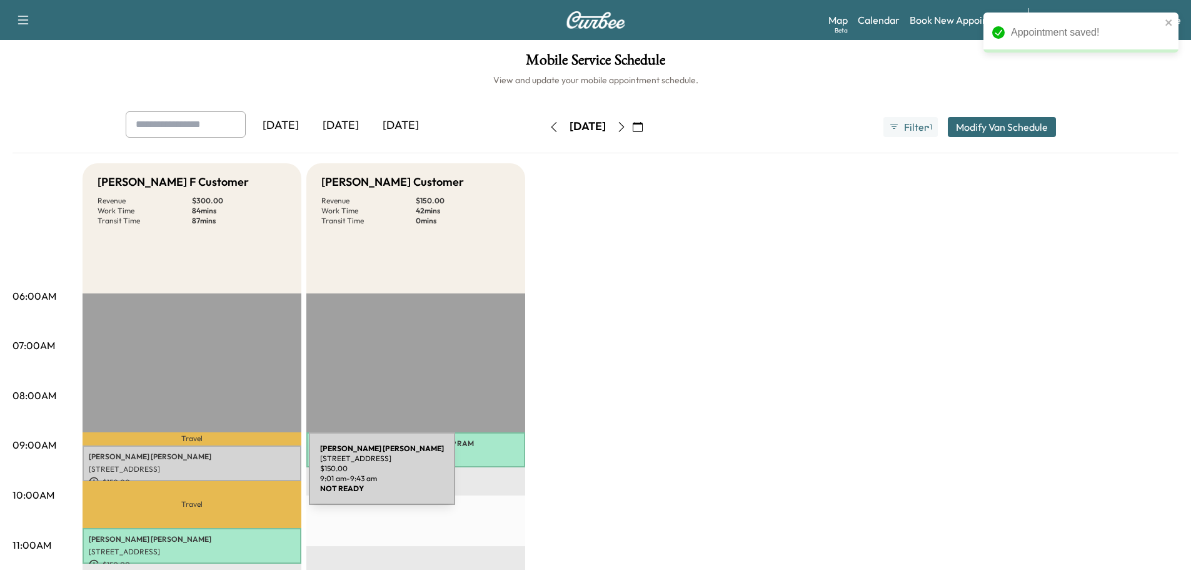
click at [215, 476] on p "$ 150.00" at bounding box center [192, 481] width 206 height 11
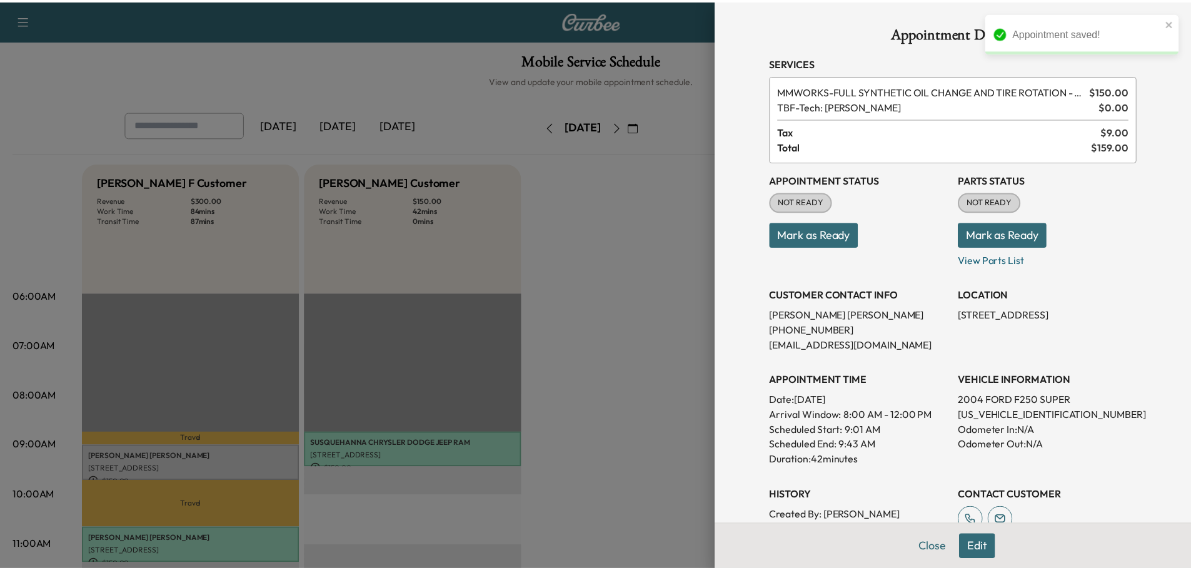
scroll to position [186, 0]
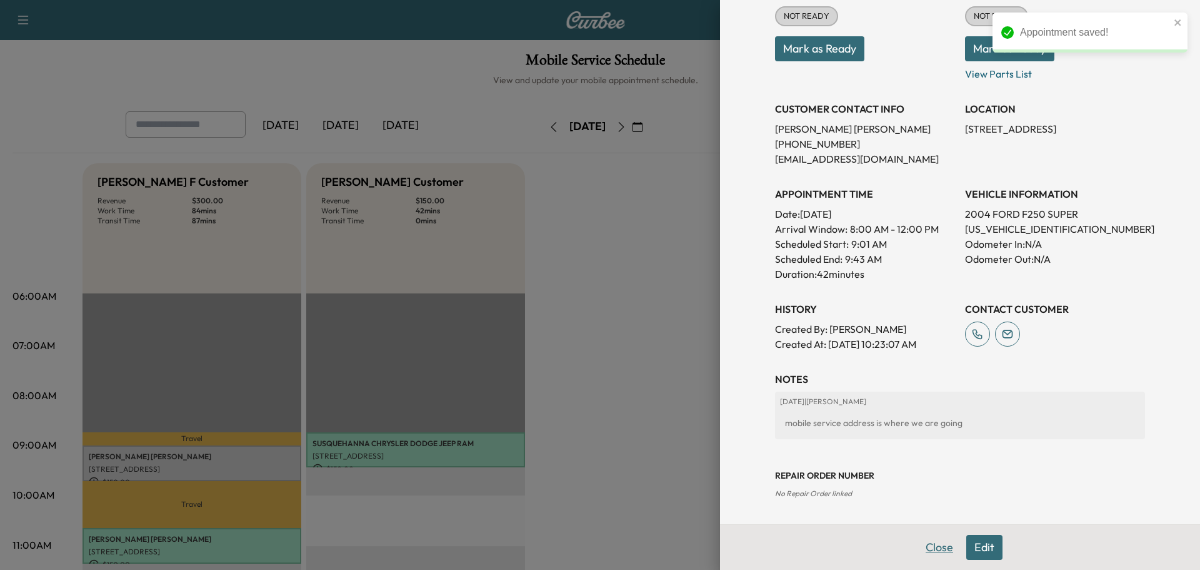
click at [939, 552] on button "Close" at bounding box center [940, 547] width 44 height 25
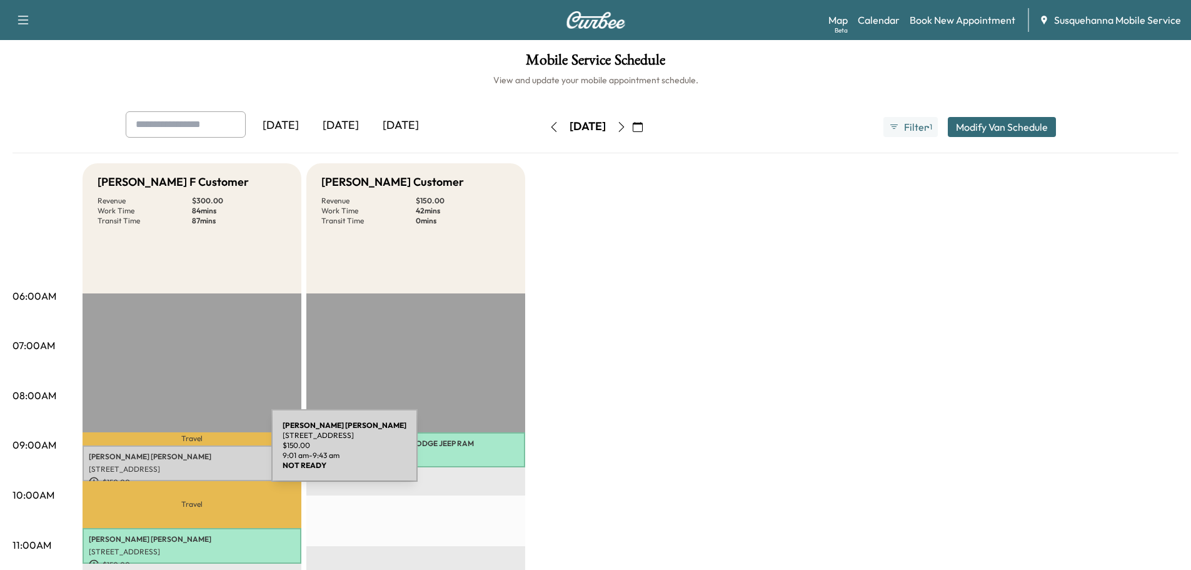
click at [181, 460] on div "[PERSON_NAME] [STREET_ADDRESS] $ 150.00 9:01 am - 9:43 am" at bounding box center [192, 463] width 219 height 36
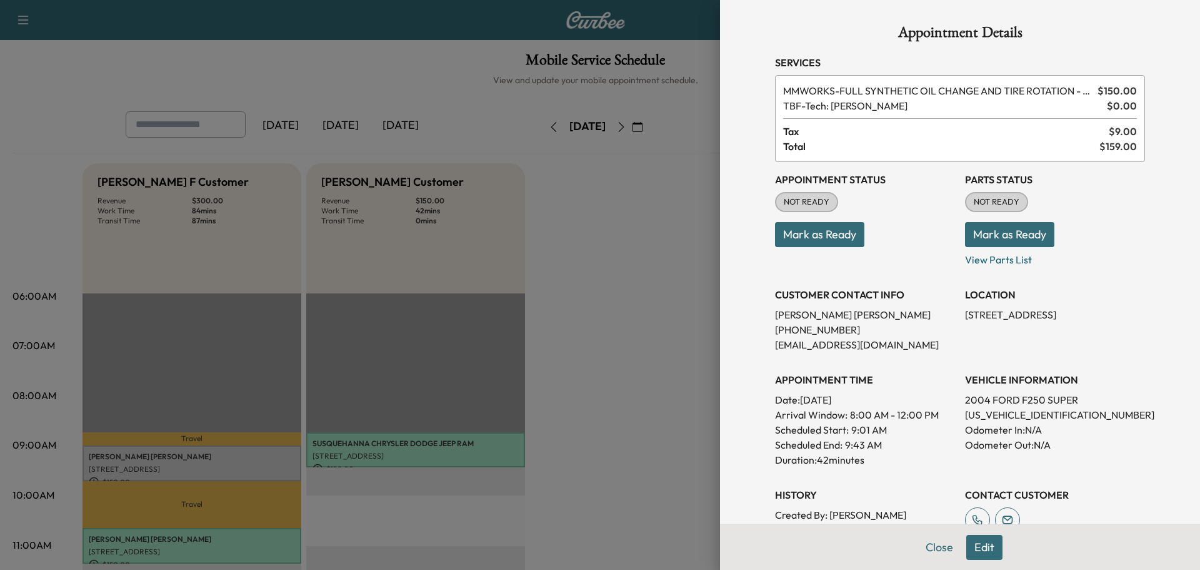
click at [985, 237] on button "Mark as Ready" at bounding box center [1009, 234] width 89 height 25
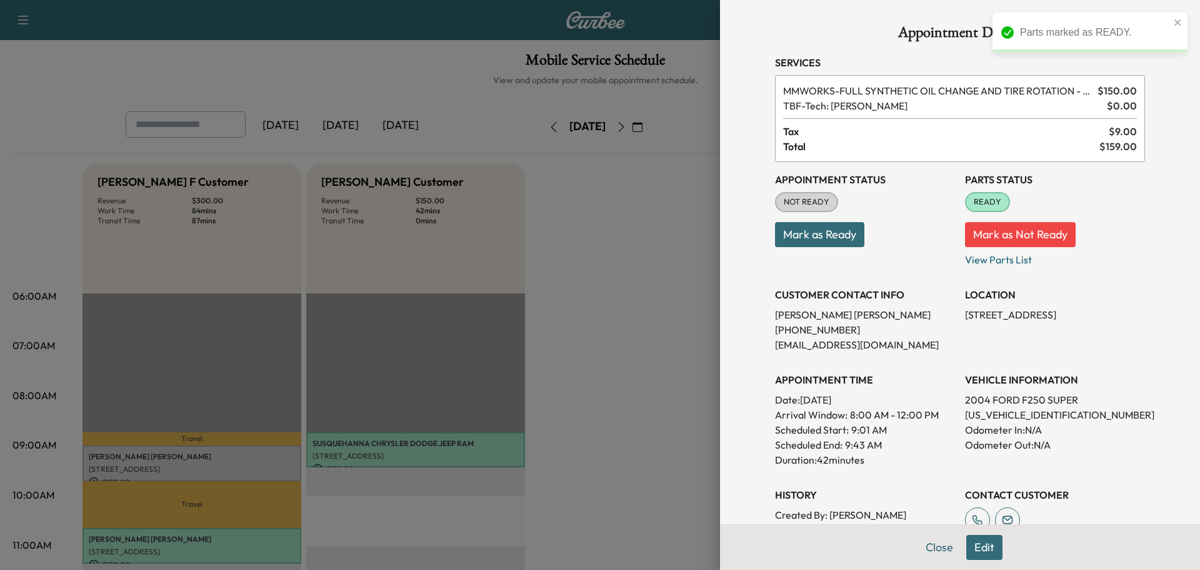
click at [827, 239] on button "Mark as Ready" at bounding box center [819, 234] width 89 height 25
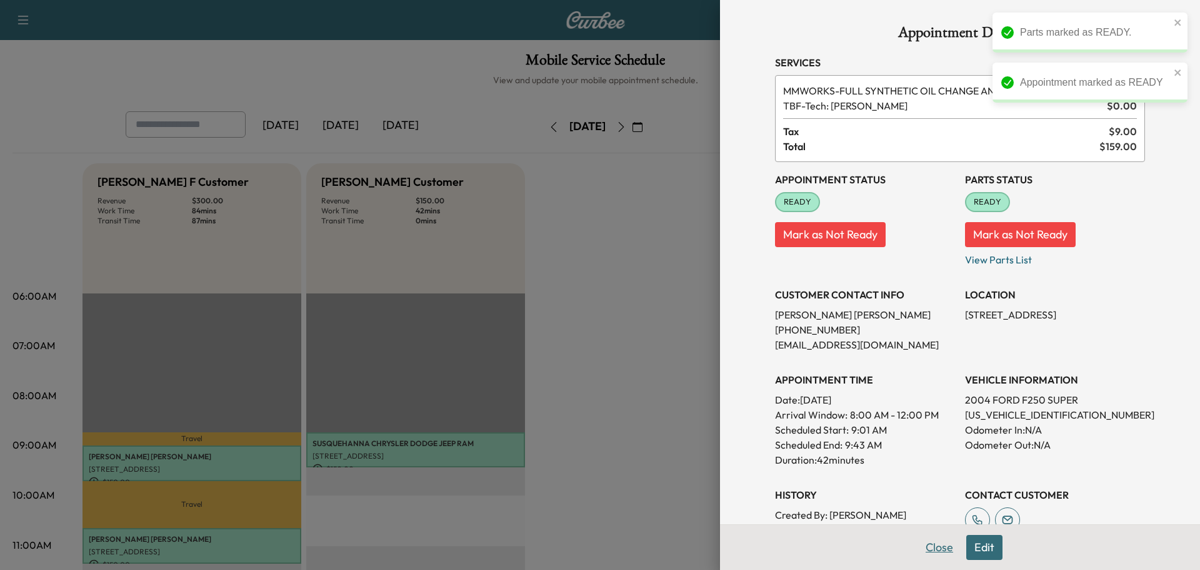
click at [937, 552] on button "Close" at bounding box center [940, 547] width 44 height 25
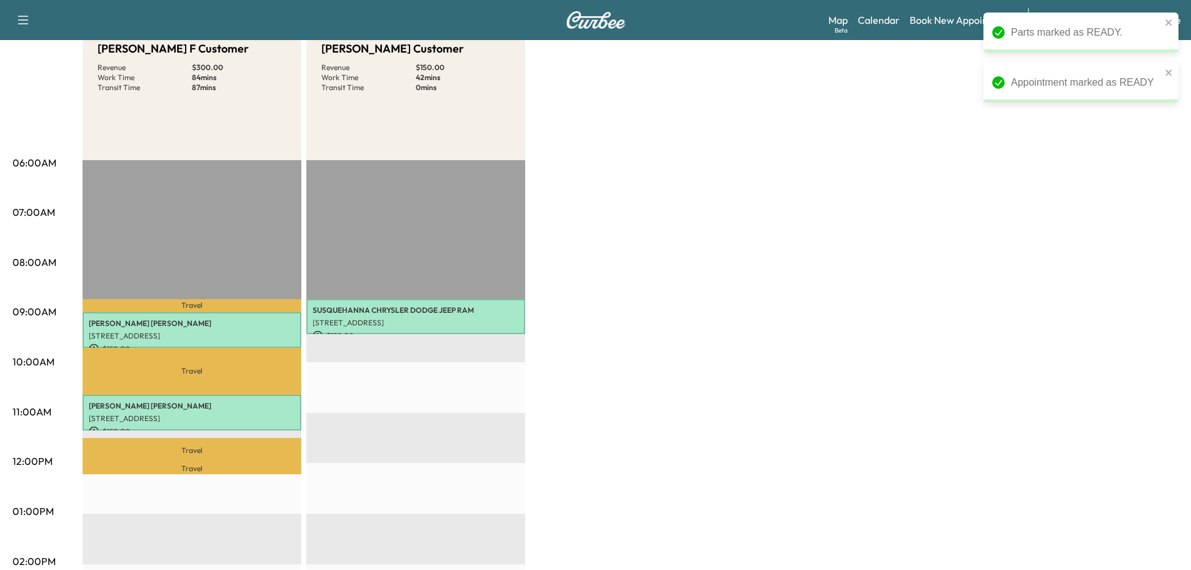
scroll to position [267, 0]
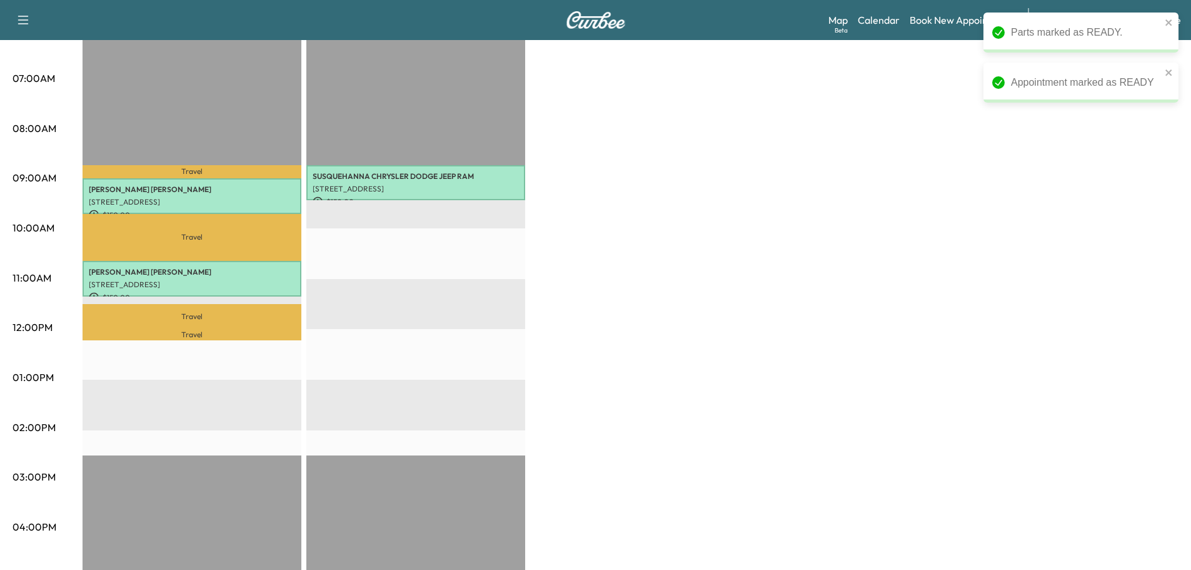
click at [893, 339] on div "[PERSON_NAME] F Customer Revenue $ 300.00 Work Time 84 mins Transit Time 87 min…" at bounding box center [631, 365] width 1096 height 938
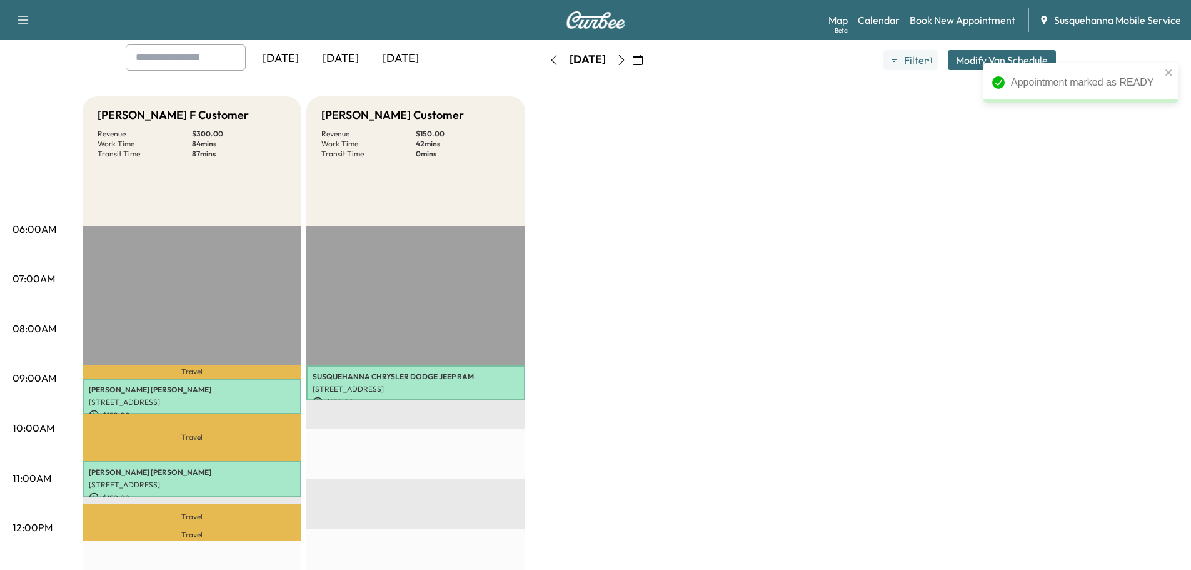
scroll to position [0, 0]
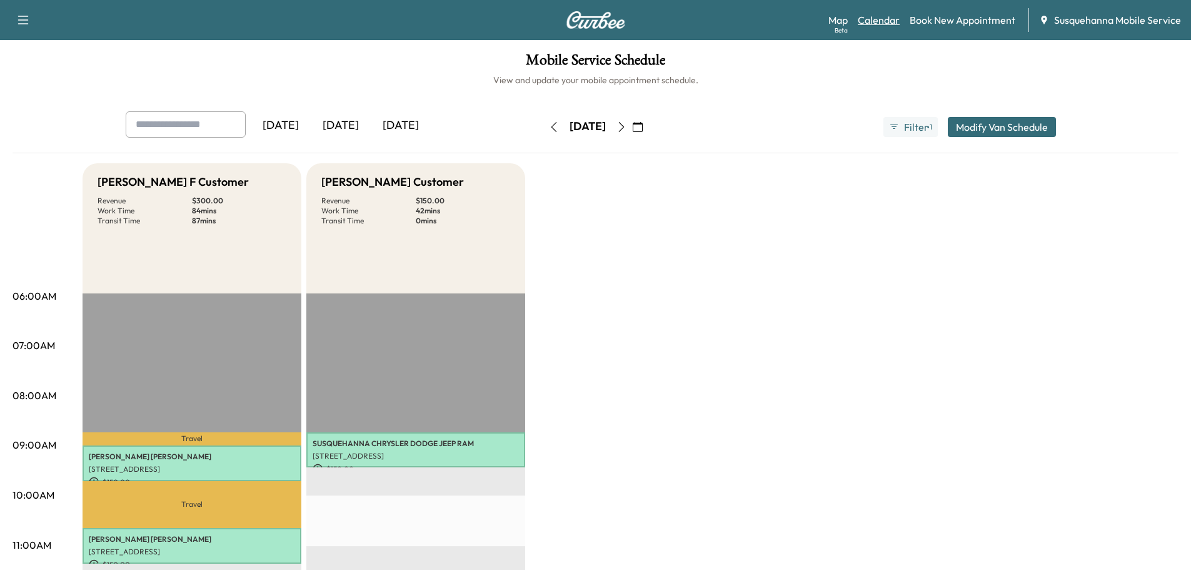
click at [871, 21] on link "Calendar" at bounding box center [879, 20] width 42 height 15
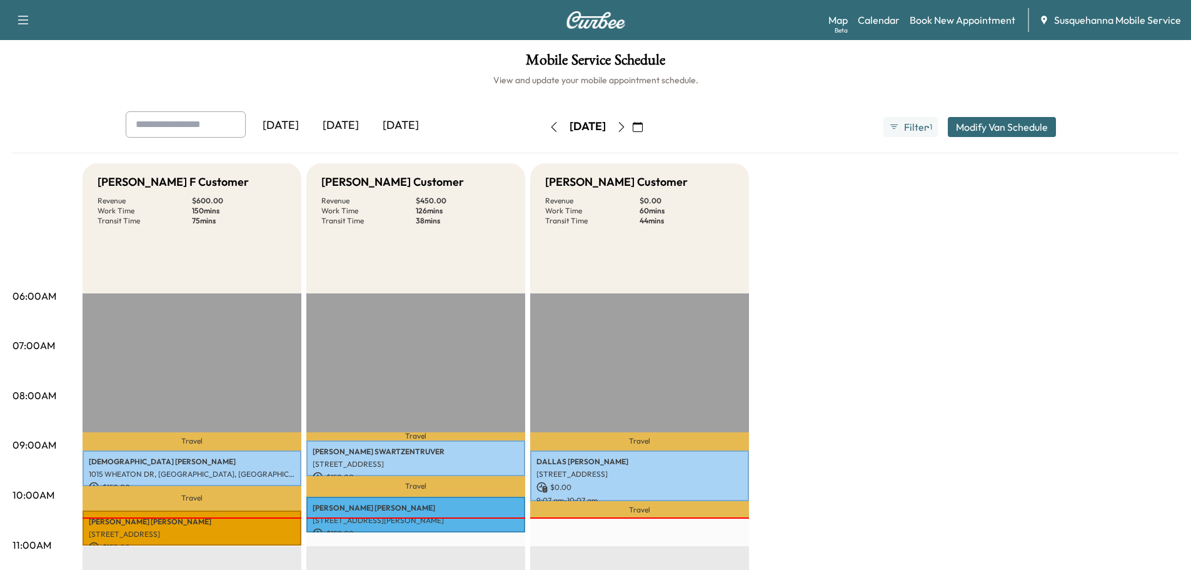
scroll to position [200, 0]
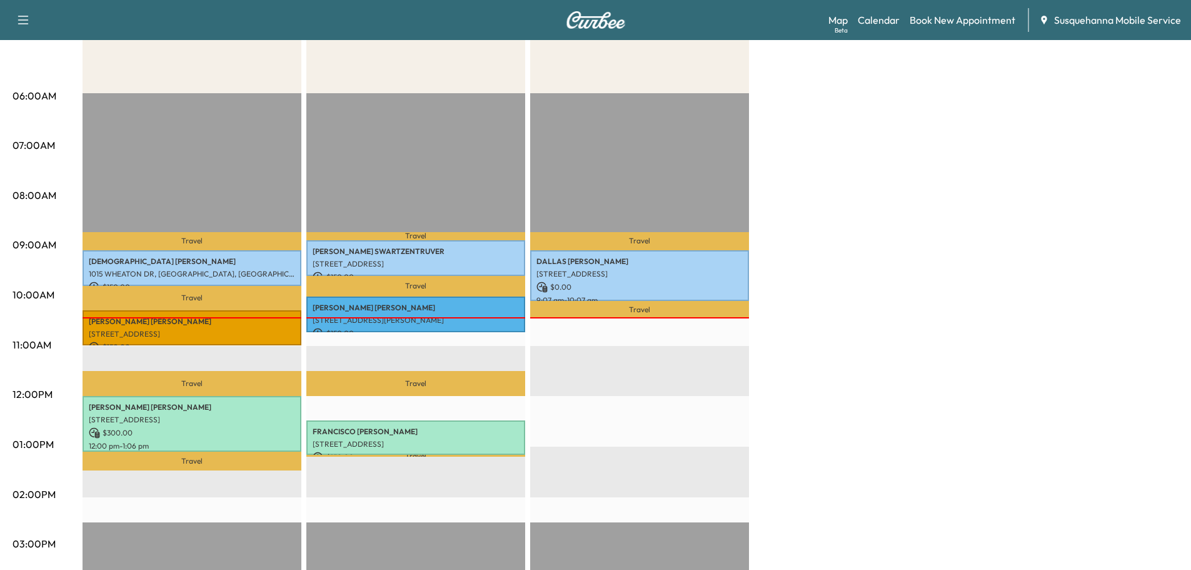
click at [178, 341] on p "$ 150.00" at bounding box center [192, 346] width 206 height 11
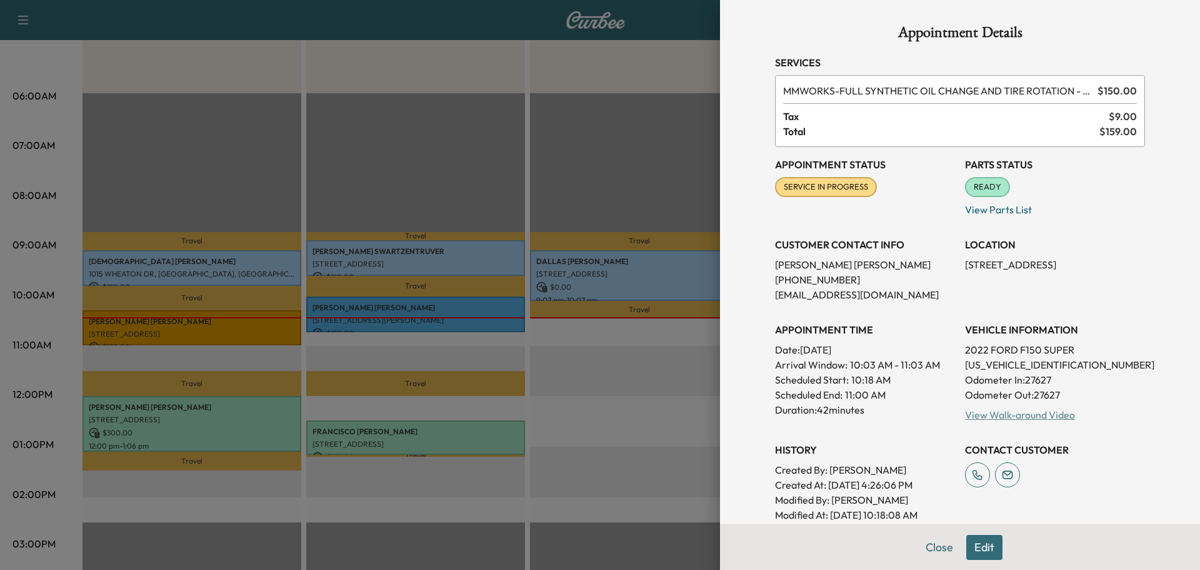
click at [1044, 415] on link "View Walk-around Video" at bounding box center [1020, 414] width 110 height 13
click at [930, 551] on button "Close" at bounding box center [940, 547] width 44 height 25
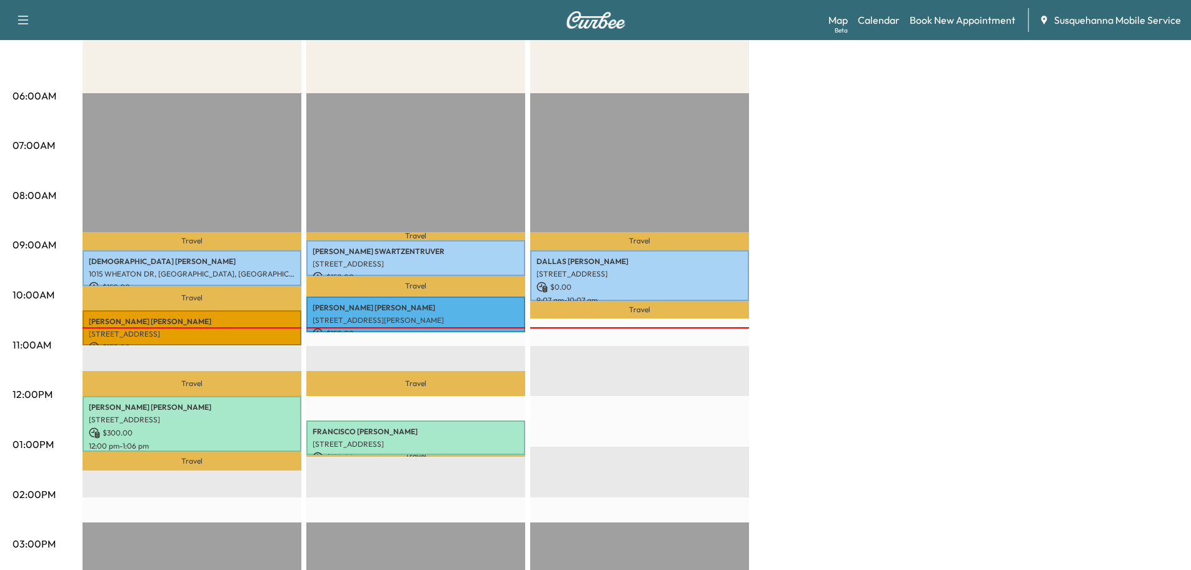
scroll to position [0, 0]
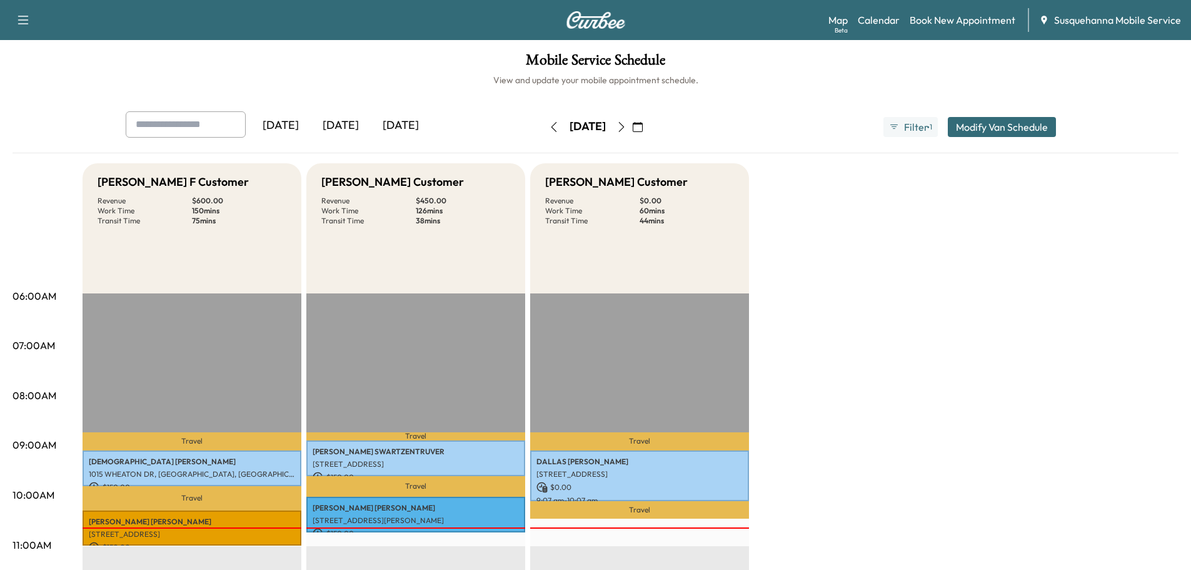
click at [624, 125] on icon "button" at bounding box center [621, 127] width 6 height 10
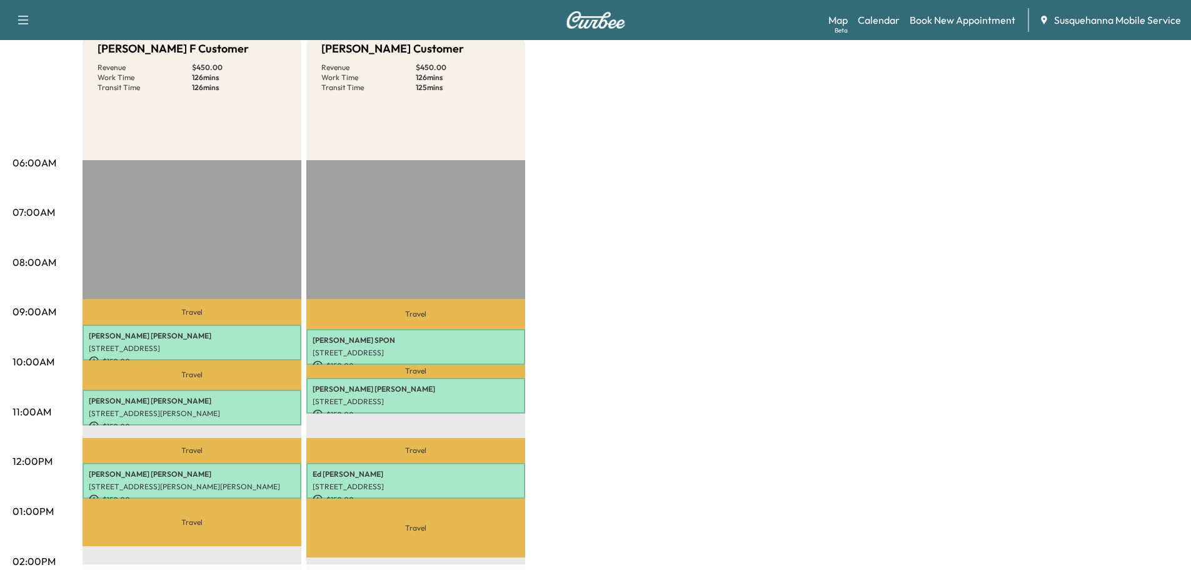
scroll to position [67, 0]
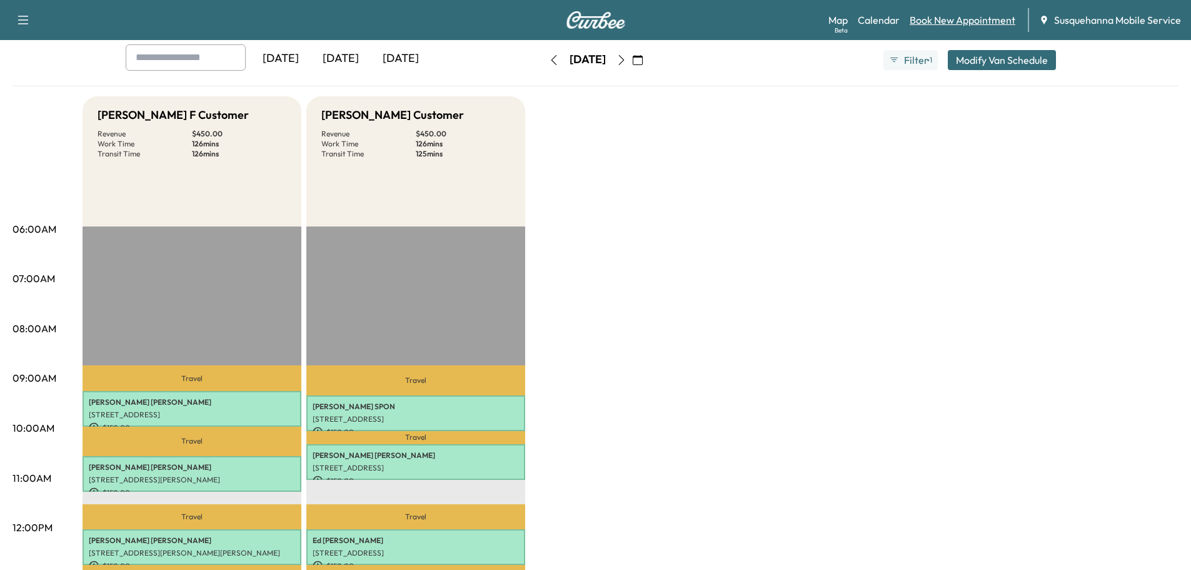
click at [971, 23] on link "Book New Appointment" at bounding box center [963, 20] width 106 height 15
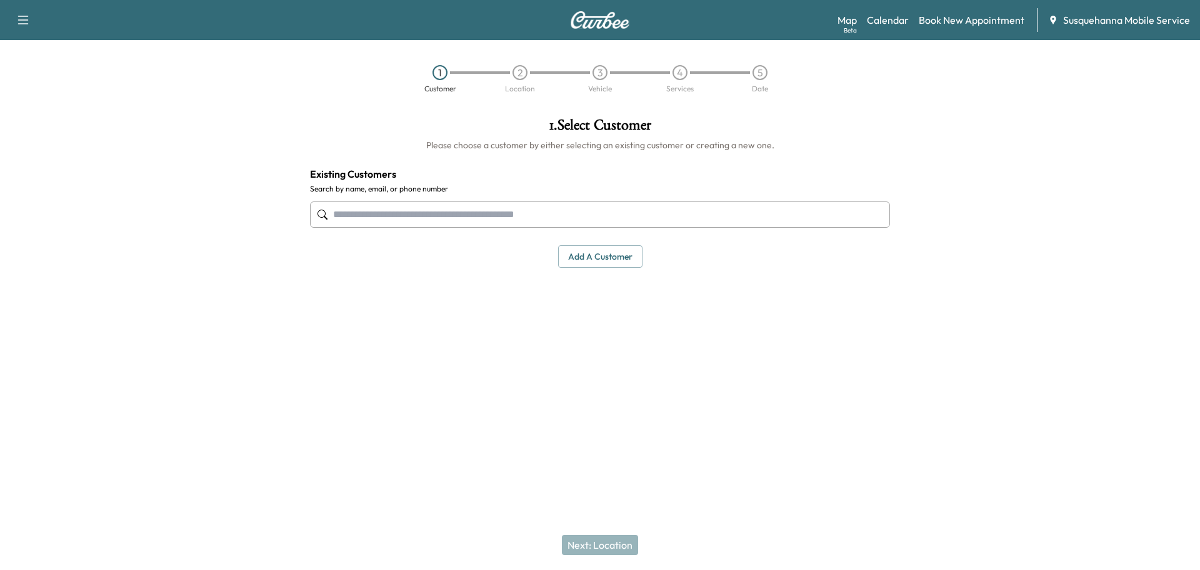
click at [591, 260] on button "Add a customer" at bounding box center [600, 256] width 84 height 23
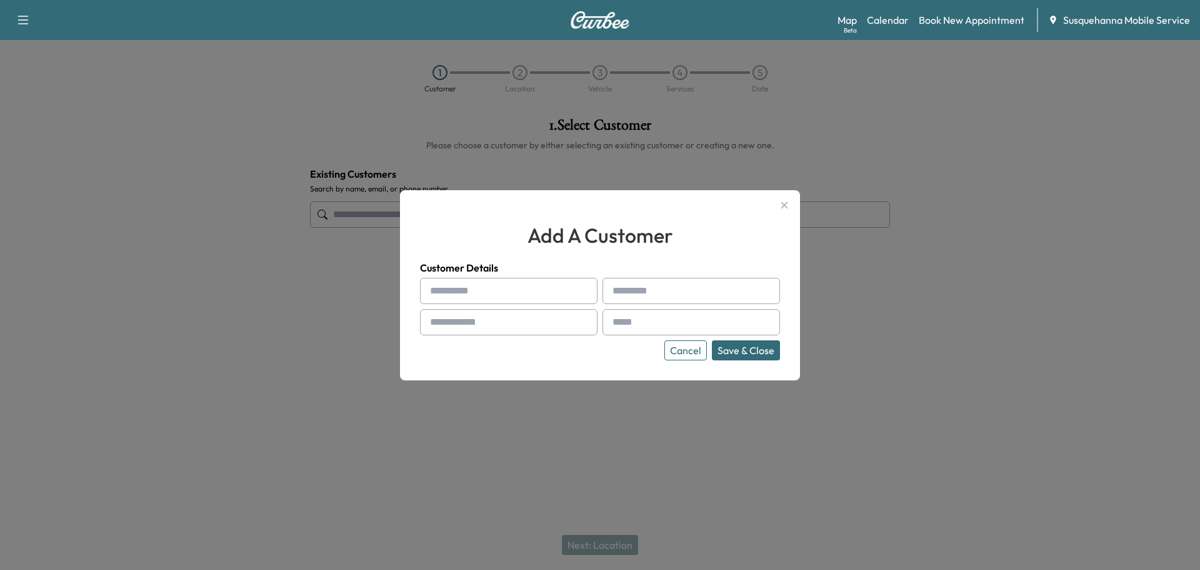
click at [508, 291] on input "text" at bounding box center [509, 291] width 178 height 26
type input "*"
type input "**"
click at [664, 293] on input "text" at bounding box center [692, 291] width 178 height 26
type input "**********"
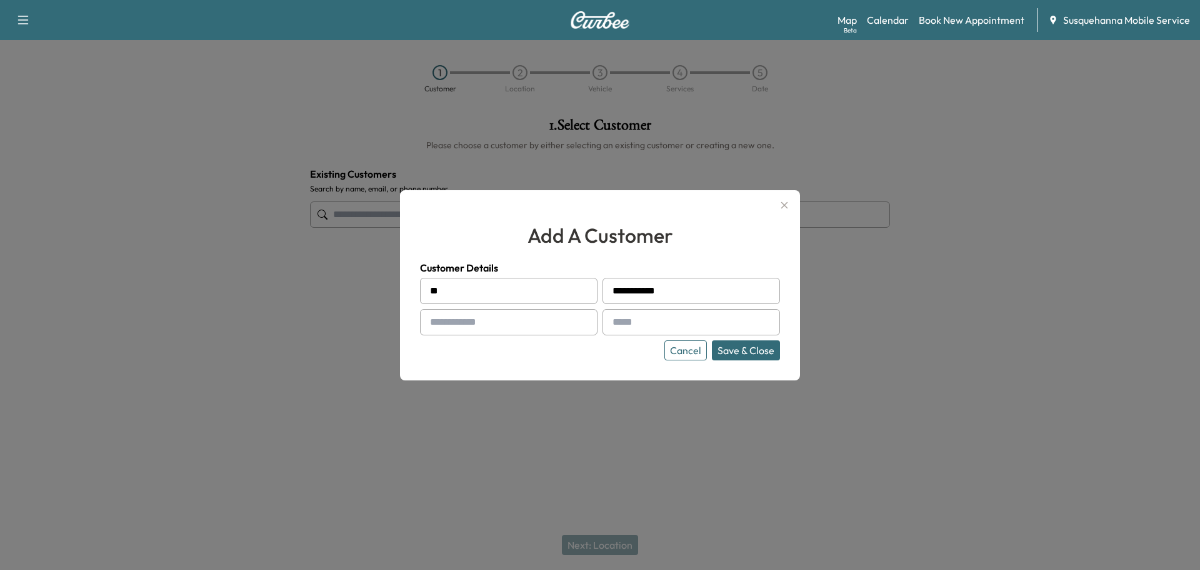
click at [537, 333] on input "text" at bounding box center [509, 322] width 178 height 26
click at [681, 294] on input "**********" at bounding box center [692, 291] width 178 height 26
click at [636, 294] on input "**********" at bounding box center [692, 291] width 178 height 26
click at [406, 310] on div "**********" at bounding box center [600, 285] width 400 height 190
click at [456, 316] on input "text" at bounding box center [509, 322] width 178 height 26
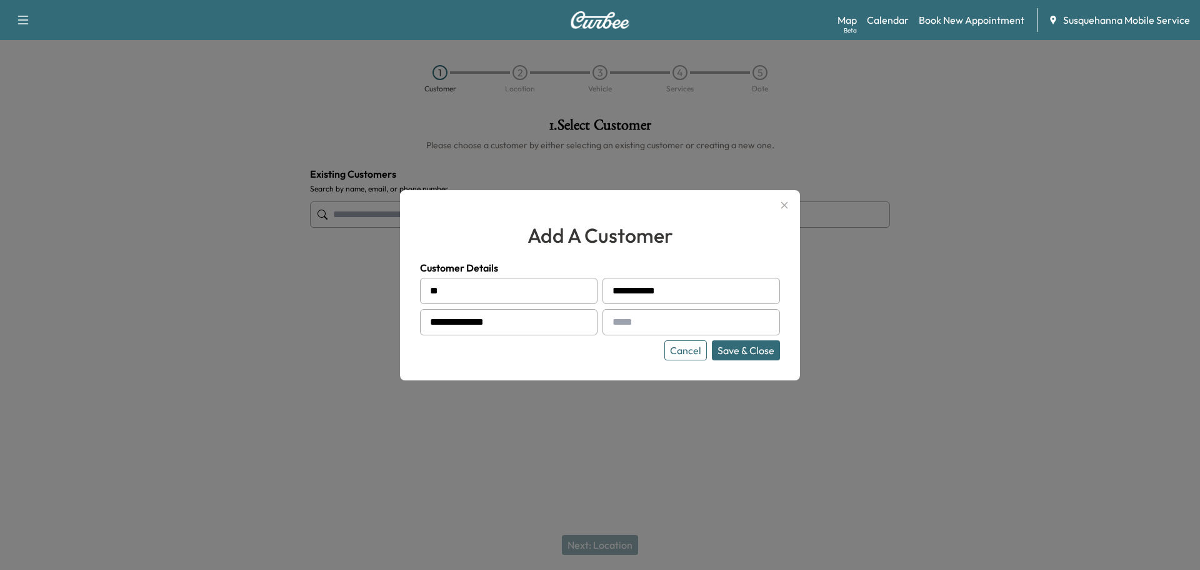
type input "**********"
click at [651, 331] on input "text" at bounding box center [692, 322] width 178 height 26
type input "**********"
click at [737, 349] on button "Save & Close" at bounding box center [746, 350] width 68 height 20
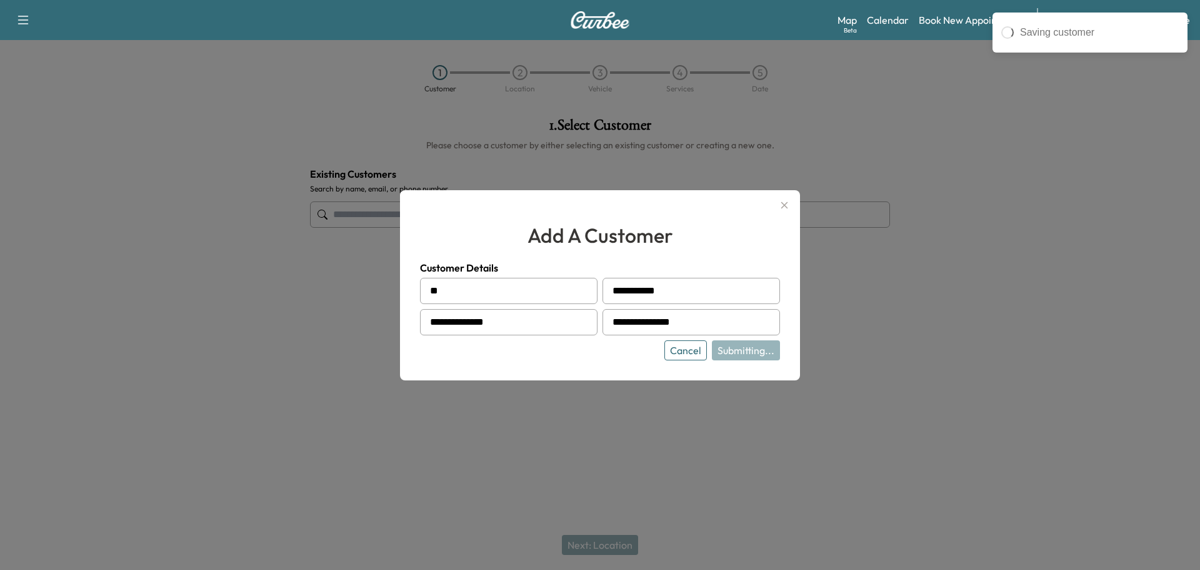
type input "**********"
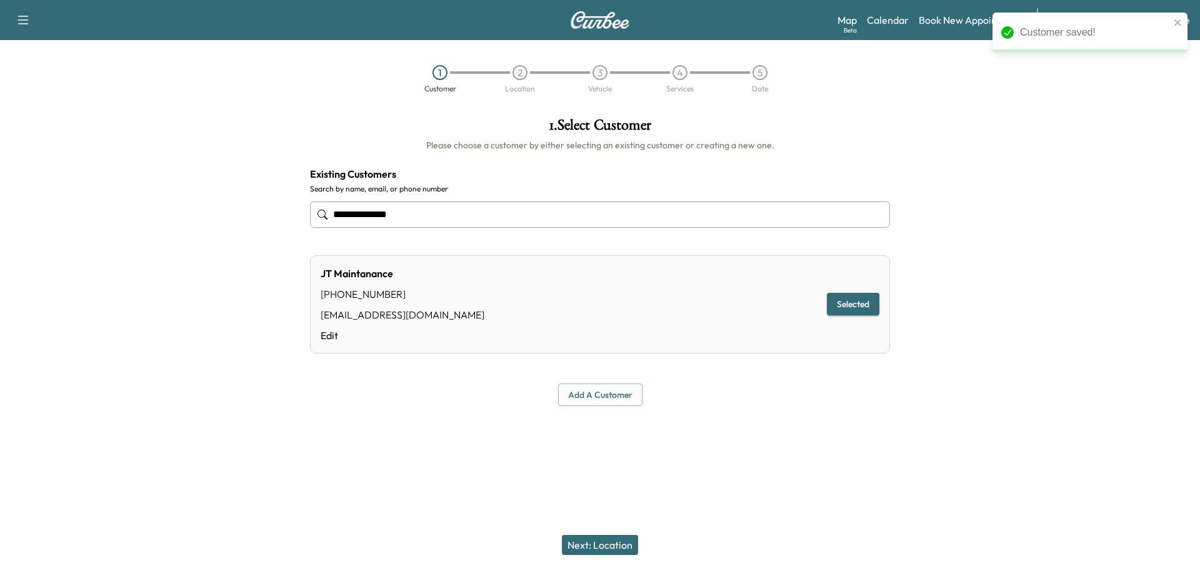
click at [600, 547] on button "Next: Location" at bounding box center [600, 545] width 76 height 20
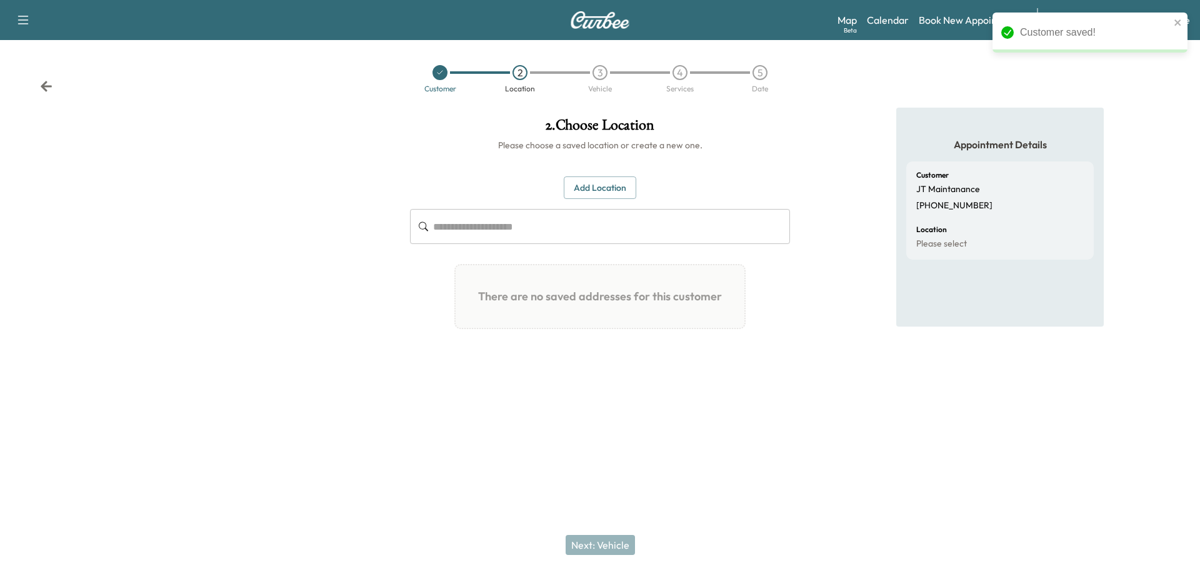
click at [598, 193] on button "Add Location" at bounding box center [600, 187] width 73 height 23
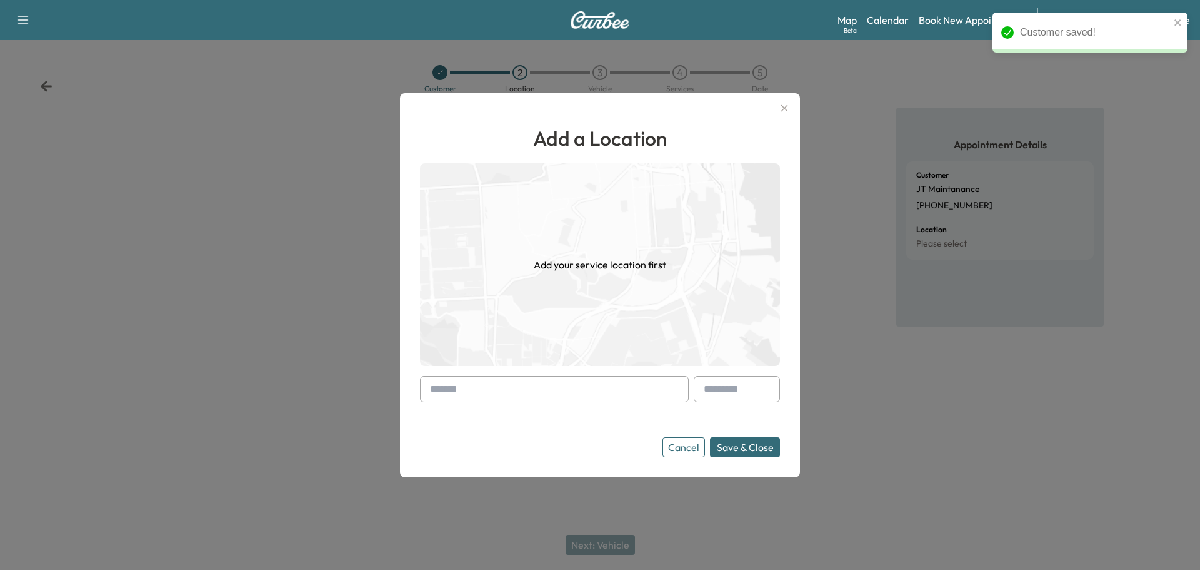
click at [546, 380] on input "text" at bounding box center [554, 389] width 269 height 26
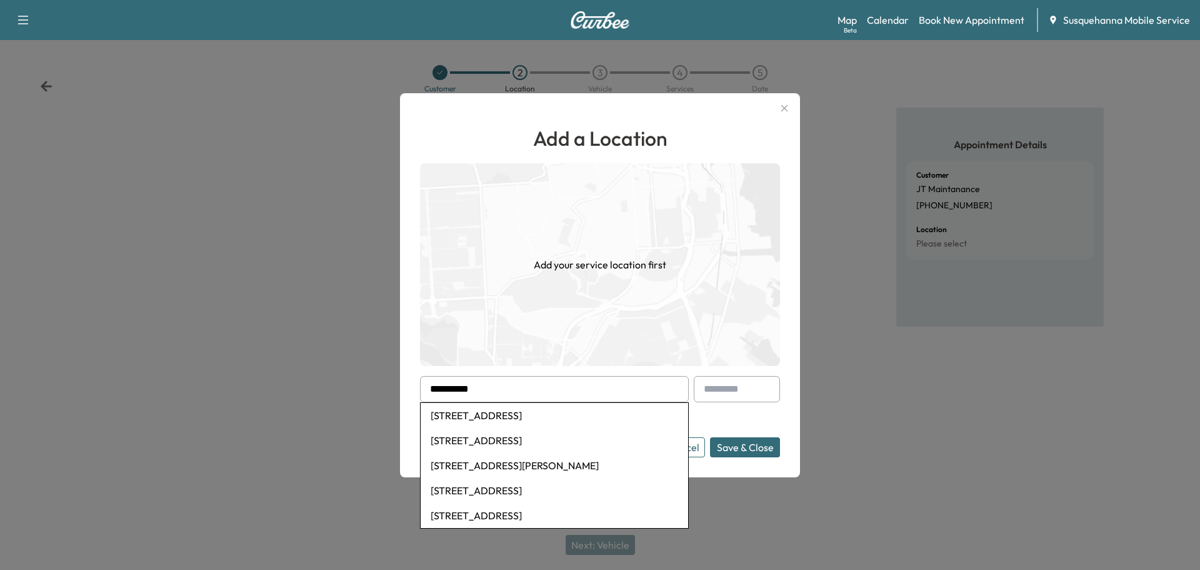
click at [547, 420] on li "[STREET_ADDRESS]" at bounding box center [555, 415] width 268 height 25
type input "**********"
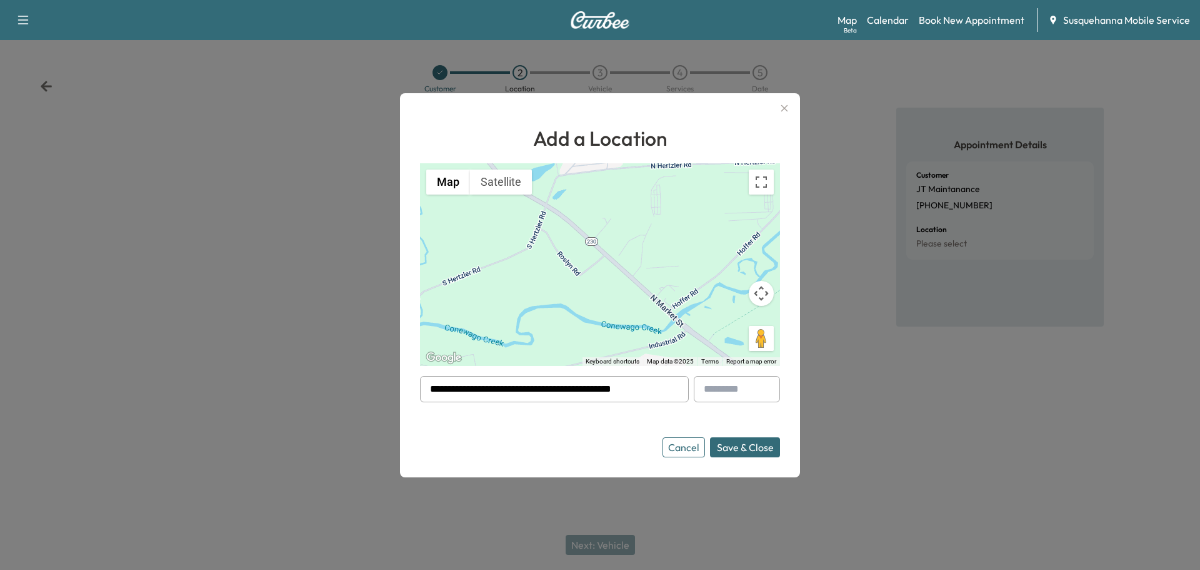
click at [726, 449] on button "Save & Close" at bounding box center [745, 447] width 70 height 20
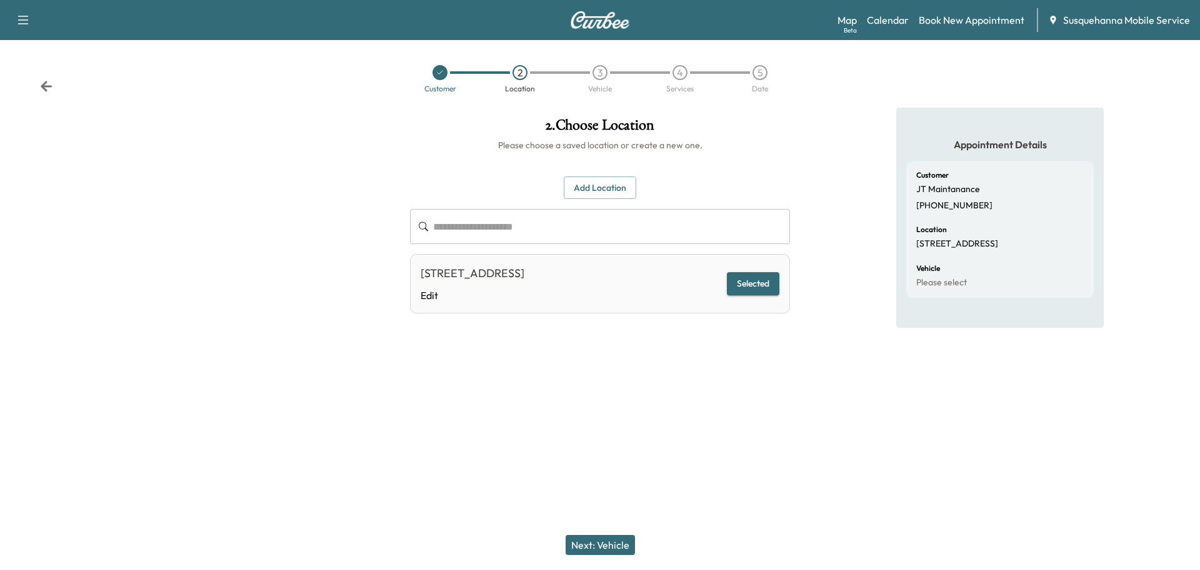
click at [614, 543] on button "Next: Vehicle" at bounding box center [600, 545] width 69 height 20
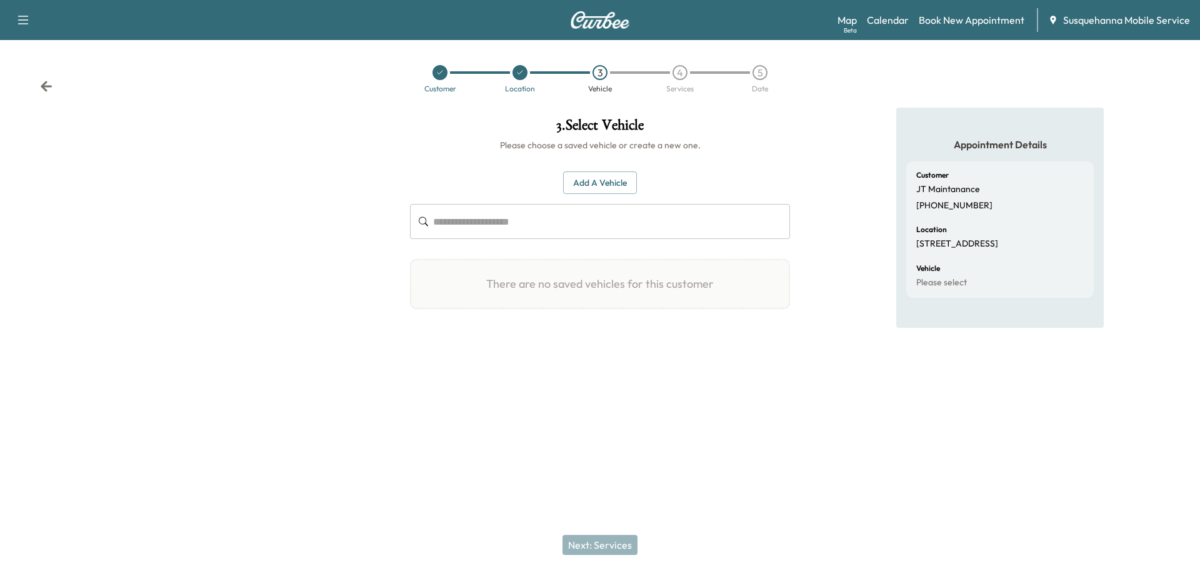
click at [625, 188] on button "Add a Vehicle" at bounding box center [600, 182] width 74 height 23
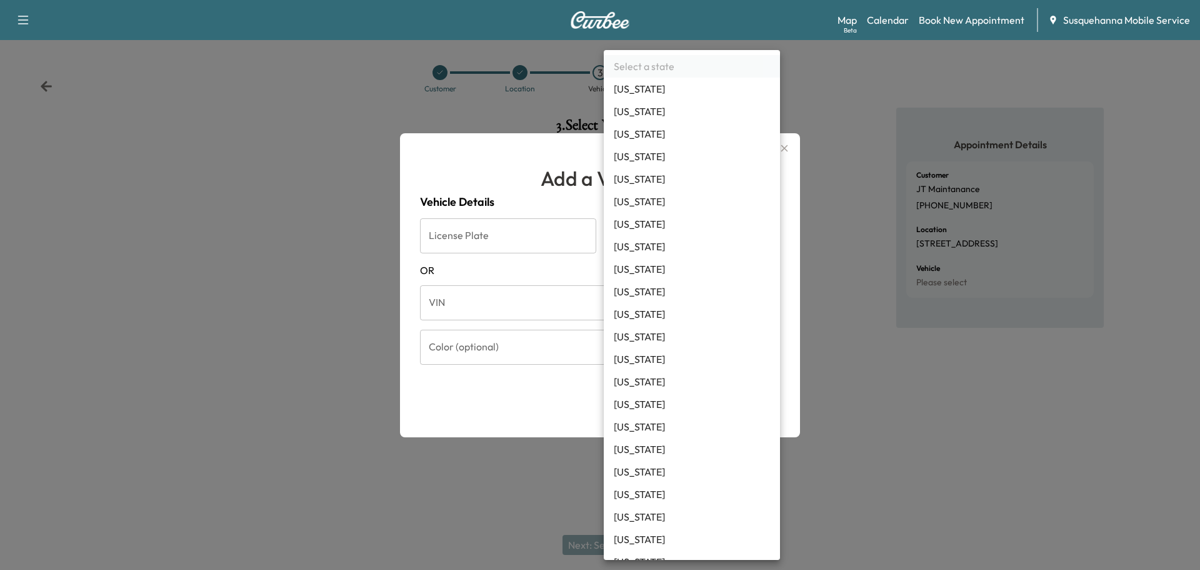
click at [670, 241] on body "Support Log Out Map Beta Calendar Book New Appointment Susquehanna Mobile Servi…" at bounding box center [600, 285] width 1200 height 570
click at [930, 401] on div at bounding box center [600, 285] width 1200 height 570
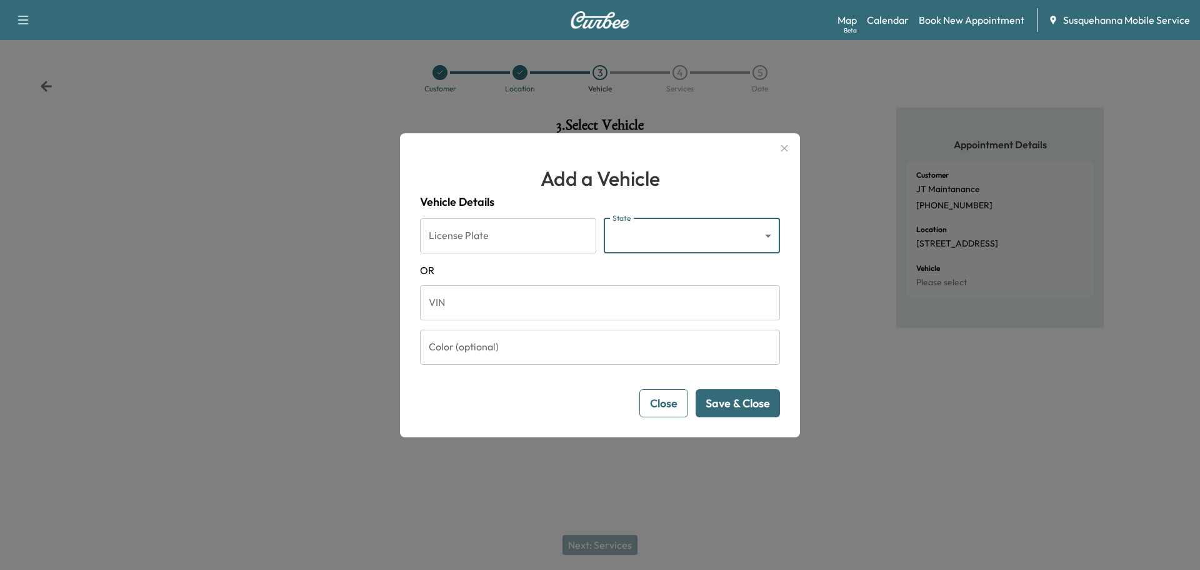
click at [578, 301] on input "VIN" at bounding box center [600, 302] width 360 height 35
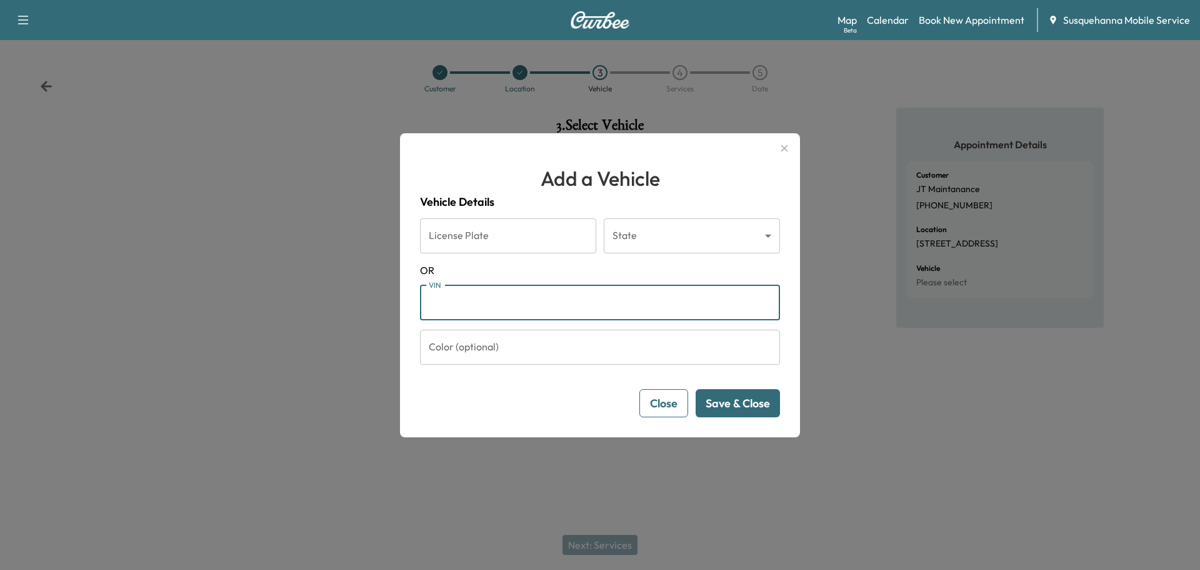
click at [578, 301] on input "VIN" at bounding box center [600, 302] width 360 height 35
click at [632, 343] on input "Color (optional)" at bounding box center [600, 346] width 360 height 35
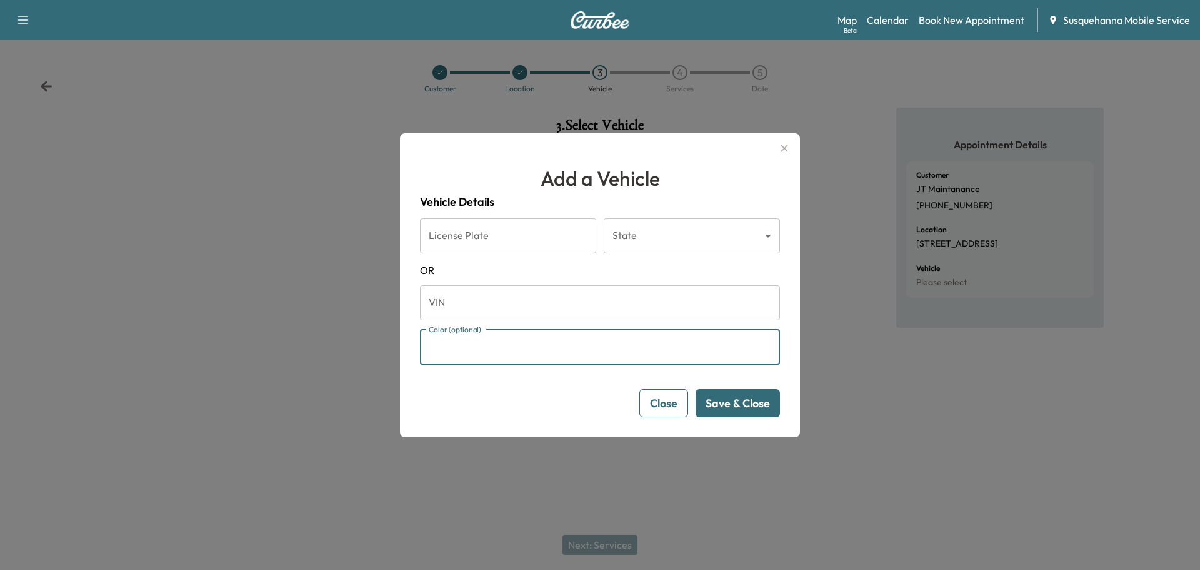
click at [632, 343] on input "Color (optional)" at bounding box center [600, 346] width 360 height 35
click at [748, 408] on button "Save & Close" at bounding box center [738, 403] width 84 height 28
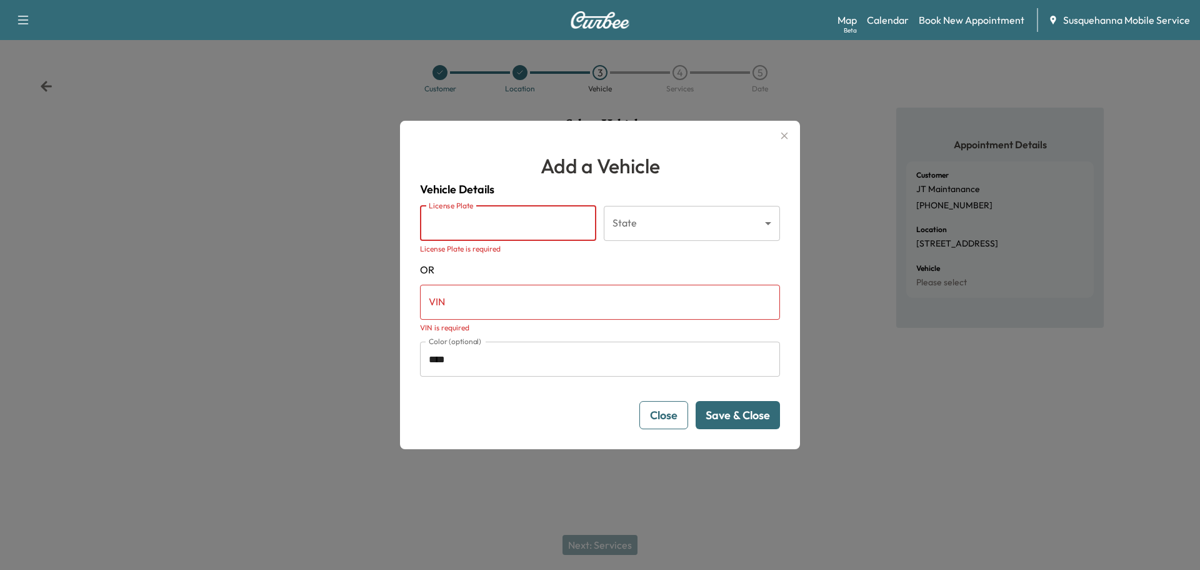
click at [499, 371] on input "****" at bounding box center [600, 358] width 360 height 35
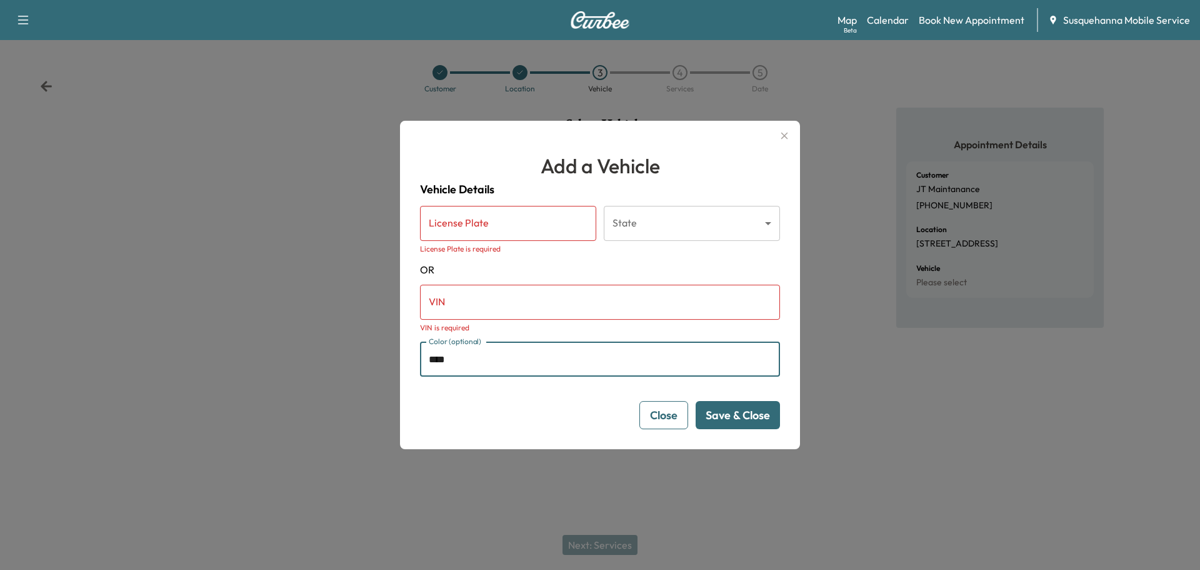
click at [501, 356] on input "****" at bounding box center [600, 358] width 360 height 35
type input "*"
click at [786, 139] on icon "button" at bounding box center [784, 135] width 15 height 15
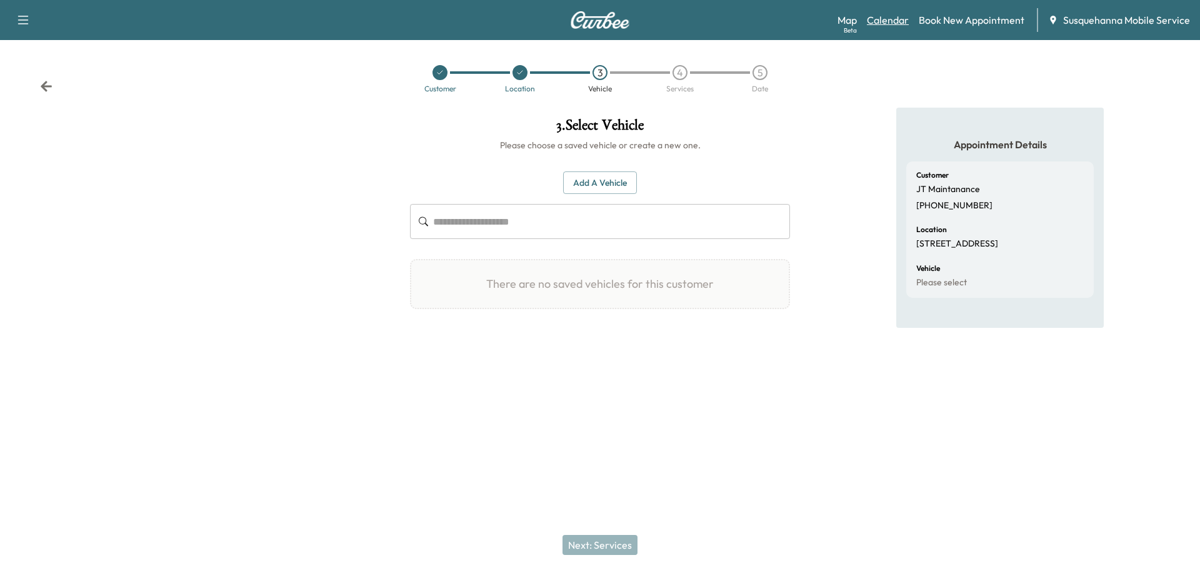
click at [893, 21] on link "Calendar" at bounding box center [888, 20] width 42 height 15
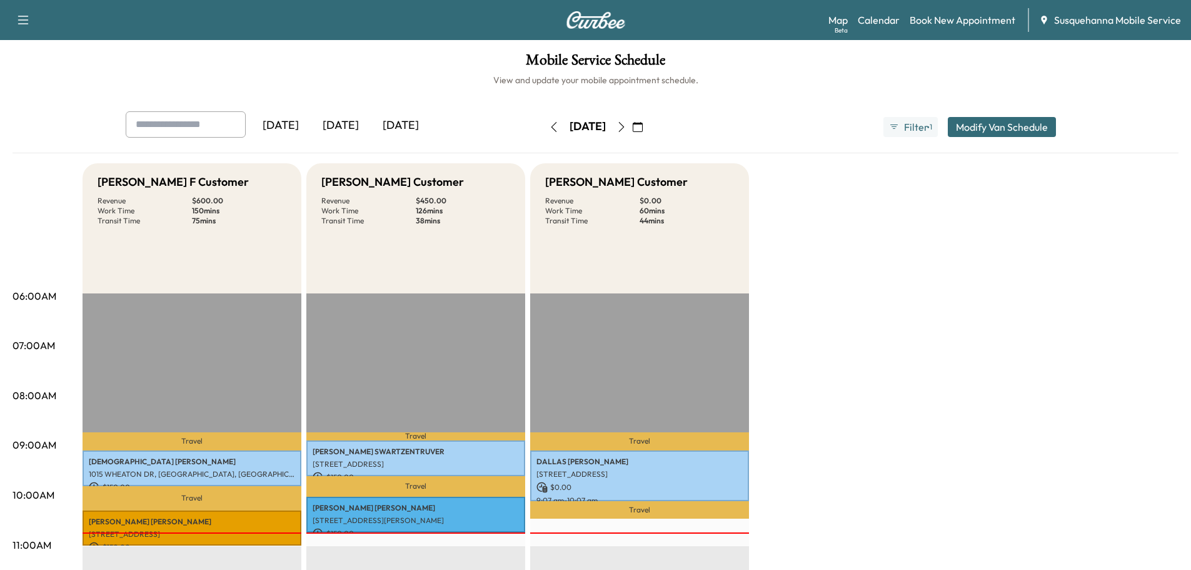
scroll to position [200, 0]
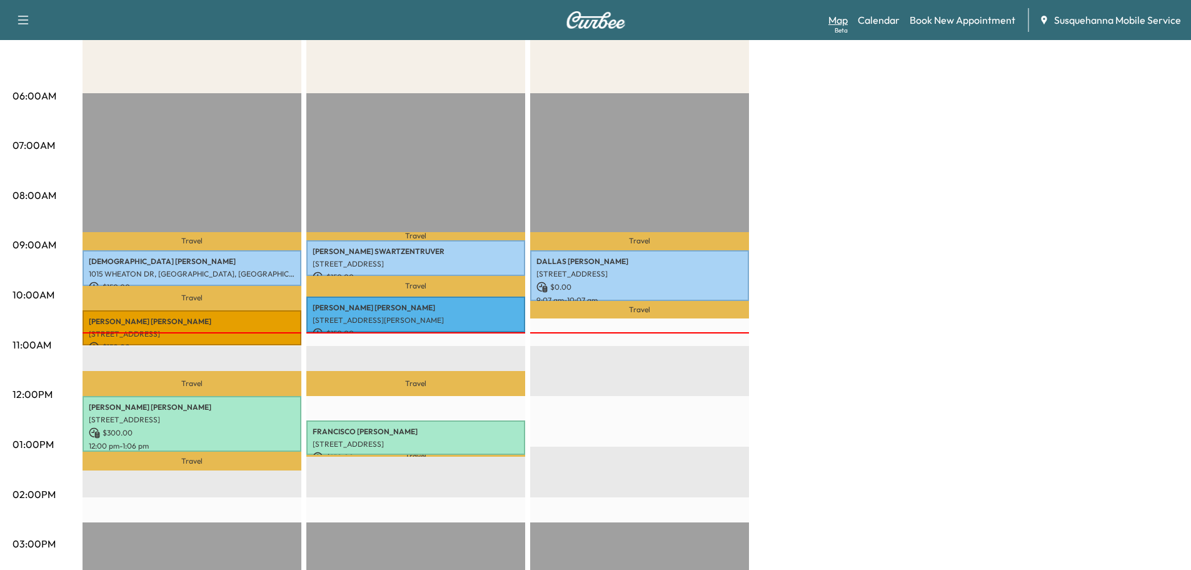
click at [839, 24] on link "Map Beta" at bounding box center [837, 20] width 19 height 15
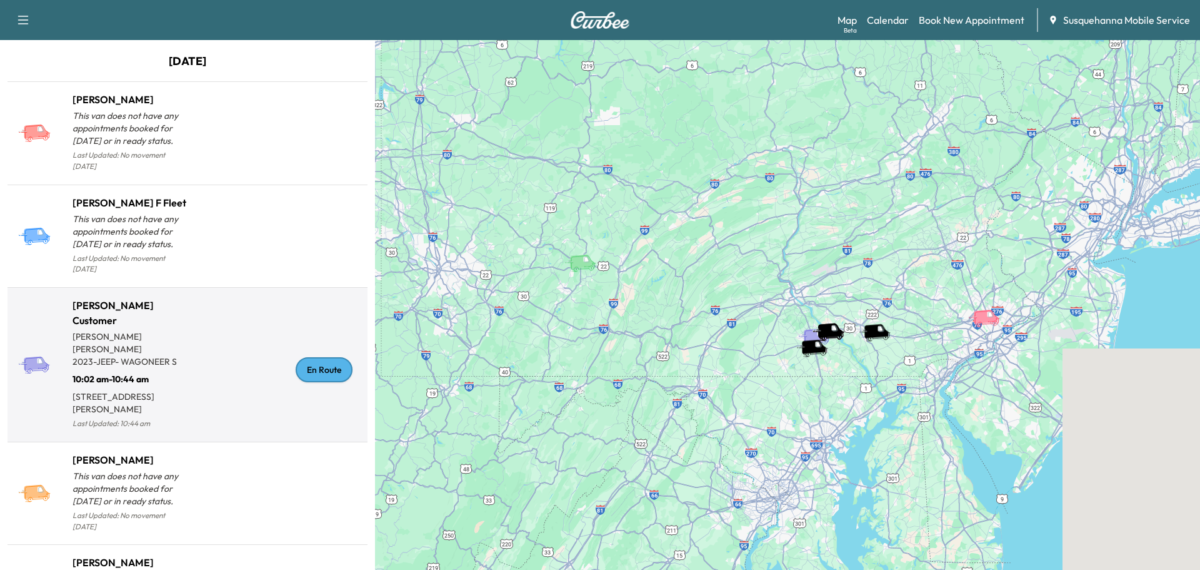
click at [310, 357] on div "En Route" at bounding box center [324, 369] width 57 height 25
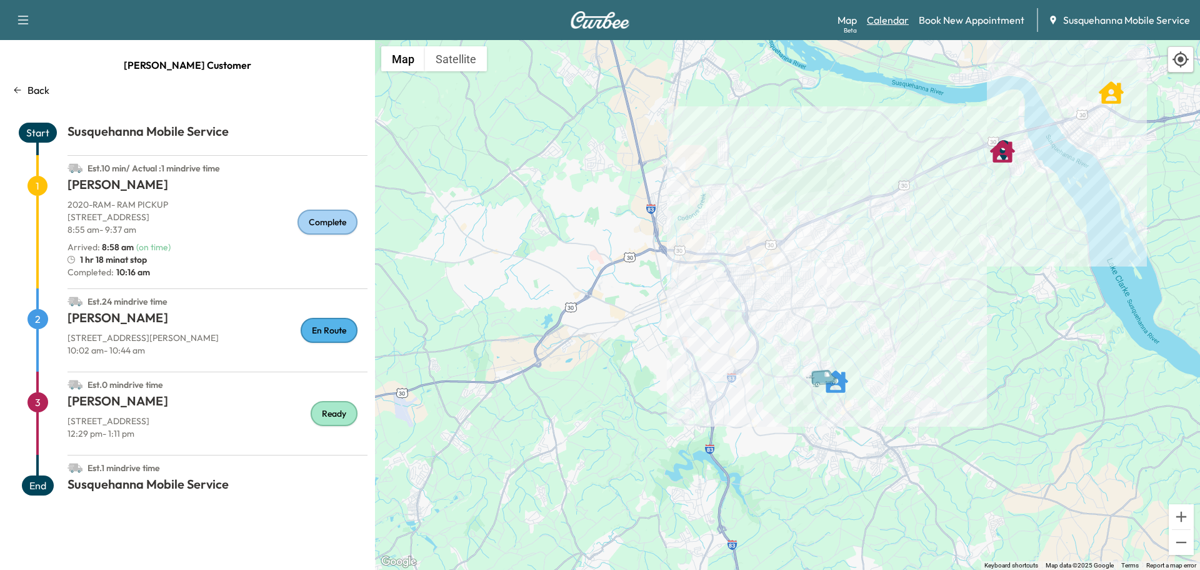
click at [891, 19] on link "Calendar" at bounding box center [888, 20] width 42 height 15
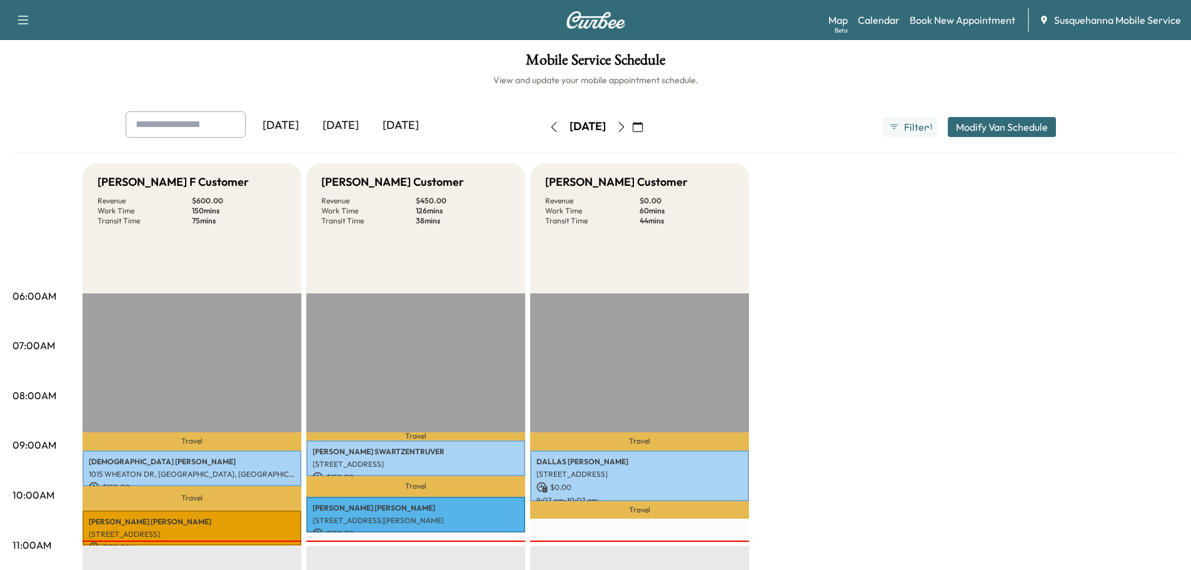
scroll to position [133, 0]
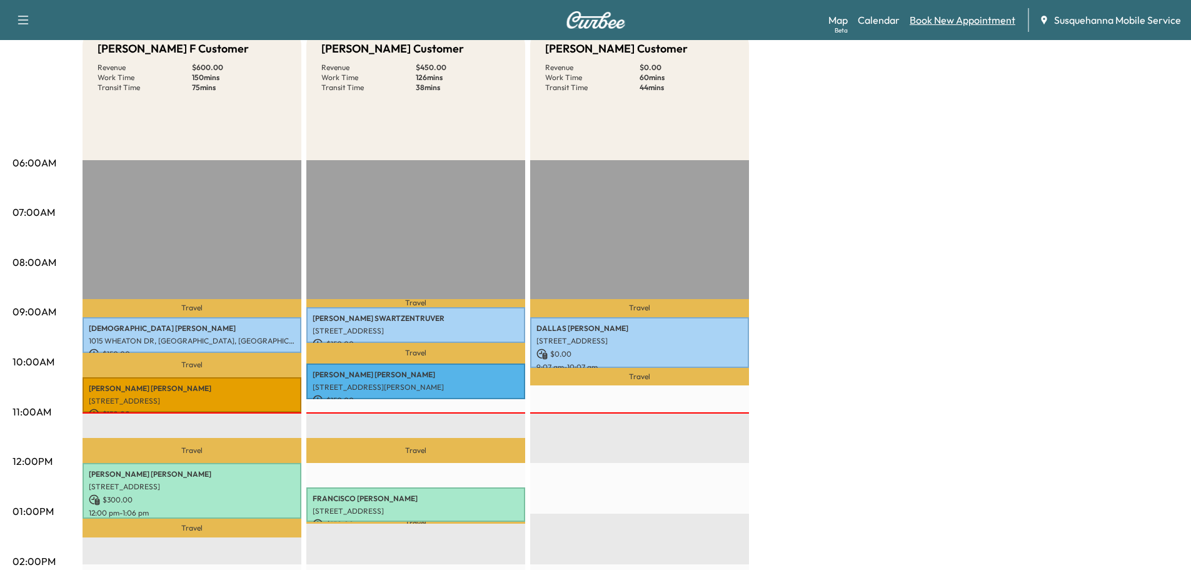
click at [938, 18] on link "Book New Appointment" at bounding box center [963, 20] width 106 height 15
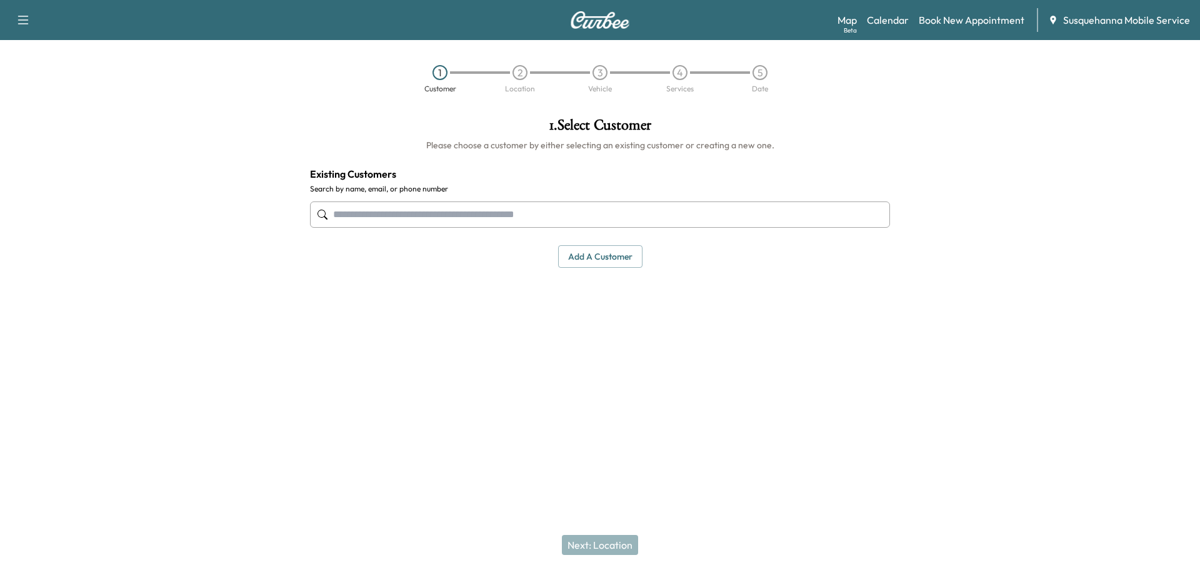
click at [558, 208] on input "text" at bounding box center [600, 214] width 580 height 26
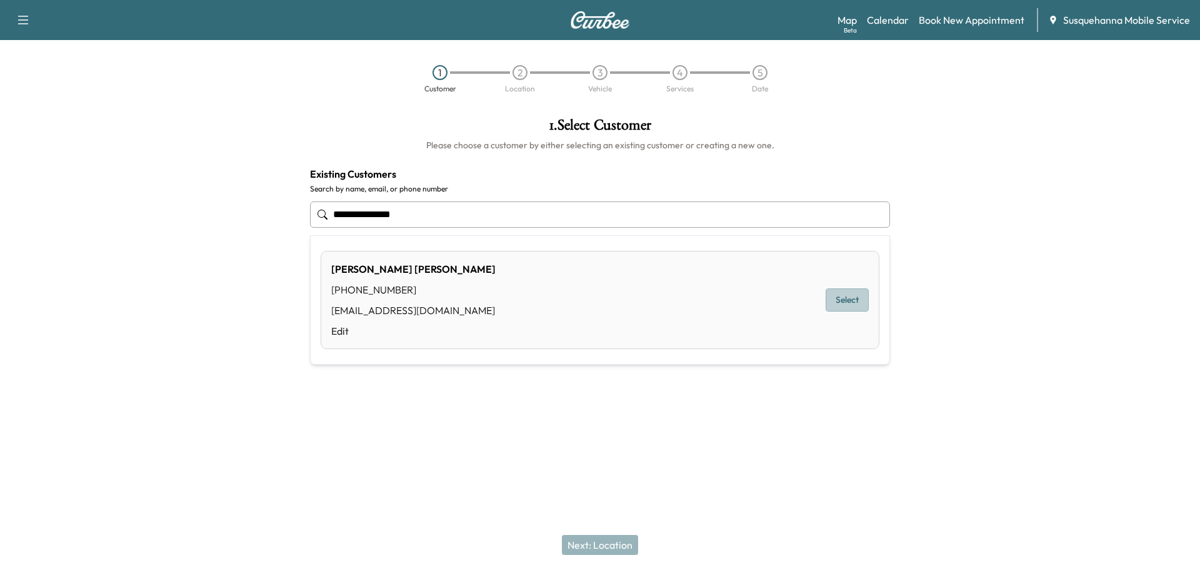
click at [852, 309] on button "Select" at bounding box center [847, 299] width 43 height 23
type input "**********"
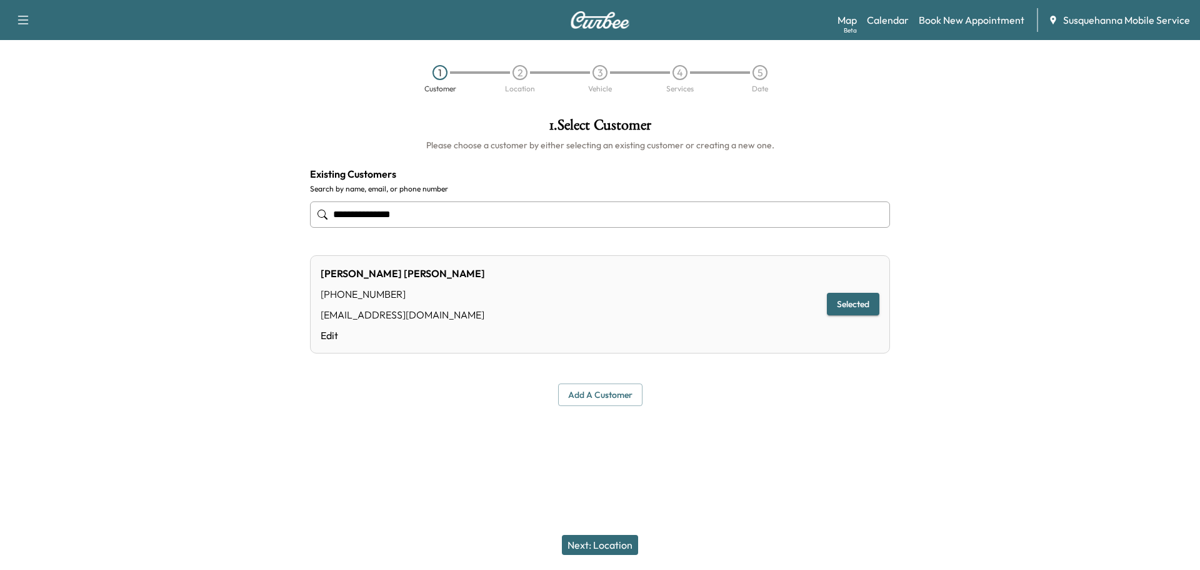
click at [597, 543] on button "Next: Location" at bounding box center [600, 545] width 76 height 20
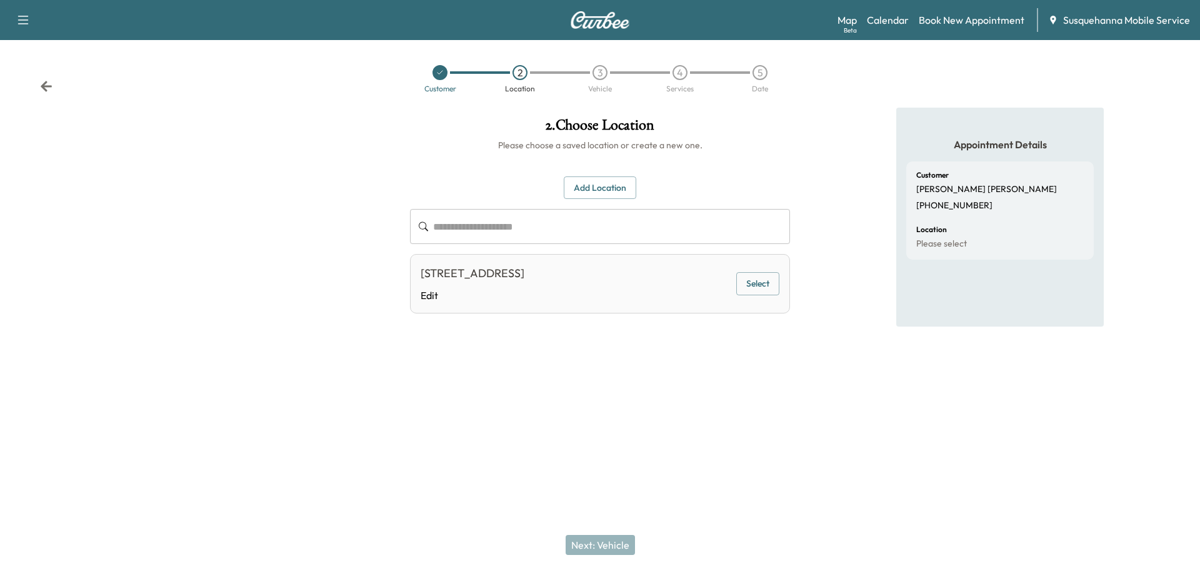
click at [757, 290] on button "Select" at bounding box center [758, 283] width 43 height 23
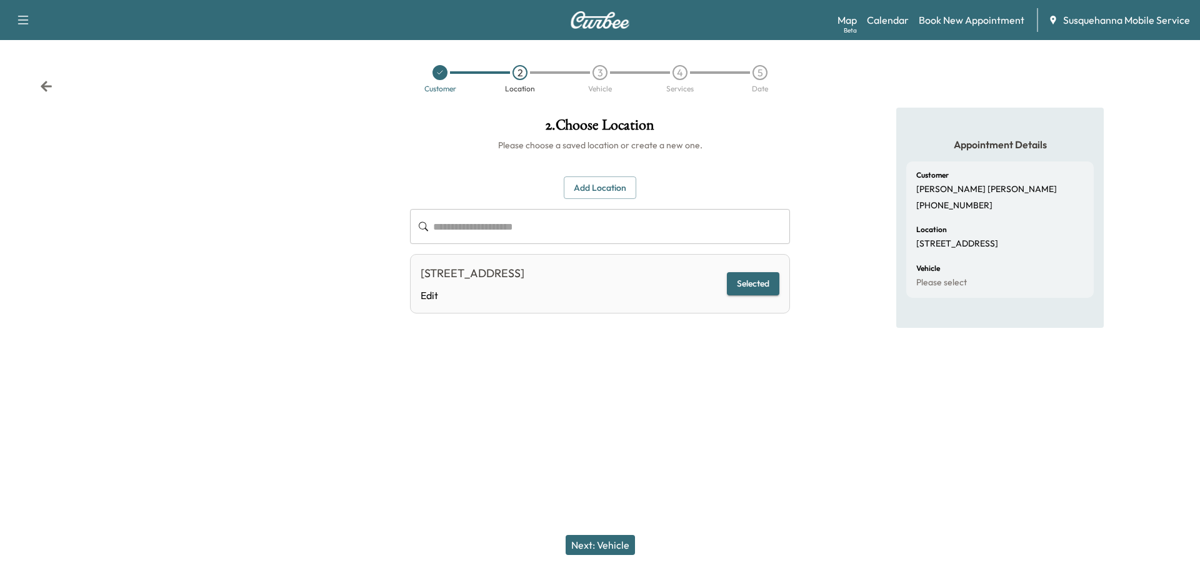
click at [595, 538] on button "Next: Vehicle" at bounding box center [600, 545] width 69 height 20
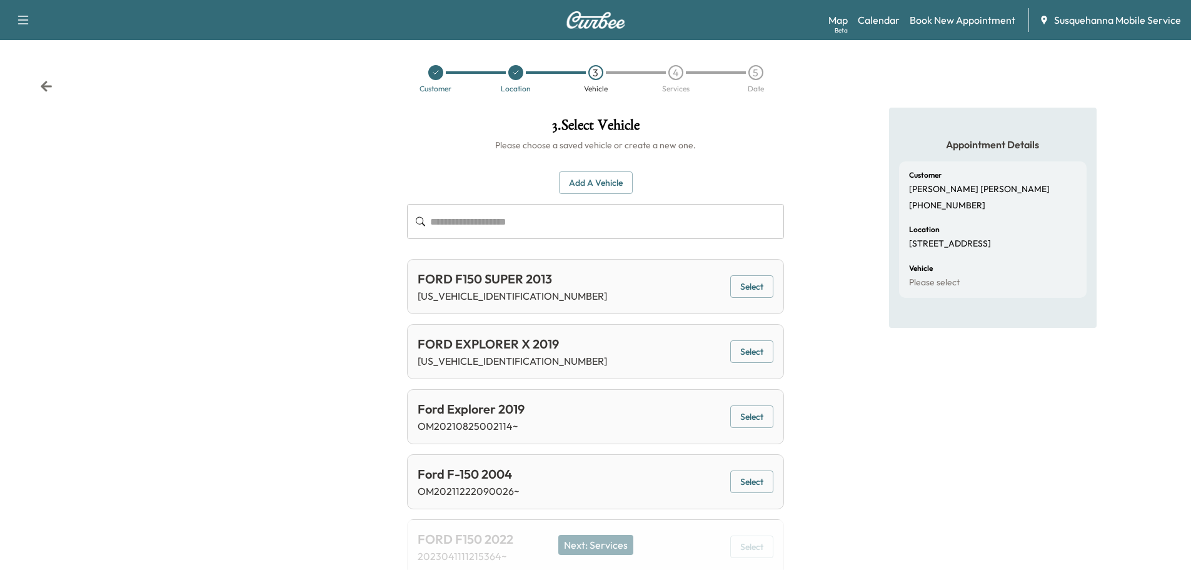
click at [753, 351] on button "Select" at bounding box center [751, 351] width 43 height 23
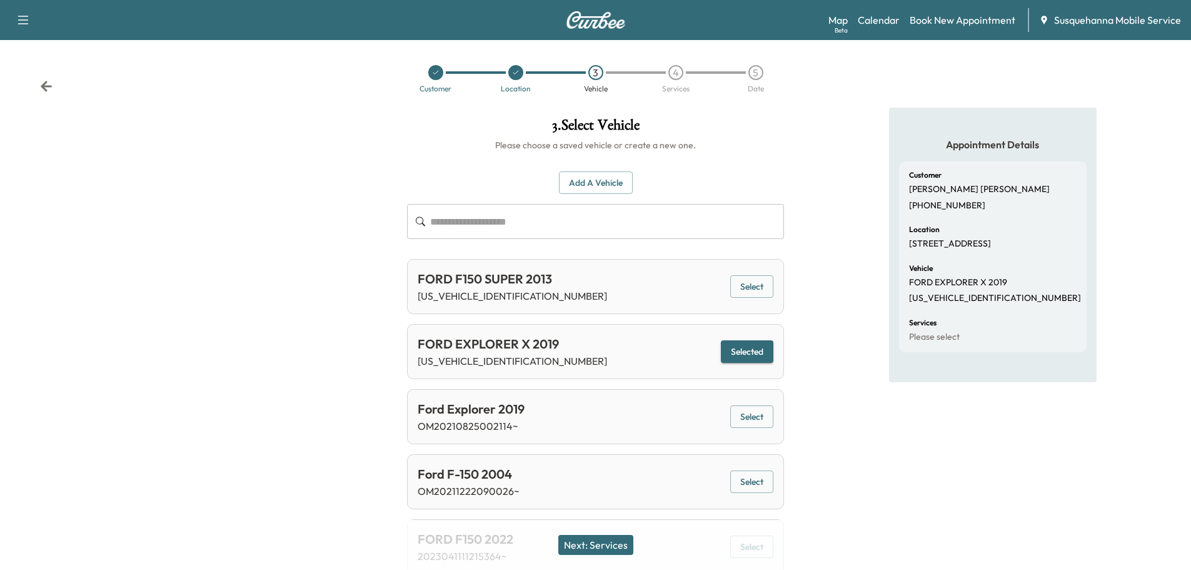
click at [623, 550] on button "Next: Services" at bounding box center [595, 545] width 75 height 20
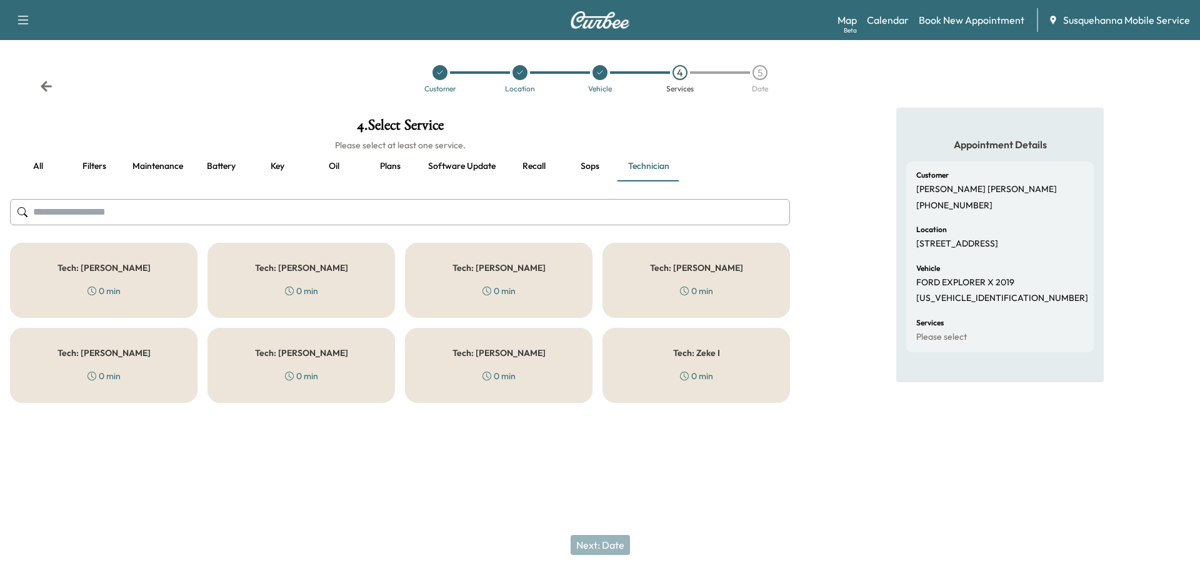
click at [521, 219] on input "text" at bounding box center [400, 212] width 780 height 26
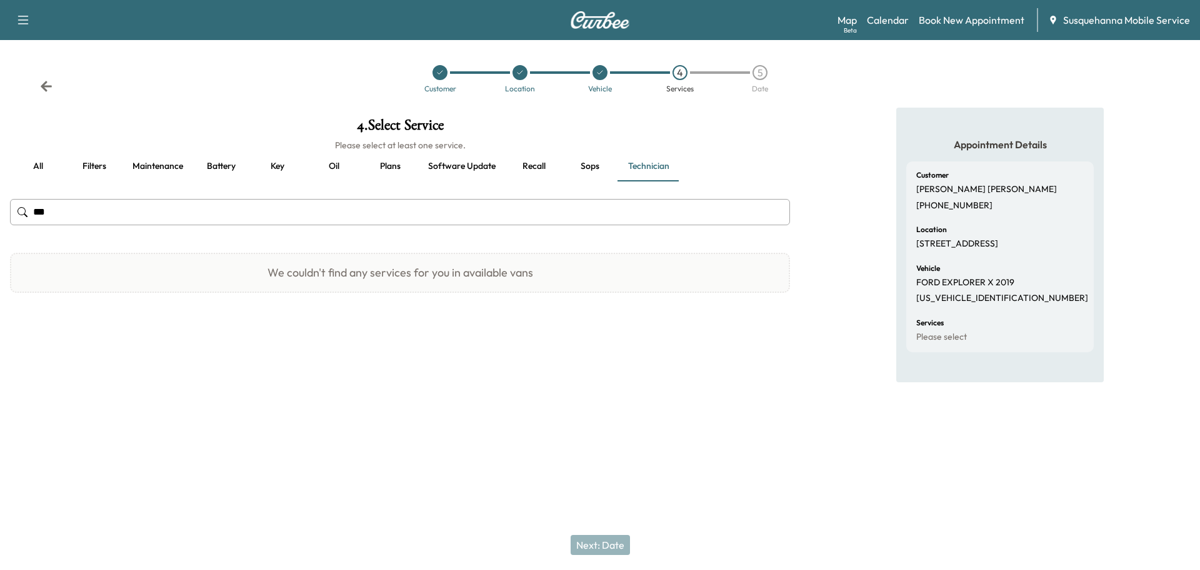
type input "***"
click at [38, 163] on button "all" at bounding box center [38, 166] width 56 height 30
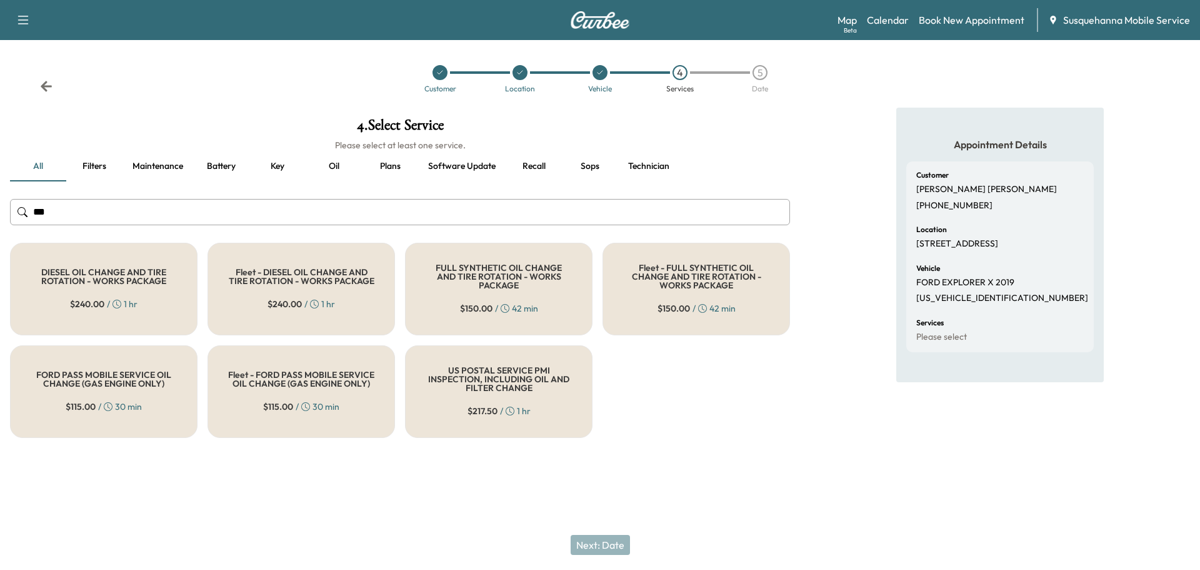
click at [494, 284] on h5 "FULL SYNTHETIC OIL CHANGE AND TIRE ROTATION - WORKS PACKAGE" at bounding box center [499, 276] width 146 height 26
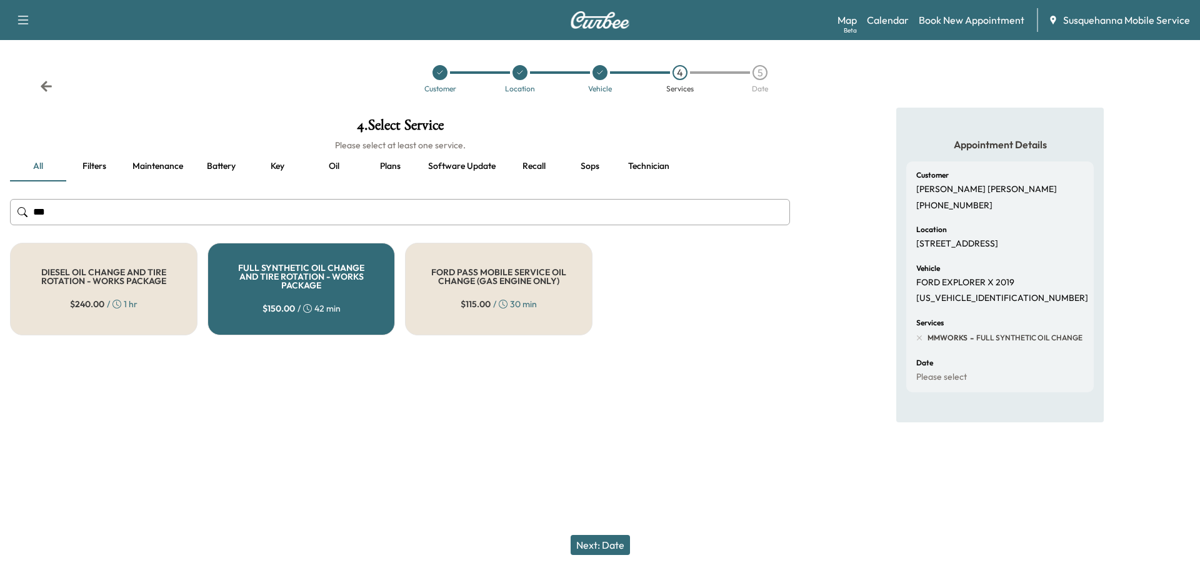
click at [593, 548] on button "Next: Date" at bounding box center [600, 545] width 59 height 20
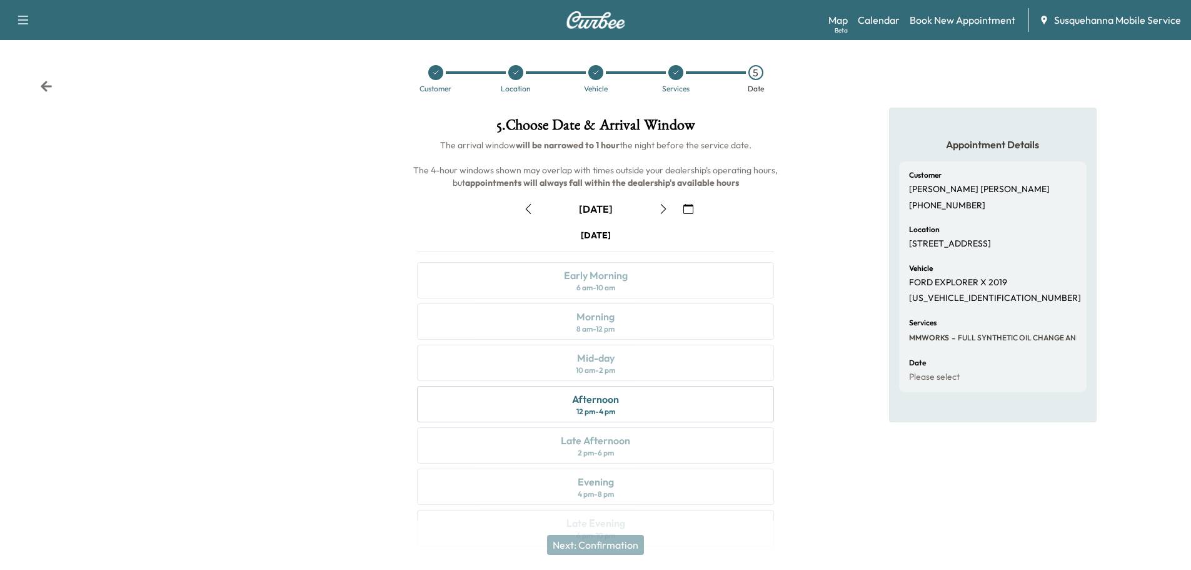
click at [687, 204] on icon "button" at bounding box center [688, 209] width 10 height 10
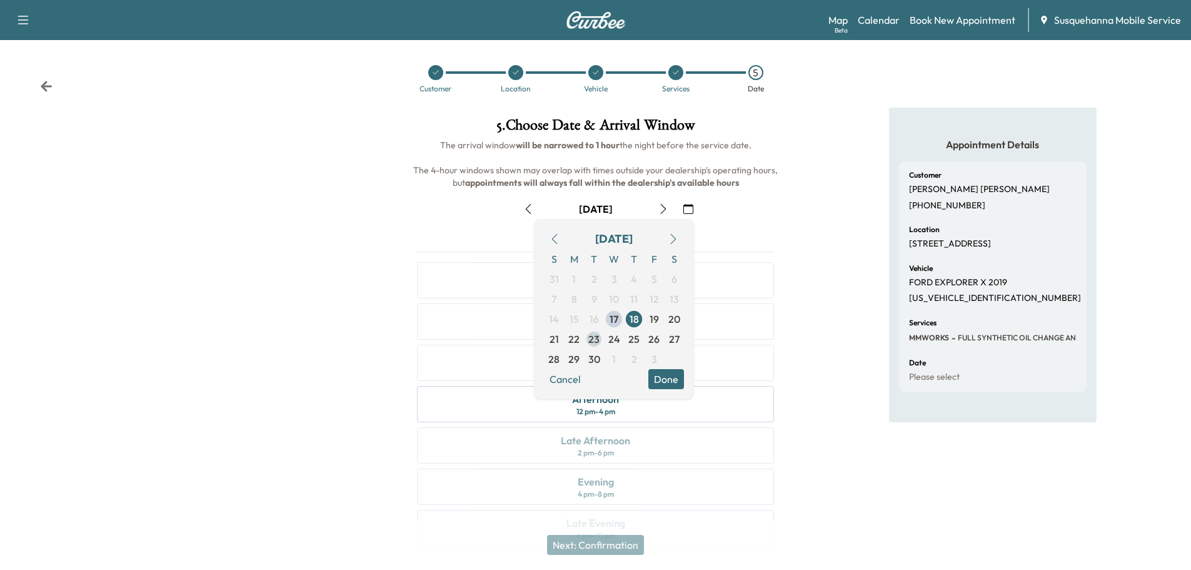
click at [594, 339] on span "23" at bounding box center [593, 338] width 11 height 15
click at [675, 382] on button "Done" at bounding box center [666, 379] width 36 height 20
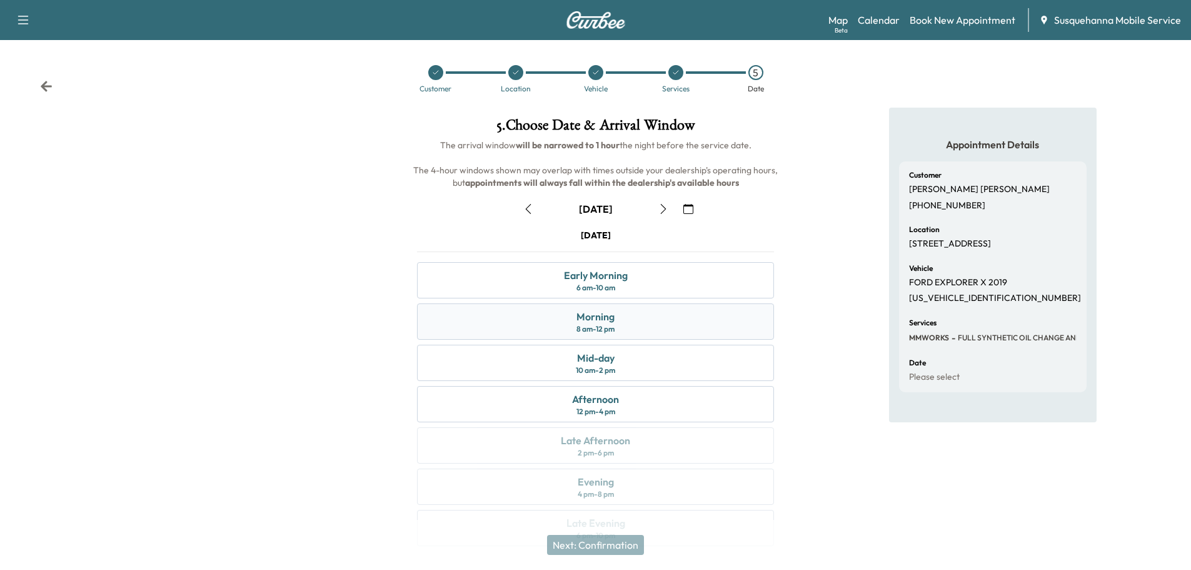
click at [666, 328] on div "Morning 8 am - 12 pm" at bounding box center [595, 321] width 357 height 36
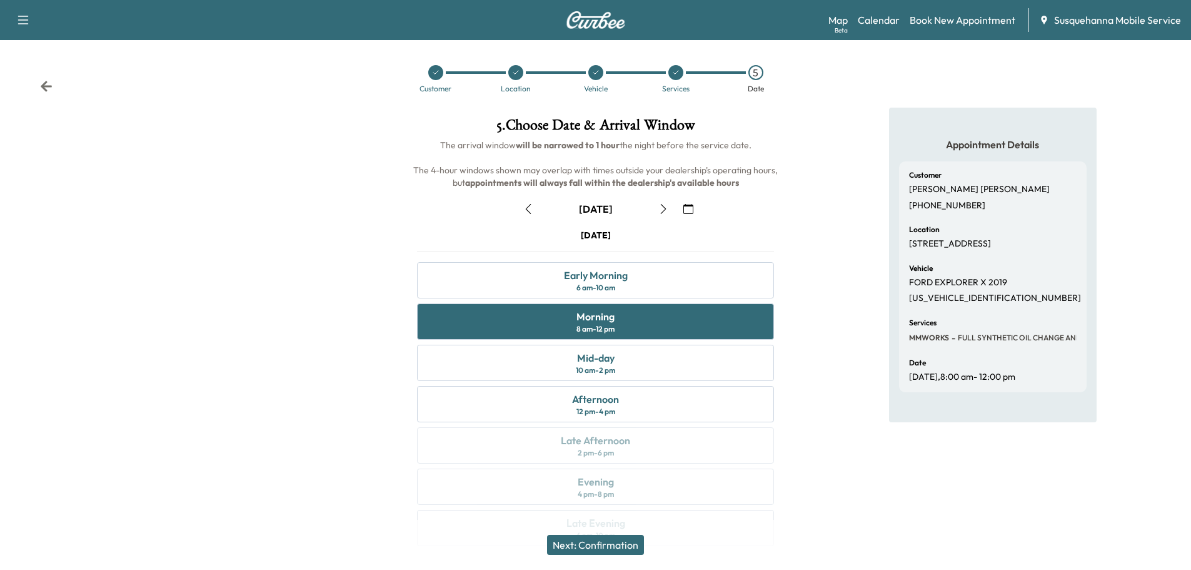
click at [602, 537] on button "Next: Confirmation" at bounding box center [595, 545] width 97 height 20
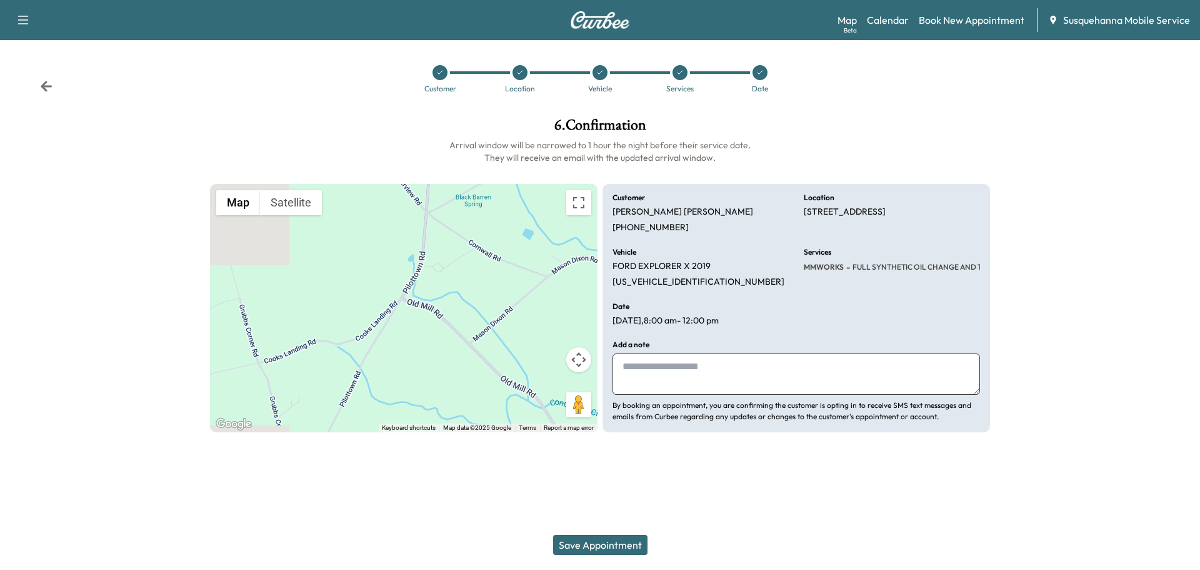
click at [688, 383] on textarea at bounding box center [797, 373] width 368 height 41
type textarea "**********"
click at [585, 542] on button "Save Appointment" at bounding box center [600, 545] width 94 height 20
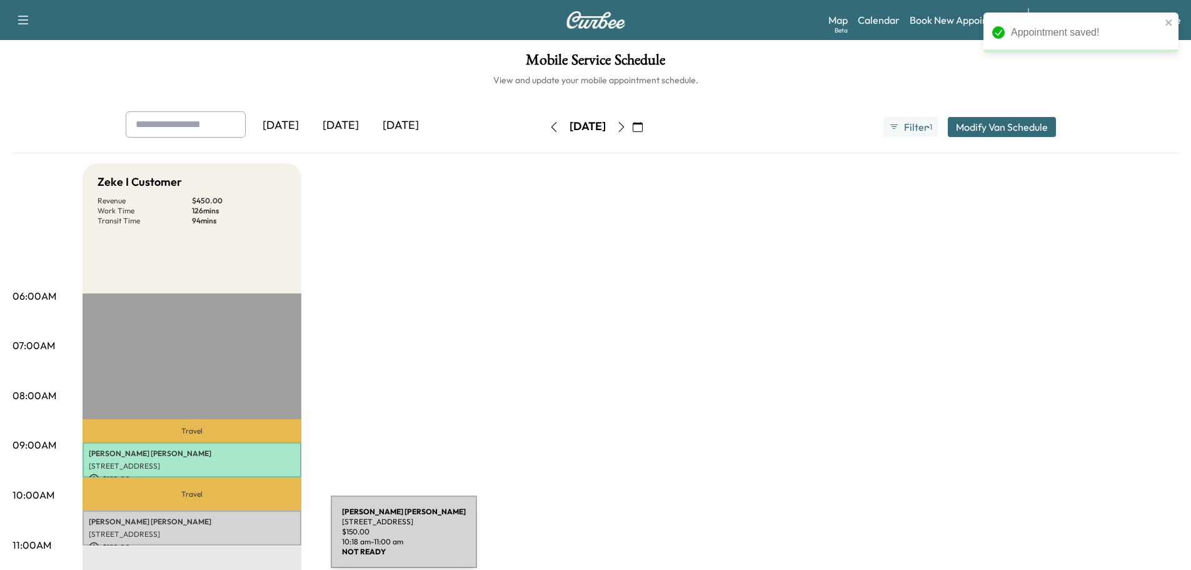
click at [237, 541] on p "$ 150.00" at bounding box center [192, 546] width 206 height 11
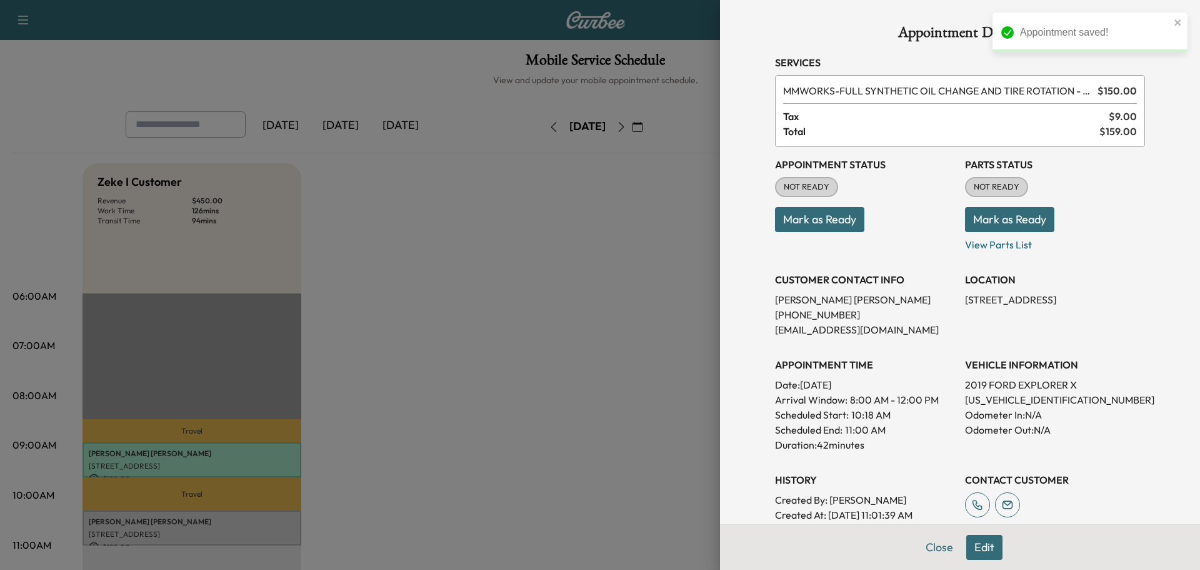
click at [983, 219] on button "Mark as Ready" at bounding box center [1009, 219] width 89 height 25
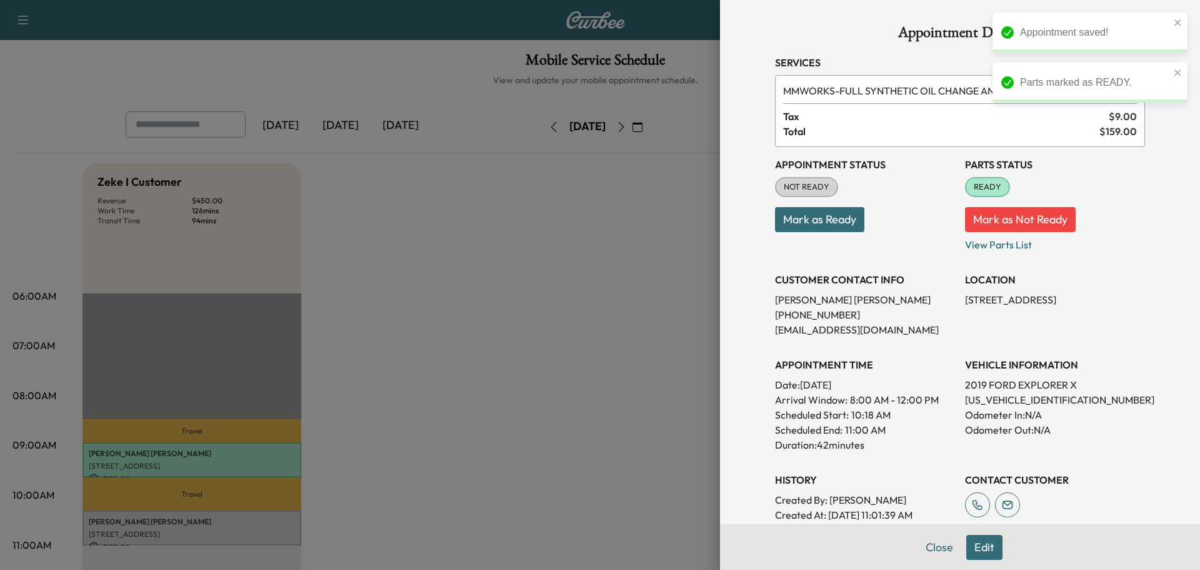
click at [840, 220] on button "Mark as Ready" at bounding box center [819, 219] width 89 height 25
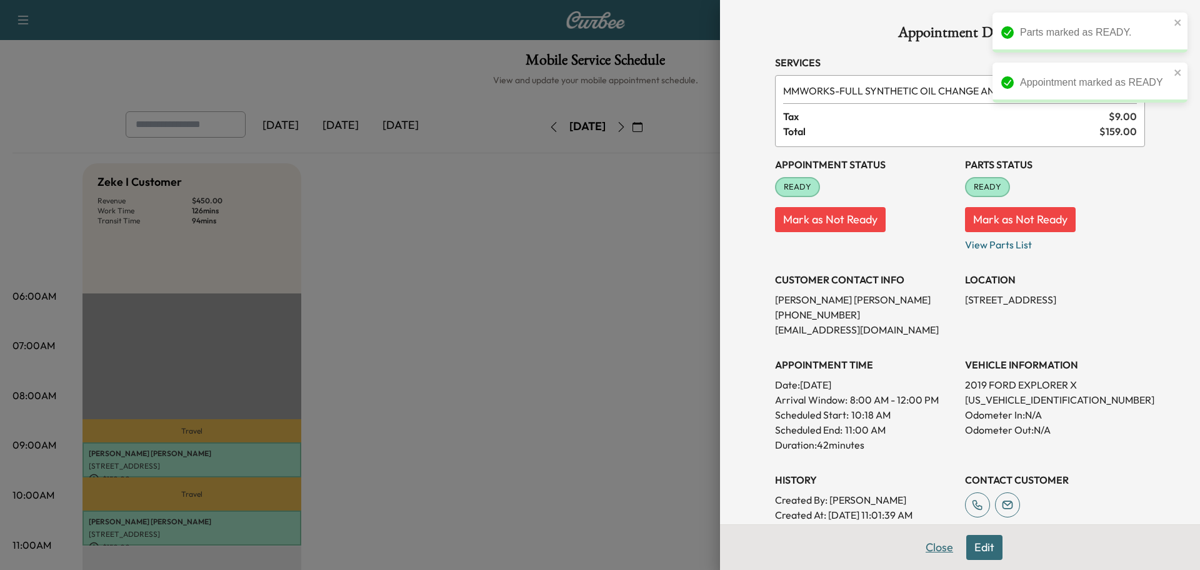
click at [928, 547] on button "Close" at bounding box center [940, 547] width 44 height 25
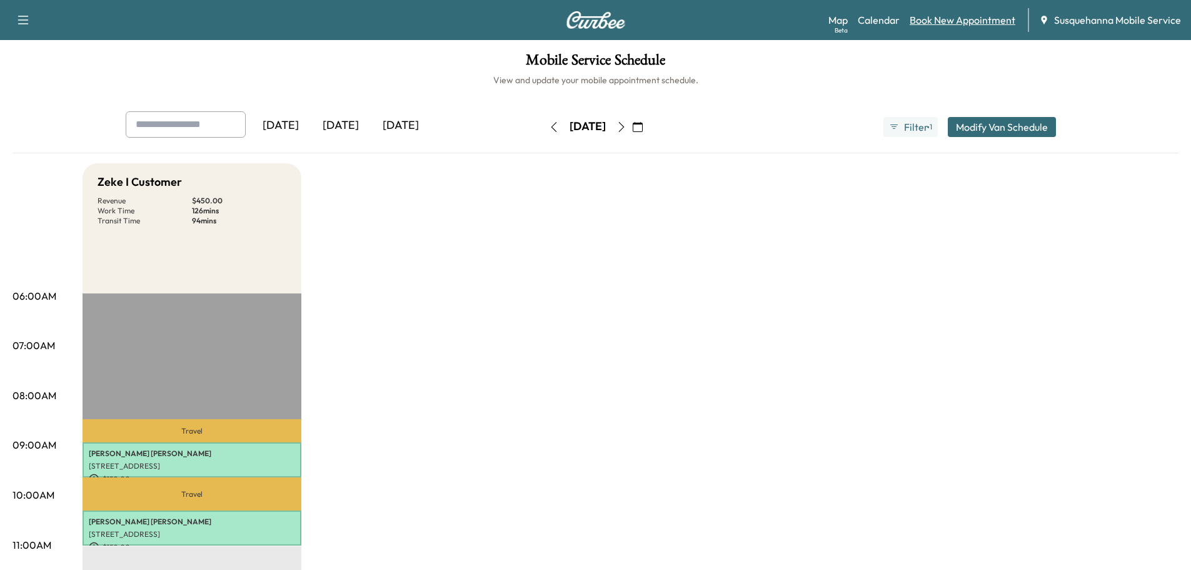
click at [972, 26] on link "Book New Appointment" at bounding box center [963, 20] width 106 height 15
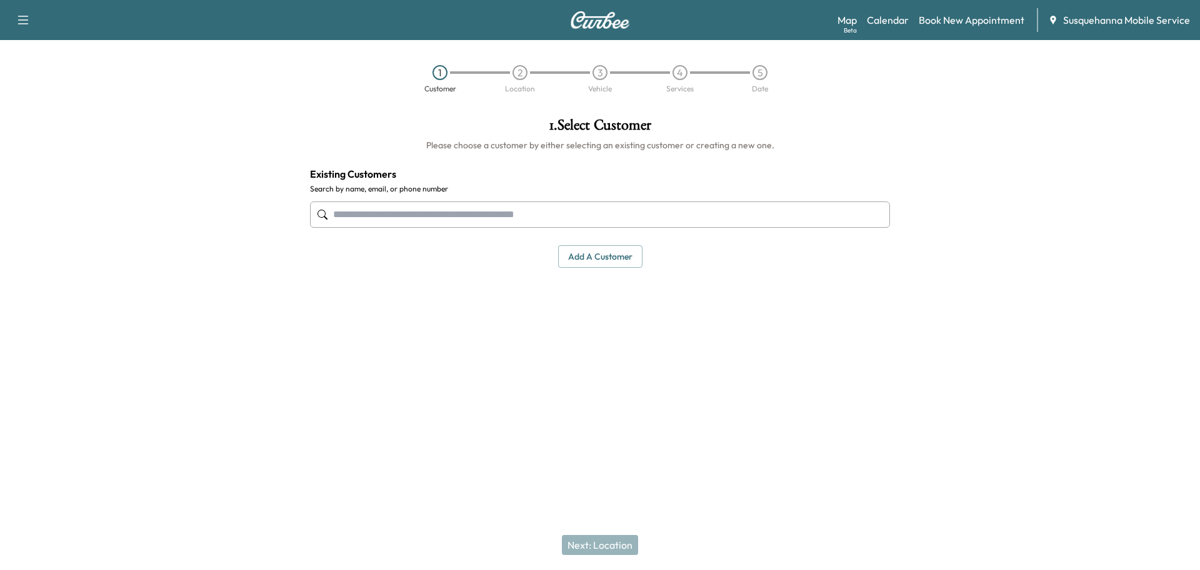
click at [578, 214] on input "text" at bounding box center [600, 214] width 580 height 26
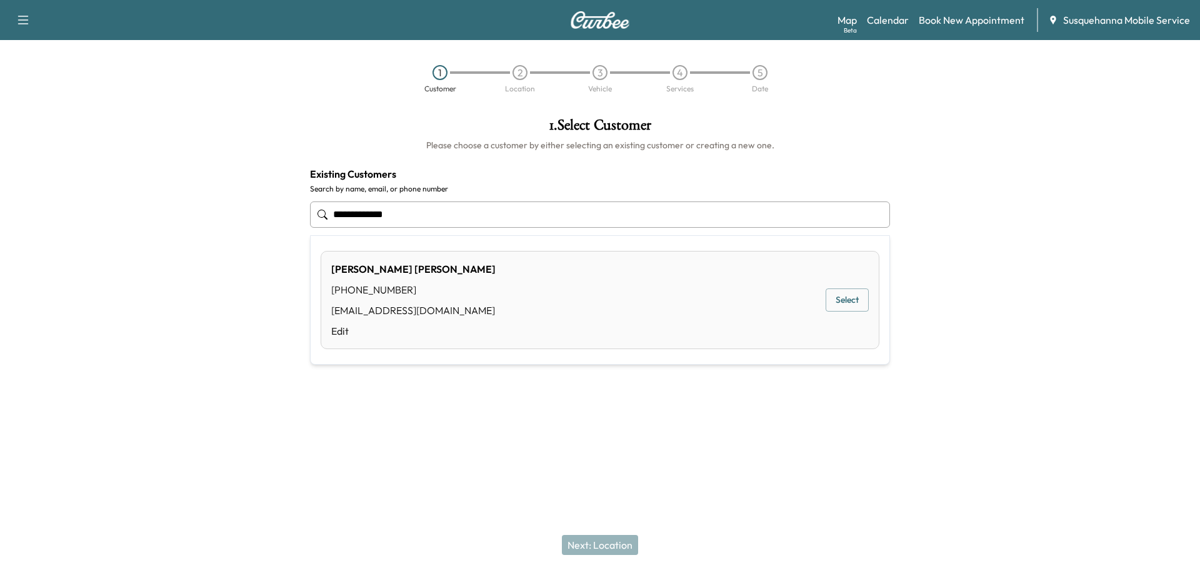
click at [453, 289] on div "[PHONE_NUMBER]" at bounding box center [413, 289] width 164 height 15
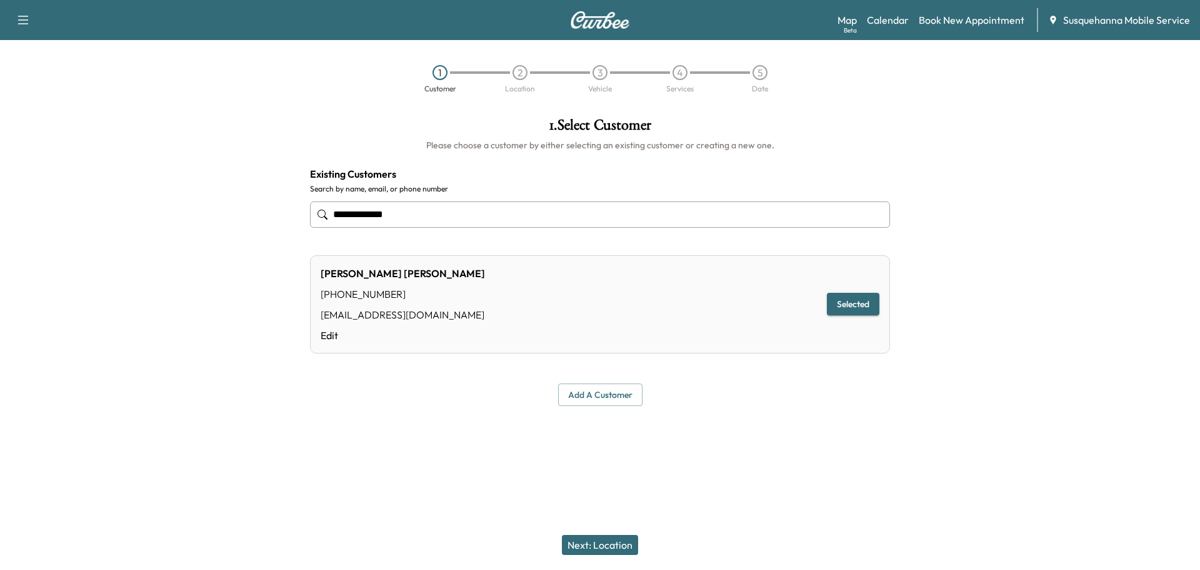
type input "**********"
click at [596, 539] on button "Next: Location" at bounding box center [600, 545] width 76 height 20
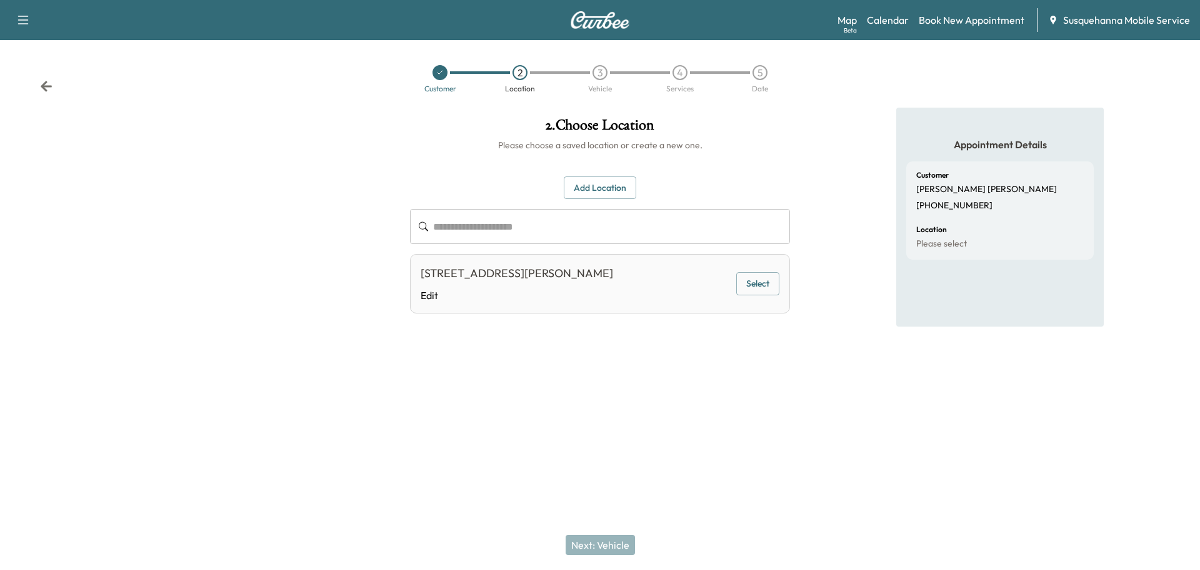
click at [767, 270] on div "[STREET_ADDRESS][PERSON_NAME] Edit Select" at bounding box center [600, 283] width 380 height 59
click at [755, 283] on button "Select" at bounding box center [758, 283] width 43 height 23
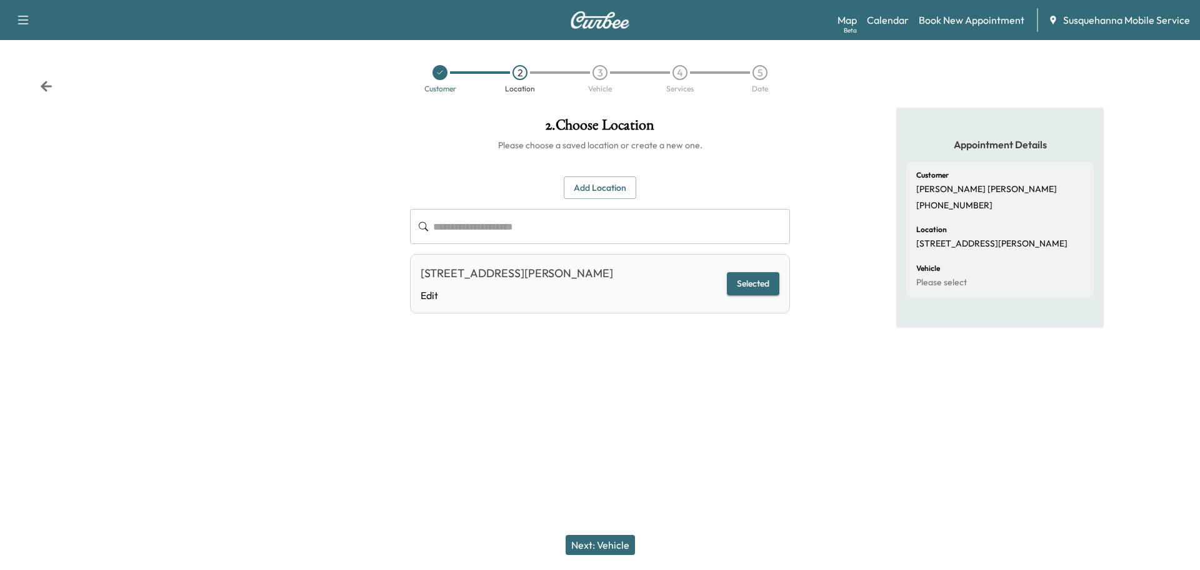
drag, startPoint x: 602, startPoint y: 545, endPoint x: 601, endPoint y: 508, distance: 36.9
click at [601, 543] on button "Next: Vehicle" at bounding box center [600, 545] width 69 height 20
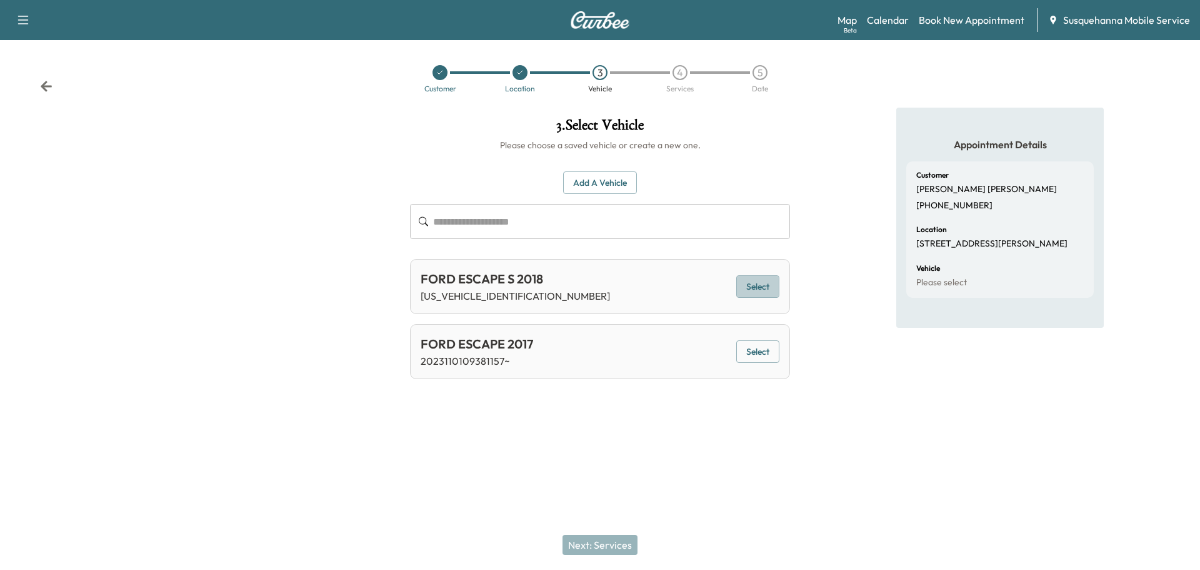
click at [758, 290] on button "Select" at bounding box center [758, 286] width 43 height 23
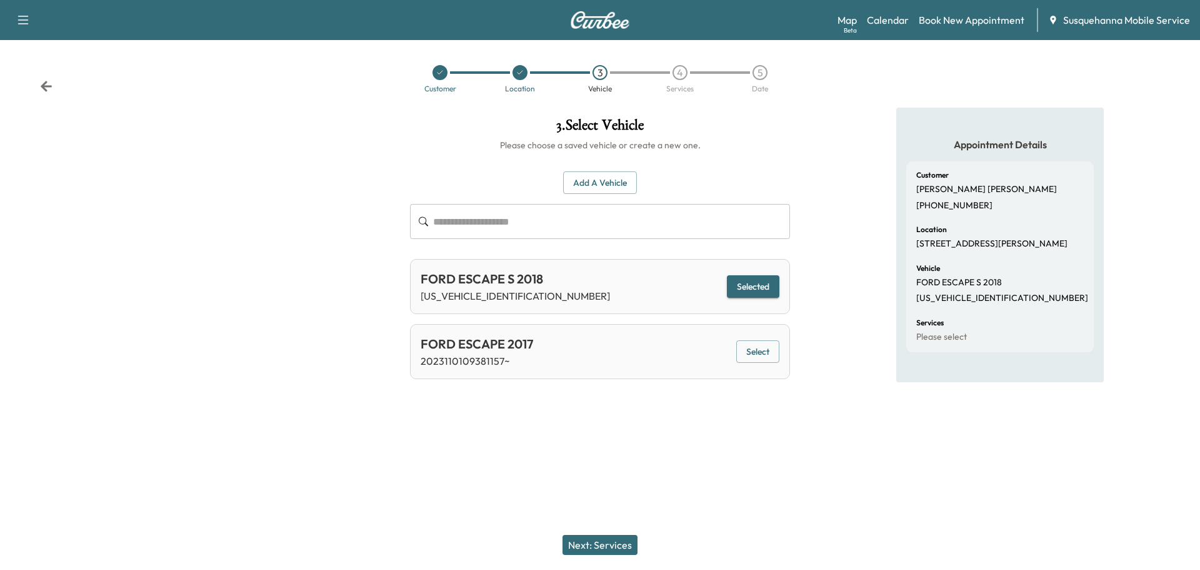
click at [620, 544] on button "Next: Services" at bounding box center [600, 545] width 75 height 20
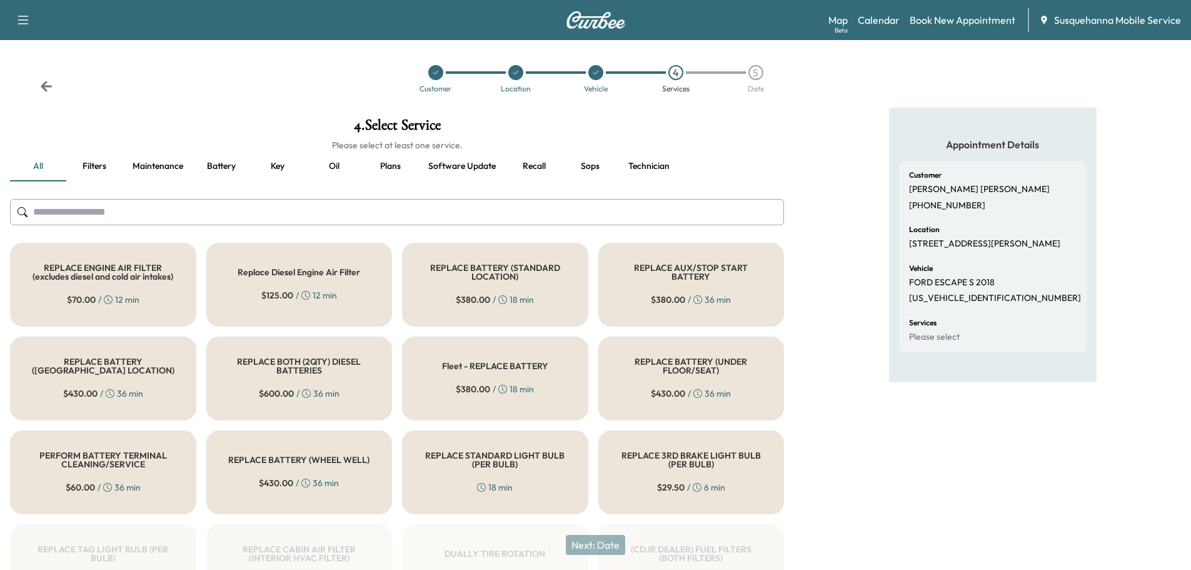
click at [565, 214] on input "text" at bounding box center [397, 212] width 774 height 26
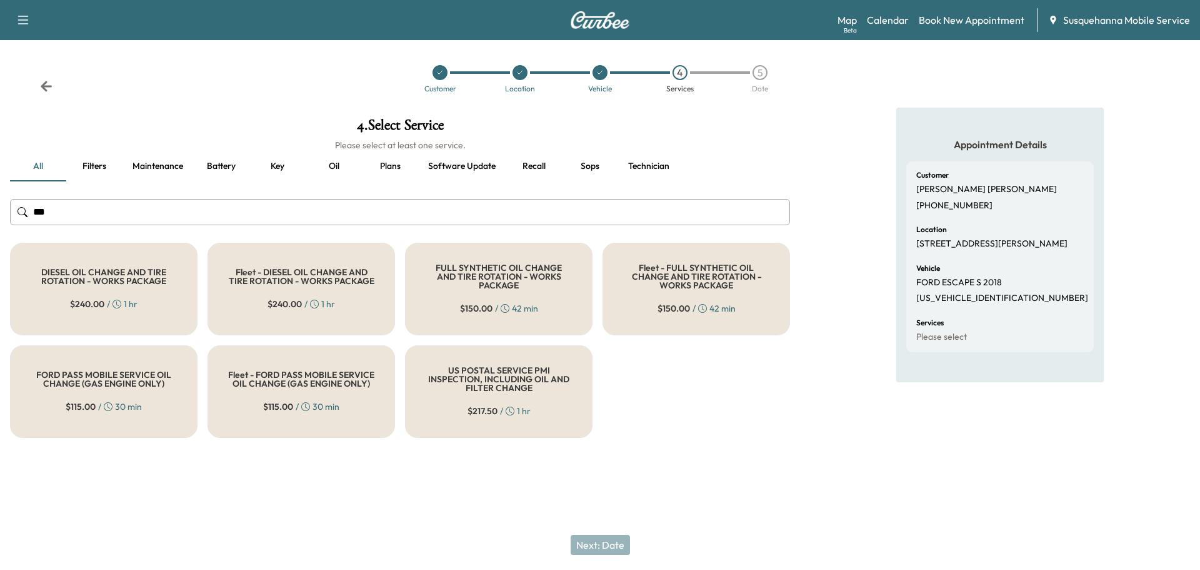
type input "***"
click at [503, 281] on h5 "FULL SYNTHETIC OIL CHANGE AND TIRE ROTATION - WORKS PACKAGE" at bounding box center [499, 276] width 146 height 26
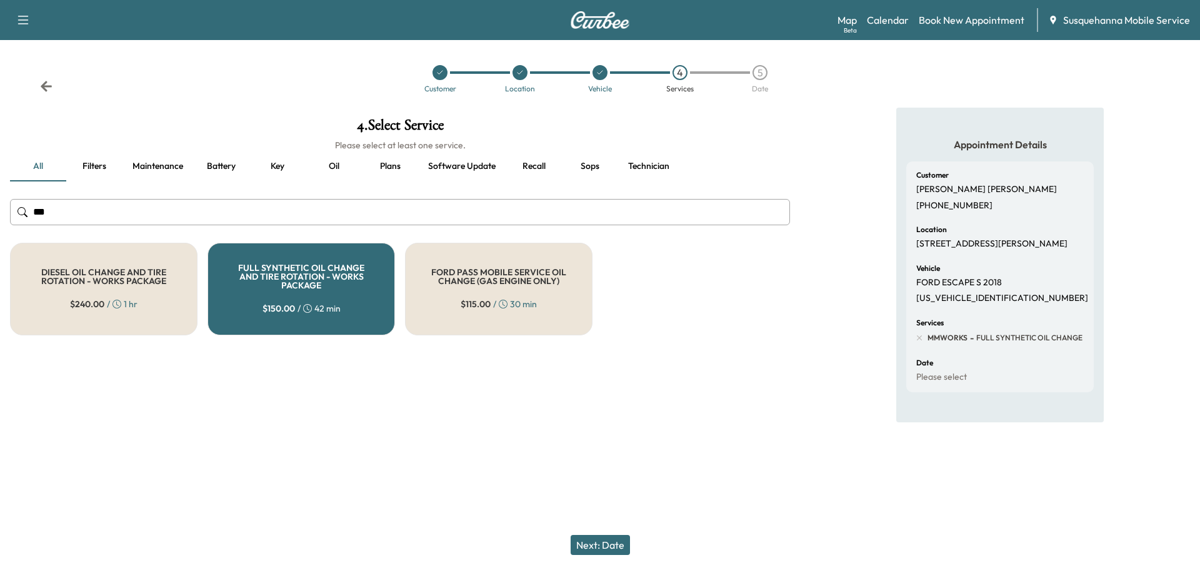
click at [590, 545] on button "Next: Date" at bounding box center [600, 545] width 59 height 20
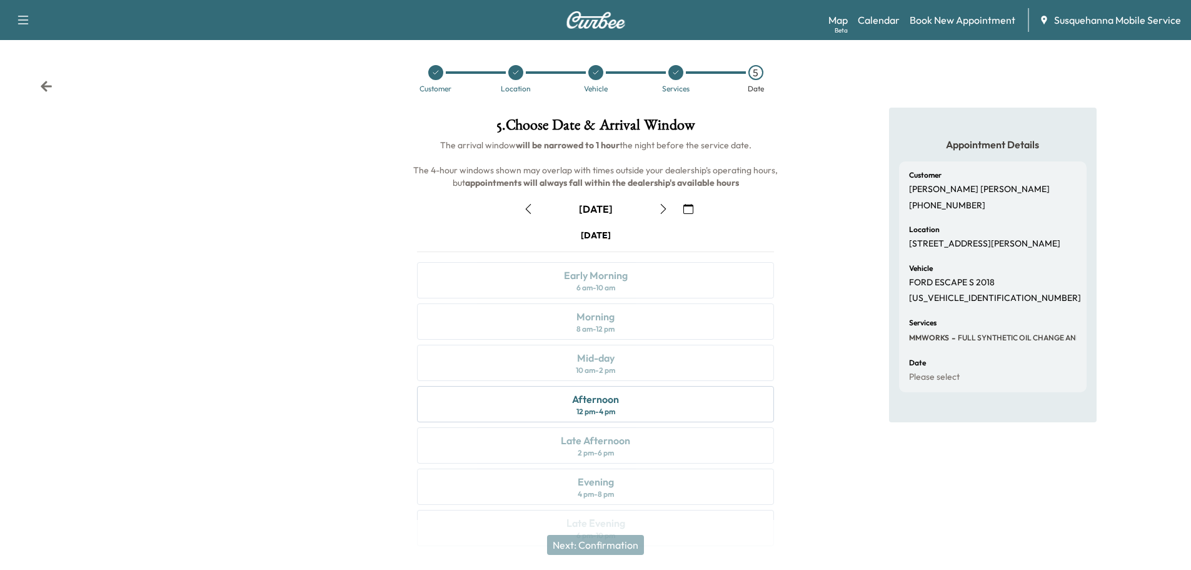
click at [693, 211] on button "button" at bounding box center [688, 209] width 21 height 20
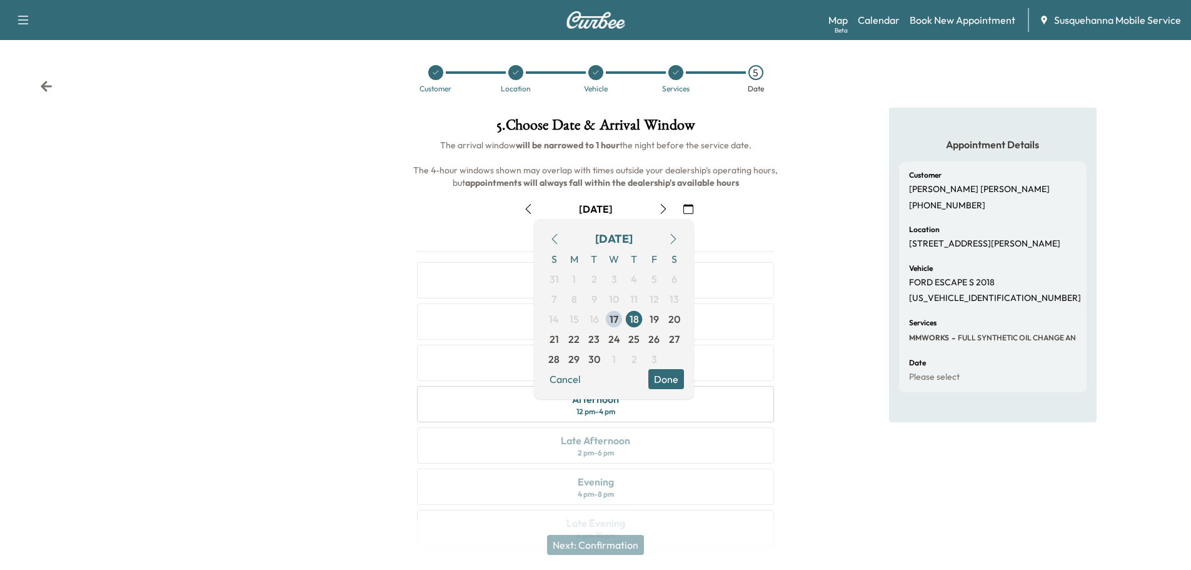
click at [673, 243] on icon "button" at bounding box center [673, 239] width 10 height 10
click at [613, 279] on span "1" at bounding box center [614, 278] width 4 height 15
click at [679, 386] on button "Done" at bounding box center [666, 379] width 36 height 20
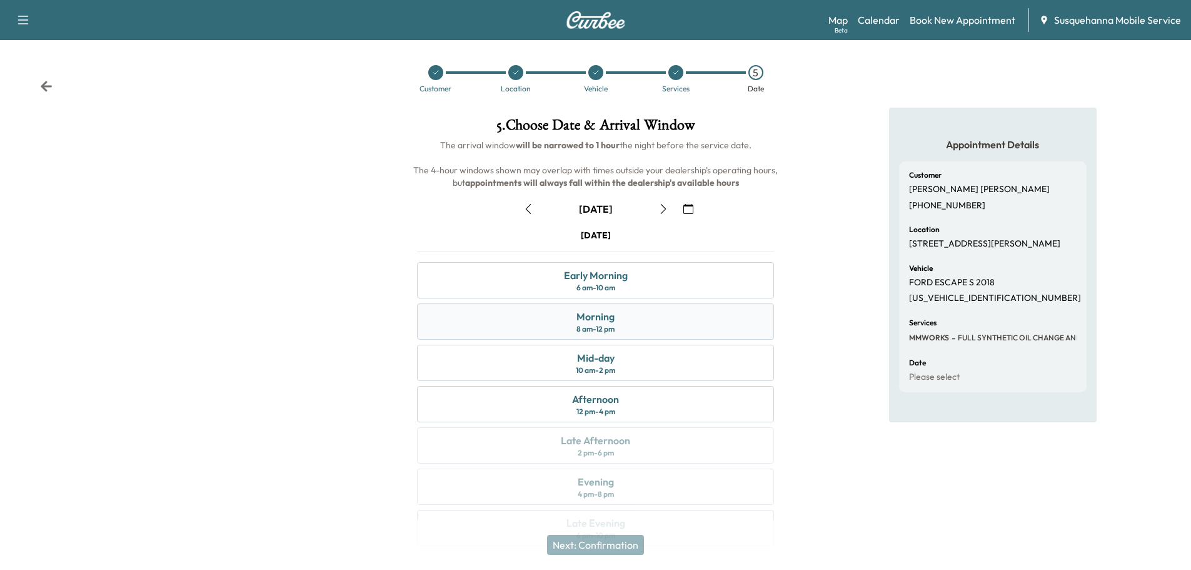
click at [683, 330] on div "Morning 8 am - 12 pm" at bounding box center [595, 321] width 357 height 36
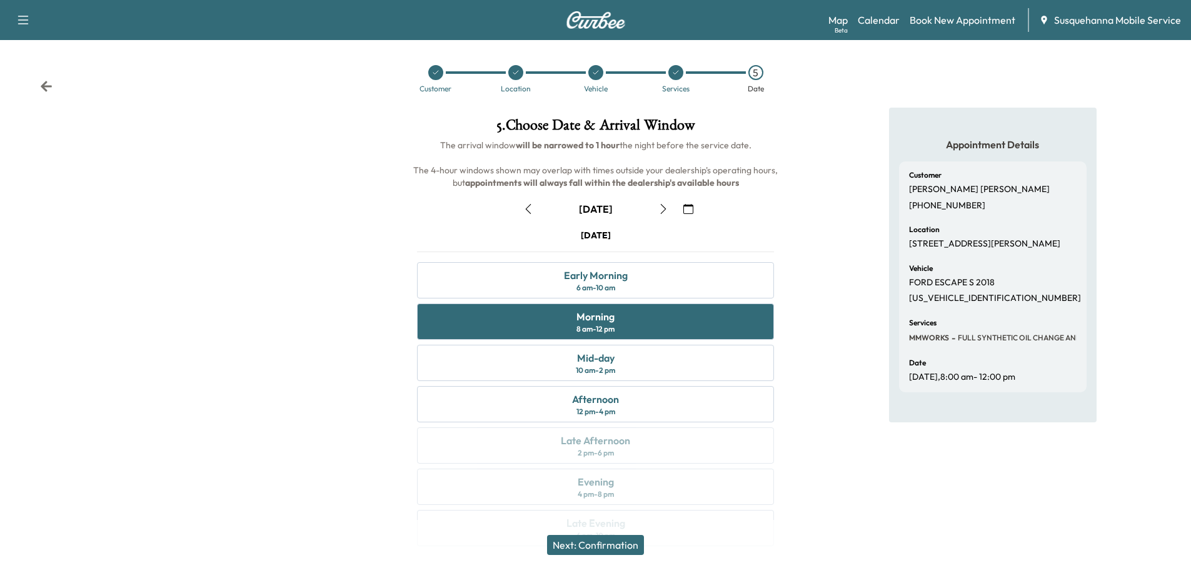
click at [596, 541] on button "Next: Confirmation" at bounding box center [595, 545] width 97 height 20
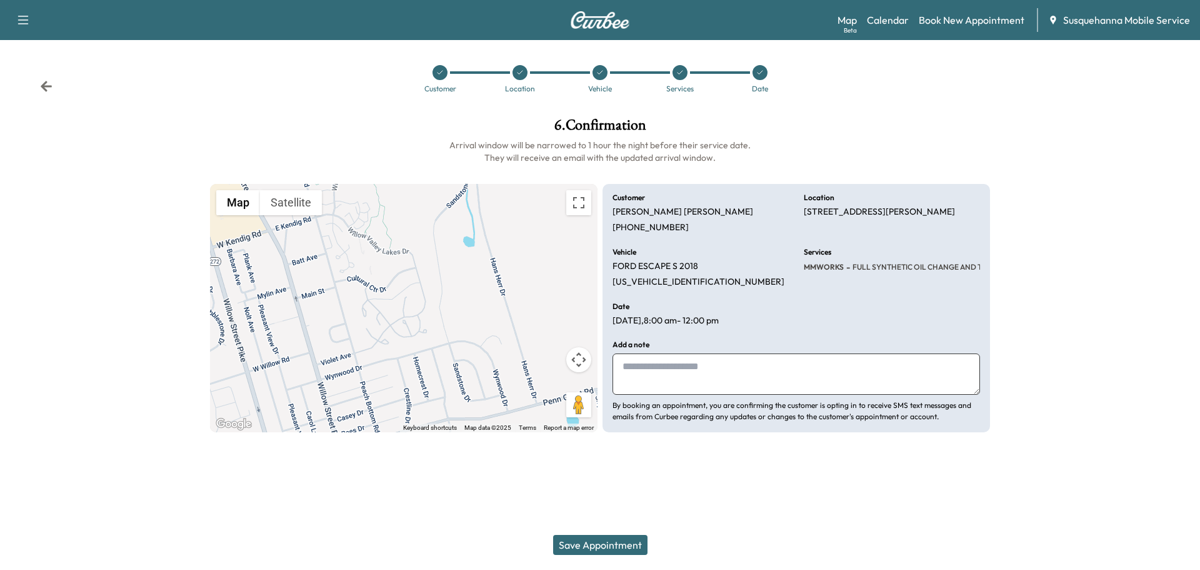
click at [686, 386] on textarea at bounding box center [797, 373] width 368 height 41
type textarea "**********"
click at [630, 538] on button "Save Appointment" at bounding box center [600, 545] width 94 height 20
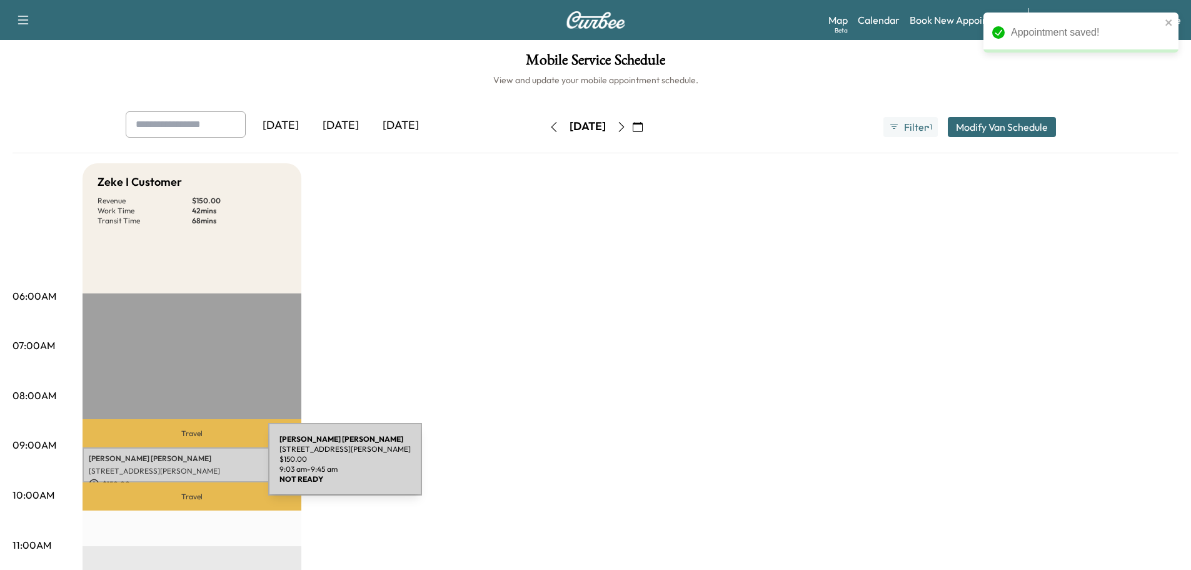
click at [174, 466] on p "[STREET_ADDRESS][PERSON_NAME]" at bounding box center [192, 471] width 206 height 10
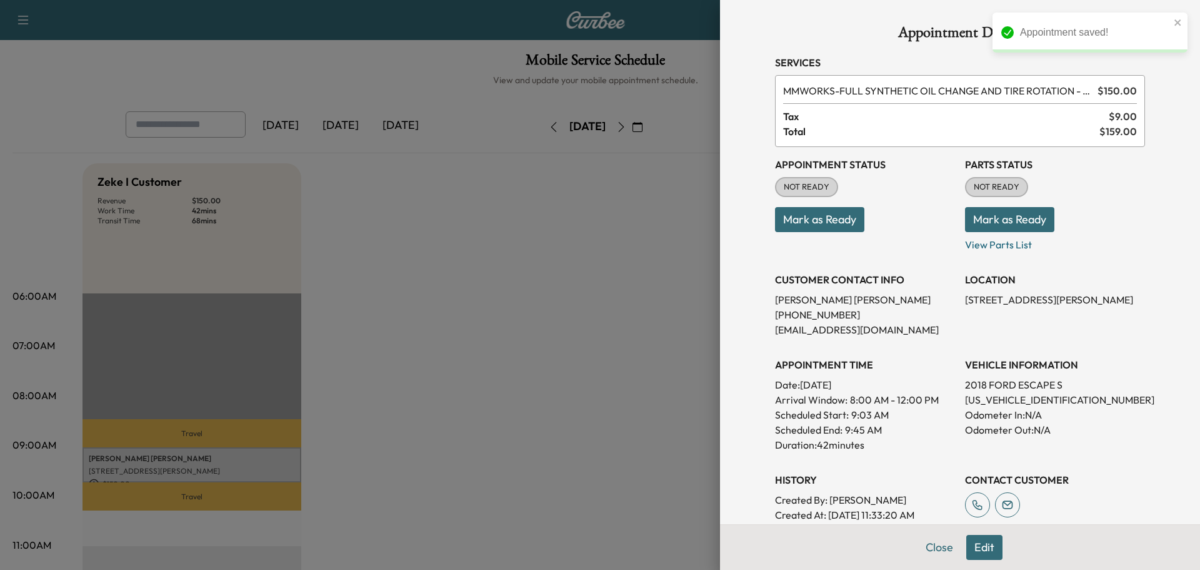
click at [979, 219] on button "Mark as Ready" at bounding box center [1009, 219] width 89 height 25
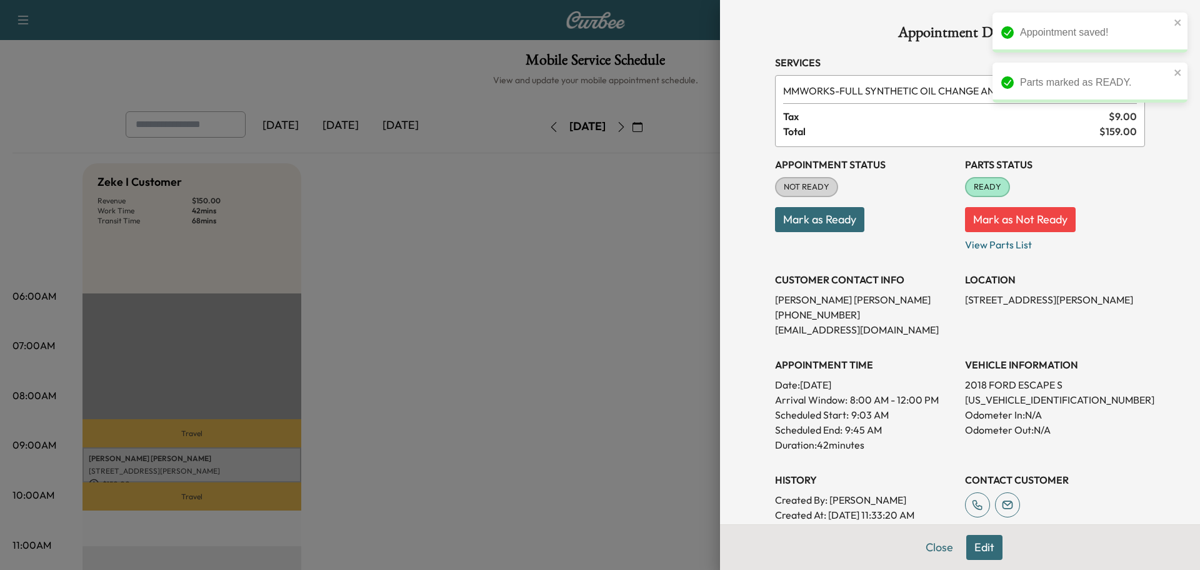
click at [828, 214] on button "Mark as Ready" at bounding box center [819, 219] width 89 height 25
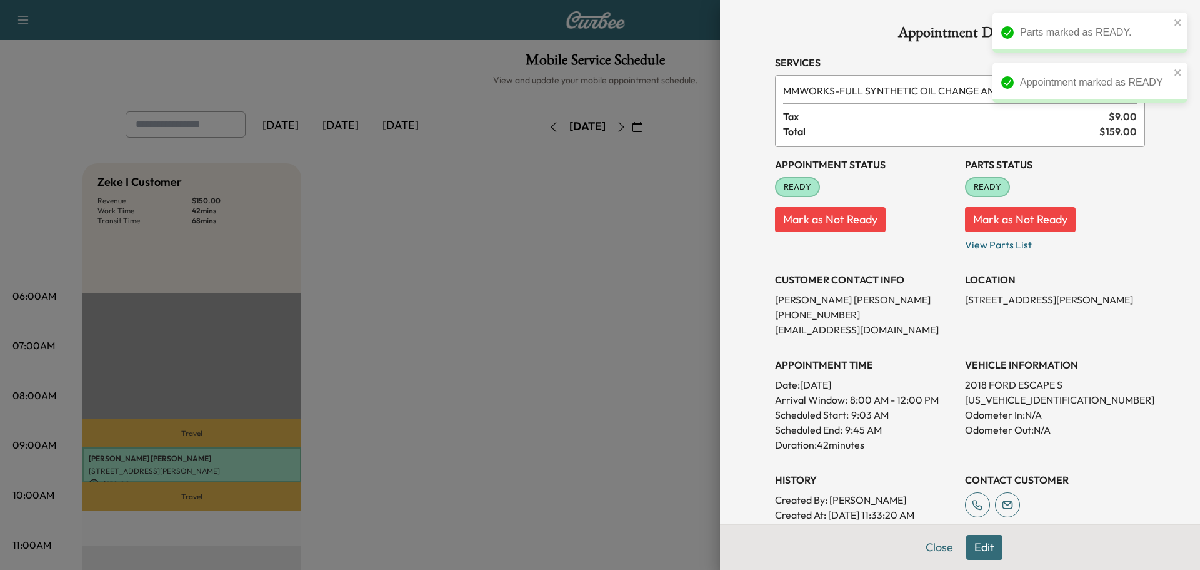
click at [929, 546] on button "Close" at bounding box center [940, 547] width 44 height 25
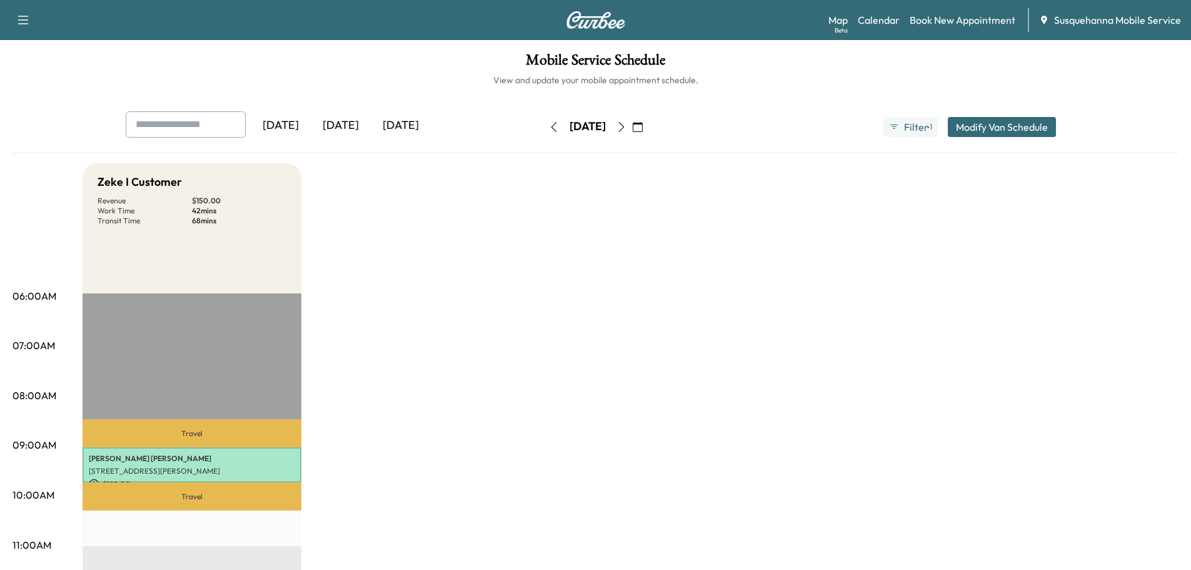
click at [643, 130] on icon "button" at bounding box center [638, 127] width 10 height 10
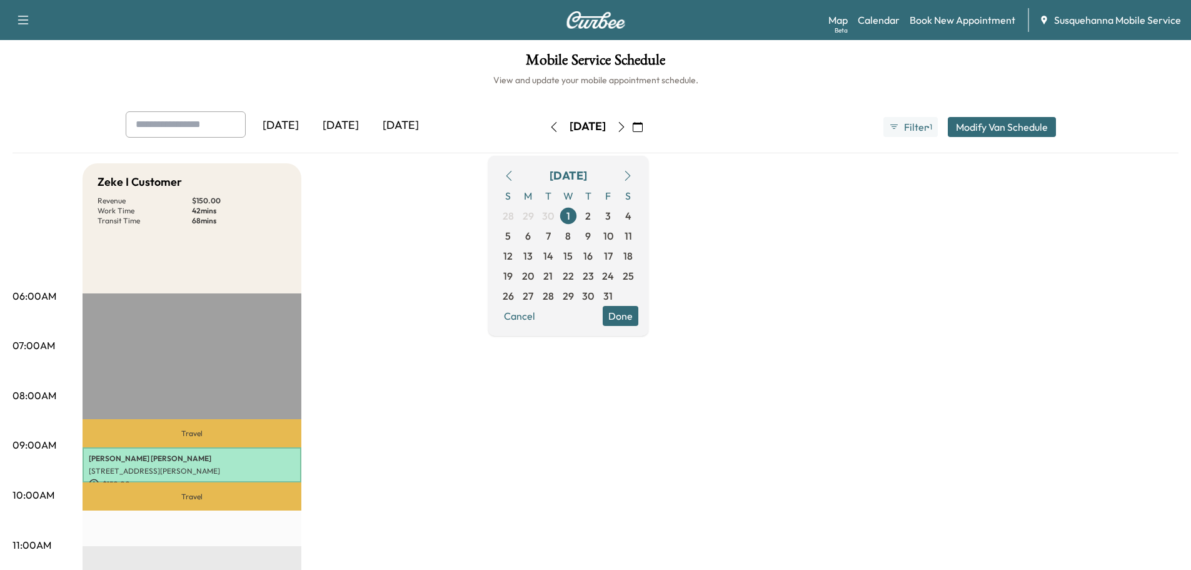
click at [514, 173] on icon "button" at bounding box center [509, 176] width 10 height 10
click at [573, 254] on span "17" at bounding box center [568, 255] width 9 height 15
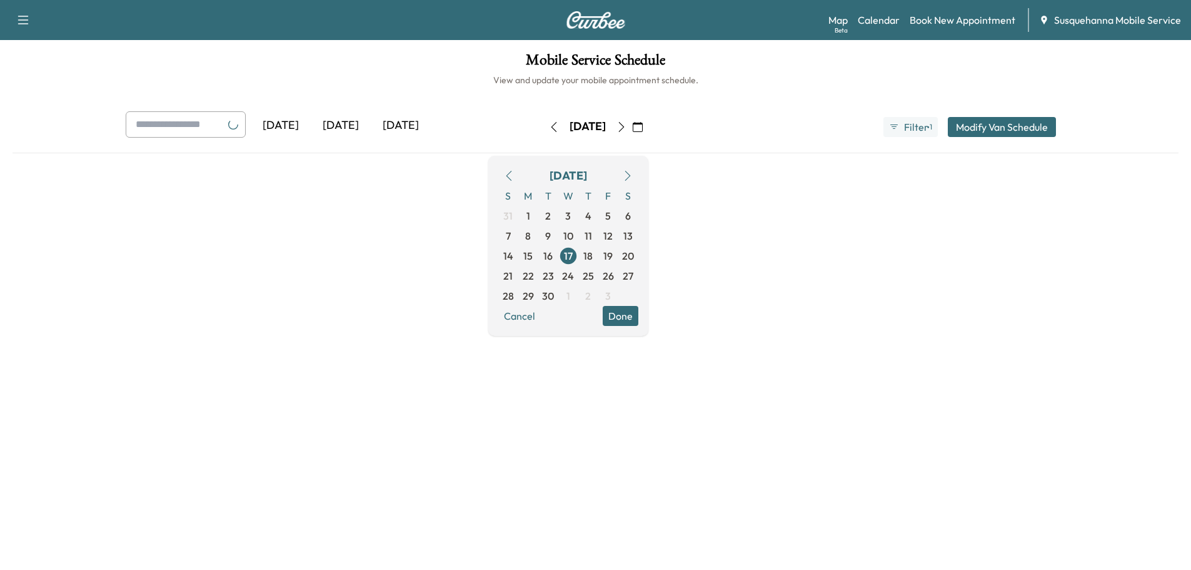
click at [638, 318] on button "Done" at bounding box center [621, 316] width 36 height 20
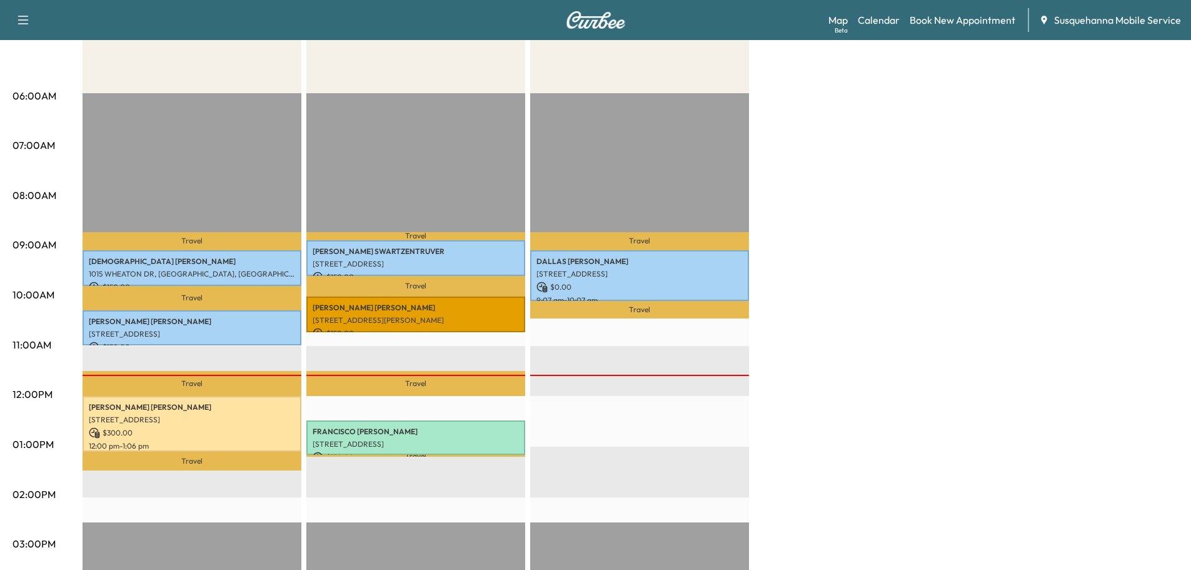
scroll to position [267, 0]
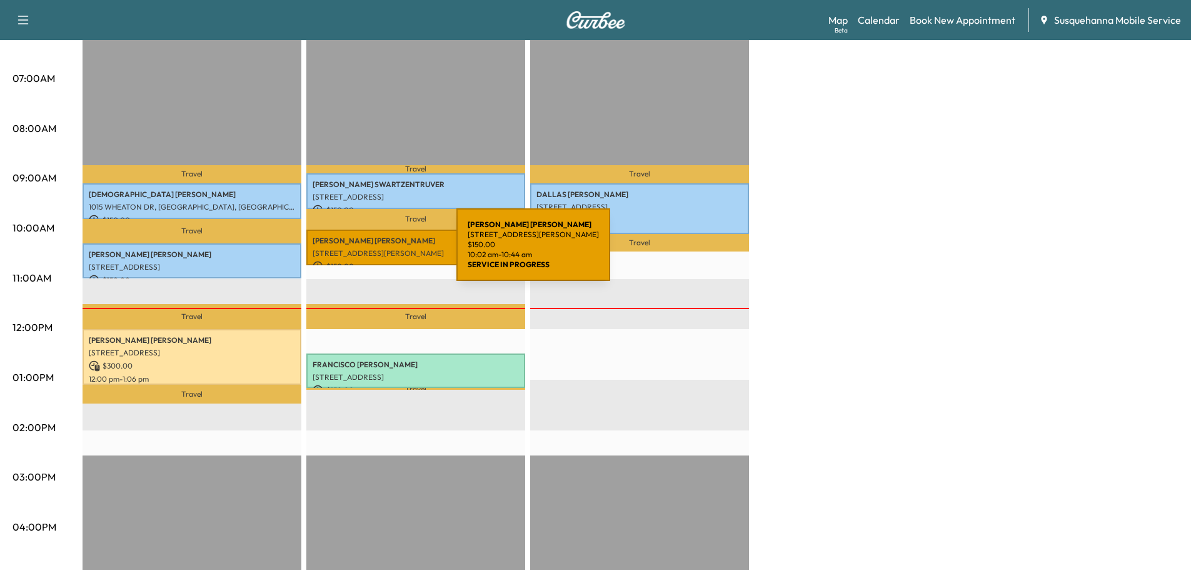
click at [363, 252] on p "[STREET_ADDRESS][PERSON_NAME]" at bounding box center [416, 253] width 206 height 10
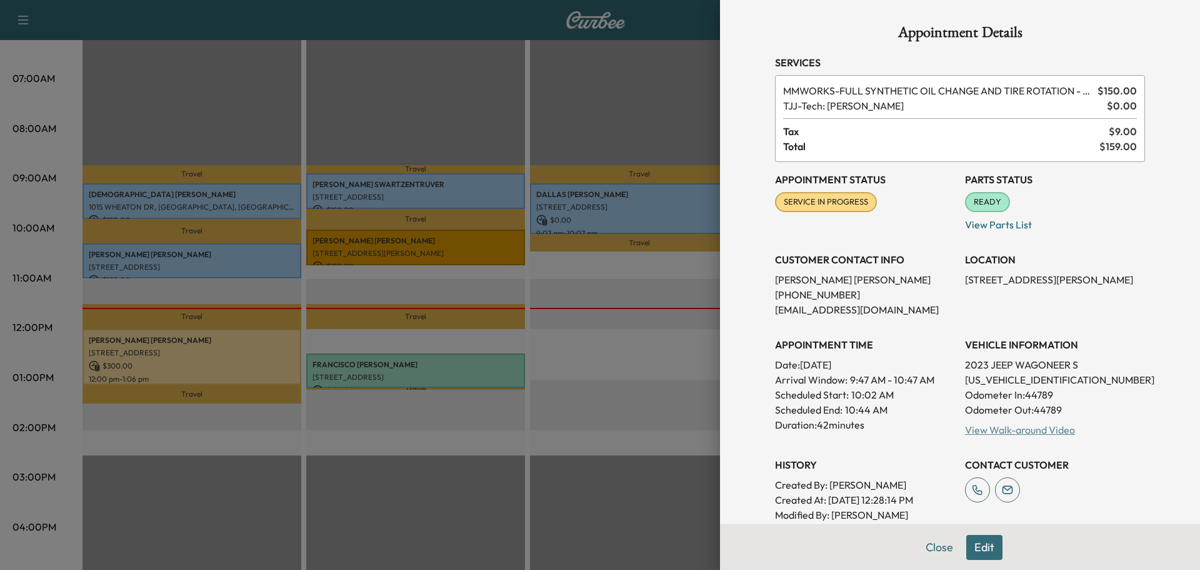
click at [973, 431] on link "View Walk-around Video" at bounding box center [1020, 429] width 110 height 13
click at [245, 364] on div at bounding box center [600, 285] width 1200 height 570
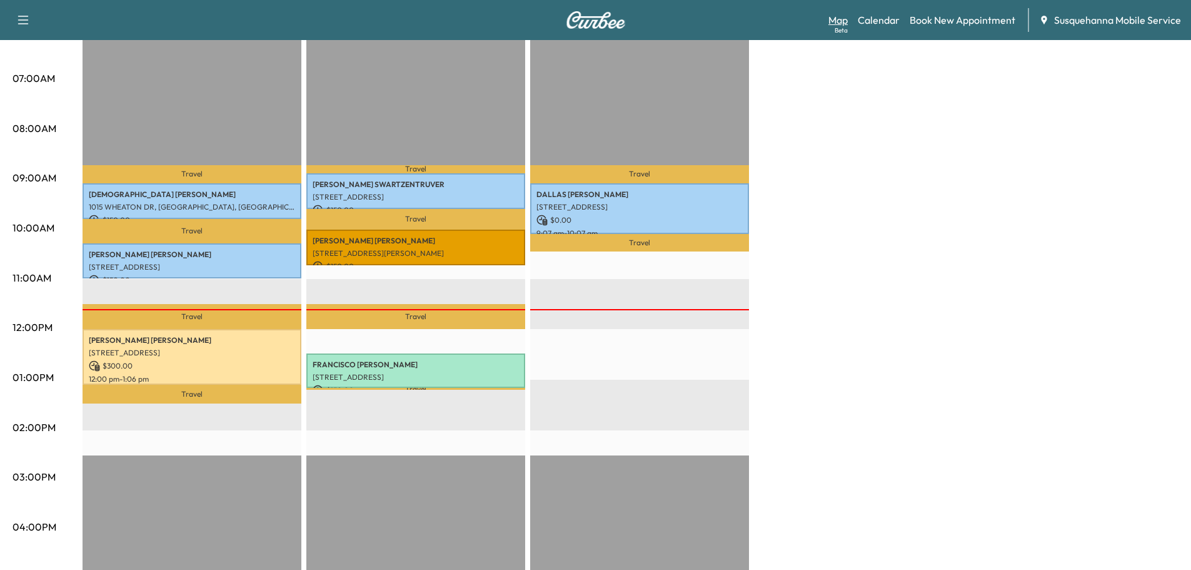
click at [833, 16] on link "Map Beta" at bounding box center [837, 20] width 19 height 15
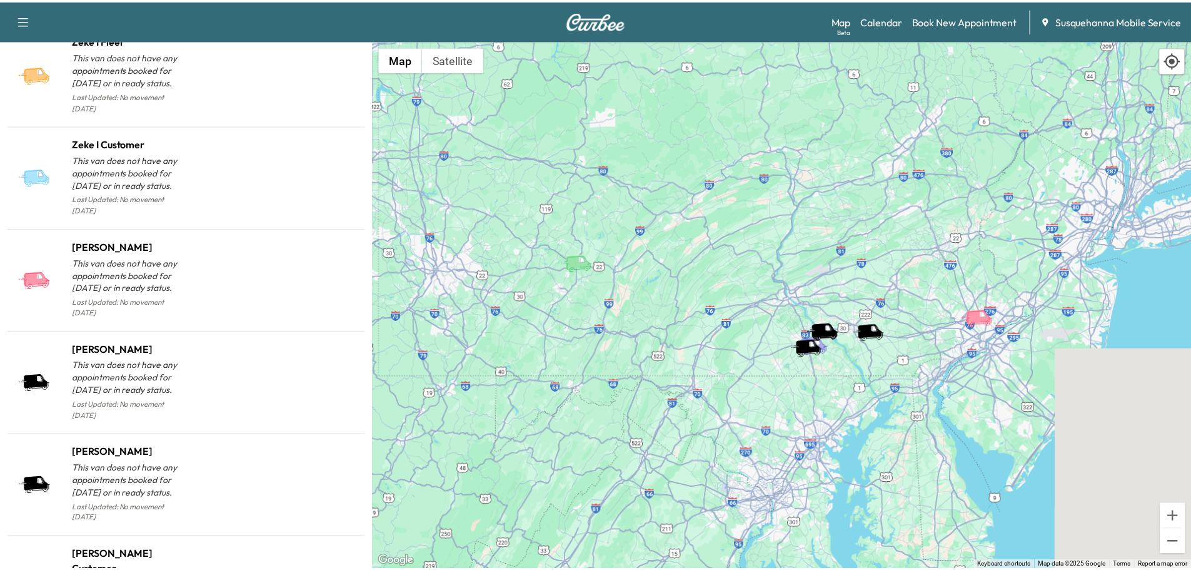
scroll to position [1207, 0]
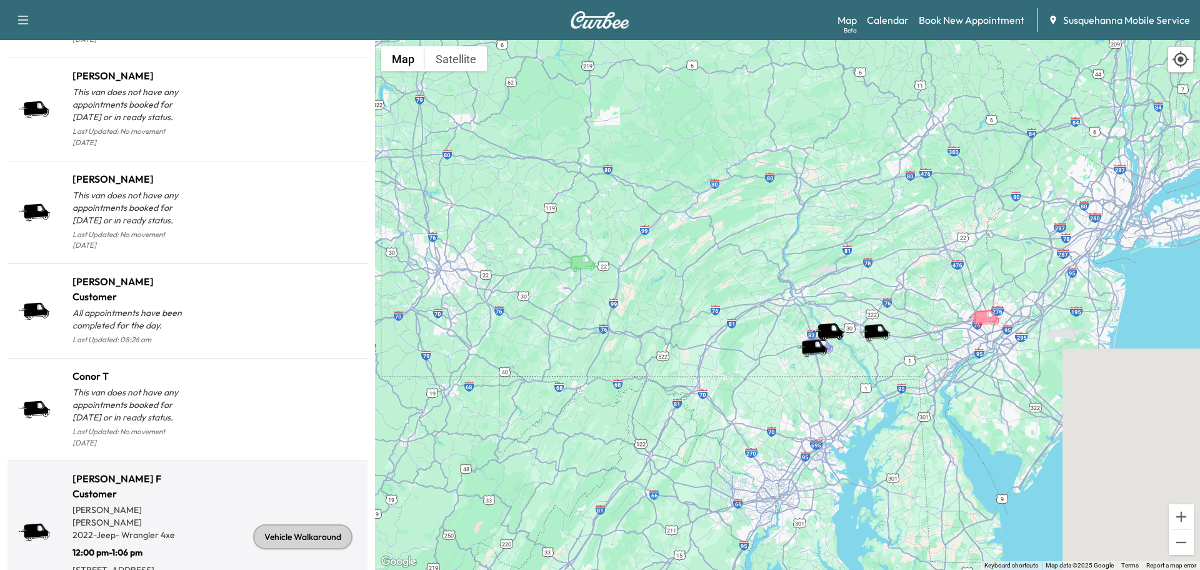
click at [323, 524] on div "Vehicle Walkaround" at bounding box center [302, 536] width 99 height 25
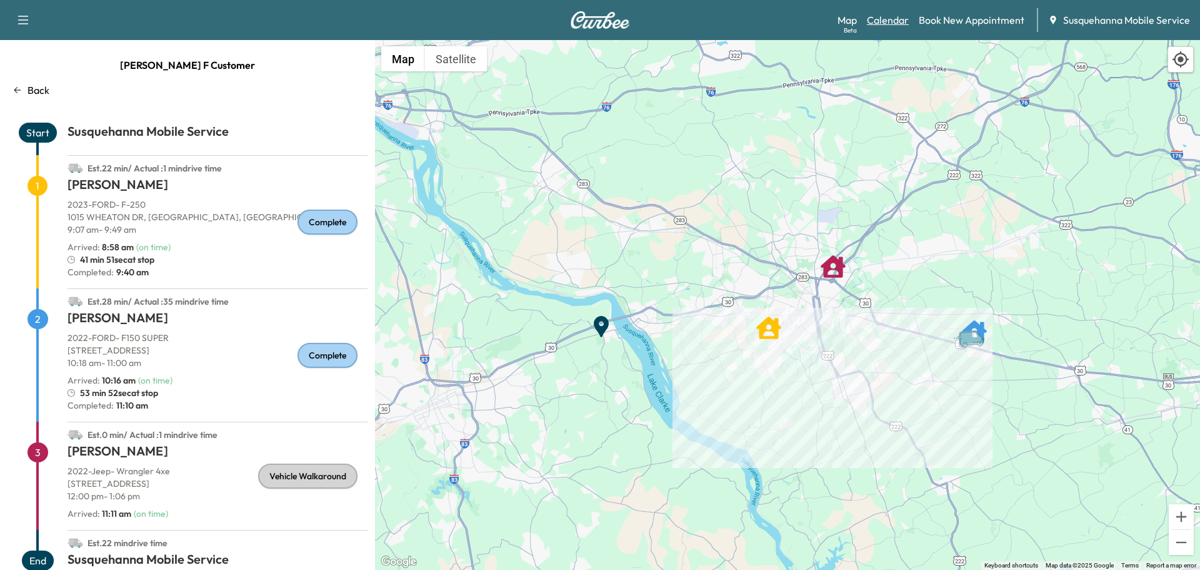
click at [888, 19] on link "Calendar" at bounding box center [888, 20] width 42 height 15
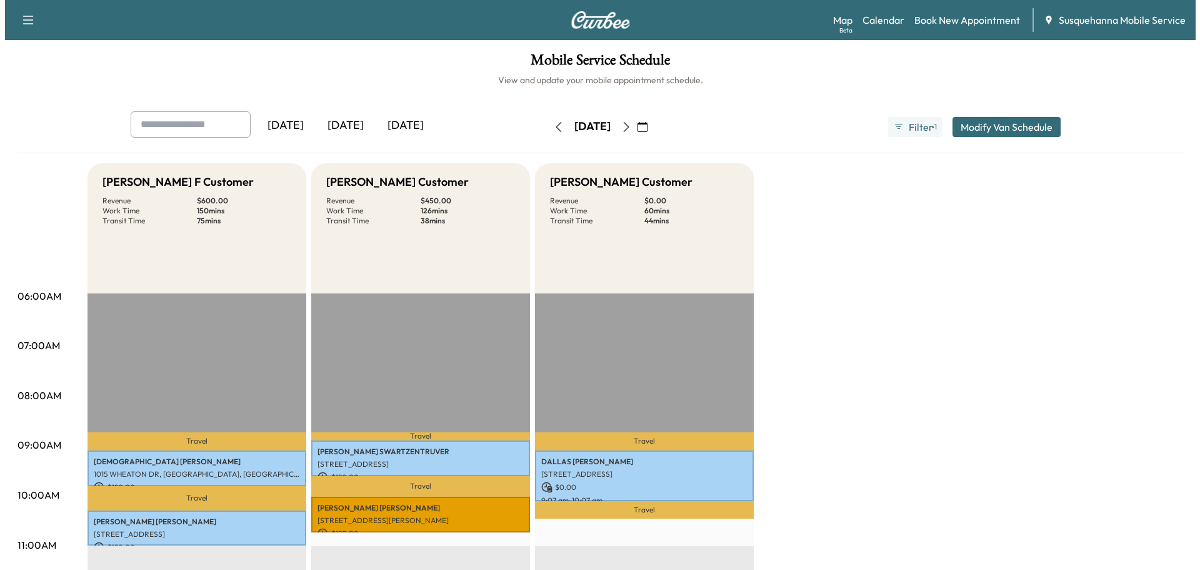
scroll to position [133, 0]
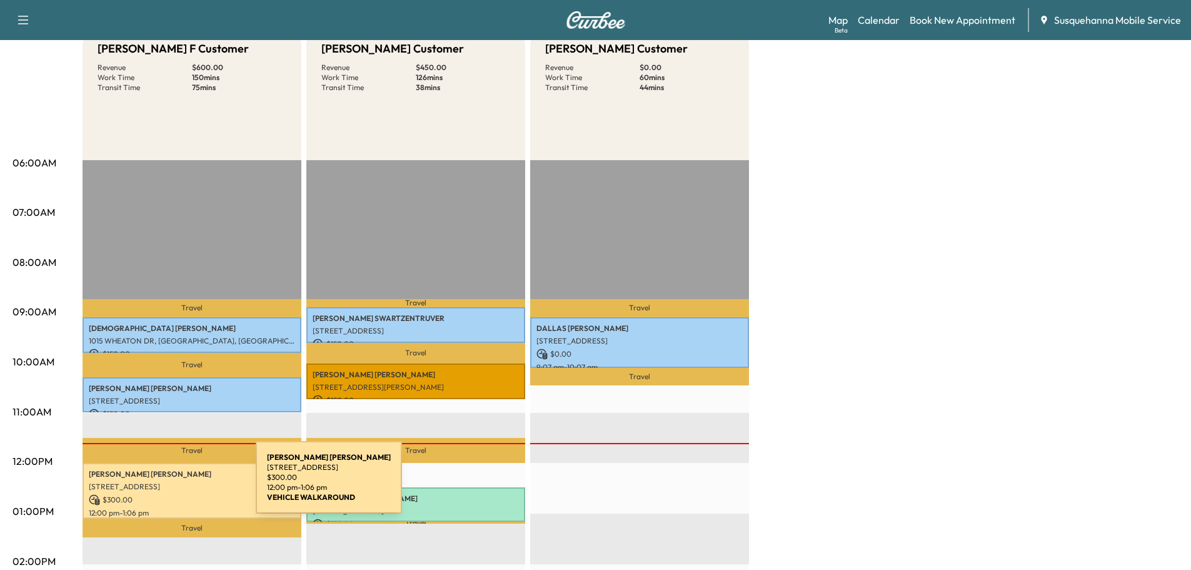
click at [161, 484] on p "[STREET_ADDRESS]" at bounding box center [192, 486] width 206 height 10
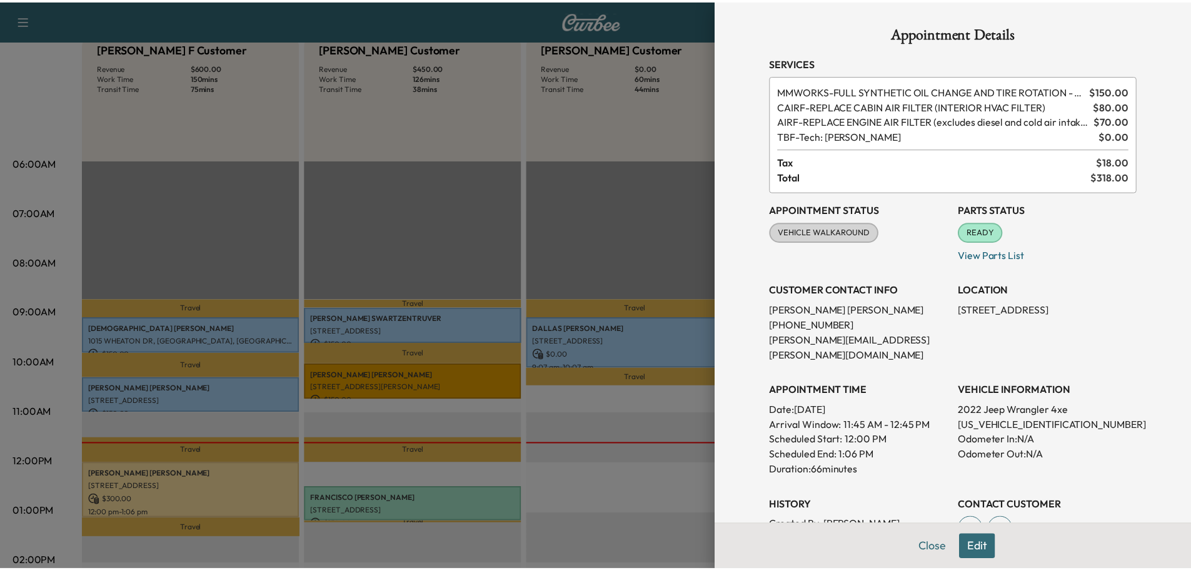
scroll to position [200, 0]
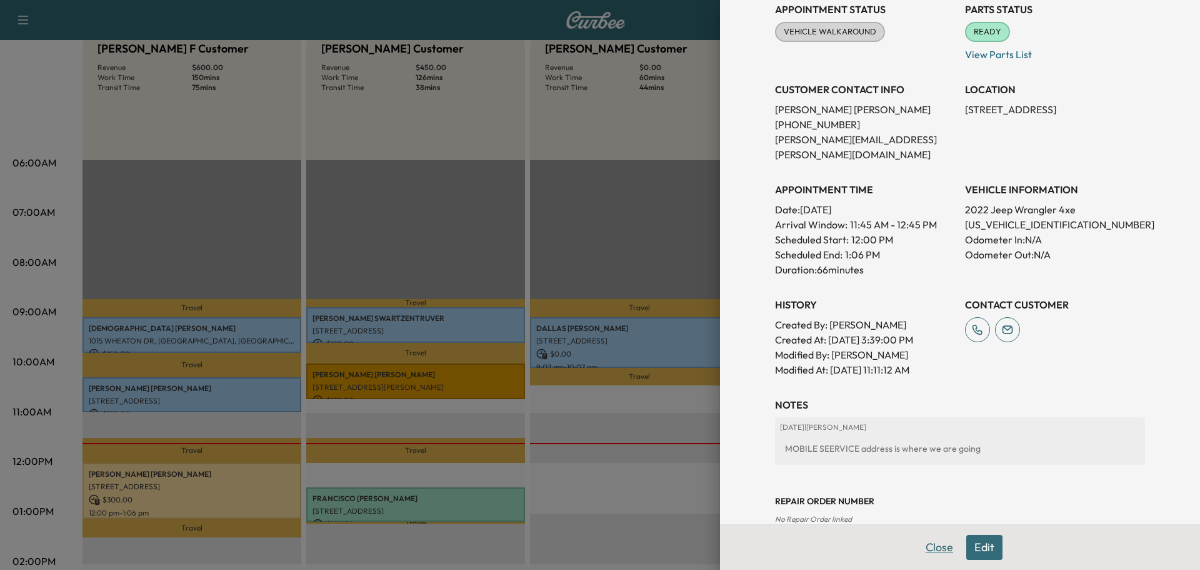
click at [927, 542] on button "Close" at bounding box center [940, 547] width 44 height 25
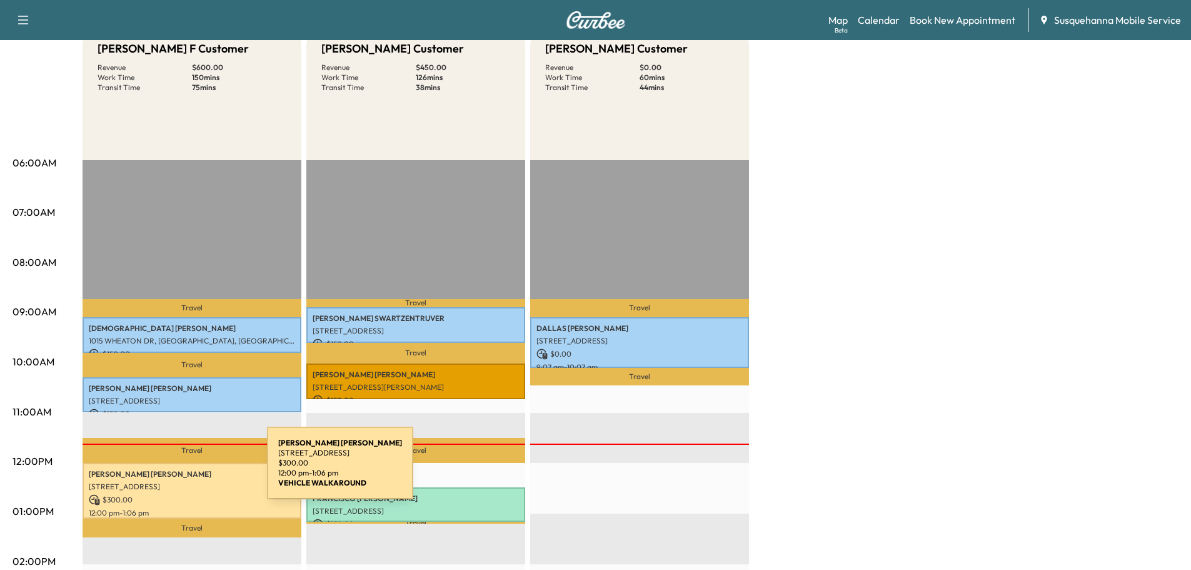
click at [173, 470] on p "[PERSON_NAME]" at bounding box center [192, 474] width 206 height 10
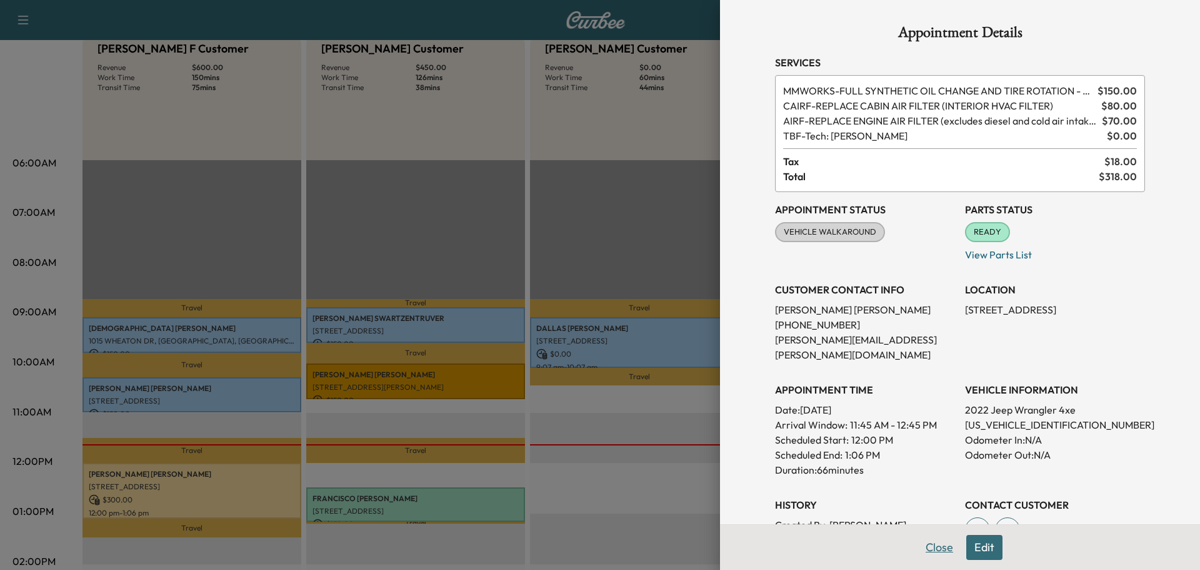
click at [922, 551] on button "Close" at bounding box center [940, 547] width 44 height 25
